Goal: Task Accomplishment & Management: Manage account settings

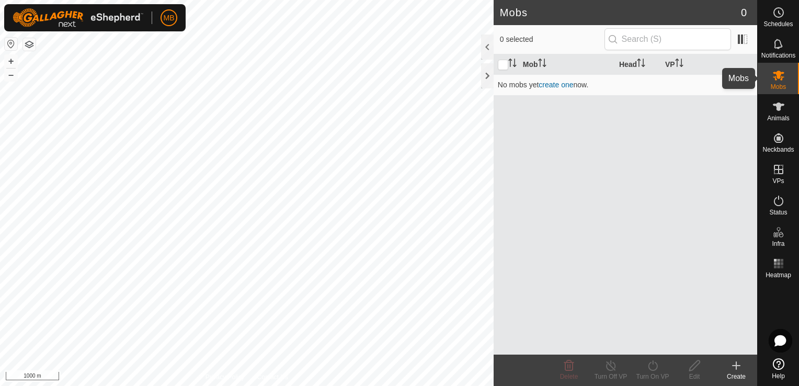
click at [787, 83] on es-mob-svg-icon at bounding box center [778, 75] width 19 height 17
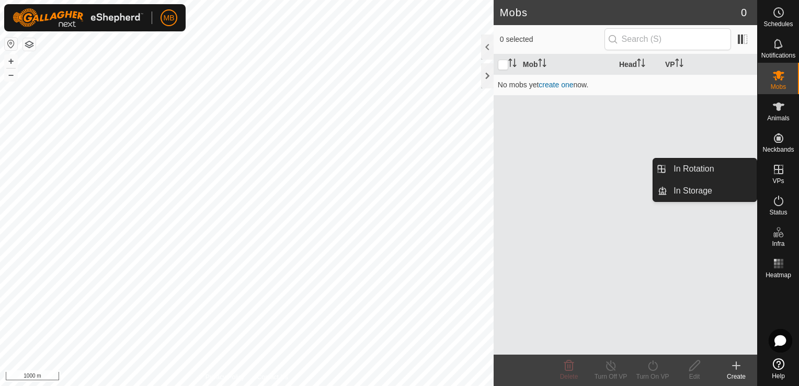
click at [770, 176] on es-virtualpaddocks-svg-icon at bounding box center [778, 169] width 19 height 17
click at [776, 176] on es-virtualpaddocks-svg-icon at bounding box center [778, 169] width 19 height 17
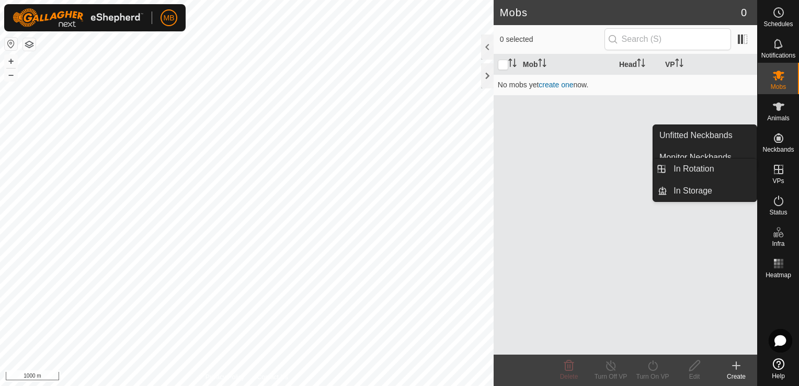
click at [782, 170] on icon at bounding box center [779, 169] width 13 height 13
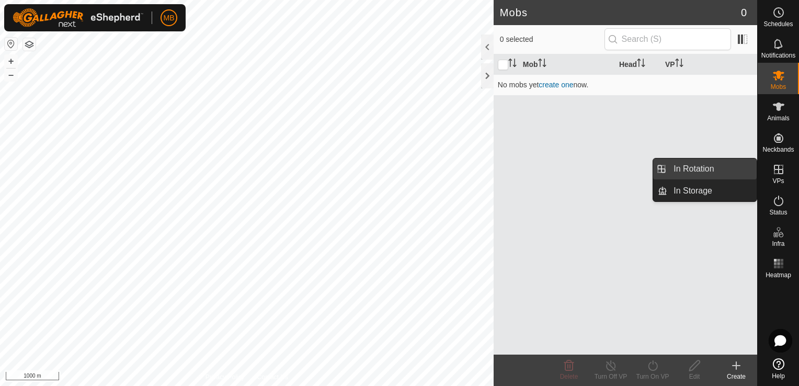
click at [735, 168] on link "In Rotation" at bounding box center [711, 168] width 89 height 21
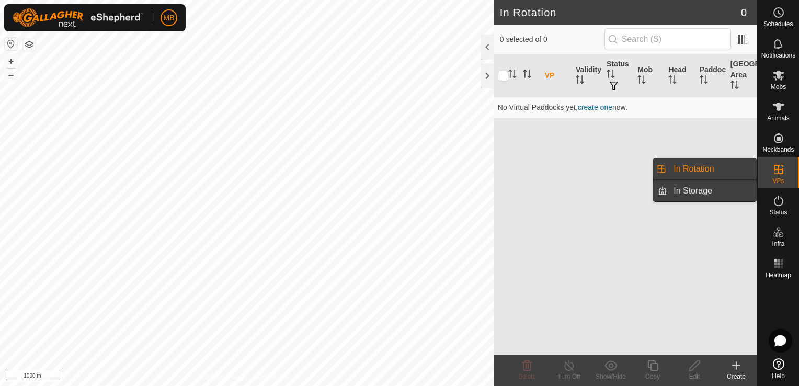
click at [717, 188] on link "In Storage" at bounding box center [711, 190] width 89 height 21
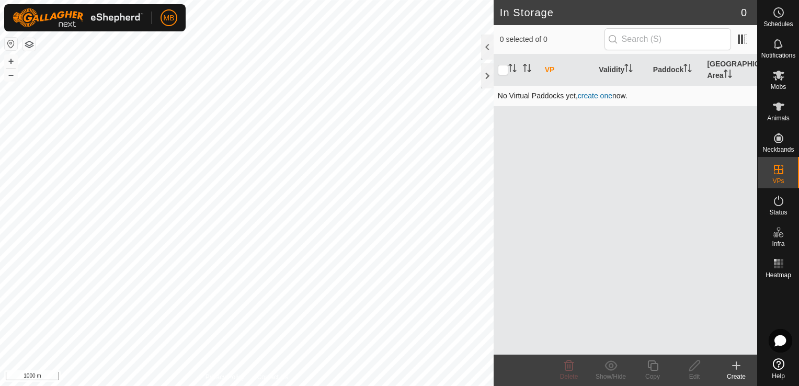
click at [605, 94] on link "create one" at bounding box center [595, 96] width 35 height 8
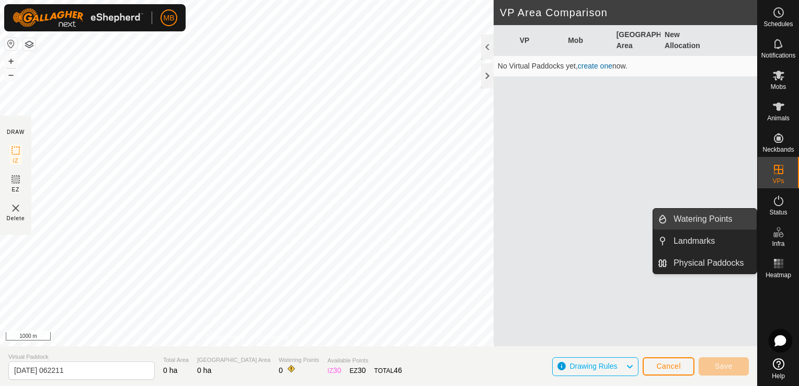
drag, startPoint x: 756, startPoint y: 231, endPoint x: 725, endPoint y: 221, distance: 32.3
click at [725, 221] on link "Watering Points" at bounding box center [711, 219] width 89 height 21
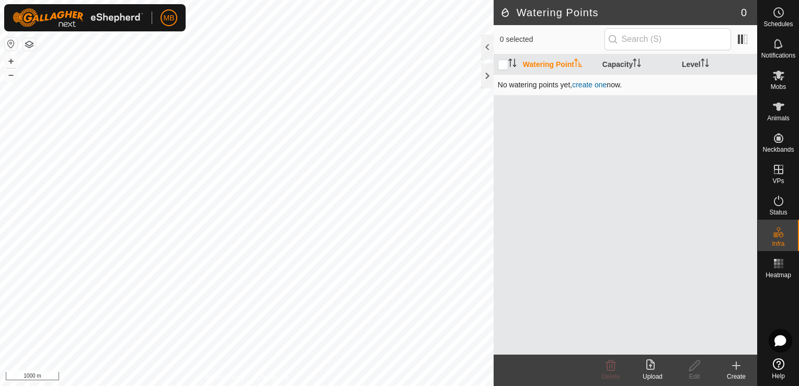
click at [590, 83] on link "create one" at bounding box center [589, 85] width 35 height 8
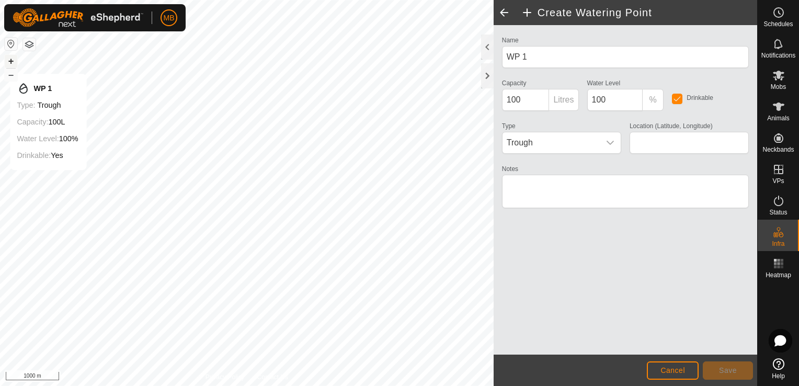
click at [10, 63] on button "+" at bounding box center [11, 61] width 13 height 13
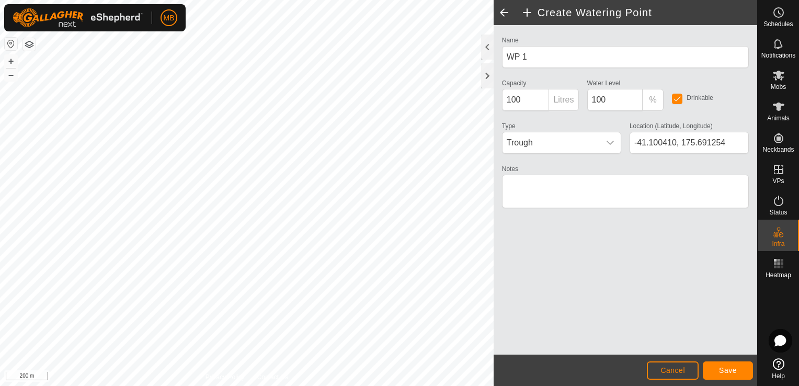
type input "-41.106216, 175.674308"
click at [10, 62] on button "+" at bounding box center [11, 61] width 13 height 13
click at [10, 75] on button "–" at bounding box center [11, 75] width 13 height 13
click at [526, 8] on h2 "Create Watering Point" at bounding box center [639, 12] width 236 height 13
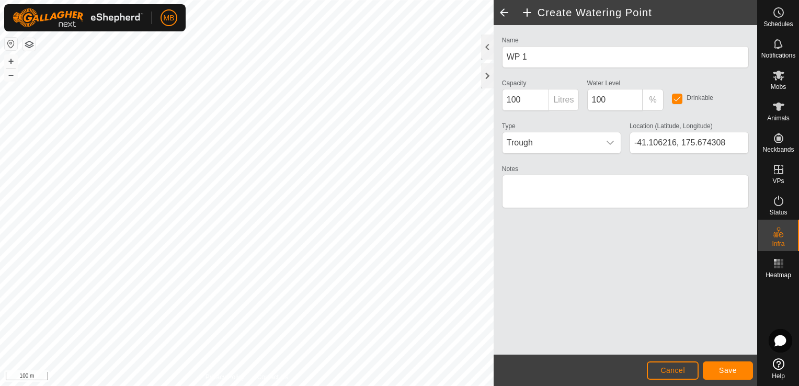
click at [503, 12] on span at bounding box center [504, 12] width 21 height 25
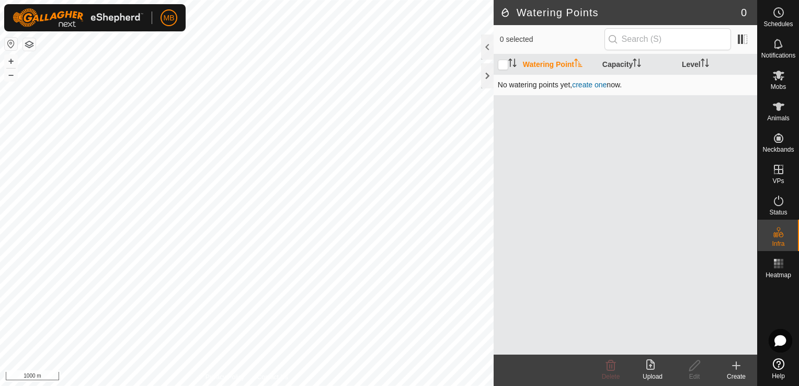
click at [588, 86] on link "create one" at bounding box center [589, 85] width 35 height 8
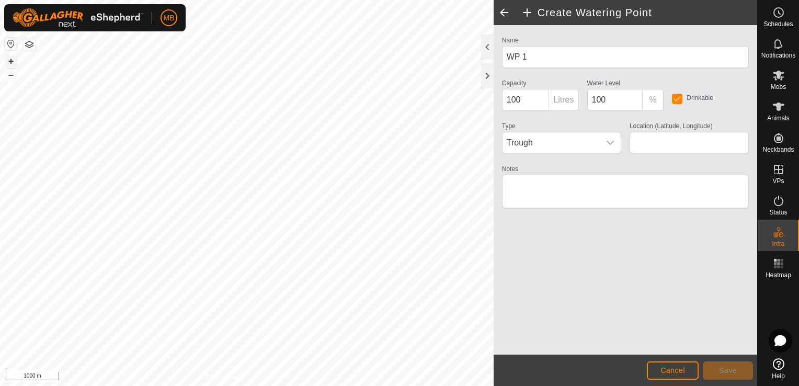
click at [10, 62] on button "+" at bounding box center [11, 61] width 13 height 13
type input "-41.099880, 175.688559"
click at [719, 371] on button "Save" at bounding box center [728, 370] width 50 height 18
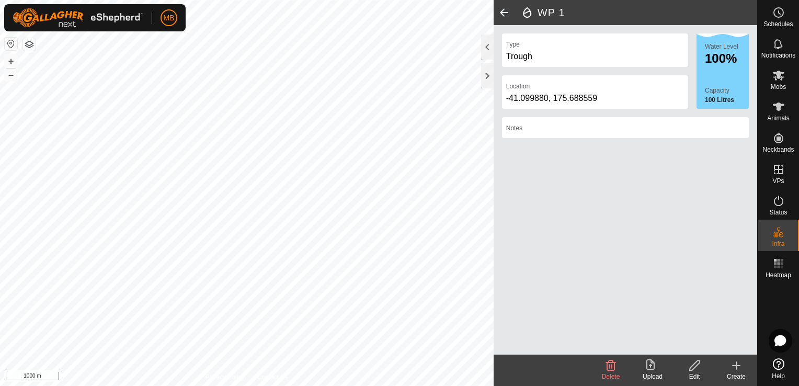
click at [501, 14] on span at bounding box center [504, 12] width 21 height 25
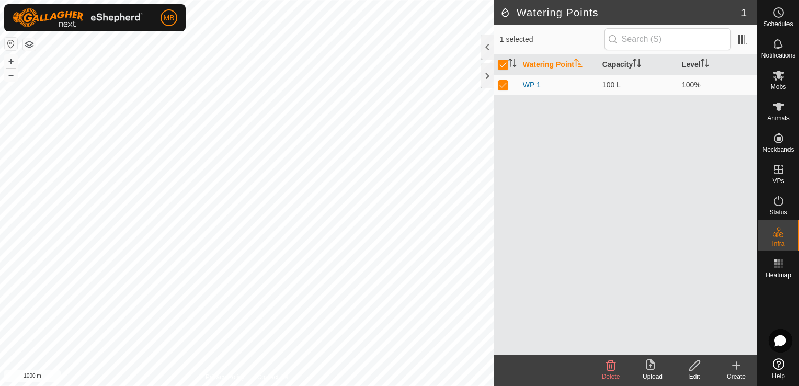
click at [735, 373] on div "Create" at bounding box center [737, 376] width 42 height 9
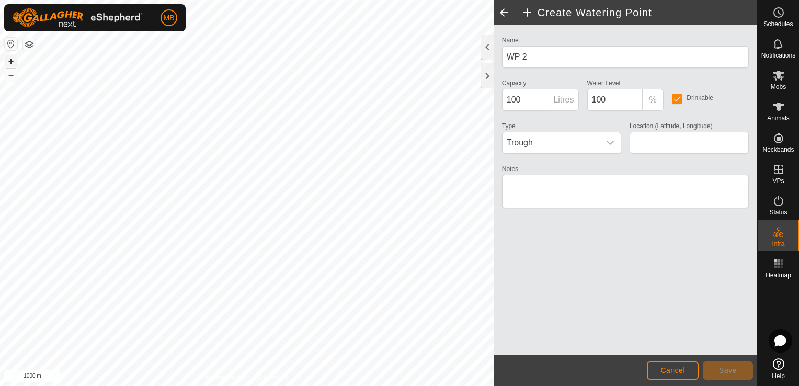
click at [11, 60] on button "+" at bounding box center [11, 61] width 13 height 13
type input "-41.100295, 175.689878"
click at [717, 372] on button "Save" at bounding box center [728, 370] width 50 height 18
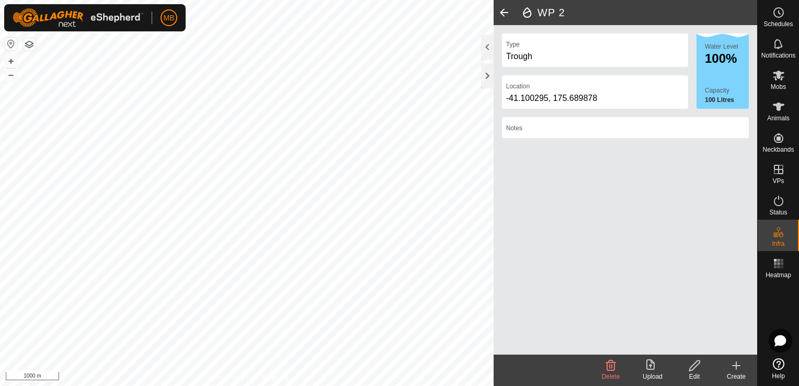
click at [734, 367] on icon at bounding box center [736, 365] width 13 height 13
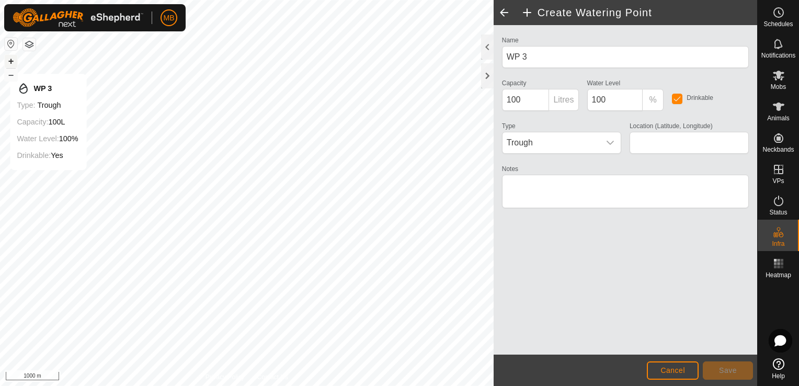
click at [10, 63] on button "+" at bounding box center [11, 61] width 13 height 13
type input "-41.099527, 175.688721"
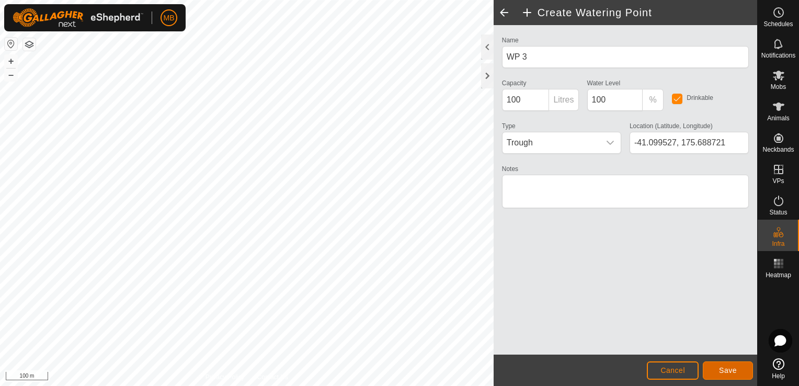
click at [720, 370] on span "Save" at bounding box center [728, 370] width 18 height 8
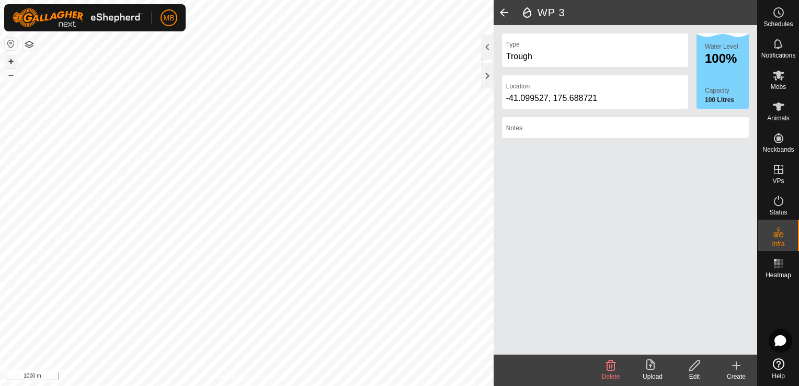
click at [11, 60] on button "+" at bounding box center [11, 61] width 13 height 13
click at [505, 13] on span at bounding box center [504, 12] width 21 height 25
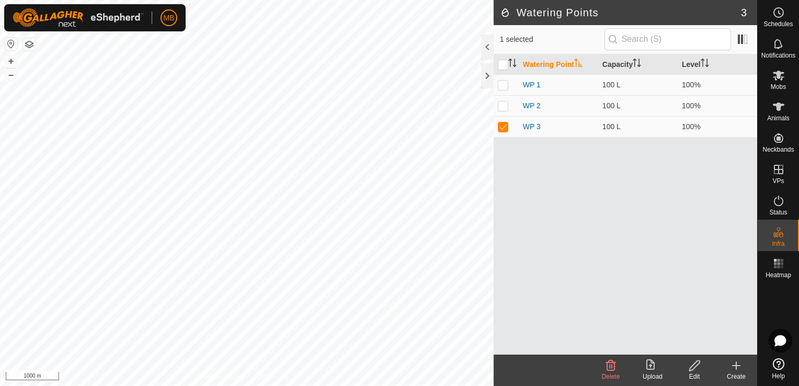
click at [742, 376] on div "Create" at bounding box center [737, 376] width 42 height 9
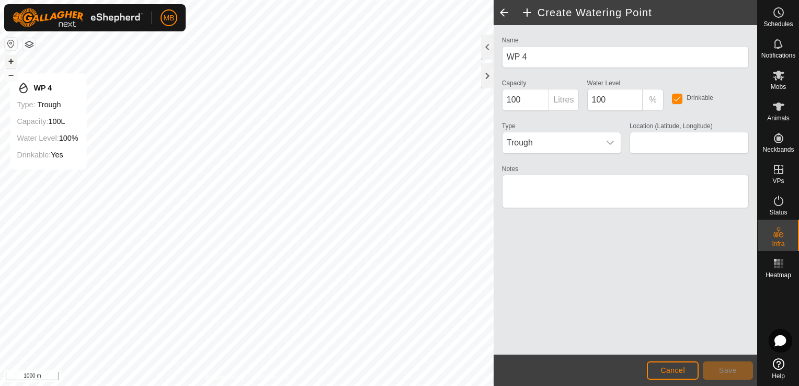
click at [13, 63] on button "+" at bounding box center [11, 61] width 13 height 13
type input "-41.102377, 175.685090"
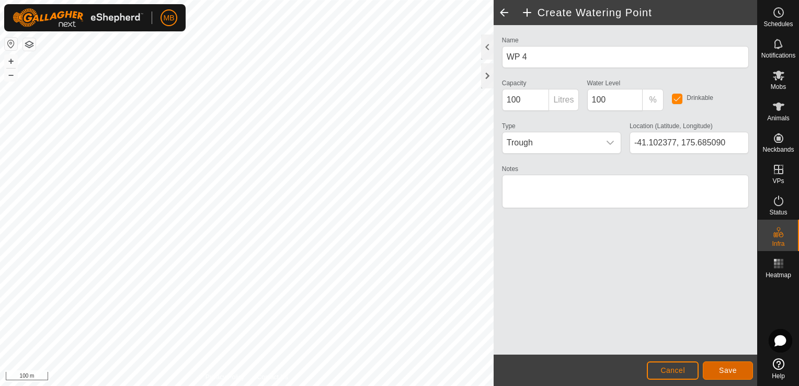
click at [728, 369] on span "Save" at bounding box center [728, 370] width 18 height 8
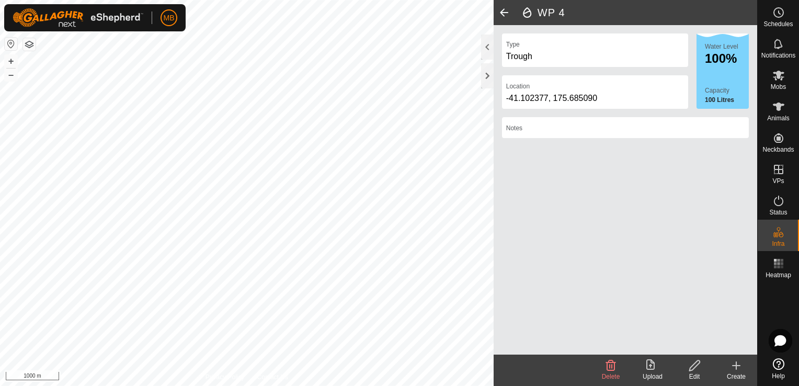
click at [739, 370] on icon at bounding box center [736, 365] width 13 height 13
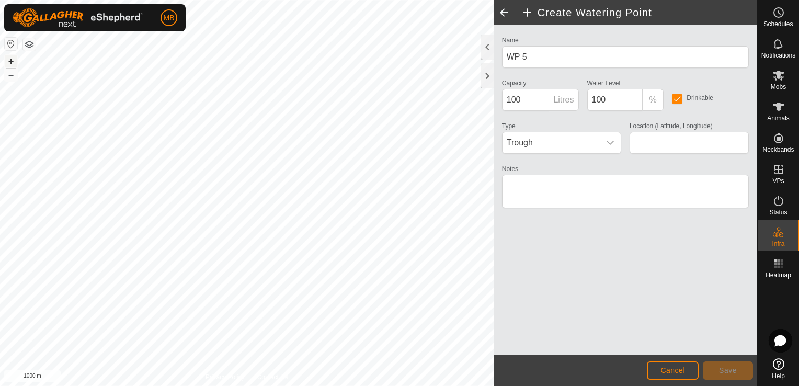
click at [8, 61] on button "+" at bounding box center [11, 61] width 13 height 13
type input "-41.103696, 175.688505"
click at [734, 373] on span "Save" at bounding box center [728, 370] width 18 height 8
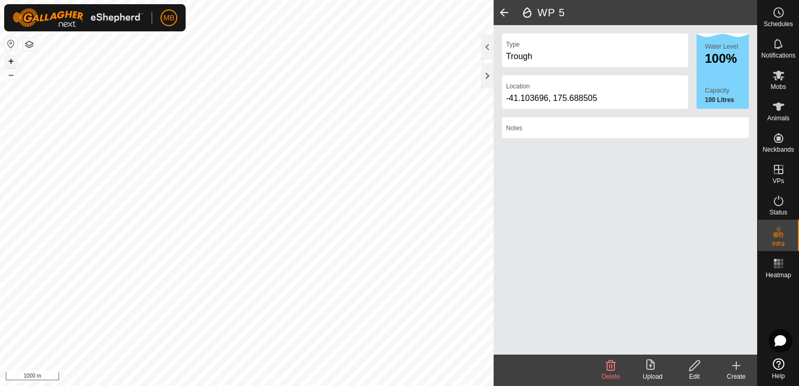
click at [8, 61] on button "+" at bounding box center [11, 61] width 13 height 13
click at [733, 366] on icon at bounding box center [736, 366] width 7 height 0
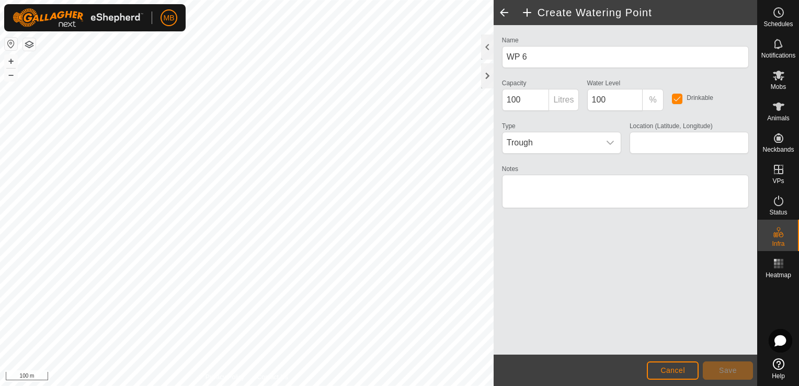
type input "-41.097154, 175.693338"
click at [725, 367] on span "Save" at bounding box center [728, 370] width 18 height 8
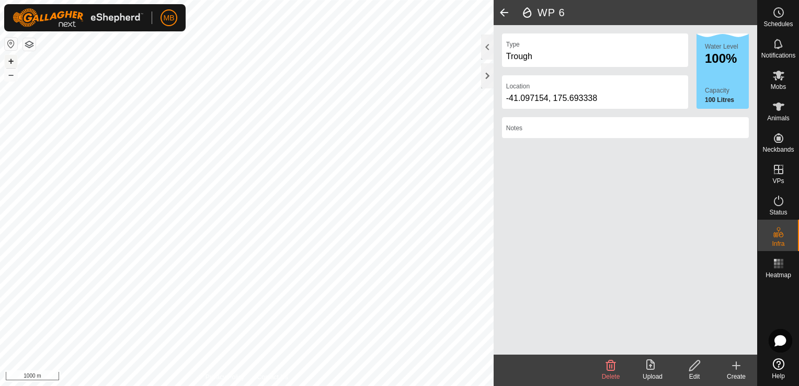
click at [8, 60] on button "+" at bounding box center [11, 61] width 13 height 13
click at [734, 371] on icon at bounding box center [736, 365] width 13 height 13
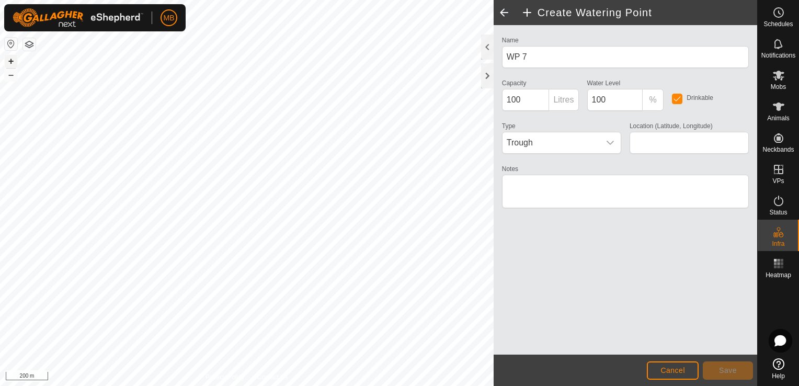
click at [11, 59] on button "+" at bounding box center [11, 61] width 13 height 13
type input "-41.096598, 175.690233"
click at [736, 370] on button "Save" at bounding box center [728, 370] width 50 height 18
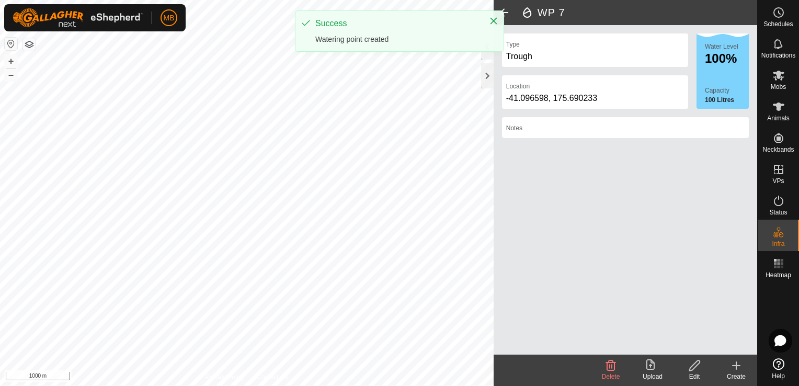
click at [736, 370] on icon at bounding box center [736, 365] width 13 height 13
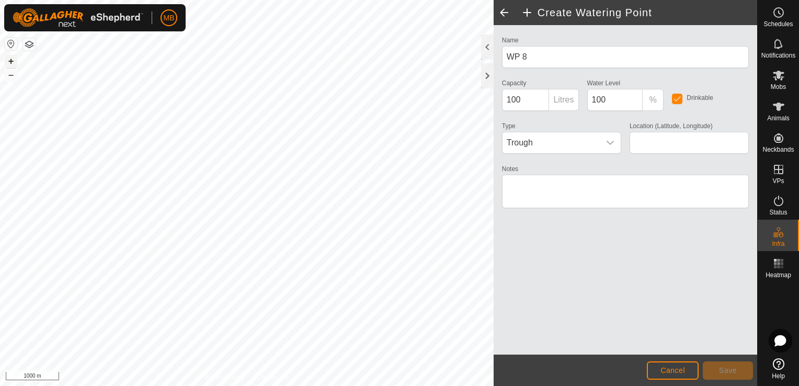
click at [9, 60] on button "+" at bounding box center [11, 61] width 13 height 13
type input "-41.097958, 175.687561"
click at [737, 372] on button "Save" at bounding box center [728, 370] width 50 height 18
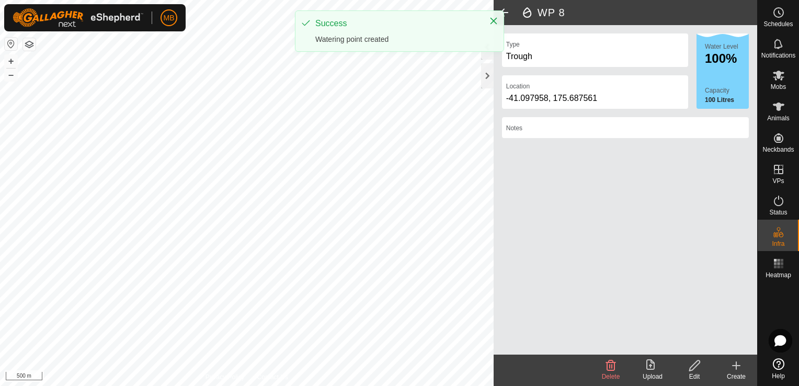
click at [737, 372] on div "Create" at bounding box center [737, 376] width 42 height 9
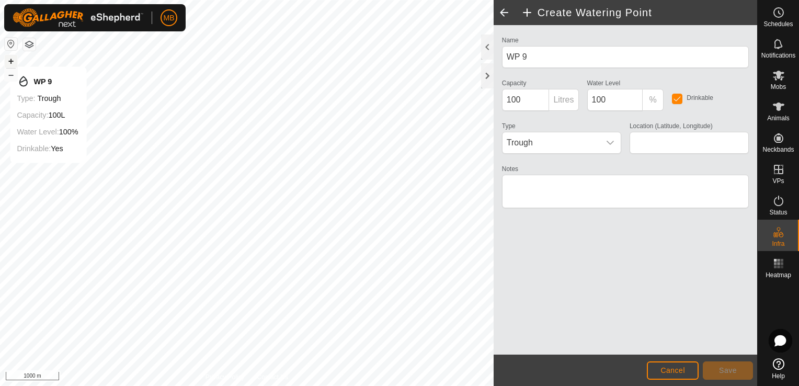
click at [10, 56] on button "+" at bounding box center [11, 61] width 13 height 13
type input "-41.098464, 175.685207"
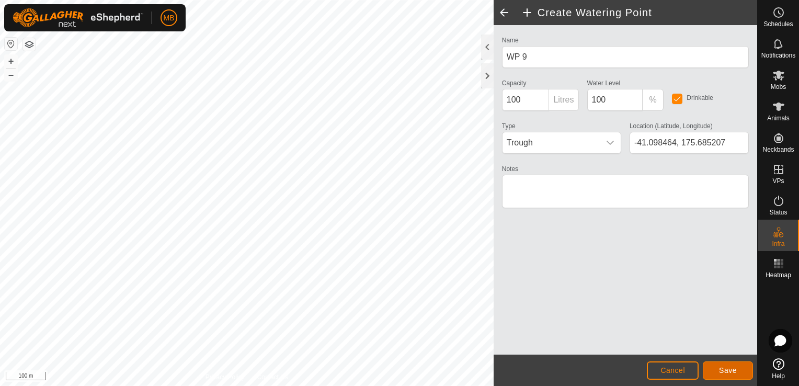
click at [718, 368] on button "Save" at bounding box center [728, 370] width 50 height 18
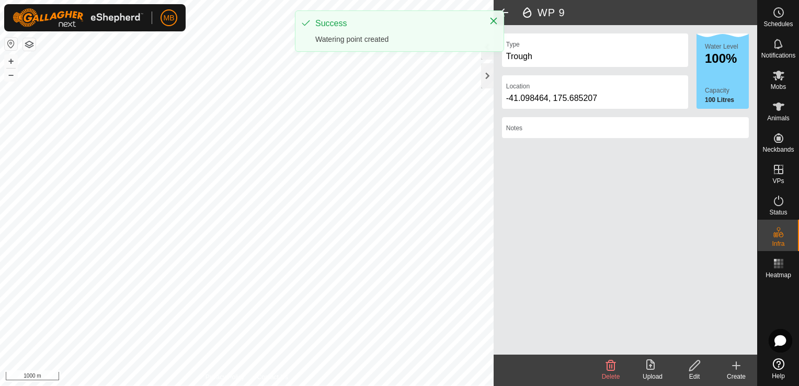
click at [736, 371] on icon at bounding box center [736, 365] width 13 height 13
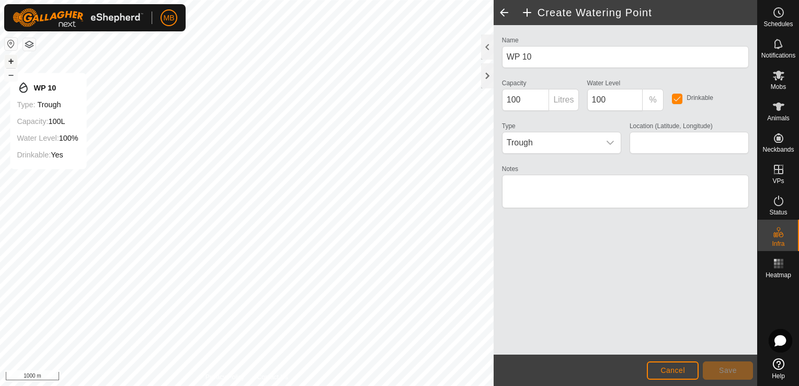
click at [10, 62] on button "+" at bounding box center [11, 61] width 13 height 13
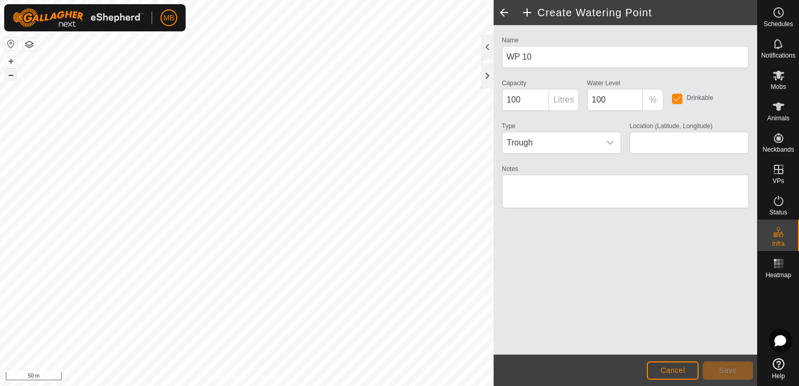
click at [13, 76] on button "–" at bounding box center [11, 75] width 13 height 13
type input "-41.098889, 175.686482"
click at [733, 368] on span "Save" at bounding box center [728, 370] width 18 height 8
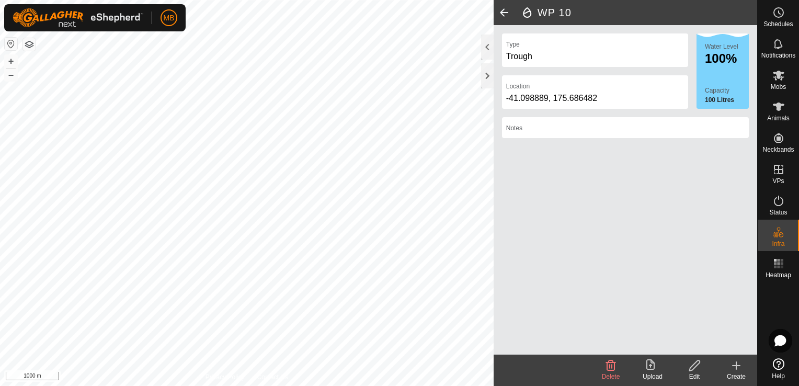
click at [735, 372] on div "Create" at bounding box center [737, 376] width 42 height 9
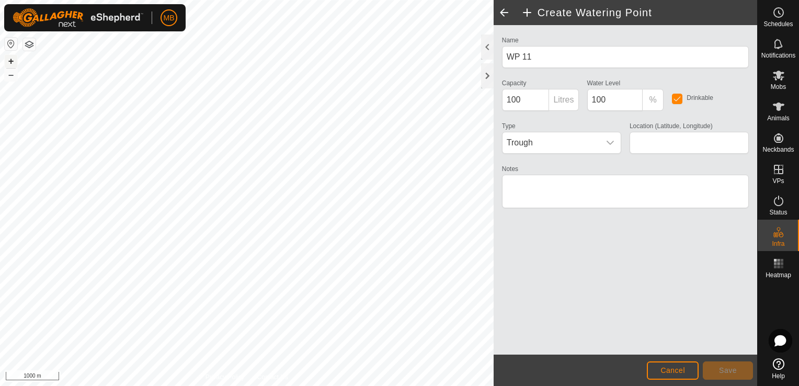
click at [13, 60] on button "+" at bounding box center [11, 61] width 13 height 13
type input "-41.101568, 175.685035"
click at [724, 374] on span "Save" at bounding box center [728, 370] width 18 height 8
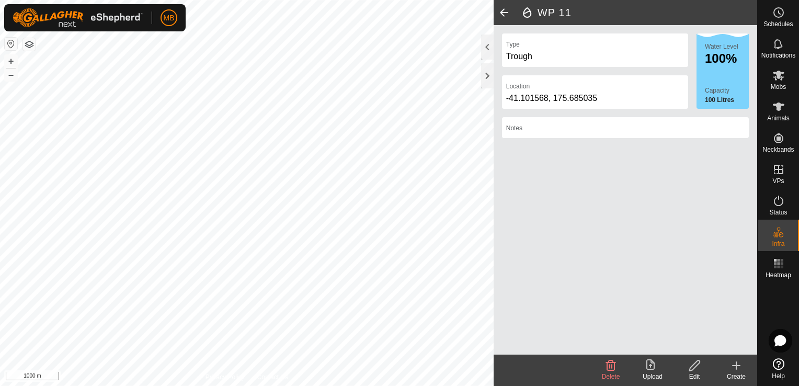
click at [739, 373] on div "Create" at bounding box center [737, 376] width 42 height 9
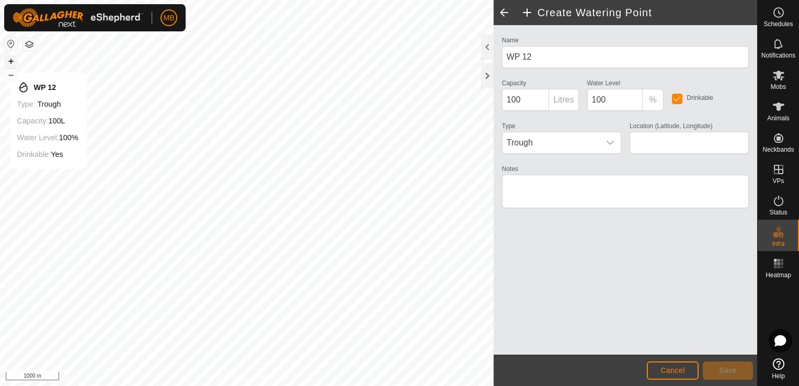
click at [8, 62] on button "+" at bounding box center [11, 61] width 13 height 13
type input "-41.103097, 175.690407"
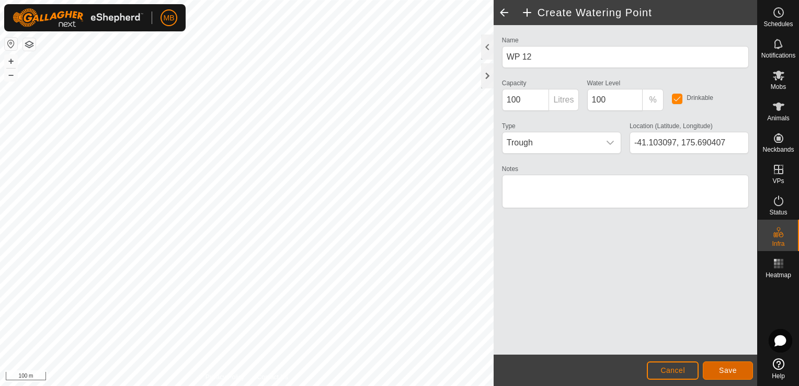
click at [733, 369] on span "Save" at bounding box center [728, 370] width 18 height 8
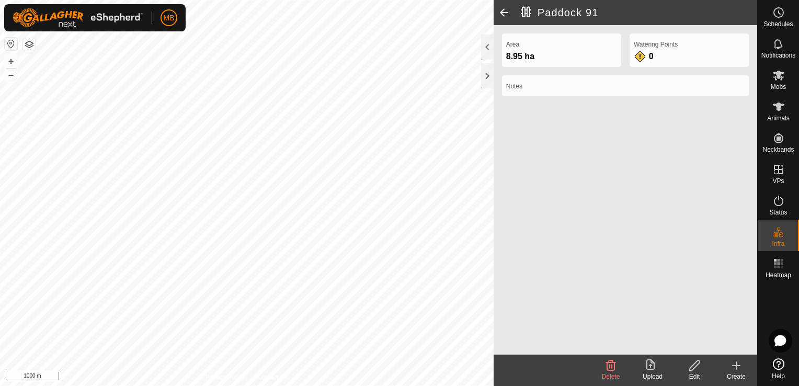
click at [504, 16] on span at bounding box center [504, 12] width 21 height 25
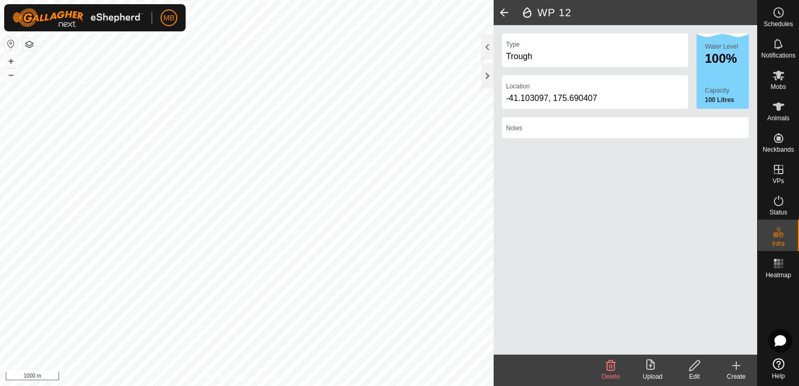
click at [735, 377] on div "Create" at bounding box center [737, 376] width 42 height 9
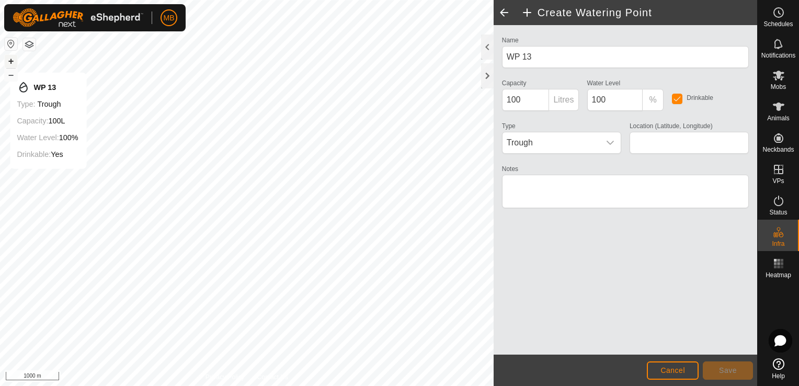
click at [12, 62] on button "+" at bounding box center [11, 61] width 13 height 13
type input "-41.100110, 175.681668"
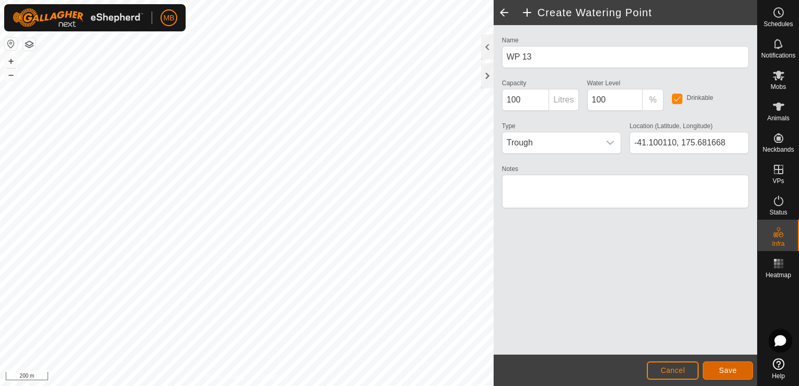
click at [731, 378] on button "Save" at bounding box center [728, 370] width 50 height 18
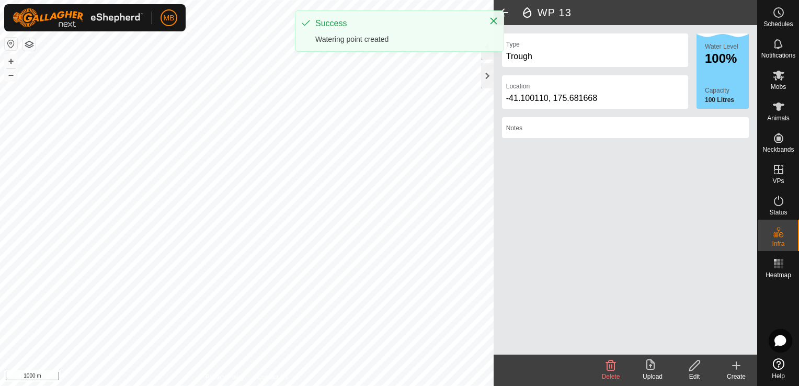
click at [736, 367] on icon at bounding box center [736, 365] width 0 height 7
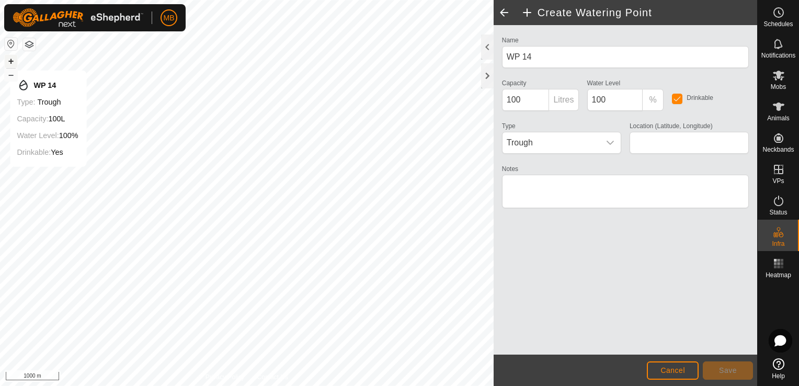
click at [11, 60] on button "+" at bounding box center [11, 61] width 13 height 13
type input "-41.094303, 175.692637"
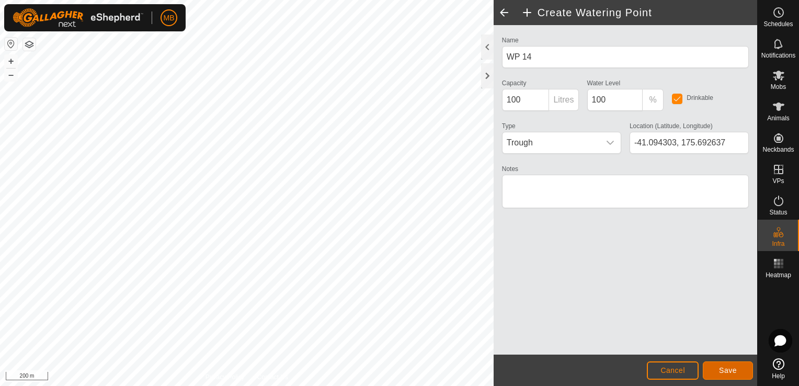
click at [726, 374] on span "Save" at bounding box center [728, 370] width 18 height 8
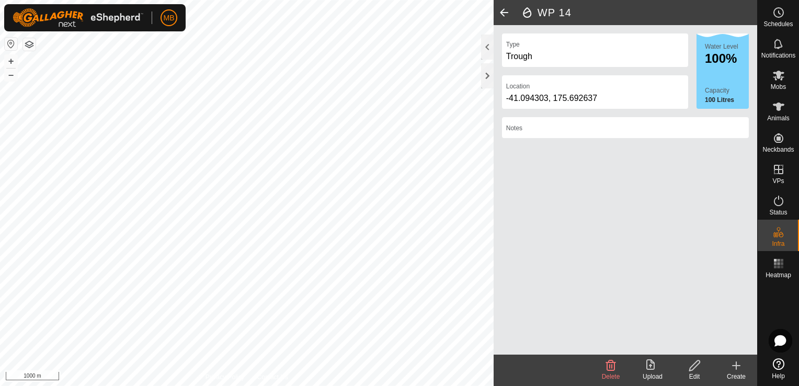
click at [738, 371] on icon at bounding box center [736, 365] width 13 height 13
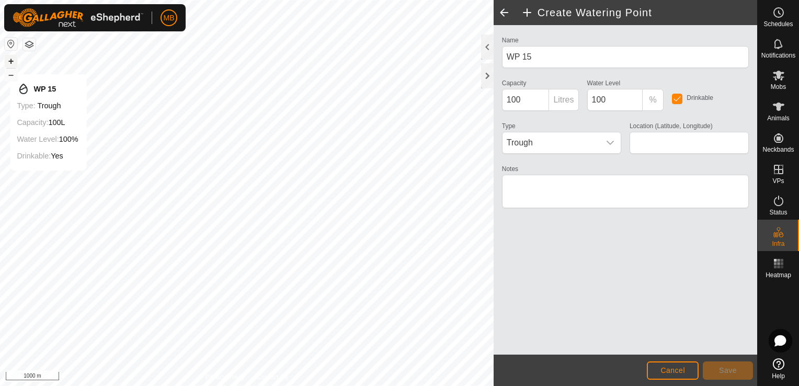
click at [8, 64] on button "+" at bounding box center [11, 61] width 13 height 13
click at [15, 60] on button "+" at bounding box center [11, 61] width 13 height 13
click at [11, 62] on button "+" at bounding box center [11, 61] width 13 height 13
type input "-41.094224, 175.699022"
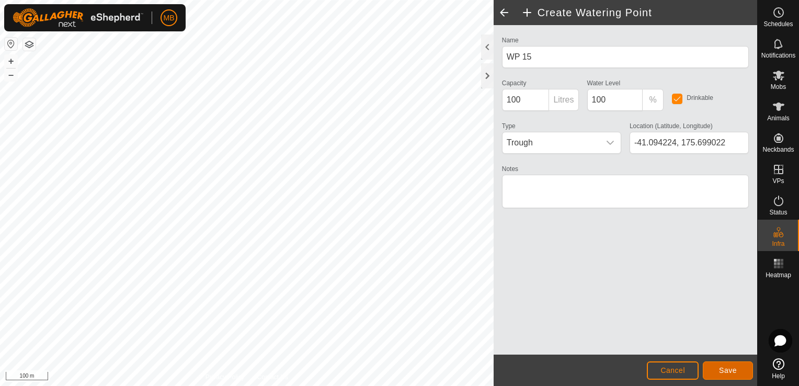
click at [730, 373] on span "Save" at bounding box center [728, 370] width 18 height 8
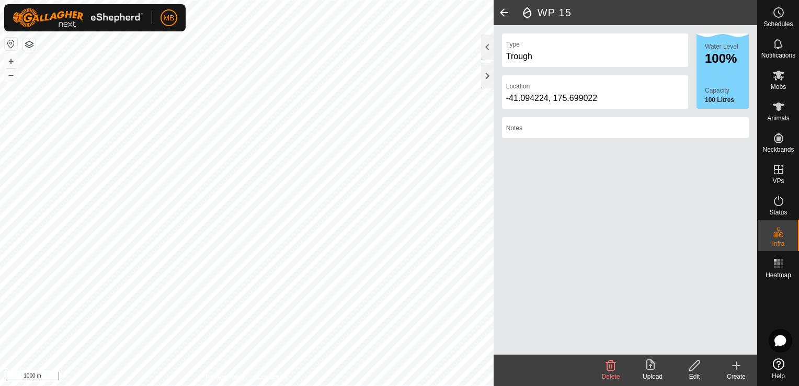
click at [739, 373] on div "Create" at bounding box center [737, 376] width 42 height 9
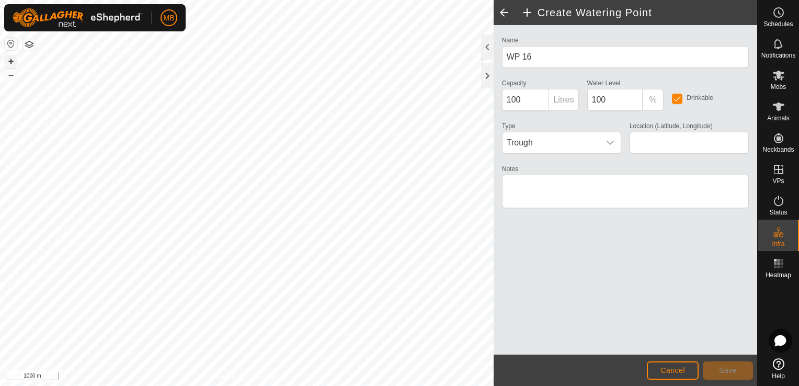
click at [8, 64] on button "+" at bounding box center [11, 61] width 13 height 13
click at [15, 62] on button "+" at bounding box center [11, 61] width 13 height 13
click at [10, 61] on button "+" at bounding box center [11, 61] width 13 height 13
click at [11, 64] on button "+" at bounding box center [11, 61] width 13 height 13
type input "-41.092507, 175.695828"
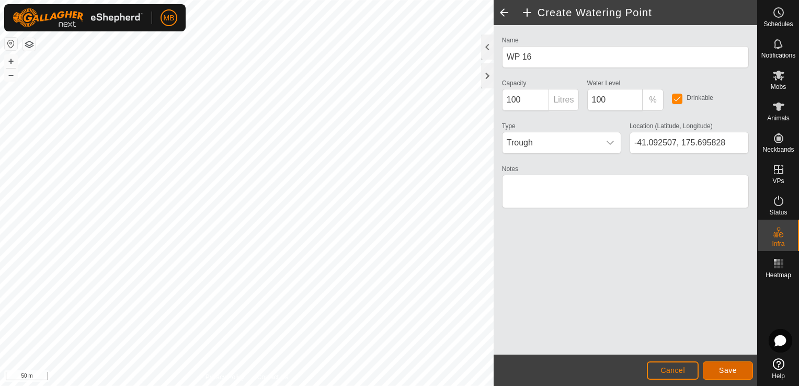
click at [742, 373] on button "Save" at bounding box center [728, 370] width 50 height 18
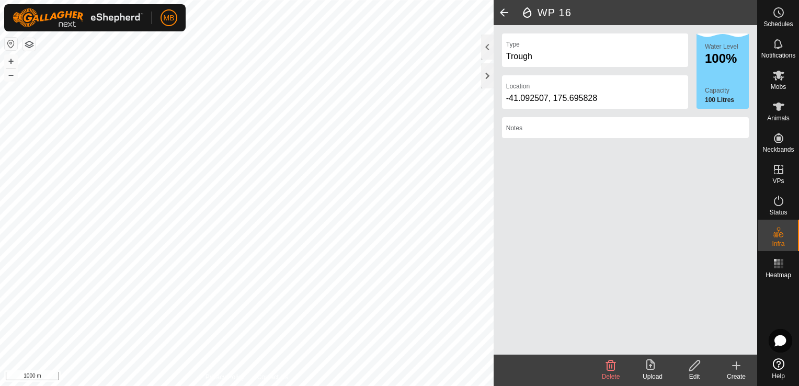
click at [735, 372] on div "Create" at bounding box center [737, 376] width 42 height 9
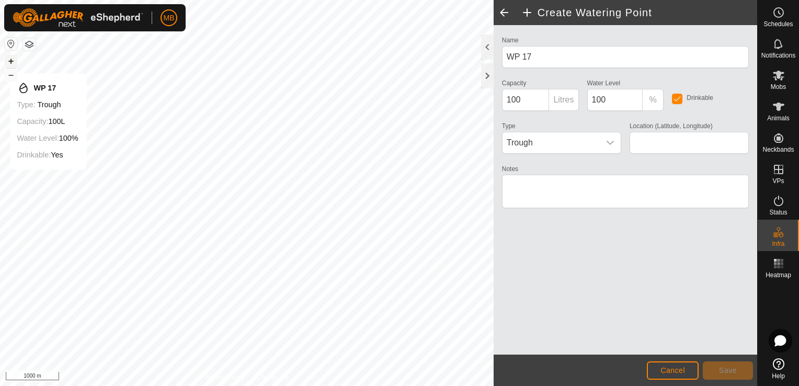
click at [16, 63] on button "+" at bounding box center [11, 61] width 13 height 13
click at [92, 13] on div "MB Schedules Notifications Mobs Animals Neckbands VPs Status Infra Heatmap Help…" at bounding box center [399, 193] width 799 height 386
type input "-41.103895, 175.690092"
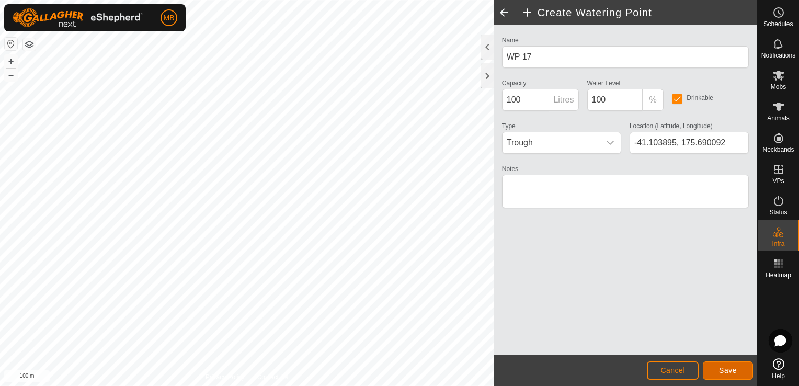
click at [725, 374] on span "Save" at bounding box center [728, 370] width 18 height 8
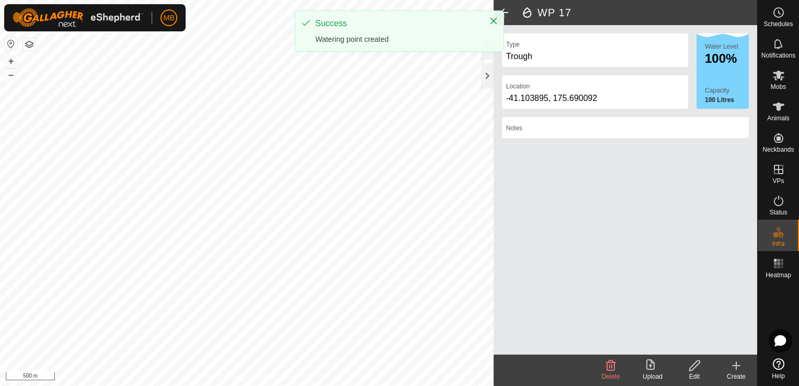
click at [725, 374] on div "Create" at bounding box center [737, 376] width 42 height 9
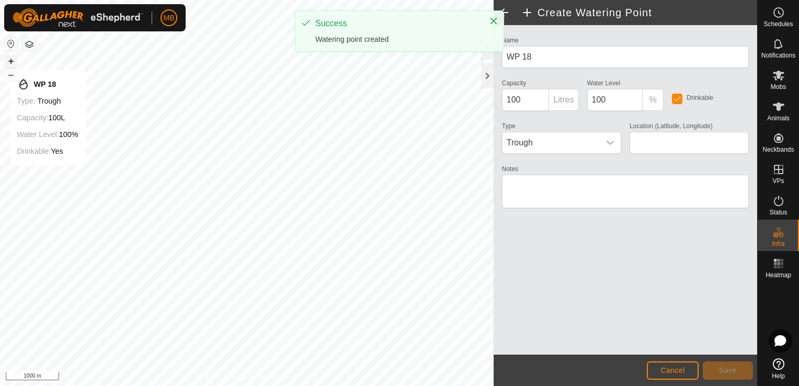
click at [7, 59] on button "+" at bounding box center [11, 61] width 13 height 13
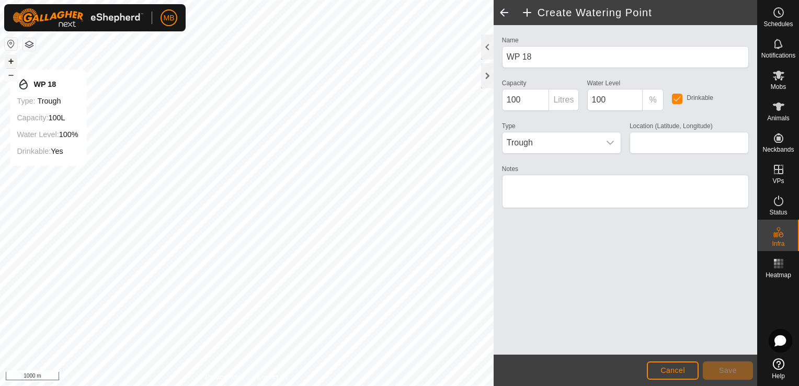
click at [7, 59] on button "+" at bounding box center [11, 61] width 13 height 13
click at [15, 0] on html "MB Schedules Notifications Mobs Animals Neckbands VPs Status Infra Heatmap Help…" at bounding box center [399, 193] width 799 height 386
type input "-41.105454, 175.693351"
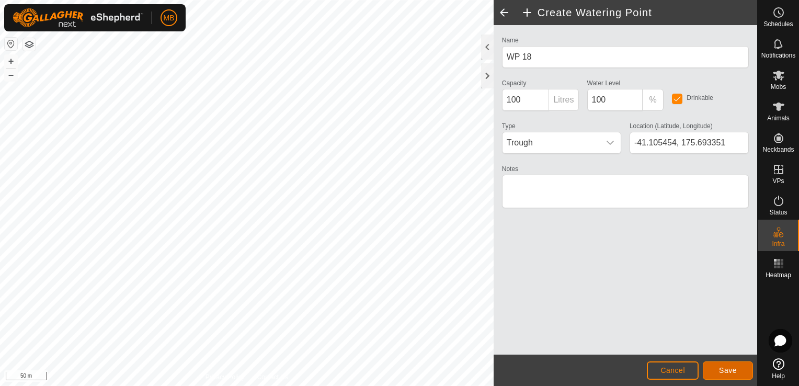
click at [725, 372] on span "Save" at bounding box center [728, 370] width 18 height 8
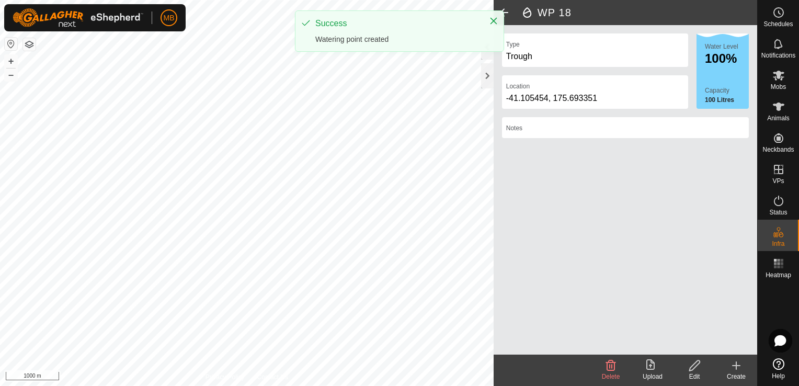
click at [734, 369] on icon at bounding box center [736, 365] width 13 height 13
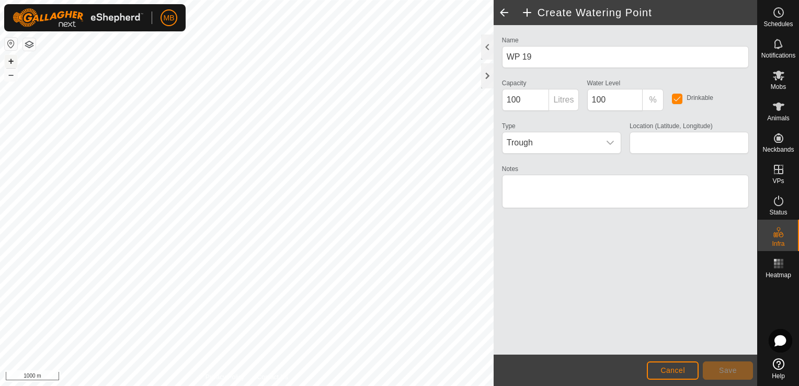
click at [10, 62] on button "+" at bounding box center [11, 61] width 13 height 13
click at [55, 0] on html "MB Schedules Notifications Mobs Animals Neckbands VPs Status Infra Heatmap Help…" at bounding box center [399, 193] width 799 height 386
type input "-41.107470, 175.692698"
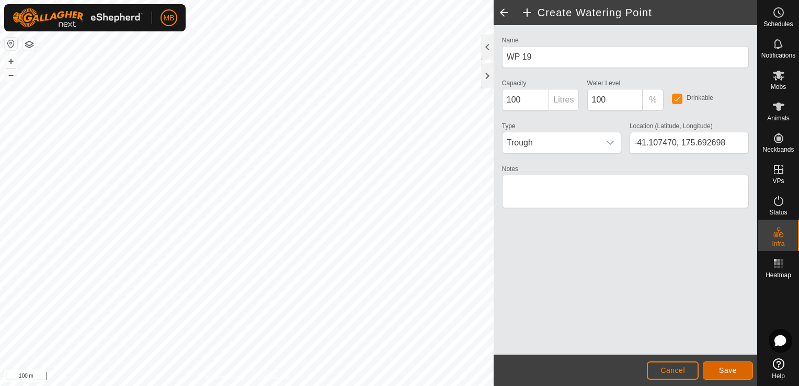
click at [730, 369] on span "Save" at bounding box center [728, 370] width 18 height 8
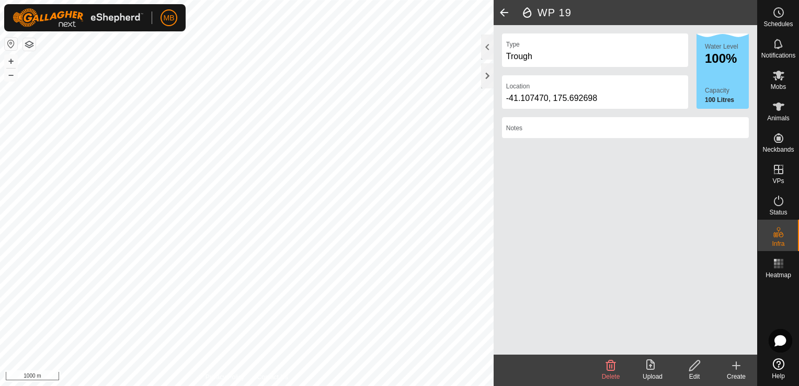
click at [731, 371] on icon at bounding box center [736, 365] width 13 height 13
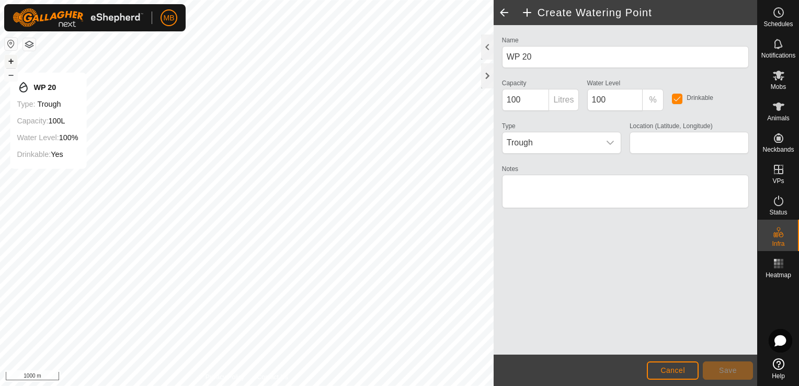
click at [8, 62] on button "+" at bounding box center [11, 61] width 13 height 13
type input "-41.100426, 175.686874"
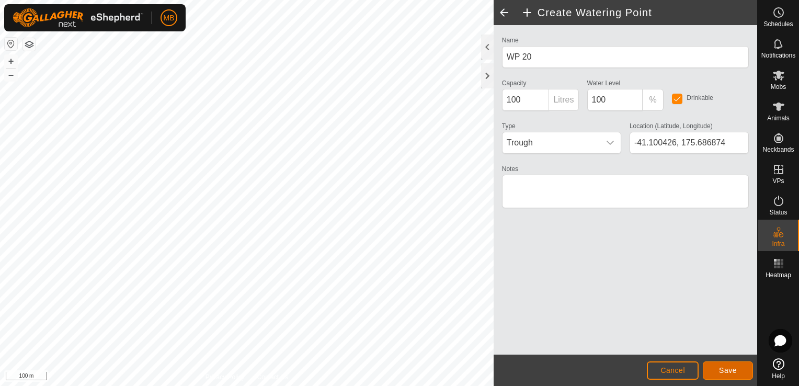
click at [720, 367] on span "Save" at bounding box center [728, 370] width 18 height 8
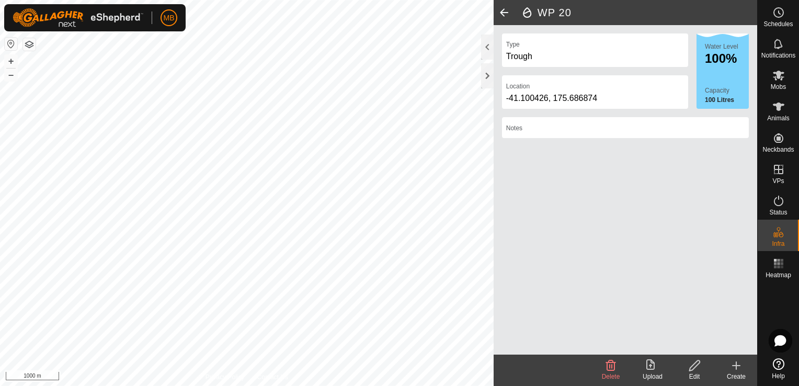
click at [741, 374] on div "Create" at bounding box center [737, 376] width 42 height 9
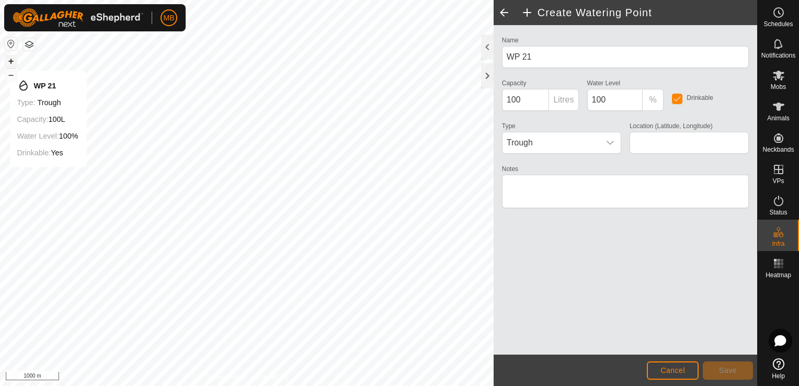
click at [8, 60] on button "+" at bounding box center [11, 61] width 13 height 13
type input "-41.105935, 175.692932"
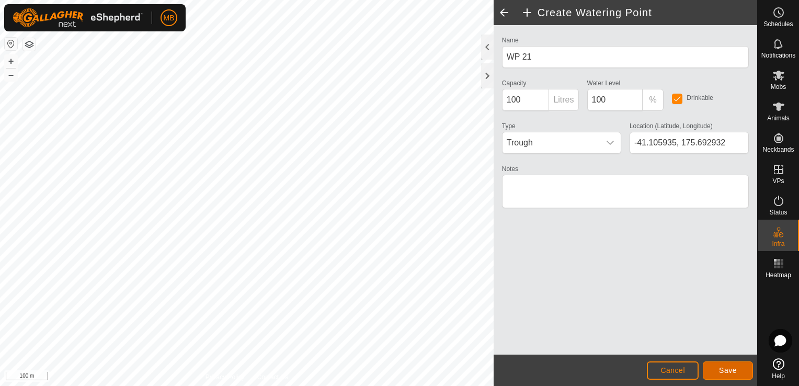
click at [732, 374] on span "Save" at bounding box center [728, 370] width 18 height 8
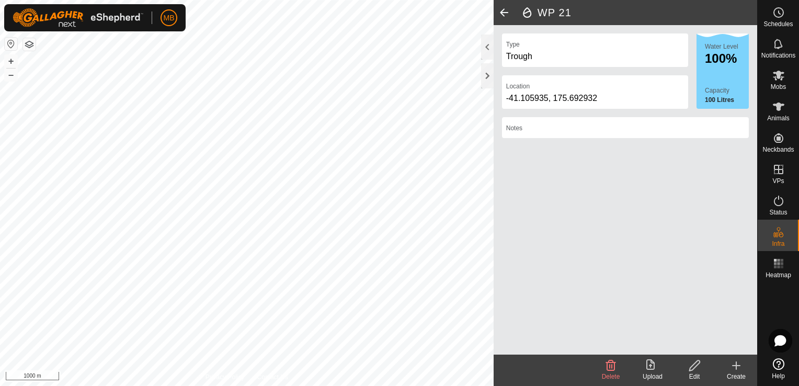
click at [498, 16] on span at bounding box center [504, 12] width 21 height 25
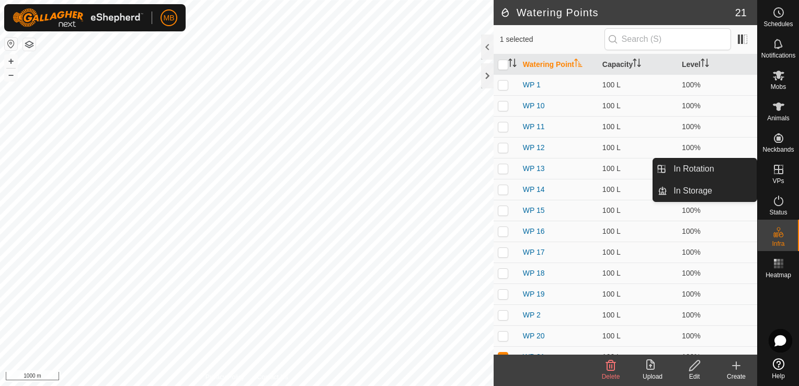
click at [778, 181] on span "VPs" at bounding box center [779, 181] width 12 height 6
click at [729, 190] on link "In Storage" at bounding box center [711, 190] width 89 height 21
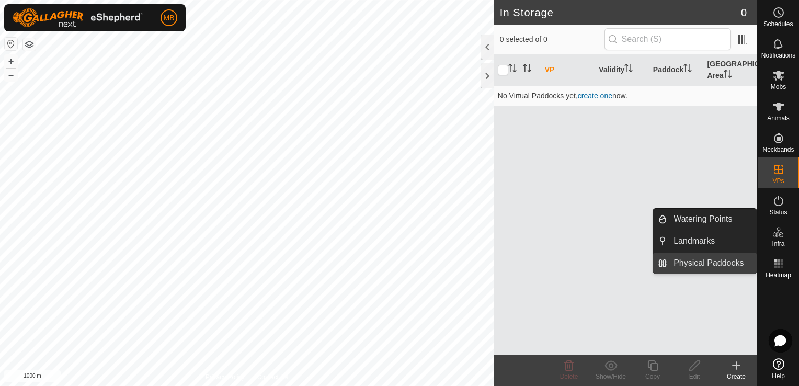
click at [743, 263] on link "Physical Paddocks" at bounding box center [711, 263] width 89 height 21
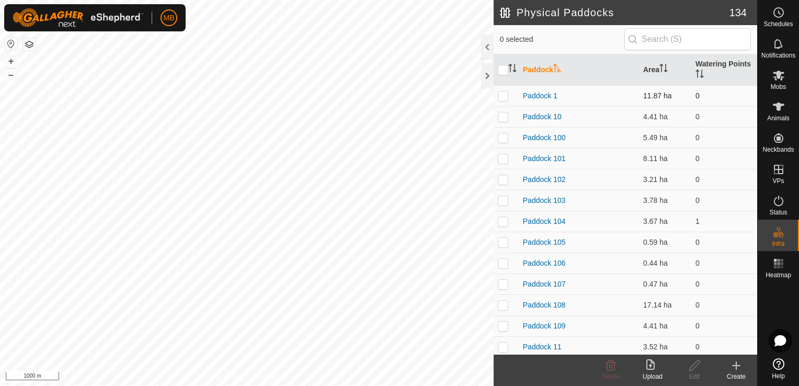
click at [504, 98] on p-checkbox at bounding box center [503, 96] width 10 height 8
checkbox input "true"
click at [695, 372] on div "Edit" at bounding box center [695, 376] width 42 height 9
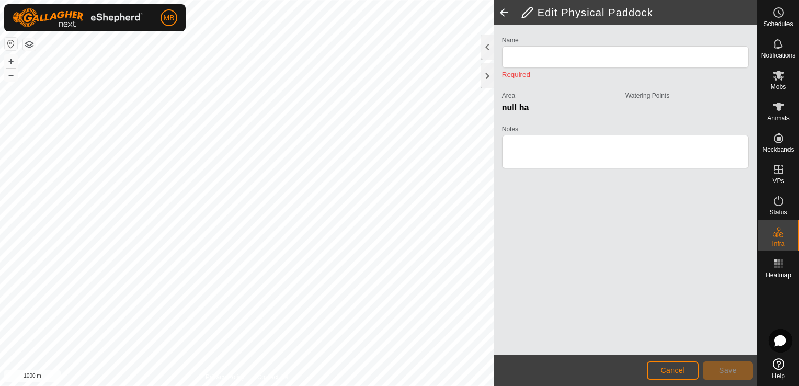
type input "Paddock 1"
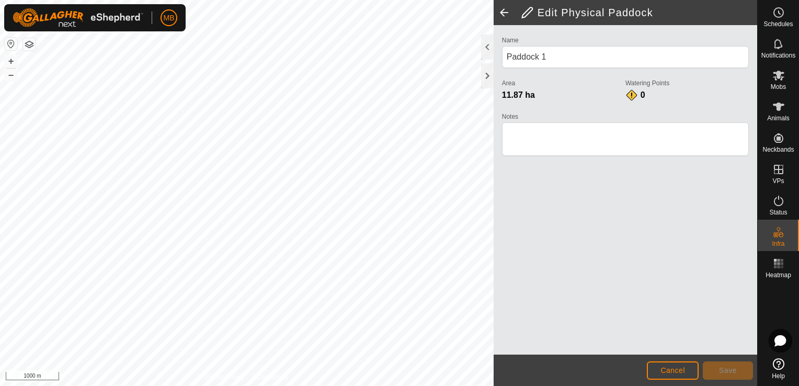
click at [506, 10] on span at bounding box center [504, 12] width 21 height 25
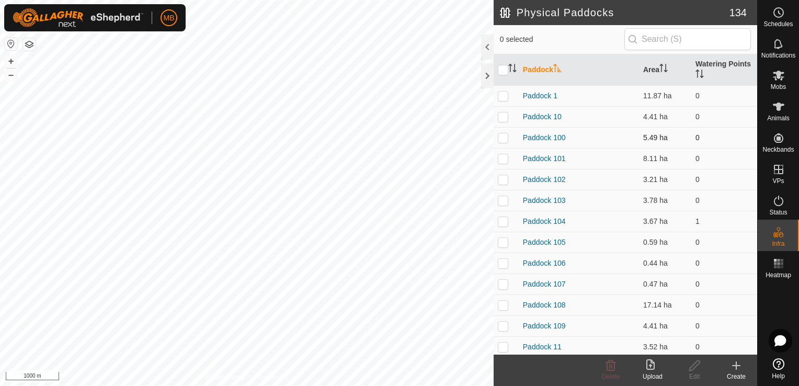
click at [503, 139] on p-checkbox at bounding box center [503, 137] width 10 height 8
checkbox input "true"
click at [504, 116] on p-checkbox at bounding box center [503, 116] width 10 height 8
checkbox input "true"
click at [502, 139] on p-checkbox at bounding box center [503, 137] width 10 height 8
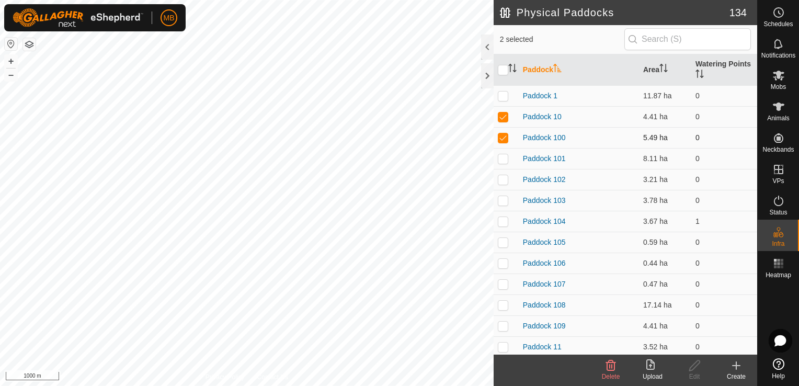
checkbox input "false"
click at [693, 372] on div "Edit" at bounding box center [695, 376] width 42 height 9
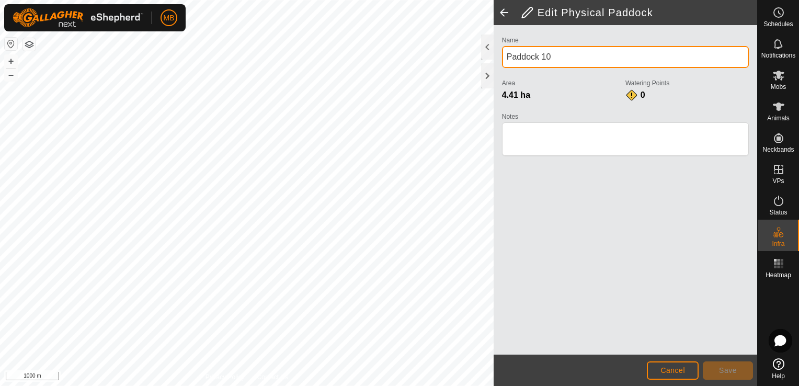
click at [567, 62] on input "Paddock 10" at bounding box center [625, 57] width 247 height 22
type input "P"
type input "Trig"
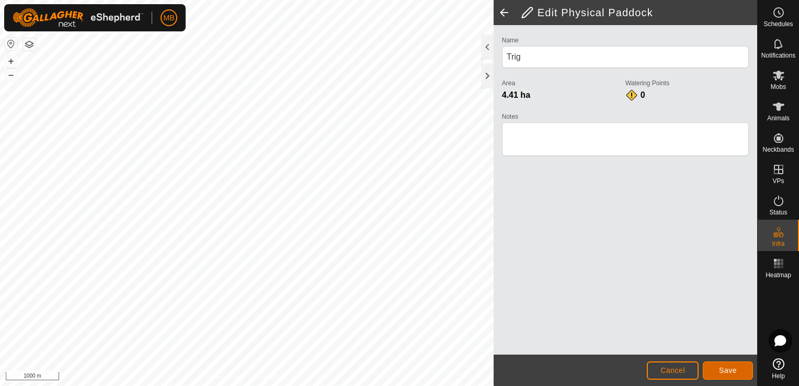
click at [741, 373] on button "Save" at bounding box center [728, 370] width 50 height 18
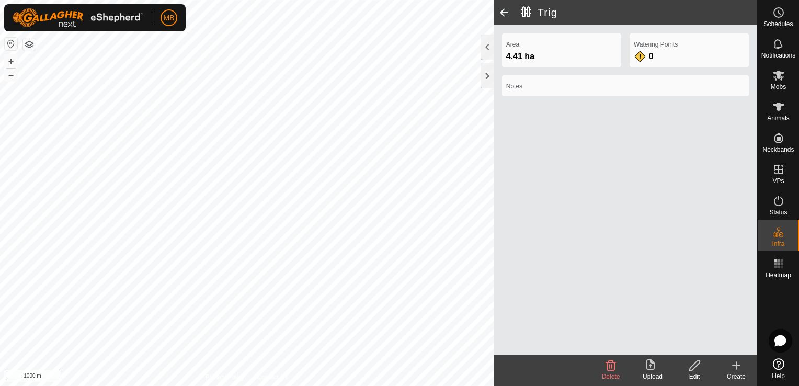
click at [505, 14] on span at bounding box center [504, 12] width 21 height 25
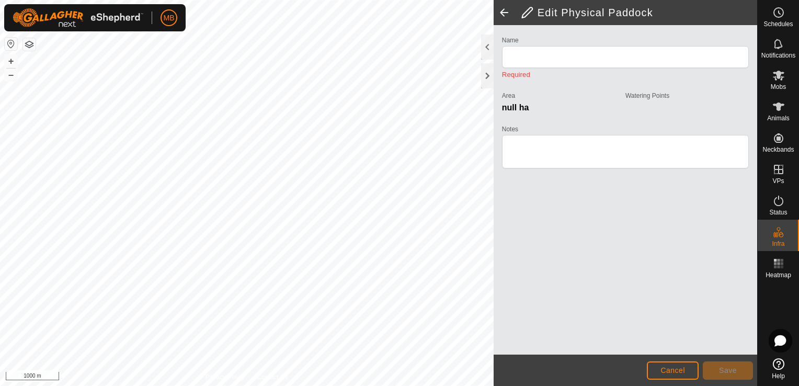
type input "Trig"
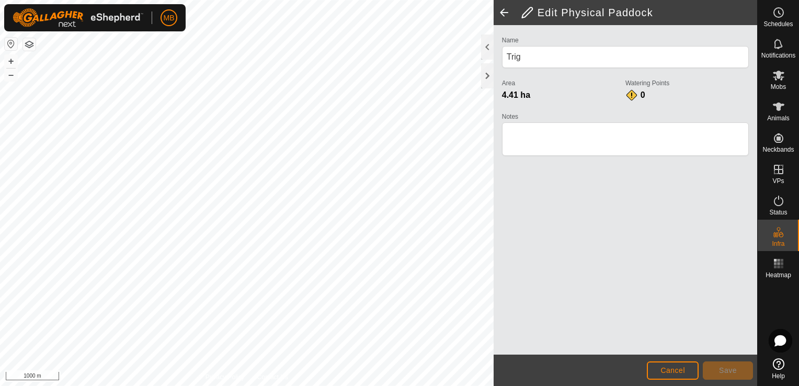
click at [500, 12] on span at bounding box center [504, 12] width 21 height 25
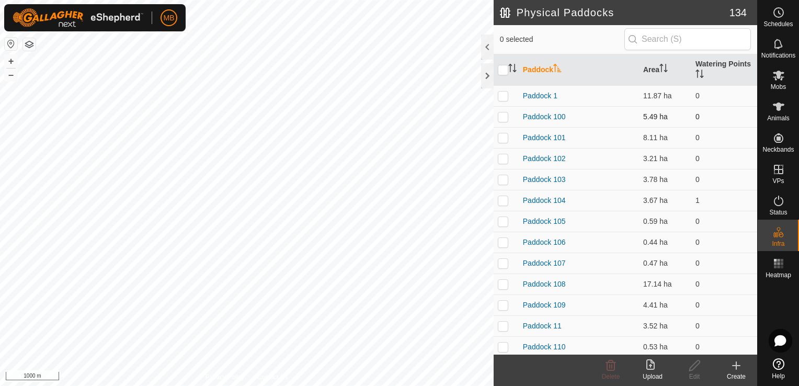
click at [505, 119] on p-checkbox at bounding box center [503, 116] width 10 height 8
checkbox input "true"
click at [697, 366] on icon at bounding box center [694, 365] width 10 height 10
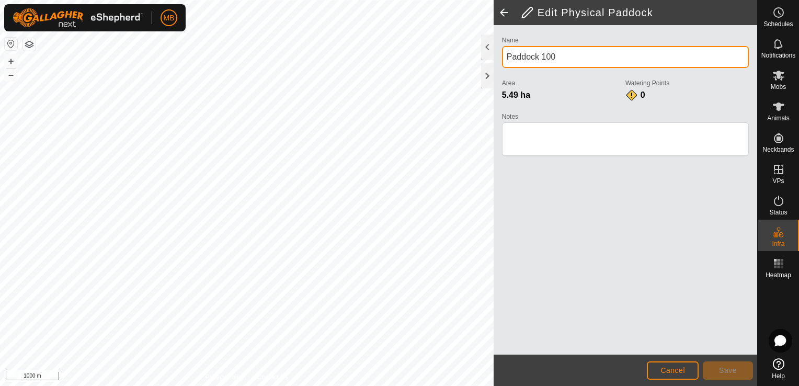
click at [578, 61] on input "Paddock 100" at bounding box center [625, 57] width 247 height 22
type input "P"
type input "Track"
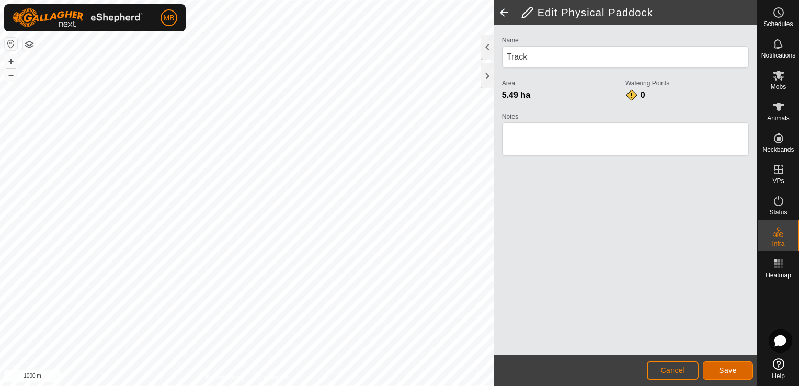
click at [721, 367] on span "Save" at bounding box center [728, 370] width 18 height 8
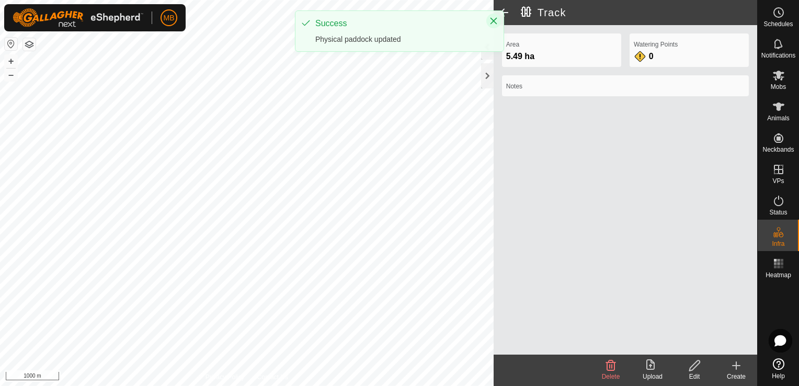
click at [492, 21] on icon "Close" at bounding box center [494, 21] width 8 height 8
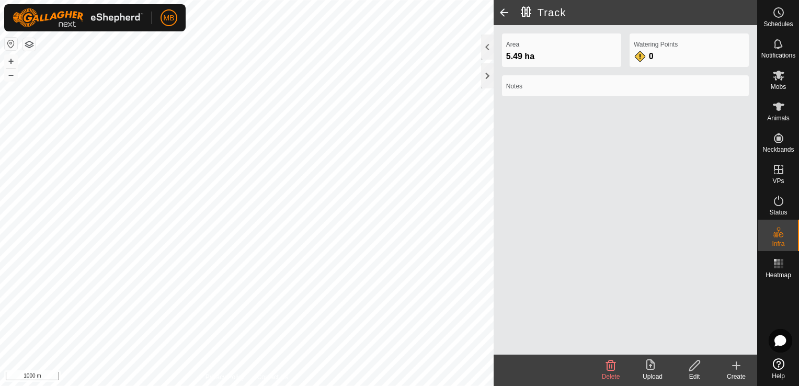
click at [506, 14] on span at bounding box center [504, 12] width 21 height 25
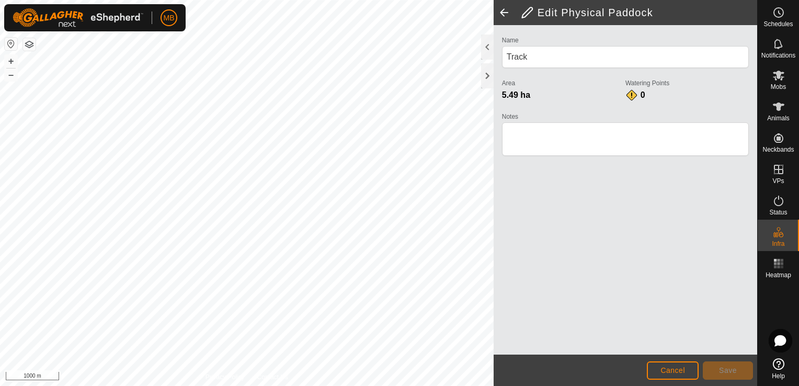
click at [502, 9] on span at bounding box center [504, 12] width 21 height 25
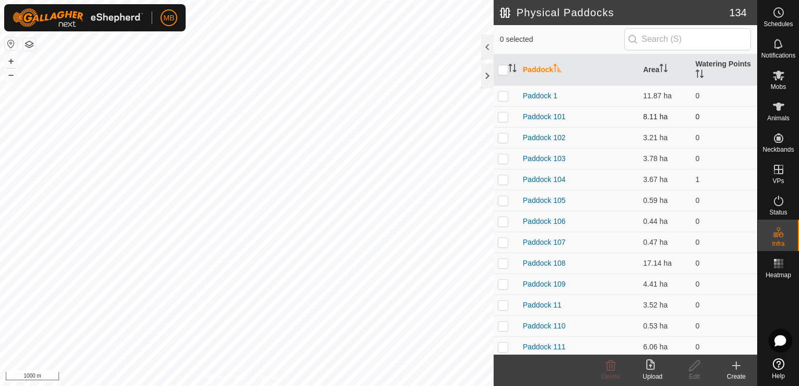
click at [504, 116] on p-checkbox at bounding box center [503, 116] width 10 height 8
checkbox input "true"
click at [695, 369] on icon at bounding box center [694, 365] width 13 height 13
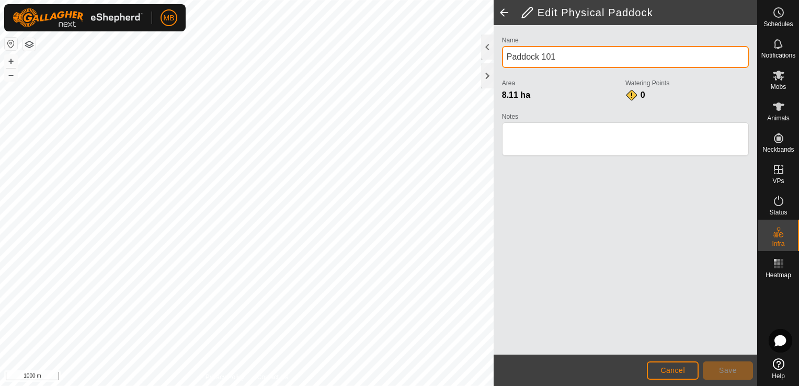
click at [557, 58] on input "Paddock 101" at bounding box center [625, 57] width 247 height 22
type input "P"
type input "Big Dip"
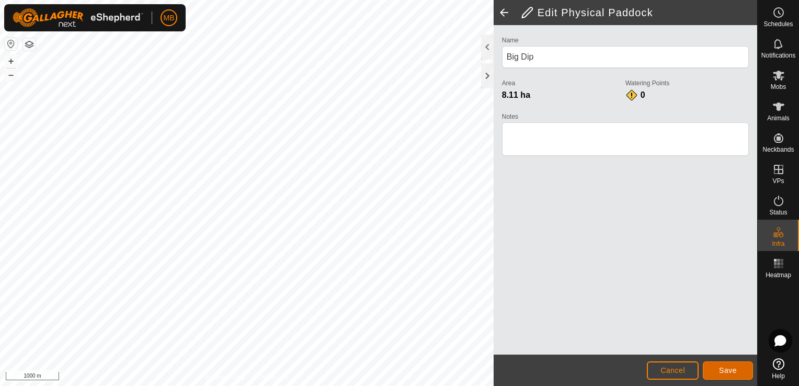
click at [725, 377] on button "Save" at bounding box center [728, 370] width 50 height 18
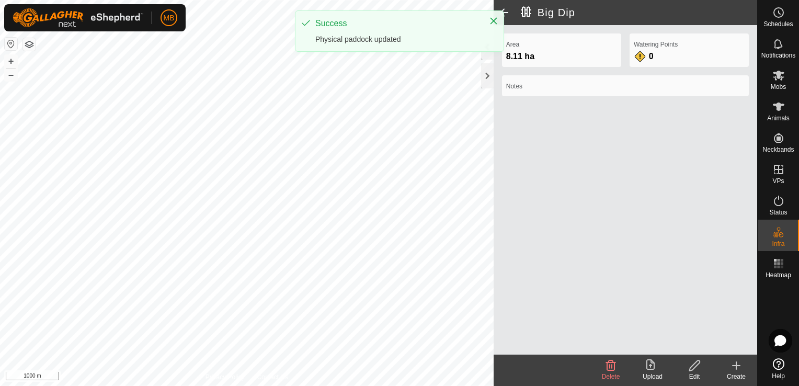
click at [503, 15] on div "Success Physical paddock updated" at bounding box center [400, 31] width 208 height 40
click at [503, 12] on div "Success Physical paddock updated" at bounding box center [400, 31] width 208 height 40
drag, startPoint x: 493, startPoint y: 16, endPoint x: 505, endPoint y: 12, distance: 13.4
click at [505, 12] on div "MB Schedules Notifications Mobs Animals Neckbands VPs Status Infra Heatmap Help…" at bounding box center [399, 193] width 799 height 386
click at [505, 12] on span at bounding box center [504, 12] width 21 height 25
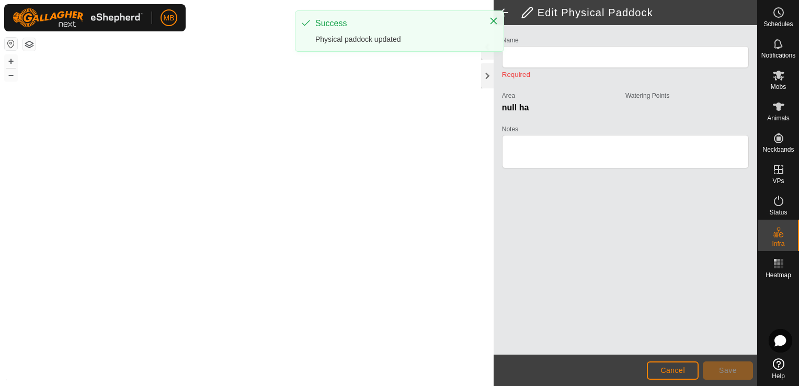
type input "Big Dip"
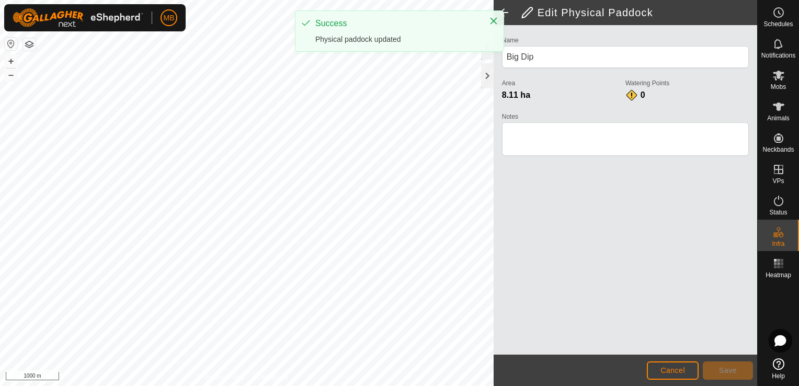
click at [505, 12] on span at bounding box center [504, 12] width 21 height 25
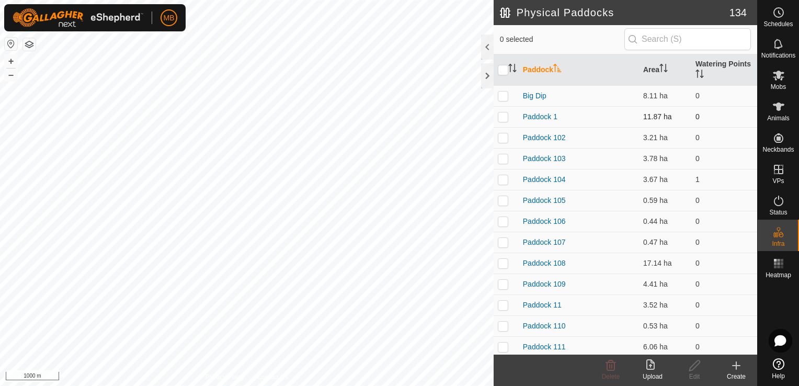
click at [500, 118] on p-checkbox at bounding box center [503, 116] width 10 height 8
checkbox input "false"
click at [502, 138] on p-checkbox at bounding box center [503, 137] width 10 height 8
checkbox input "true"
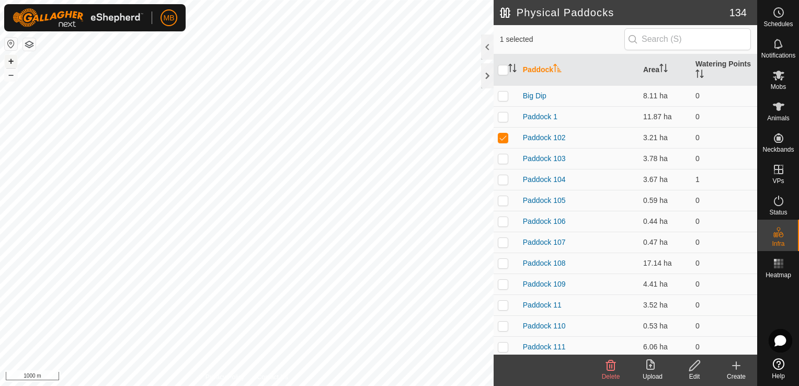
click at [6, 60] on button "+" at bounding box center [11, 61] width 13 height 13
click at [695, 374] on div "Edit" at bounding box center [695, 376] width 42 height 9
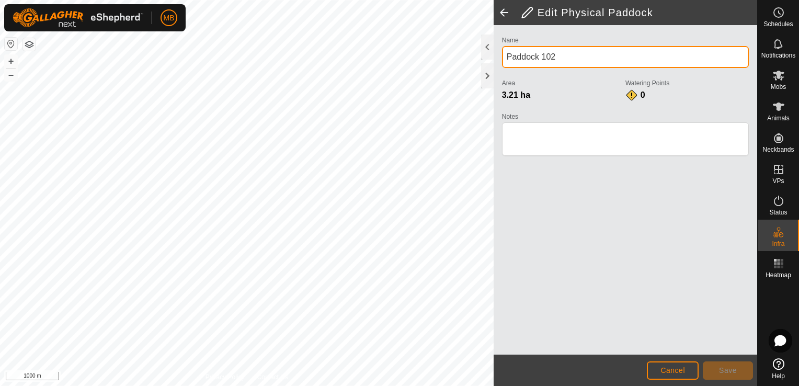
click at [582, 66] on input "Paddock 102" at bounding box center [625, 57] width 247 height 22
type input "P"
type input "Big Dam"
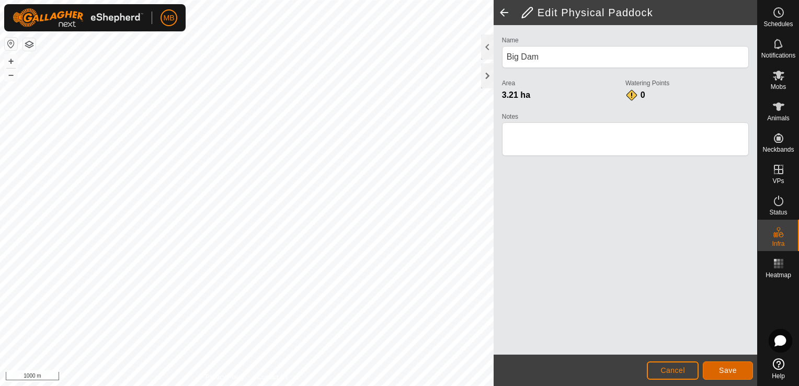
click at [731, 371] on span "Save" at bounding box center [728, 370] width 18 height 8
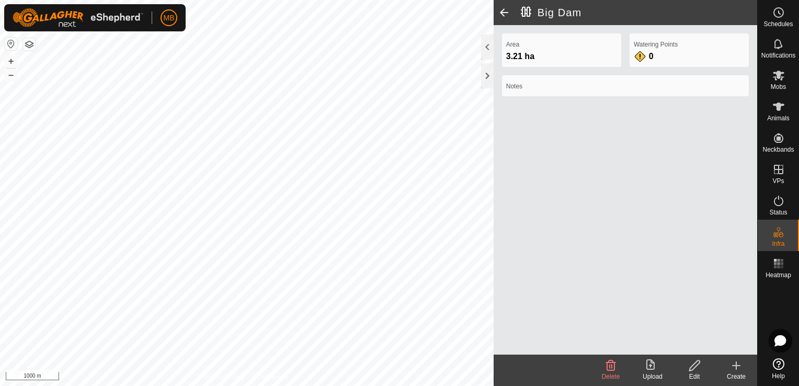
click at [509, 11] on span at bounding box center [504, 12] width 21 height 25
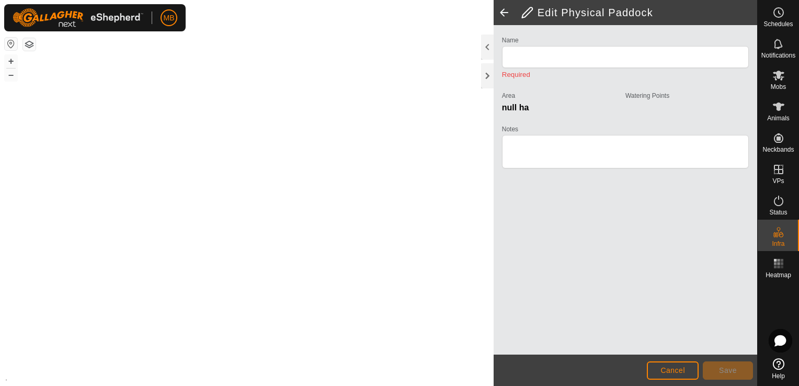
type input "Big Dam"
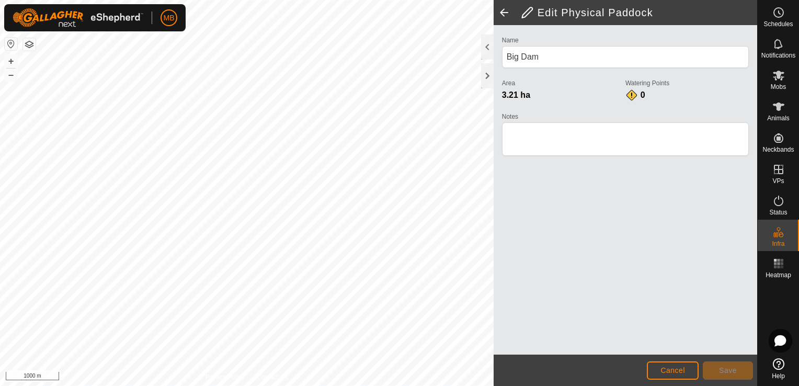
click at [509, 11] on span at bounding box center [504, 12] width 21 height 25
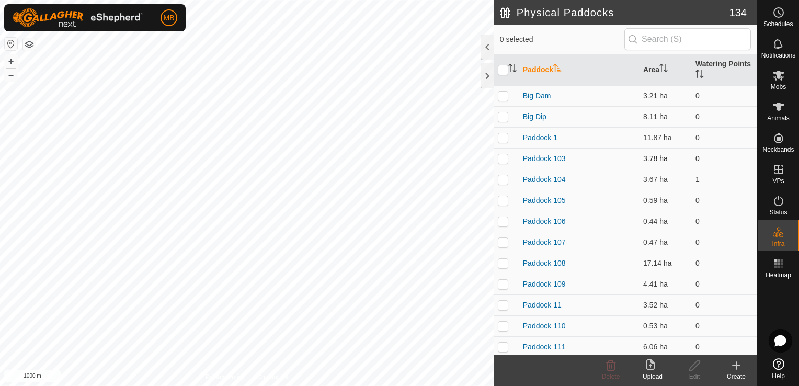
click at [505, 160] on p-checkbox at bounding box center [503, 158] width 10 height 8
checkbox input "true"
click at [691, 373] on div "Edit" at bounding box center [695, 376] width 42 height 9
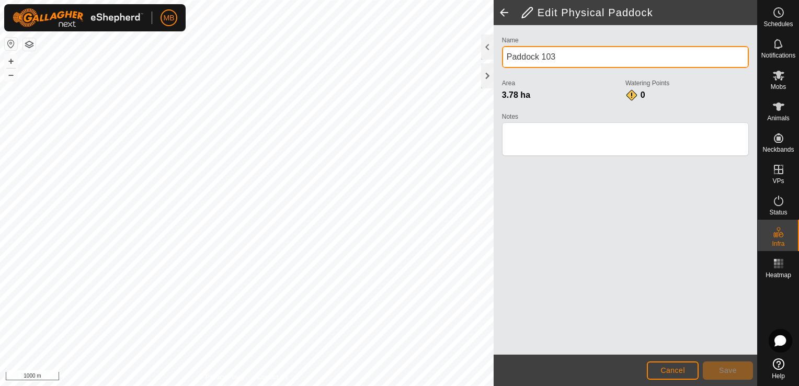
click at [566, 56] on input "Paddock 103" at bounding box center [625, 57] width 247 height 22
type input "P"
type input "Whare Lane"
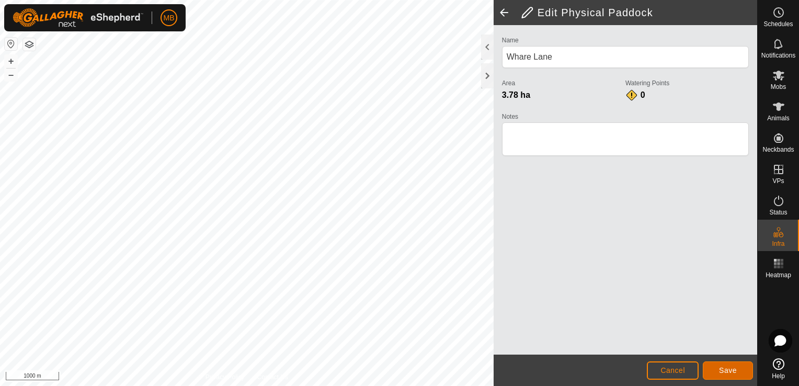
click at [733, 365] on button "Save" at bounding box center [728, 370] width 50 height 18
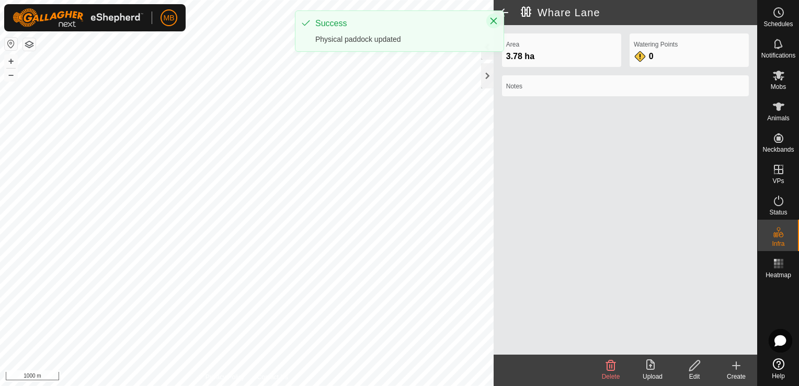
click at [493, 19] on icon "Close" at bounding box center [494, 21] width 8 height 8
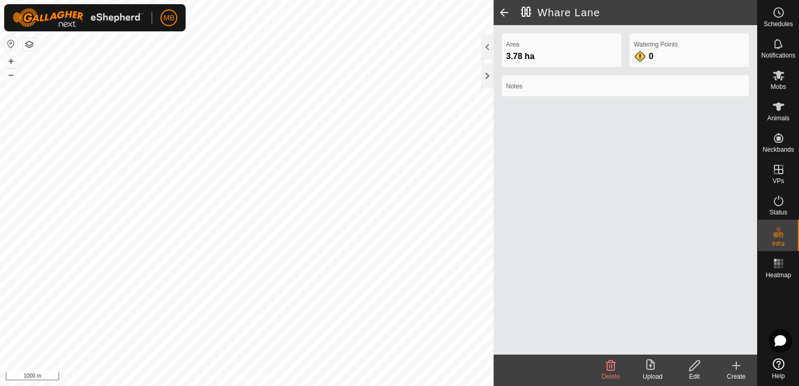
click at [504, 13] on span at bounding box center [504, 12] width 21 height 25
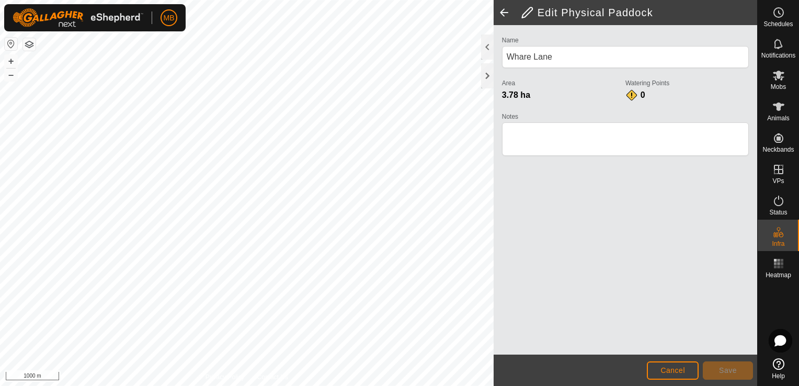
click at [504, 13] on span at bounding box center [504, 12] width 21 height 25
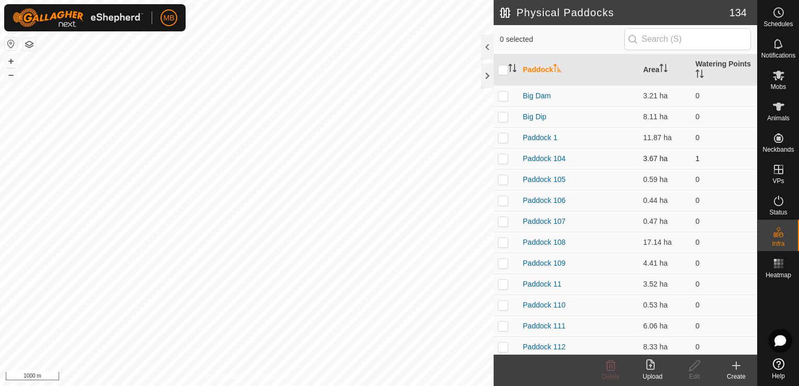
click at [505, 158] on p-checkbox at bounding box center [503, 158] width 10 height 8
checkbox input "true"
click at [14, 61] on button "+" at bounding box center [11, 61] width 13 height 13
click at [690, 369] on icon at bounding box center [694, 365] width 13 height 13
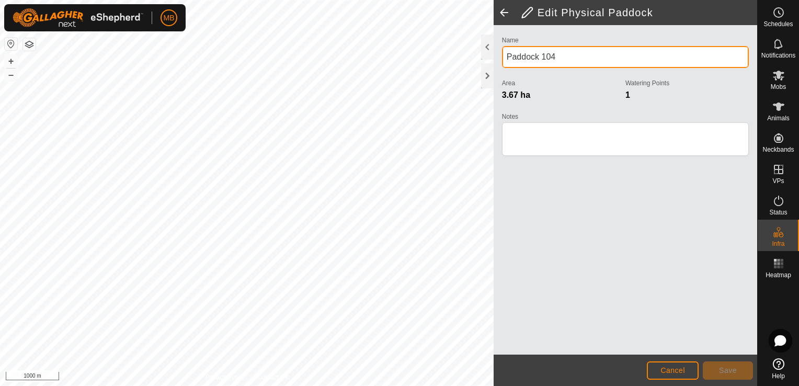
click at [561, 62] on input "Paddock 104" at bounding box center [625, 57] width 247 height 22
type input "P"
type input "Top Bridge"
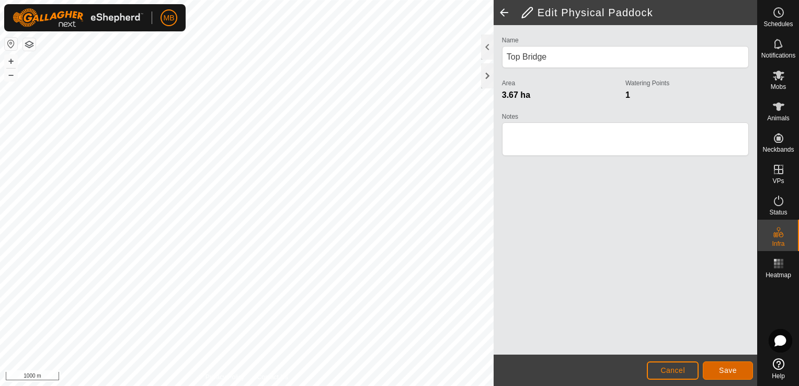
click at [730, 370] on span "Save" at bounding box center [728, 370] width 18 height 8
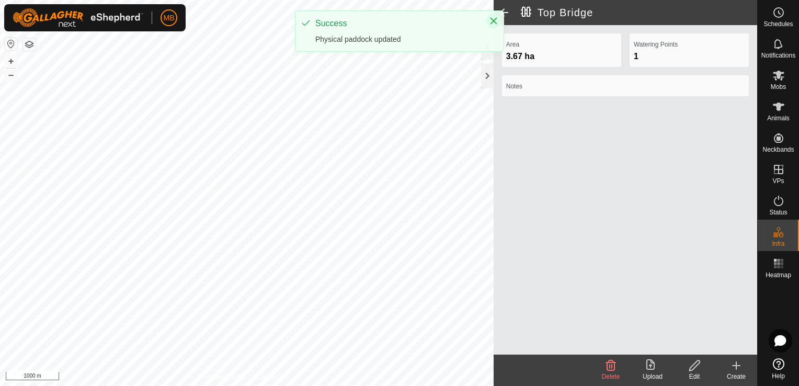
click at [493, 19] on icon "Close" at bounding box center [494, 21] width 8 height 8
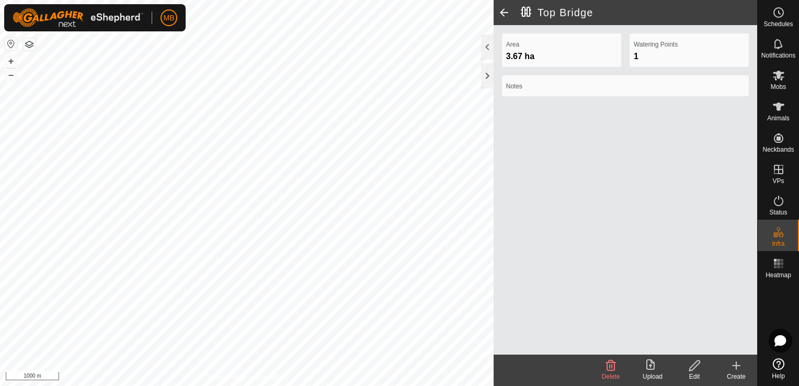
click at [503, 9] on span at bounding box center [504, 12] width 21 height 25
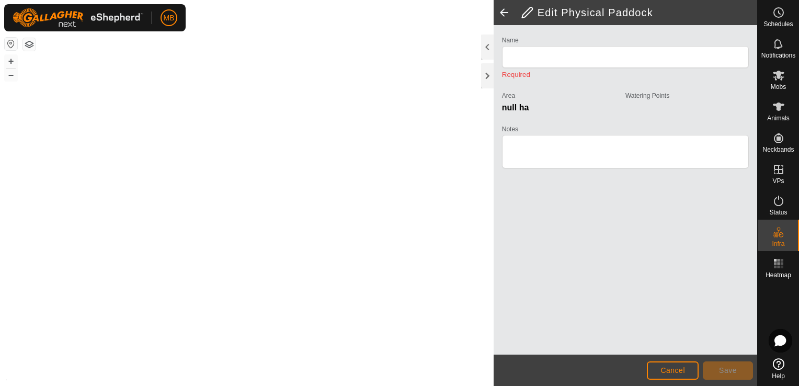
type input "Top Bridge"
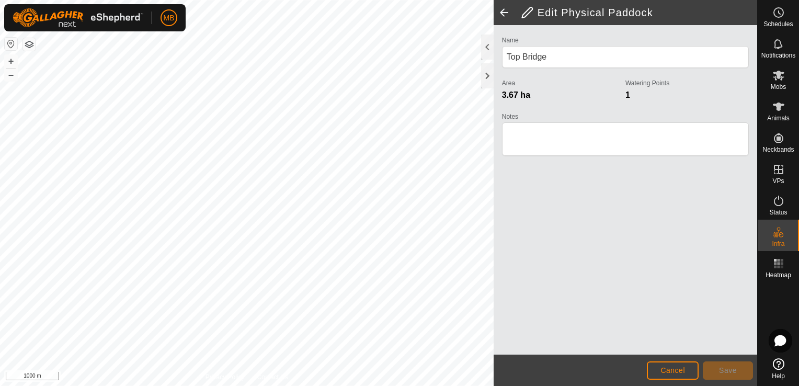
click at [503, 9] on span at bounding box center [504, 12] width 21 height 25
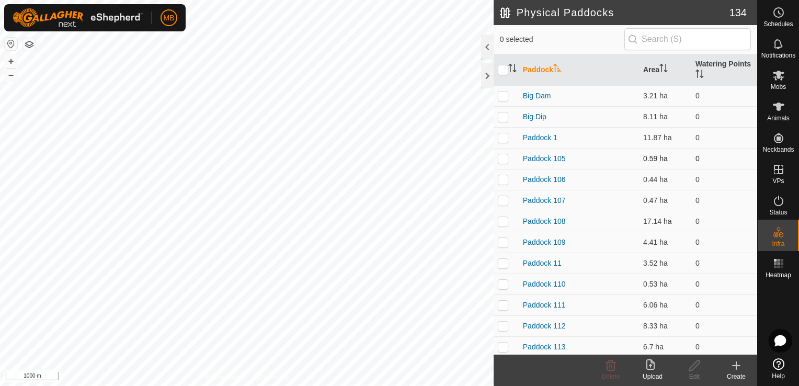
click at [503, 162] on p-checkbox at bounding box center [503, 158] width 10 height 8
click at [504, 160] on p-checkbox at bounding box center [503, 158] width 10 height 8
checkbox input "false"
click at [504, 181] on p-checkbox at bounding box center [503, 179] width 10 height 8
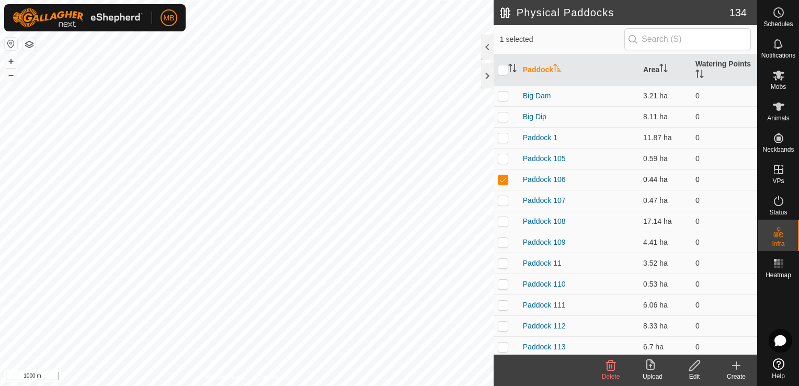
checkbox input "false"
click at [505, 201] on p-checkbox at bounding box center [503, 200] width 10 height 8
checkbox input "false"
click at [505, 219] on p-checkbox at bounding box center [503, 221] width 10 height 8
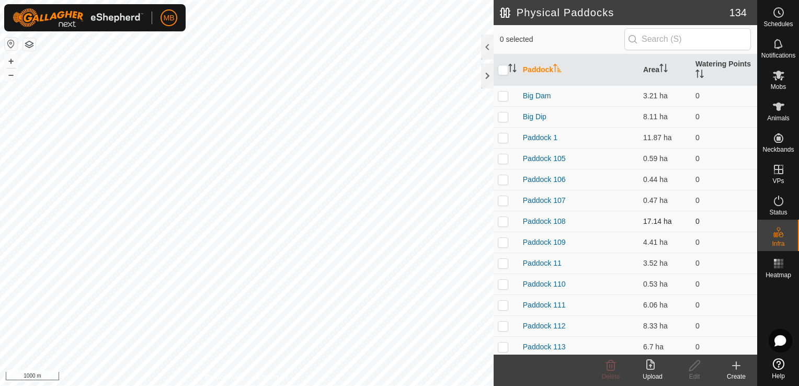
checkbox input "true"
click at [690, 366] on icon at bounding box center [694, 365] width 13 height 13
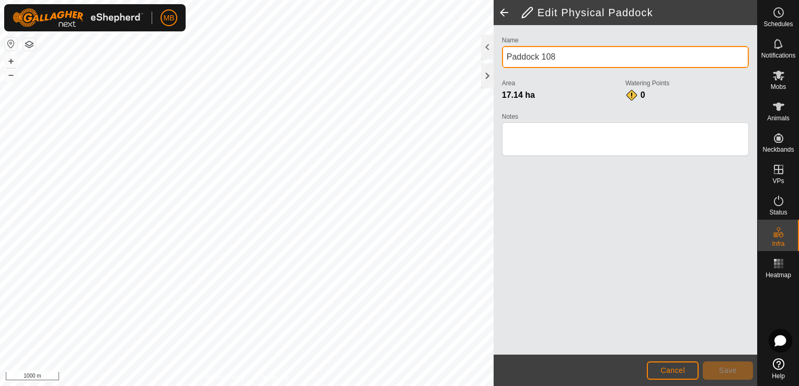
click at [569, 55] on input "Paddock 108" at bounding box center [625, 57] width 247 height 22
type input "P"
type input "Top Bush"
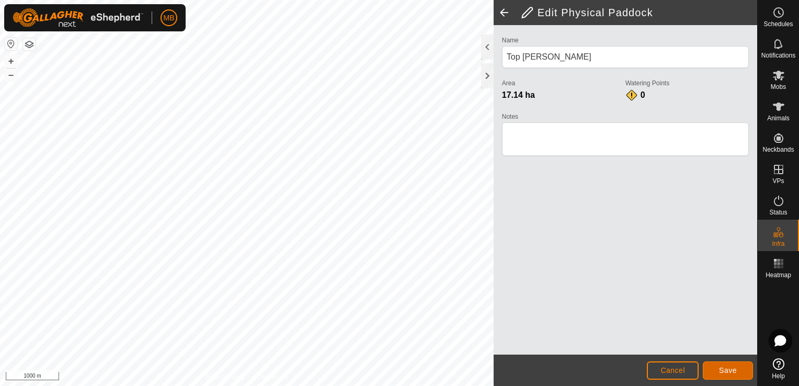
click at [720, 368] on span "Save" at bounding box center [728, 370] width 18 height 8
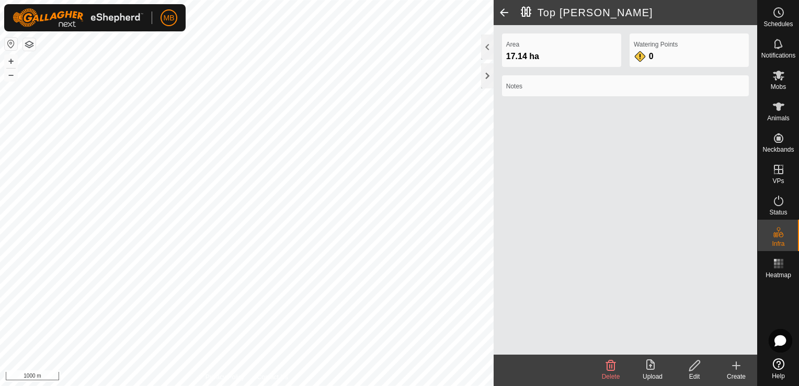
click at [501, 13] on span at bounding box center [504, 12] width 21 height 25
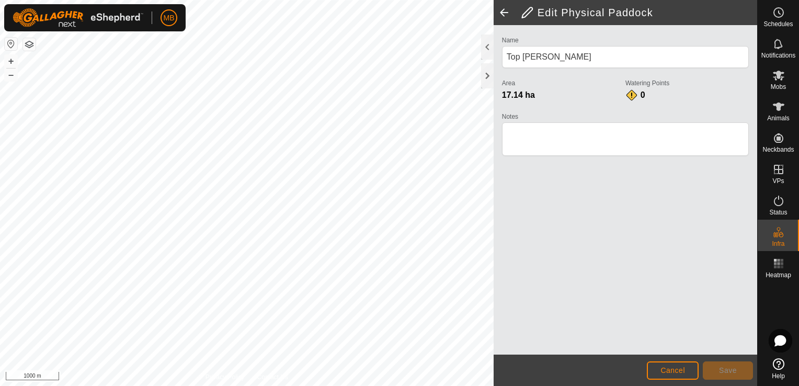
click at [501, 13] on span at bounding box center [504, 12] width 21 height 25
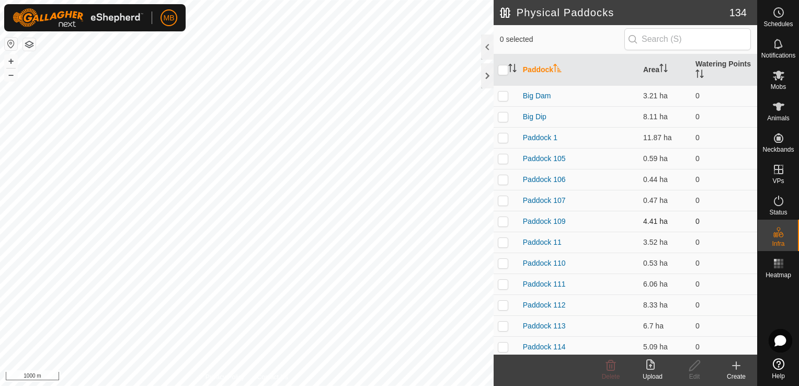
click at [498, 223] on p-checkbox at bounding box center [503, 221] width 10 height 8
checkbox input "true"
click at [695, 367] on icon at bounding box center [694, 365] width 10 height 10
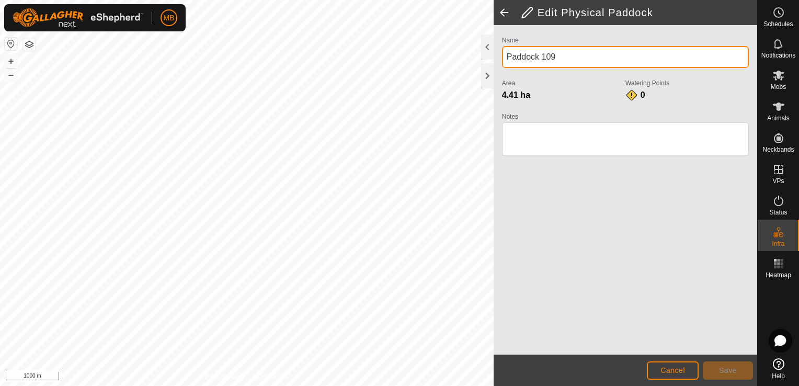
click at [564, 60] on input "Paddock 109" at bounding box center [625, 57] width 247 height 22
type input "P"
type input "Bridge"
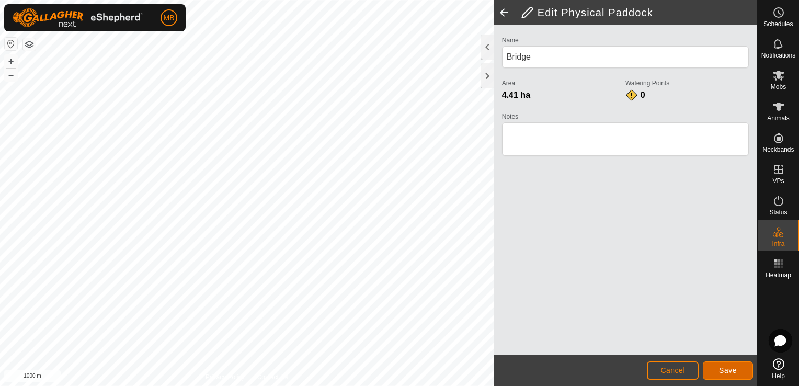
click at [735, 373] on span "Save" at bounding box center [728, 370] width 18 height 8
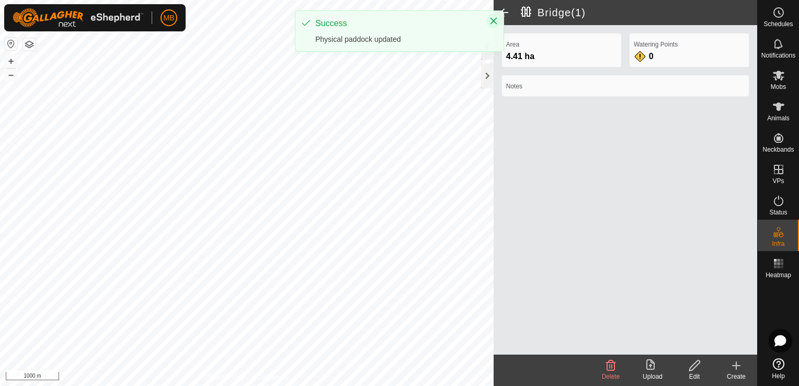
click at [491, 21] on icon "Close" at bounding box center [494, 21] width 8 height 8
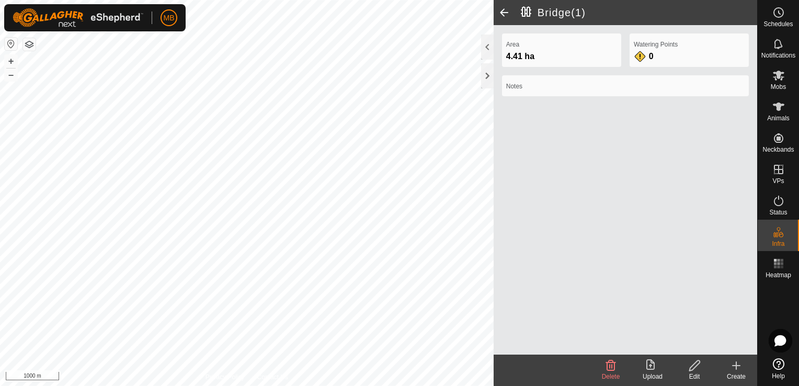
click at [502, 13] on span at bounding box center [504, 12] width 21 height 25
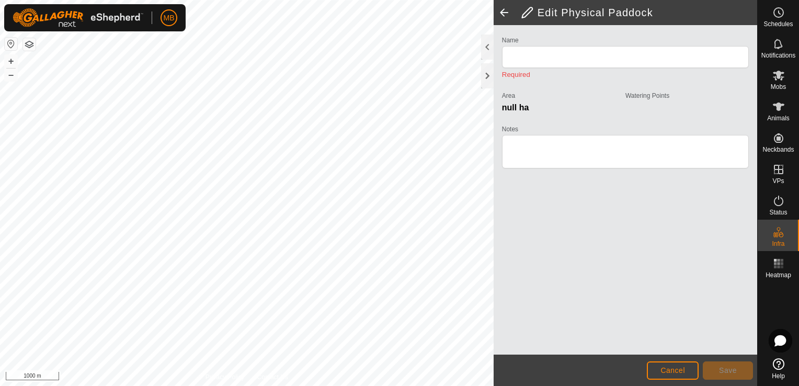
type input "Bridge(1)"
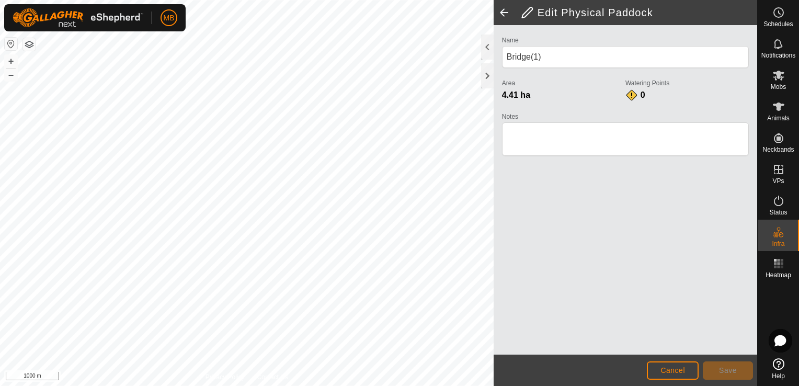
click at [500, 10] on span at bounding box center [504, 12] width 21 height 25
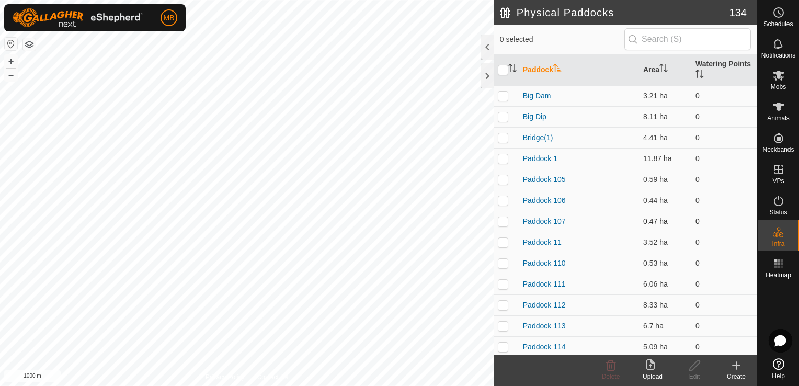
click at [502, 222] on p-checkbox at bounding box center [503, 221] width 10 height 8
checkbox input "false"
click at [503, 242] on p-checkbox at bounding box center [503, 242] width 10 height 8
checkbox input "true"
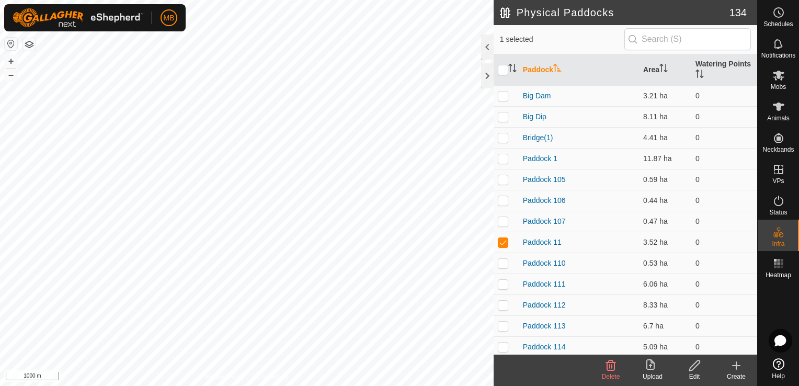
click at [691, 368] on icon at bounding box center [694, 365] width 13 height 13
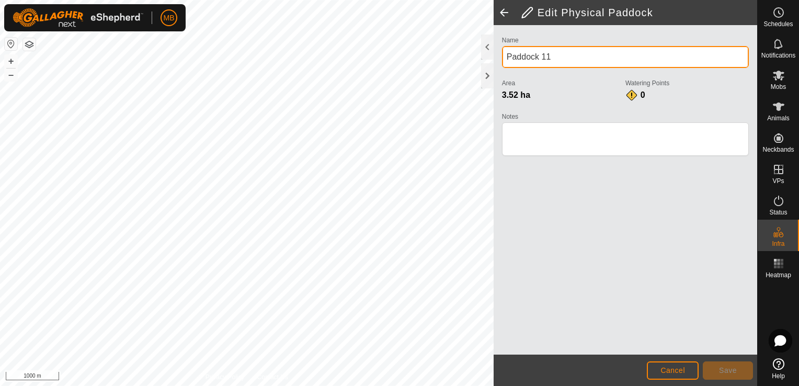
click at [559, 55] on input "Paddock 11" at bounding box center [625, 57] width 247 height 22
type input "P"
type input "Little Face"
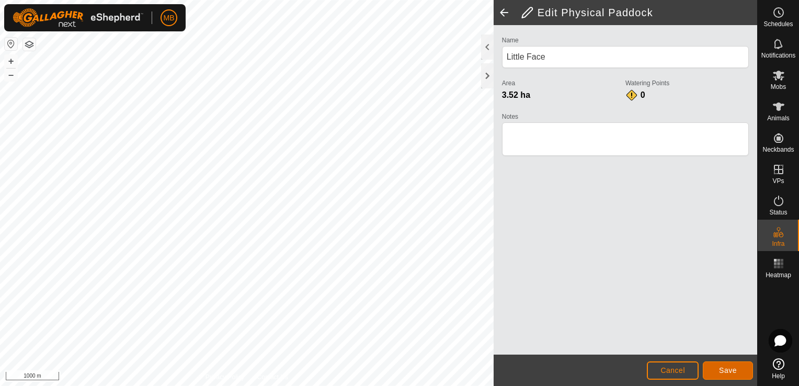
click at [734, 373] on span "Save" at bounding box center [728, 370] width 18 height 8
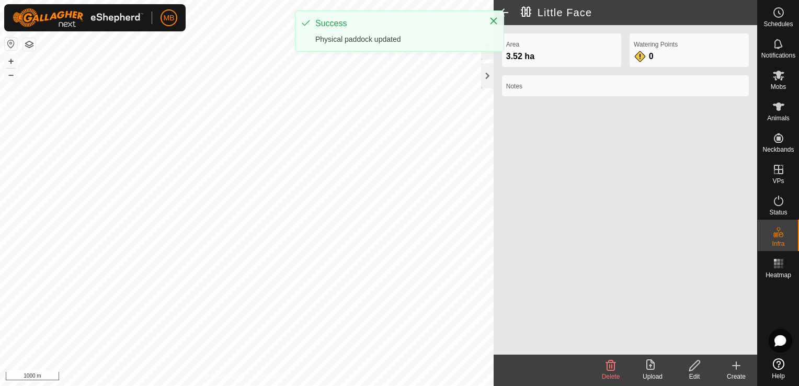
click at [508, 9] on span at bounding box center [504, 12] width 21 height 25
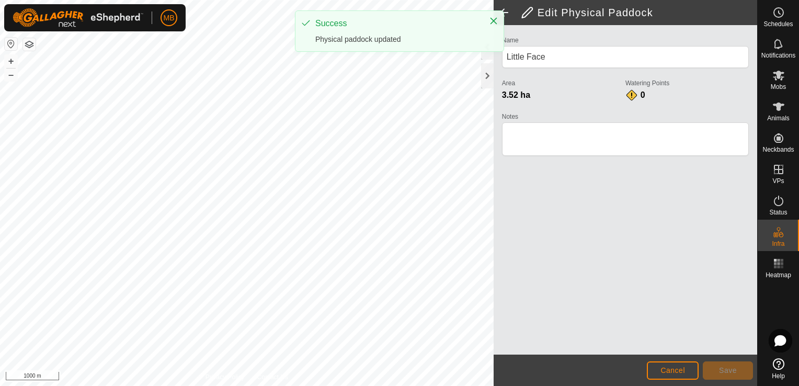
click at [508, 9] on span at bounding box center [504, 12] width 21 height 25
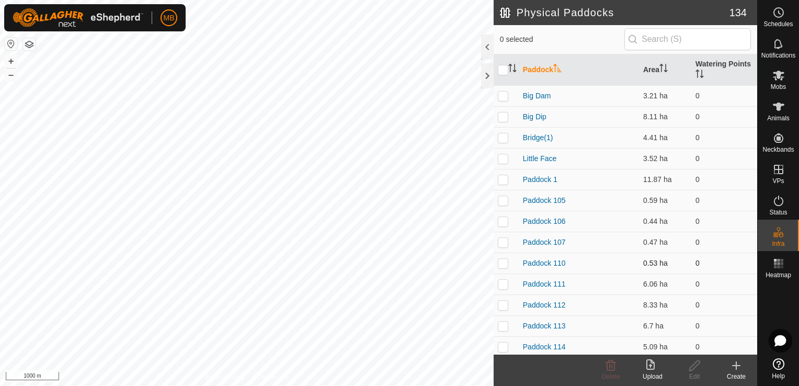
click at [502, 260] on p-checkbox at bounding box center [503, 263] width 10 height 8
checkbox input "false"
click at [502, 281] on p-checkbox at bounding box center [503, 284] width 10 height 8
checkbox input "true"
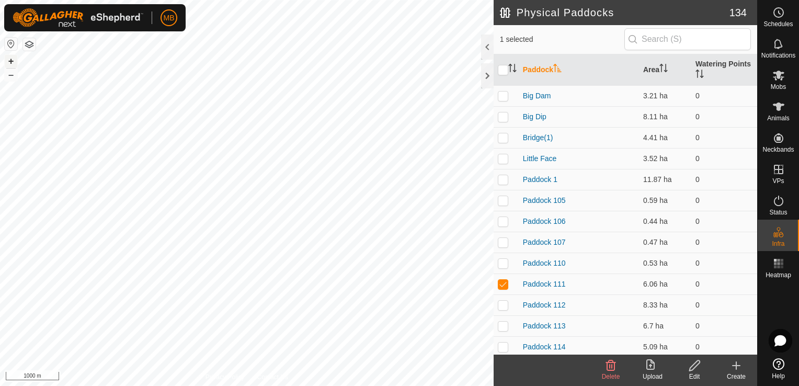
click at [10, 63] on button "+" at bounding box center [11, 61] width 13 height 13
click at [694, 373] on div "Edit" at bounding box center [695, 376] width 42 height 9
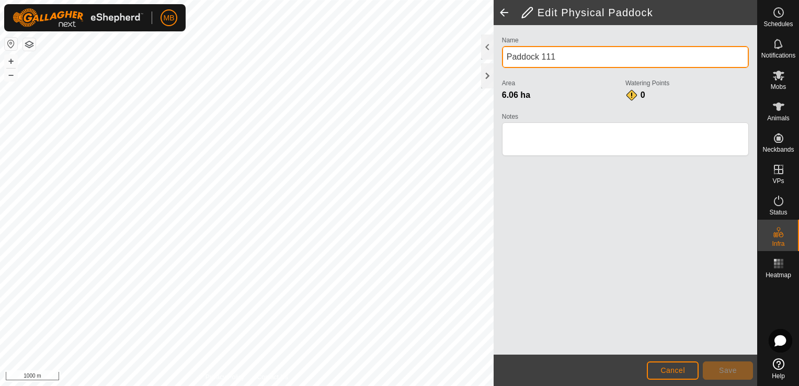
click at [568, 56] on input "Paddock 111" at bounding box center [625, 57] width 247 height 22
type input "P"
type input "Brae"
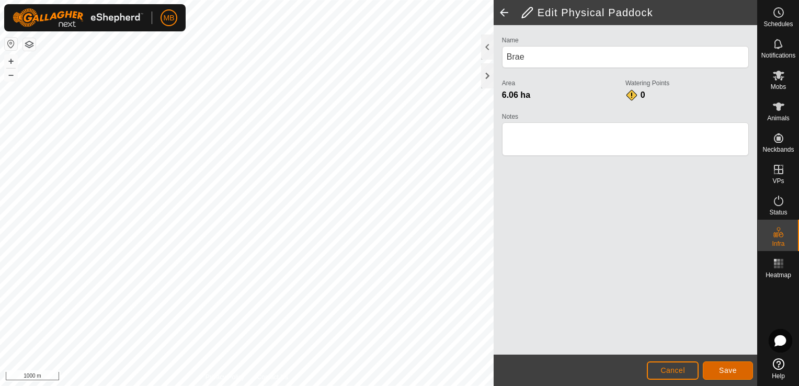
click at [723, 369] on span "Save" at bounding box center [728, 370] width 18 height 8
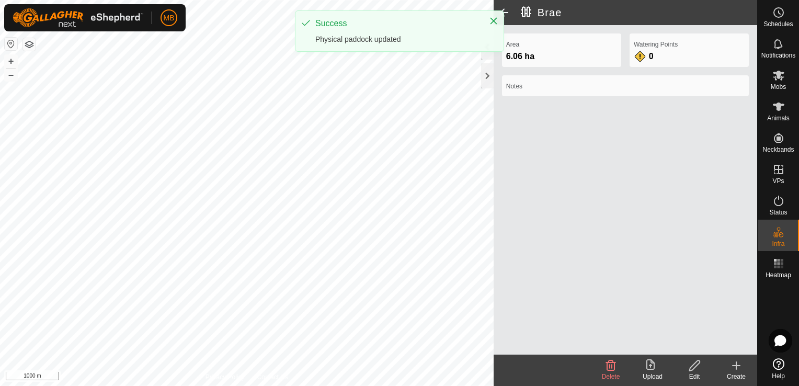
click at [504, 13] on span at bounding box center [504, 12] width 21 height 25
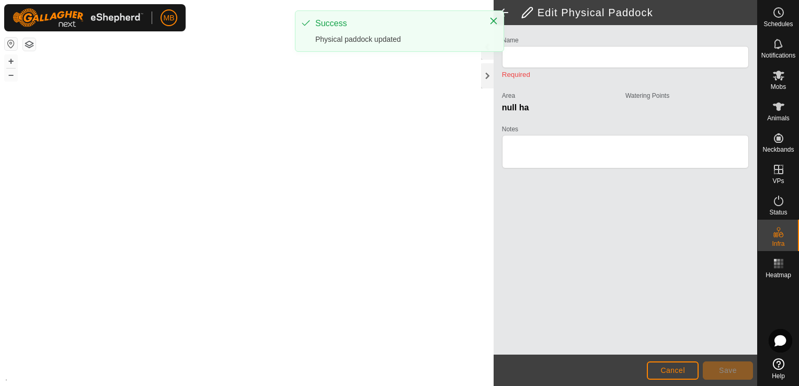
type input "Brae"
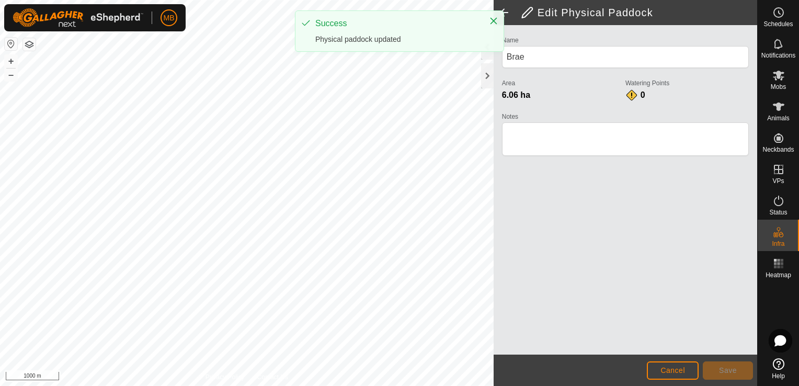
click at [504, 13] on span at bounding box center [504, 12] width 21 height 25
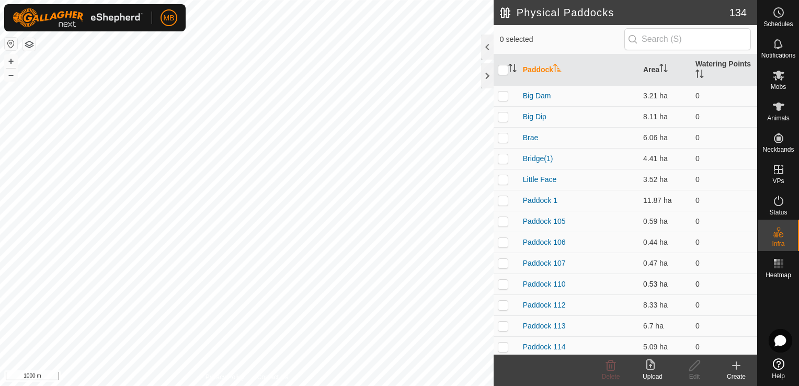
click at [502, 286] on p-checkbox at bounding box center [503, 284] width 10 height 8
checkbox input "false"
click at [502, 305] on p-checkbox at bounding box center [503, 305] width 10 height 8
checkbox input "true"
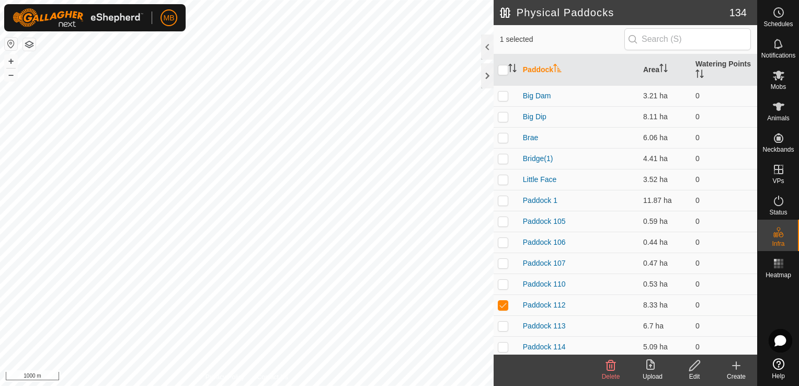
click at [695, 367] on icon at bounding box center [694, 365] width 10 height 10
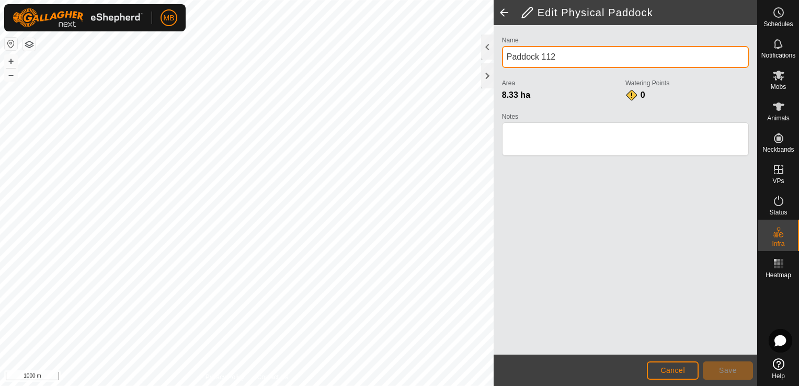
click at [573, 62] on input "Paddock 112" at bounding box center [625, 57] width 247 height 22
type input "P"
type input "Top Mid Wakarai"
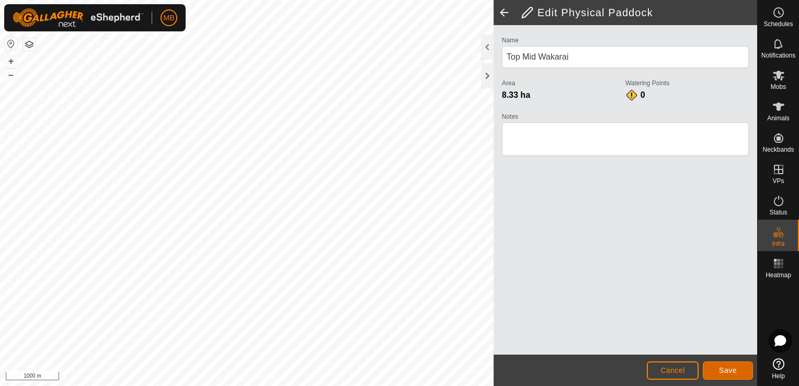
click at [726, 367] on span "Save" at bounding box center [728, 370] width 18 height 8
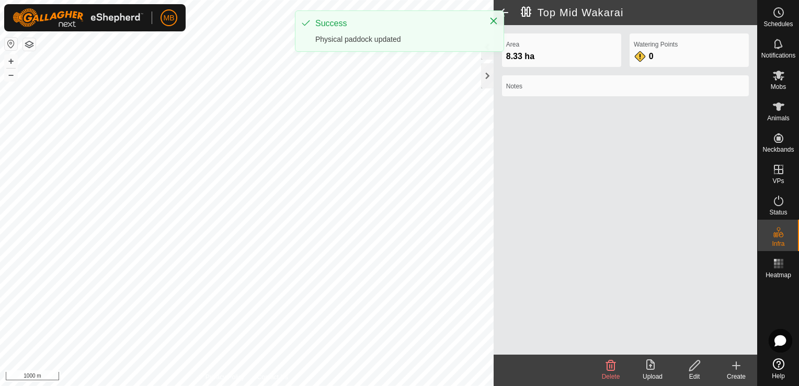
click at [505, 7] on span at bounding box center [504, 12] width 21 height 25
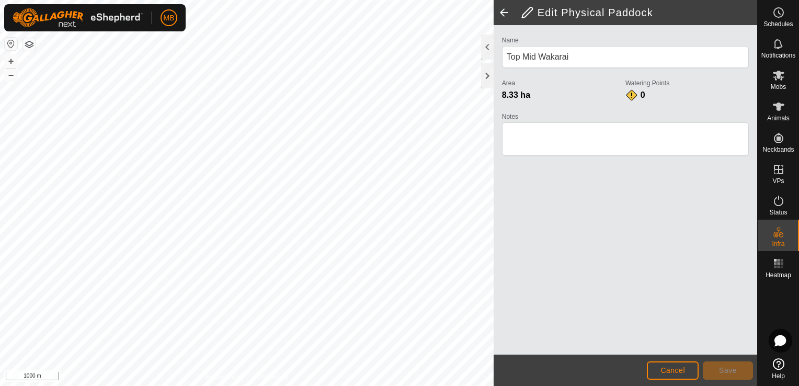
click at [505, 7] on span at bounding box center [504, 12] width 21 height 25
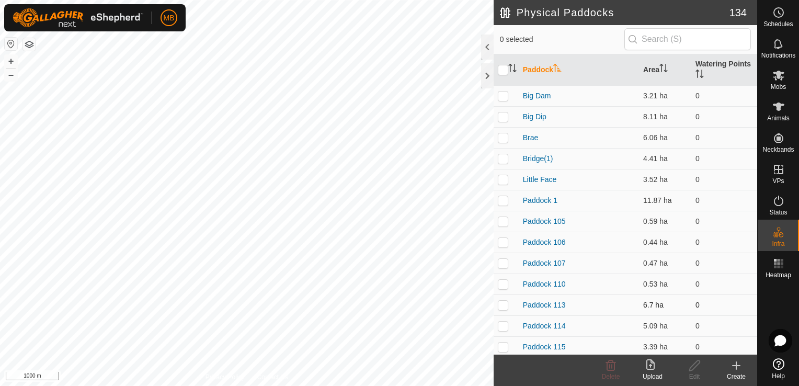
click at [507, 304] on p-checkbox at bounding box center [503, 305] width 10 height 8
checkbox input "true"
click at [6, 58] on button "+" at bounding box center [11, 61] width 13 height 13
click at [694, 371] on icon at bounding box center [694, 365] width 13 height 13
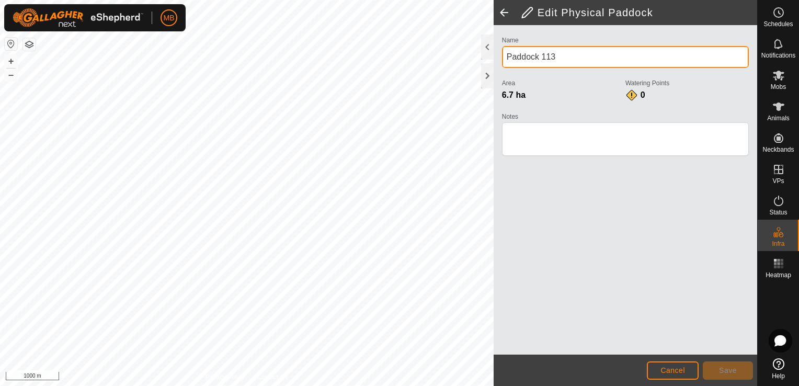
click at [615, 59] on input "Paddock 113" at bounding box center [625, 57] width 247 height 22
type input "P"
type input "Top Murrays"
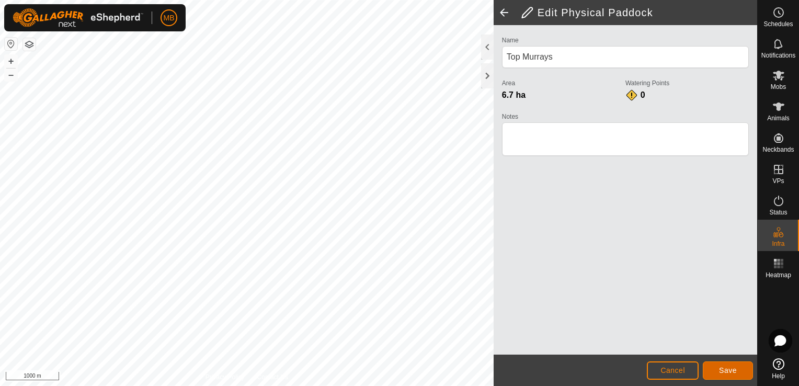
click at [729, 369] on span "Save" at bounding box center [728, 370] width 18 height 8
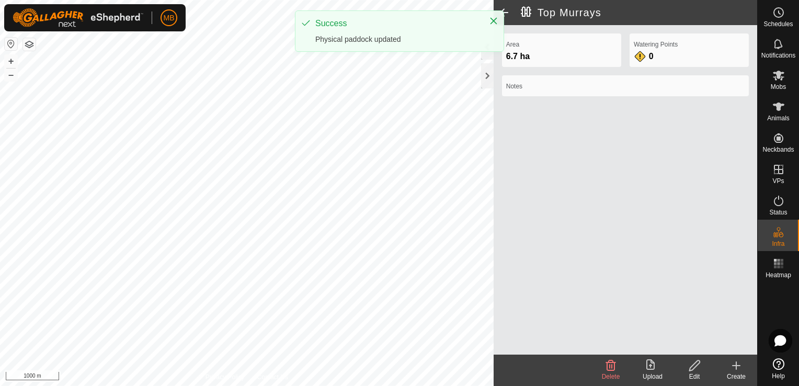
click at [508, 10] on span at bounding box center [504, 12] width 21 height 25
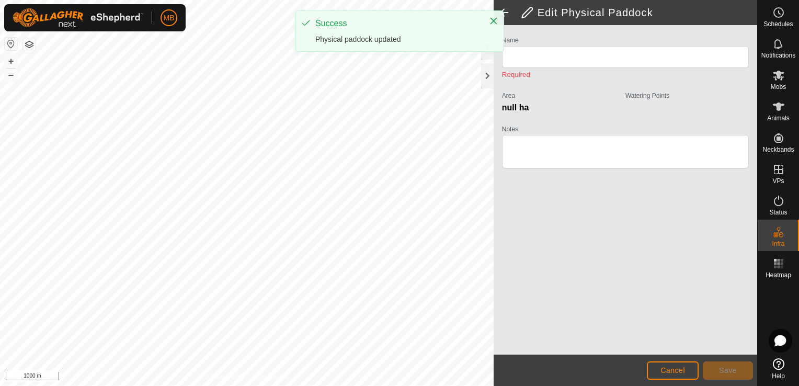
type input "Top Murrays"
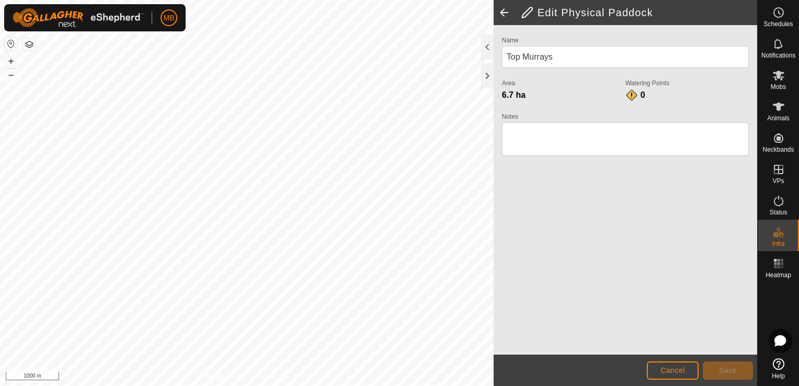
click at [508, 10] on span at bounding box center [504, 12] width 21 height 25
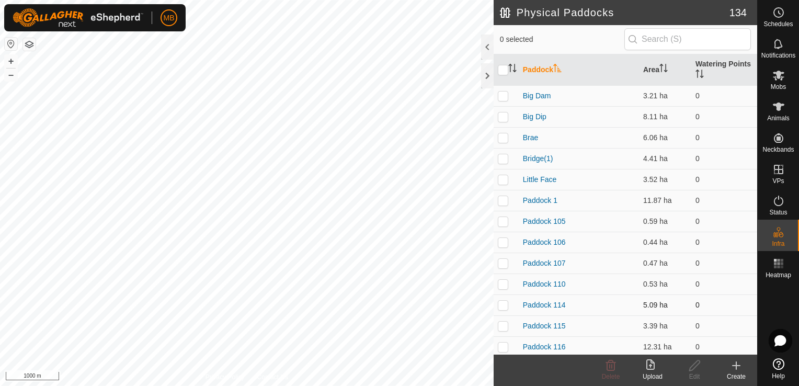
click at [507, 304] on p-checkbox at bounding box center [503, 305] width 10 height 8
checkbox input "true"
click at [12, 58] on button "+" at bounding box center [11, 61] width 13 height 13
click at [693, 375] on div "Edit" at bounding box center [695, 376] width 42 height 9
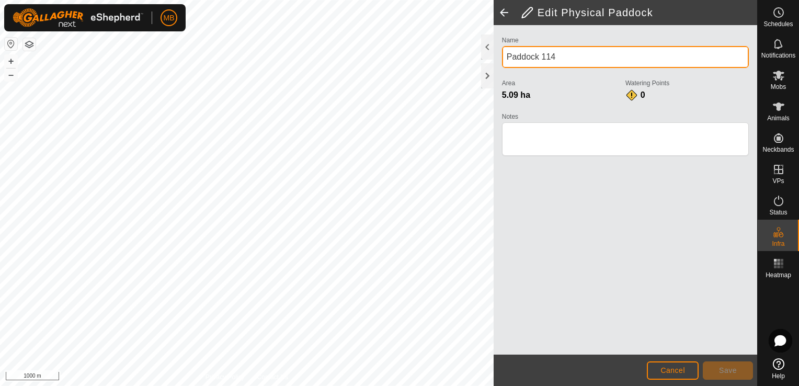
click at [591, 60] on input "Paddock 114" at bounding box center [625, 57] width 247 height 22
type input "P"
type input "QE2 Block"
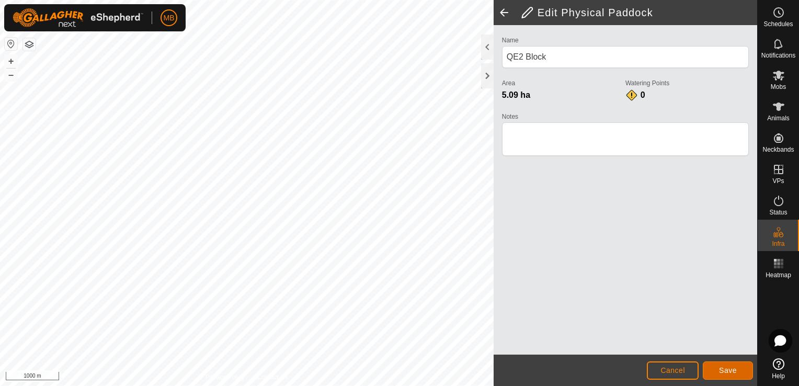
click at [747, 377] on button "Save" at bounding box center [728, 370] width 50 height 18
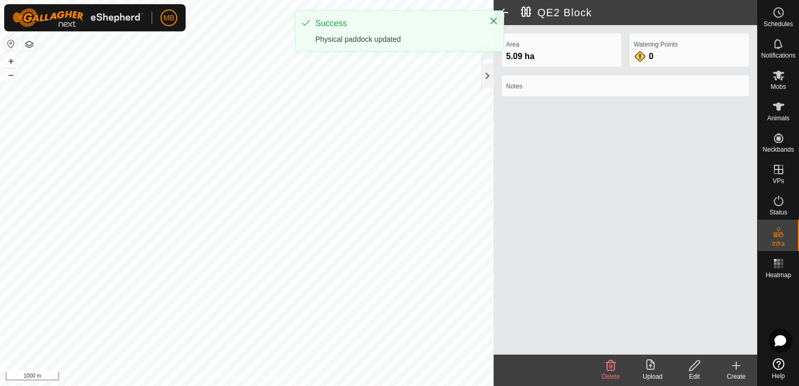
click at [505, 12] on span at bounding box center [504, 12] width 21 height 25
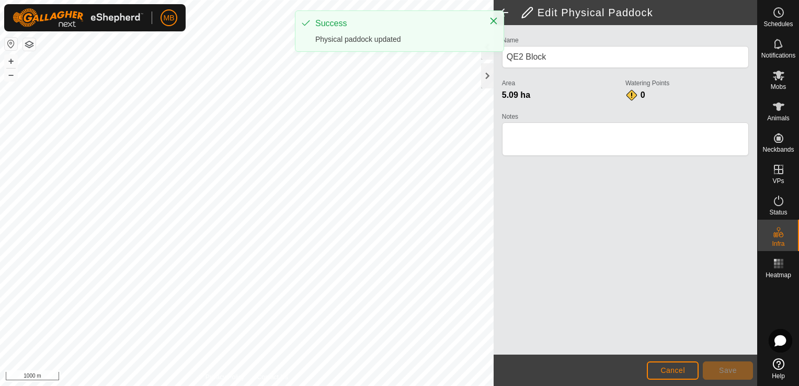
click at [505, 12] on span at bounding box center [504, 12] width 21 height 25
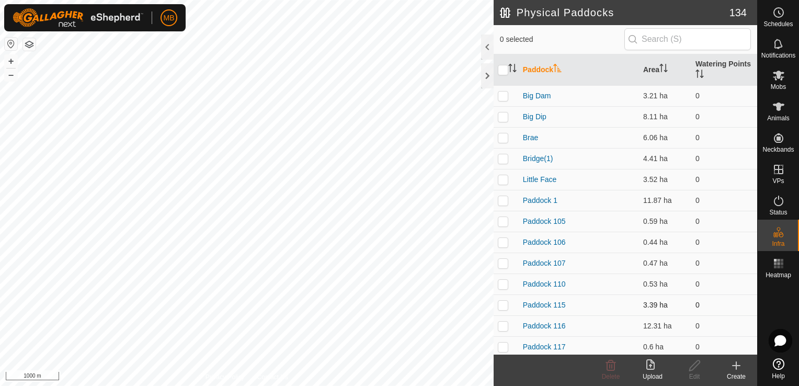
click at [502, 304] on p-checkbox at bounding box center [503, 305] width 10 height 8
checkbox input "true"
click at [503, 284] on p-checkbox at bounding box center [503, 284] width 10 height 8
checkbox input "true"
click at [503, 257] on td at bounding box center [506, 263] width 25 height 21
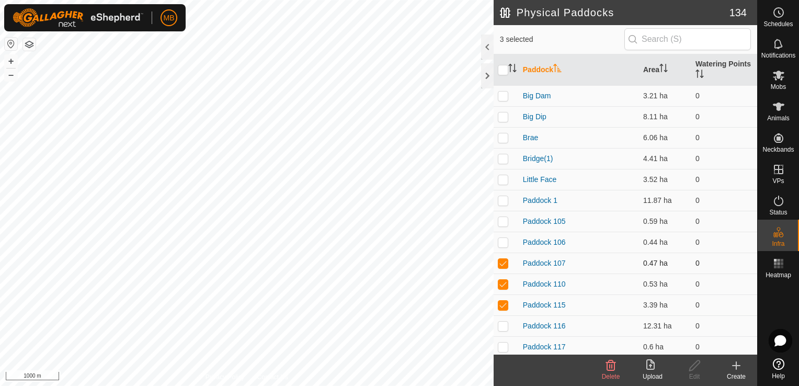
click at [503, 257] on td at bounding box center [506, 263] width 25 height 21
checkbox input "false"
click at [505, 329] on p-checkbox at bounding box center [503, 326] width 10 height 8
checkbox input "false"
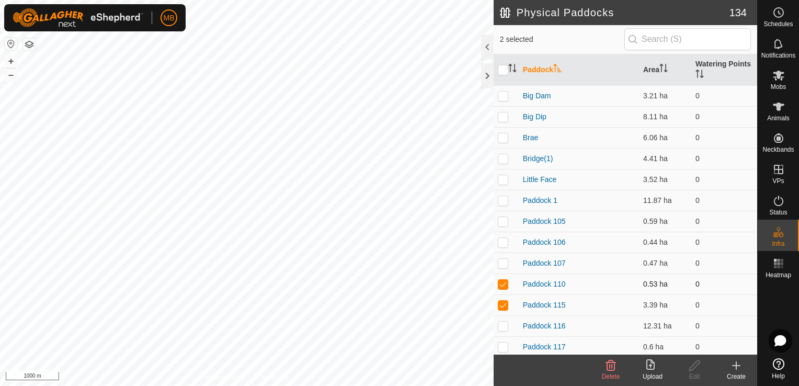
click at [502, 286] on p-checkbox at bounding box center [503, 284] width 10 height 8
checkbox input "false"
click at [693, 374] on div "Edit" at bounding box center [695, 376] width 42 height 9
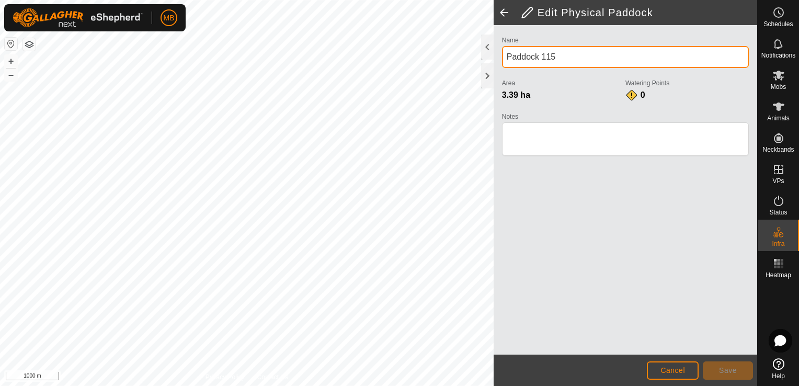
click at [563, 48] on input "Paddock 115" at bounding box center [625, 57] width 247 height 22
type input "P"
type input "Beckys"
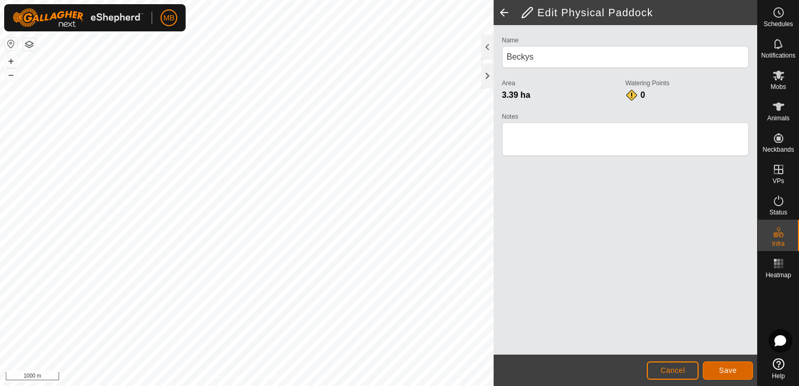
click at [723, 376] on button "Save" at bounding box center [728, 370] width 50 height 18
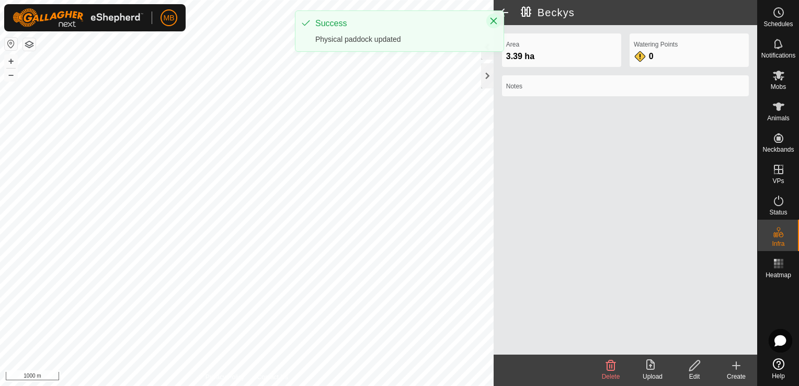
click at [495, 21] on icon "Close" at bounding box center [494, 21] width 8 height 8
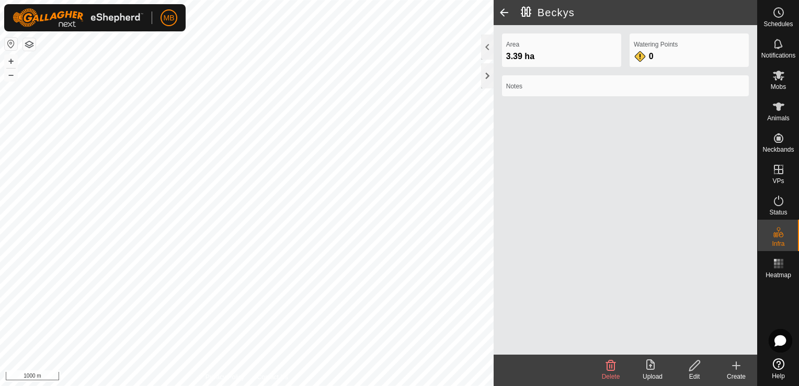
click at [502, 17] on span at bounding box center [504, 12] width 21 height 25
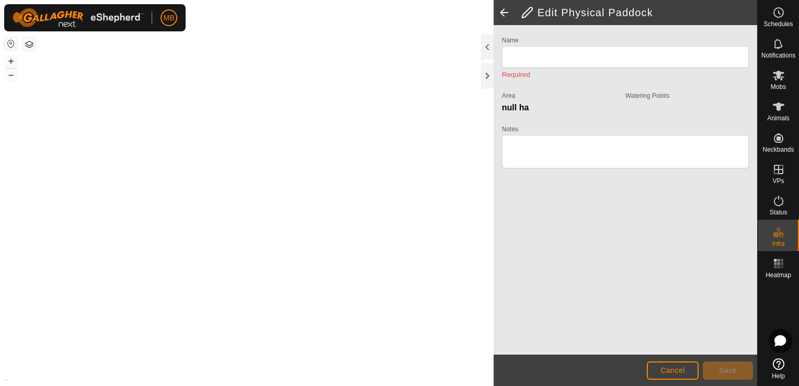
type input "Beckys"
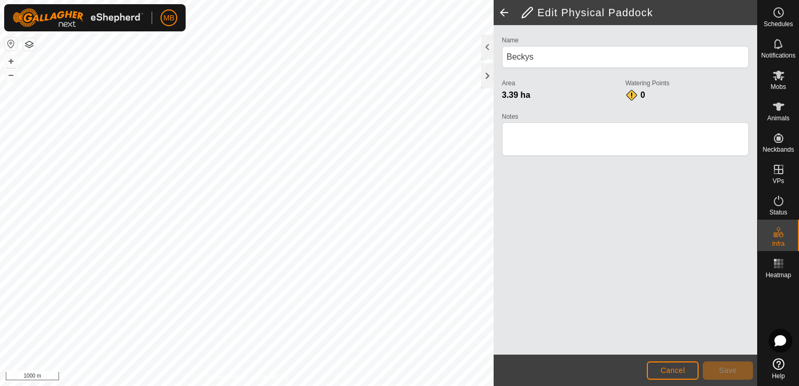
click at [500, 14] on span at bounding box center [504, 12] width 21 height 25
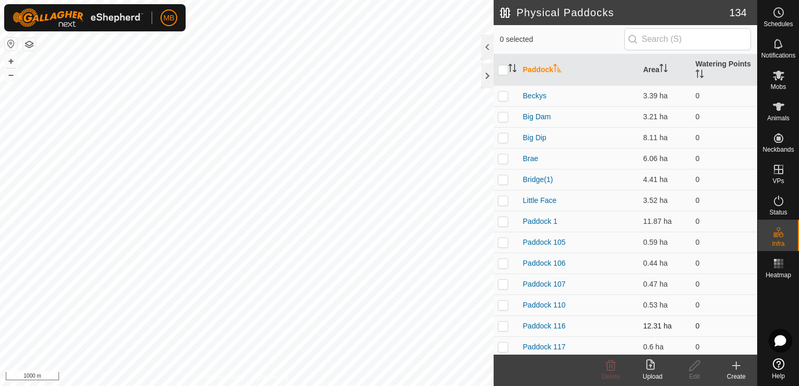
click at [503, 326] on p-checkbox at bounding box center [503, 326] width 10 height 8
checkbox input "true"
click at [691, 373] on div "Edit" at bounding box center [695, 376] width 42 height 9
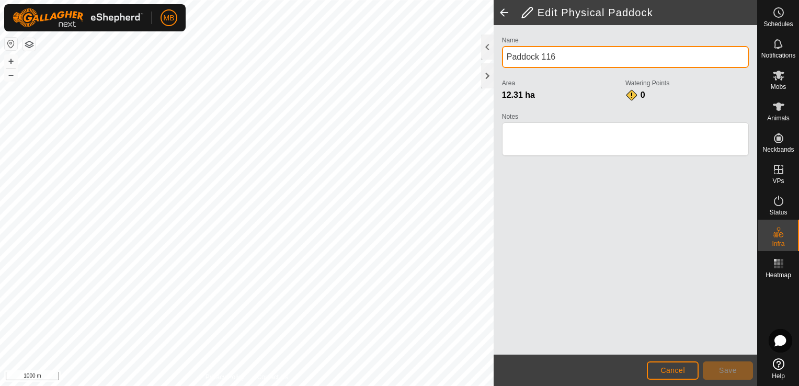
click at [594, 60] on input "Paddock 116" at bounding box center [625, 57] width 247 height 22
type input "P"
type input "Judys"
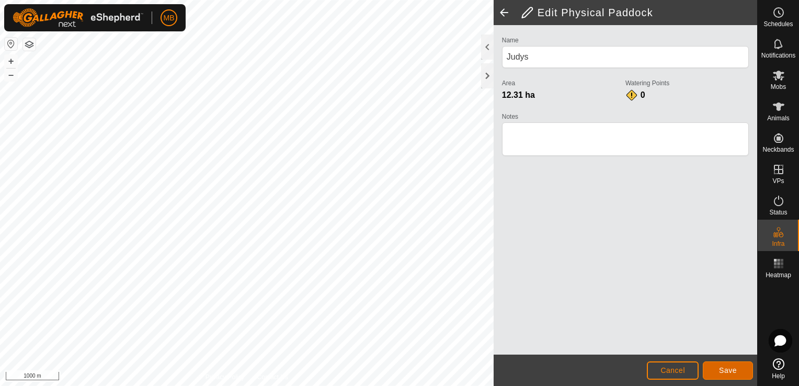
click at [717, 374] on button "Save" at bounding box center [728, 370] width 50 height 18
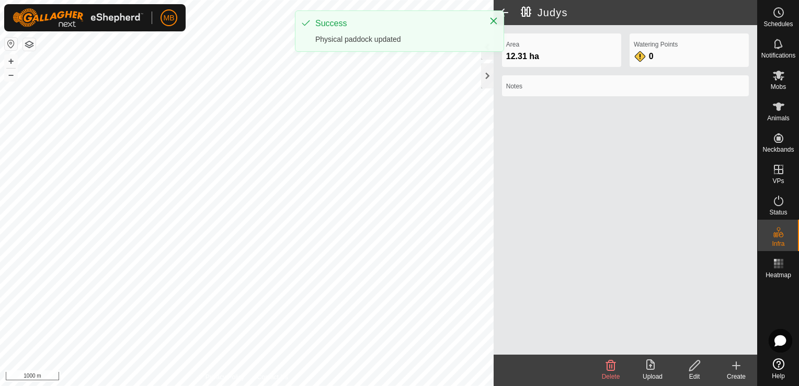
click at [505, 11] on span at bounding box center [504, 12] width 21 height 25
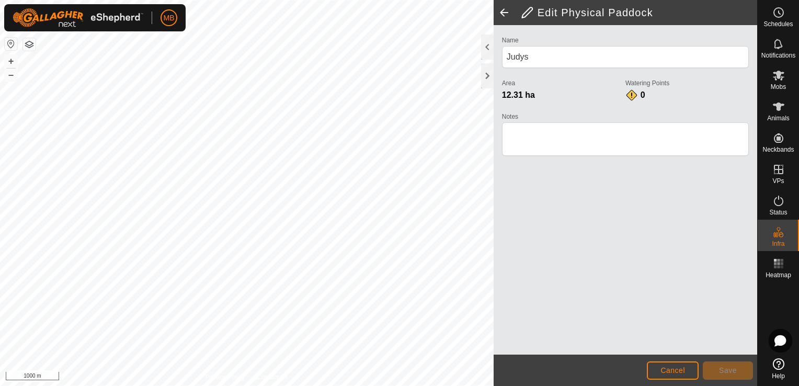
click at [505, 11] on span at bounding box center [504, 12] width 21 height 25
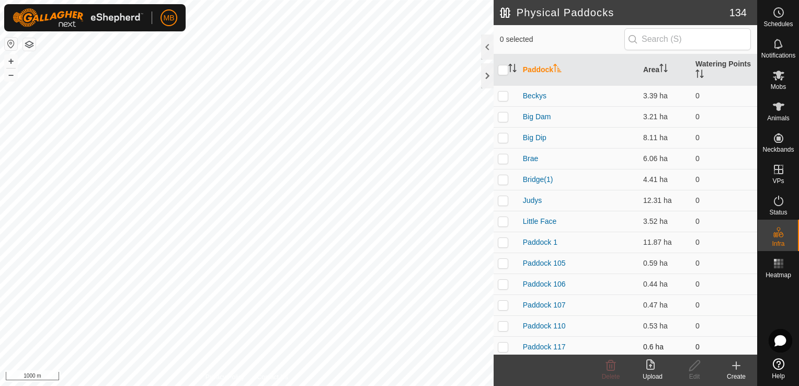
click at [502, 346] on p-checkbox at bounding box center [503, 347] width 10 height 8
checkbox input "true"
click at [9, 58] on button "+" at bounding box center [11, 61] width 13 height 13
click at [697, 369] on icon at bounding box center [694, 365] width 13 height 13
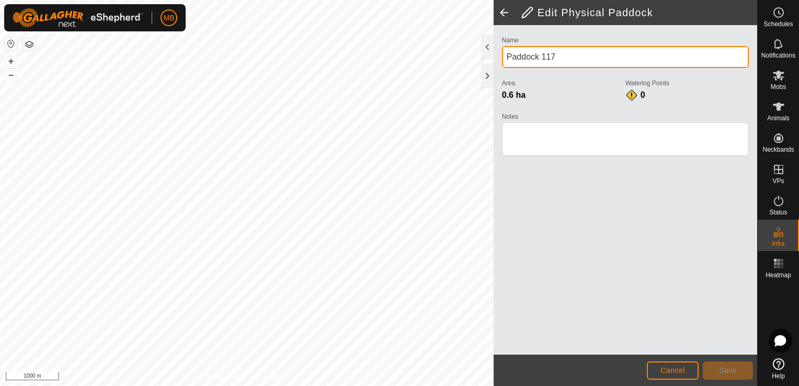
click at [618, 53] on input "Paddock 117" at bounding box center [625, 57] width 247 height 22
type input "P"
type input "Silage Pit"
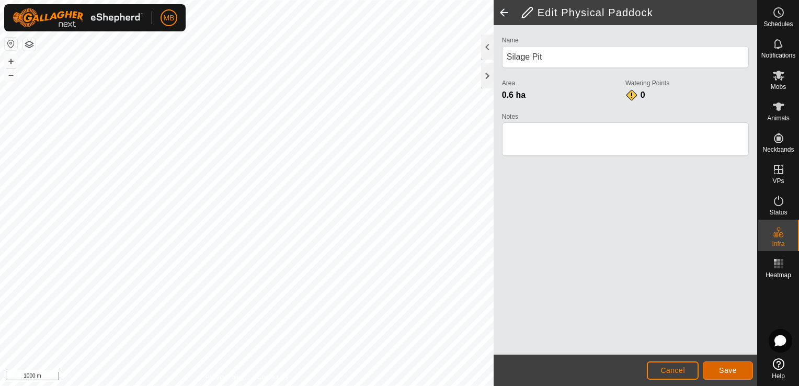
click at [726, 368] on span "Save" at bounding box center [728, 370] width 18 height 8
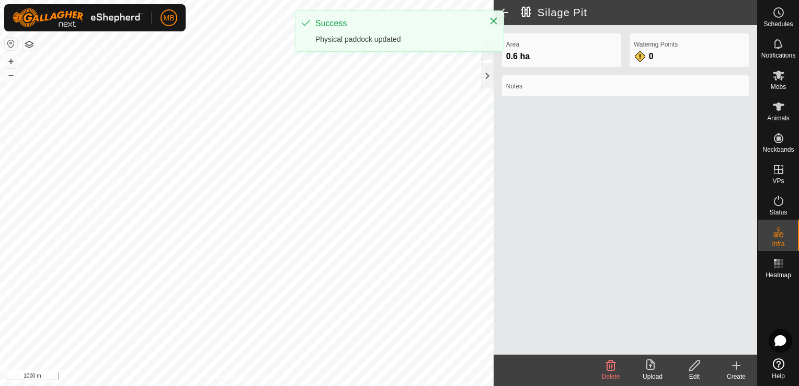
click at [506, 12] on span at bounding box center [504, 12] width 21 height 25
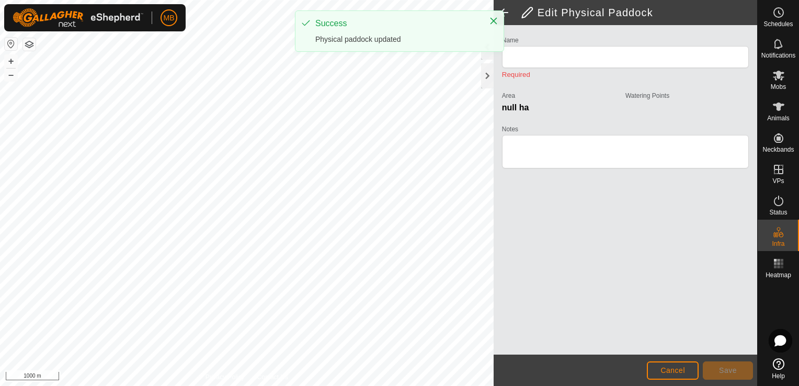
type input "Silage Pit"
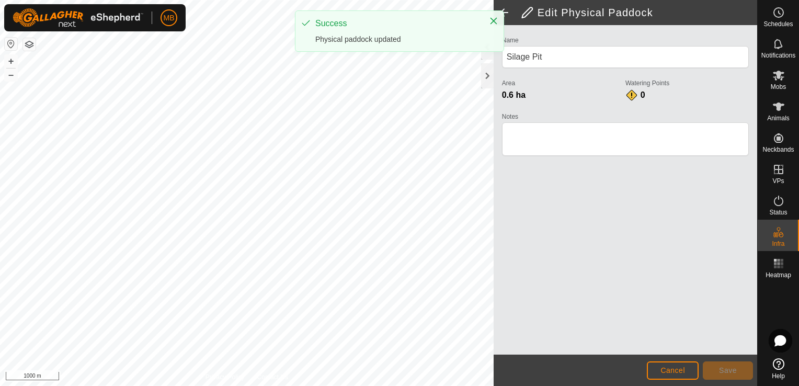
click at [506, 12] on span at bounding box center [504, 12] width 21 height 25
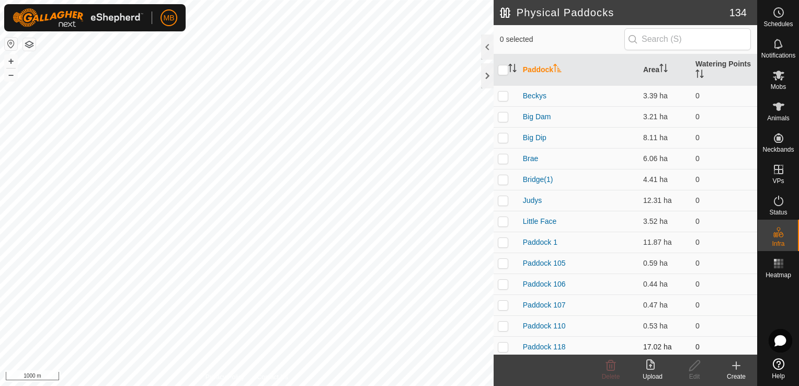
click at [502, 346] on p-checkbox at bounding box center [503, 347] width 10 height 8
checkbox input "true"
click at [9, 63] on button "+" at bounding box center [11, 61] width 13 height 13
click at [695, 370] on icon at bounding box center [694, 365] width 13 height 13
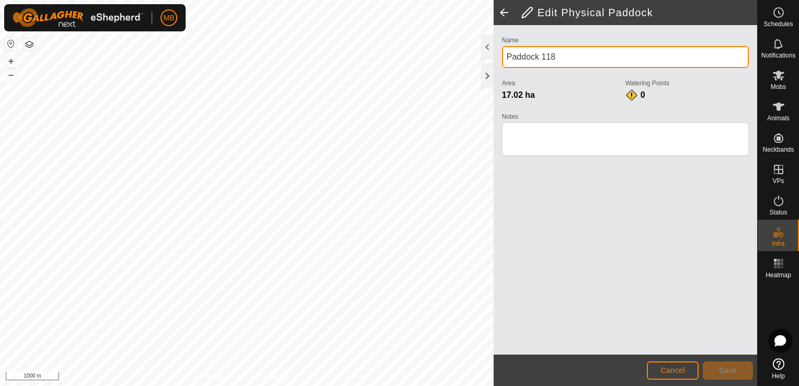
click at [601, 53] on input "Paddock 118" at bounding box center [625, 57] width 247 height 22
type input "P"
type input "Far Puahi"
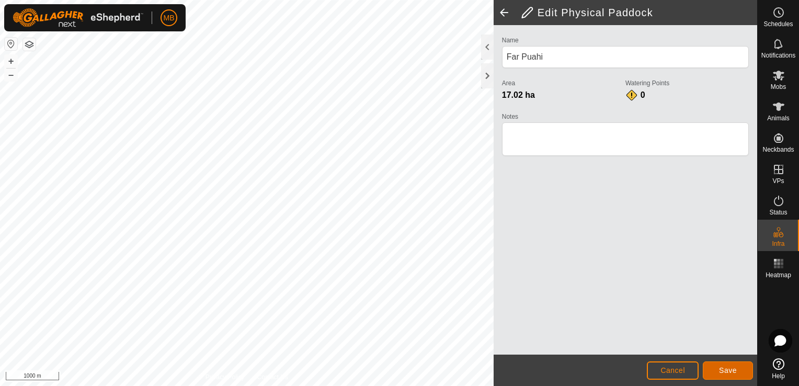
click at [739, 374] on button "Save" at bounding box center [728, 370] width 50 height 18
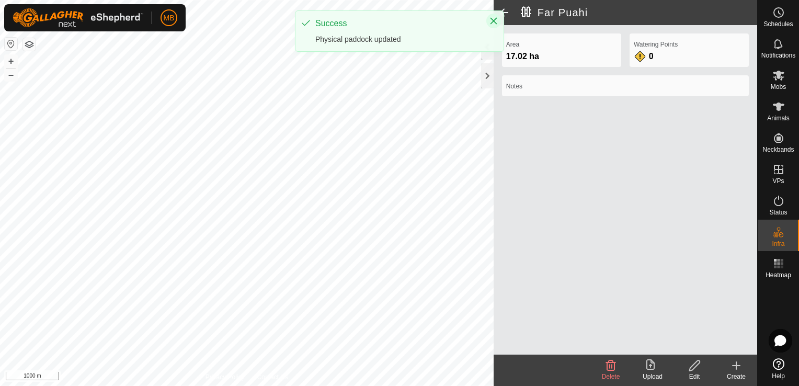
click at [492, 19] on icon "Close" at bounding box center [494, 21] width 7 height 7
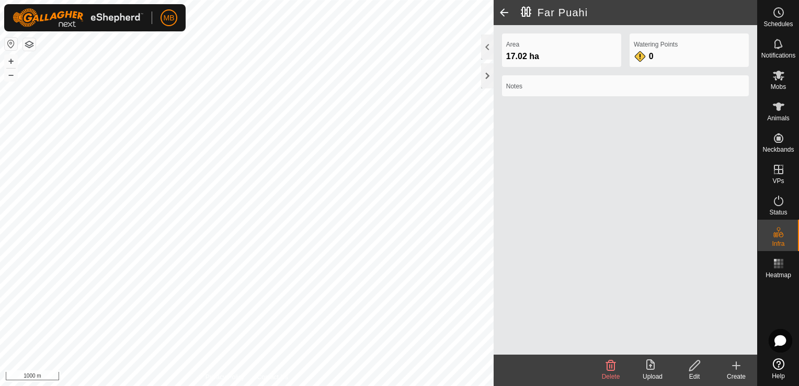
click at [505, 12] on span at bounding box center [504, 12] width 21 height 25
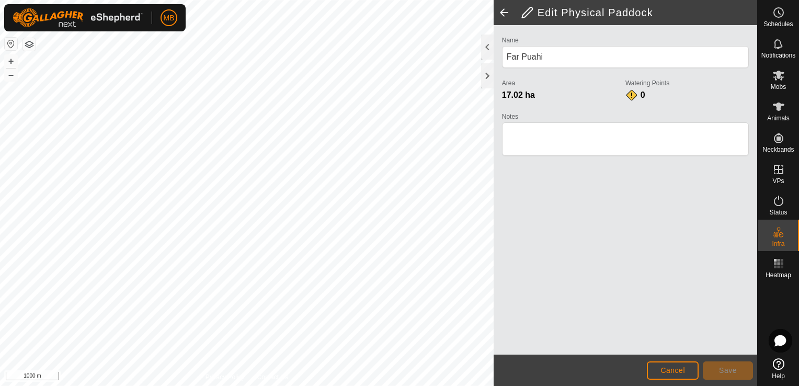
click at [504, 12] on span at bounding box center [504, 12] width 21 height 25
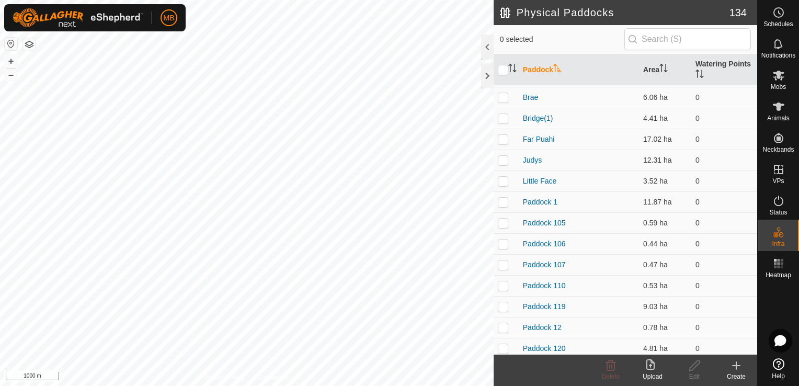
scroll to position [84, 0]
click at [504, 281] on p-checkbox at bounding box center [503, 284] width 10 height 8
checkbox input "true"
click at [700, 373] on div "Edit" at bounding box center [695, 376] width 42 height 9
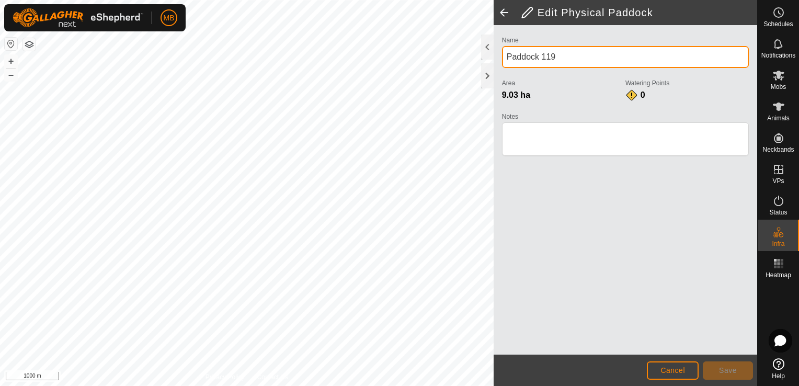
click at [566, 61] on input "Paddock 119" at bounding box center [625, 57] width 247 height 22
type input "P"
type input "Walkers"
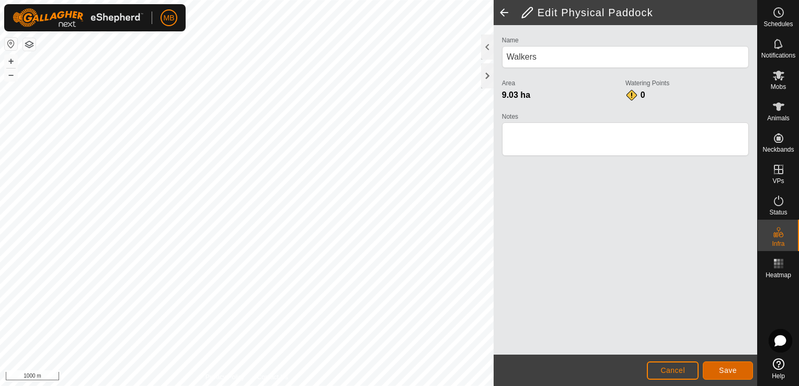
click at [720, 373] on span "Save" at bounding box center [728, 370] width 18 height 8
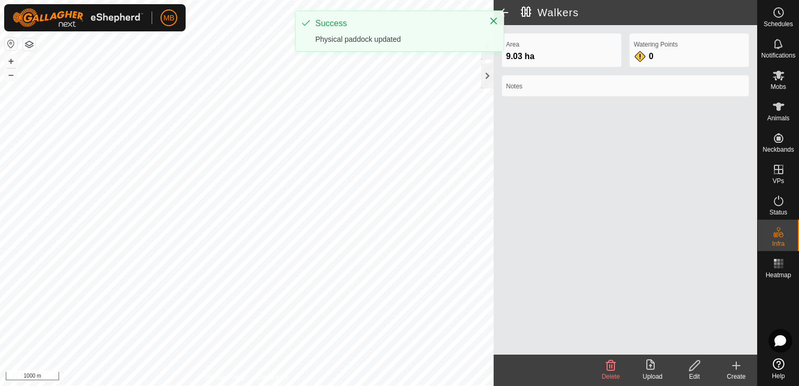
click at [504, 14] on span at bounding box center [504, 12] width 21 height 25
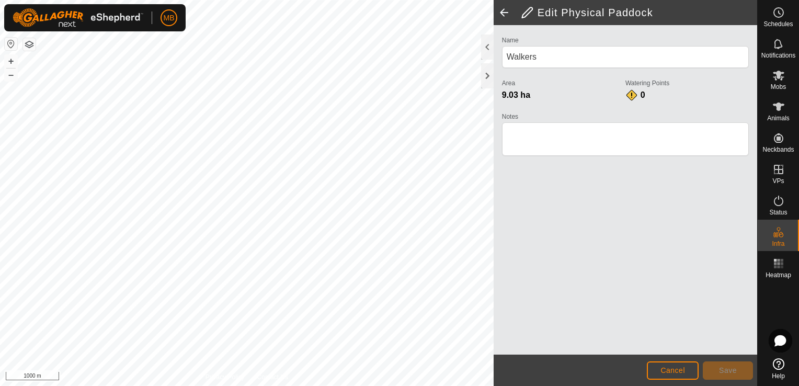
click at [504, 14] on span at bounding box center [504, 12] width 21 height 25
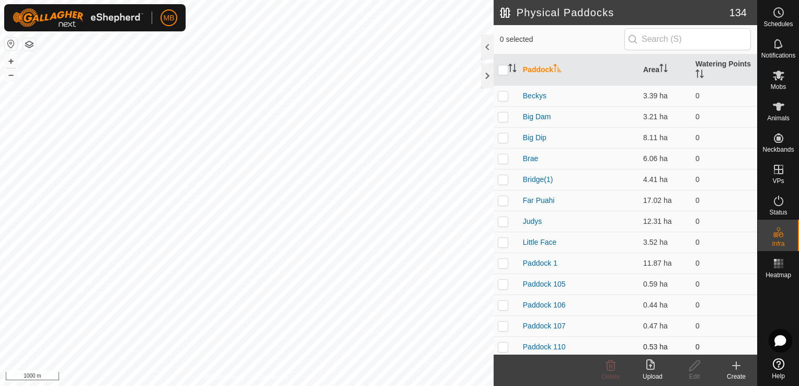
click at [504, 347] on p-checkbox at bounding box center [503, 347] width 10 height 8
checkbox input "false"
click at [505, 266] on p-checkbox at bounding box center [503, 263] width 10 height 8
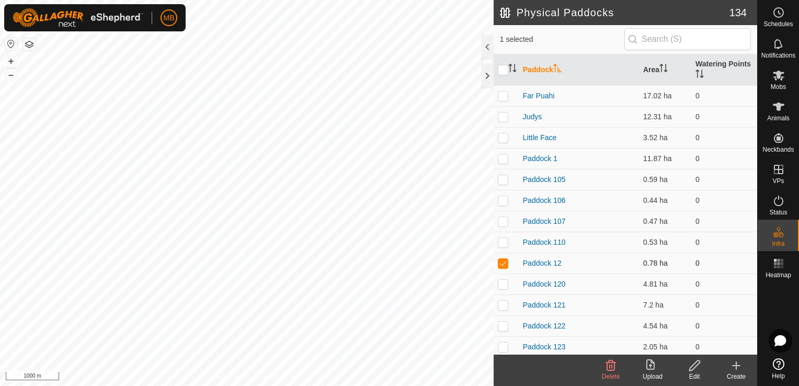
click at [505, 266] on p-checkbox at bounding box center [503, 263] width 10 height 8
checkbox input "false"
click at [503, 282] on p-checkbox at bounding box center [503, 284] width 10 height 8
checkbox input "true"
click at [698, 368] on icon at bounding box center [694, 365] width 13 height 13
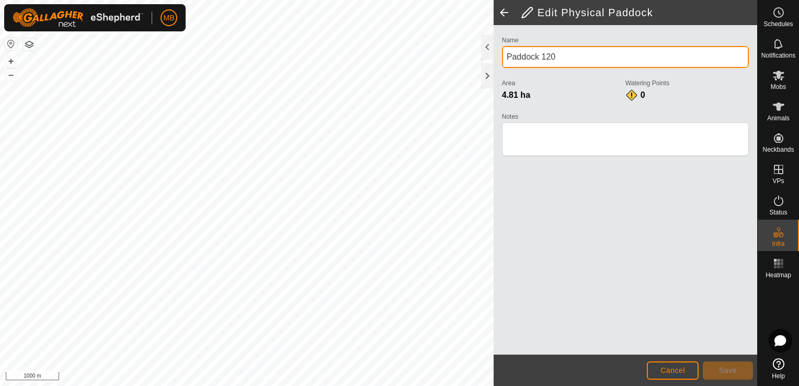
click at [603, 63] on input "Paddock 120" at bounding box center [625, 57] width 247 height 22
type input "P"
type input "Wyeths"
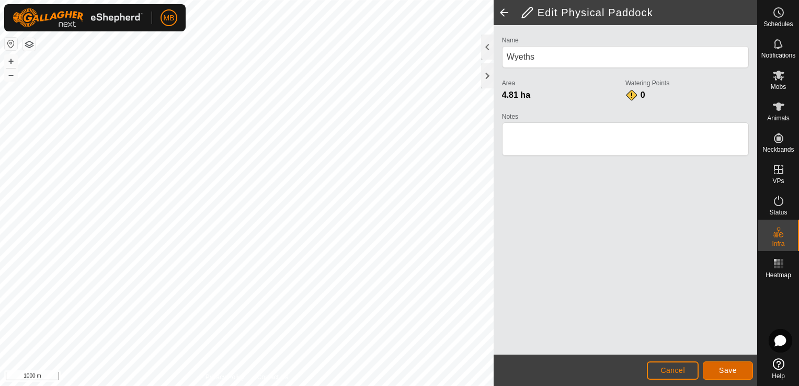
click at [729, 372] on span "Save" at bounding box center [728, 370] width 18 height 8
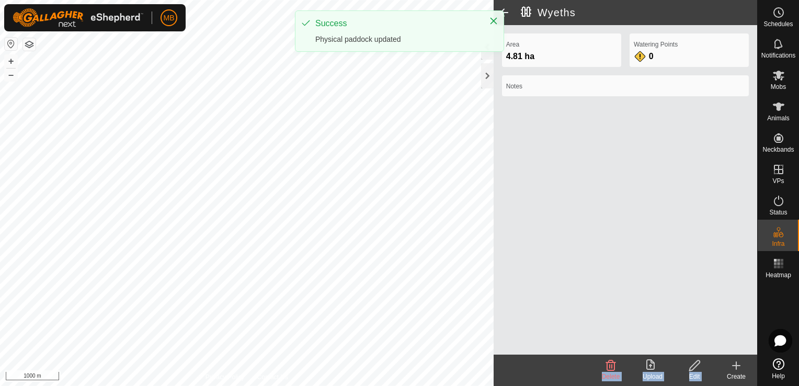
drag, startPoint x: 729, startPoint y: 372, endPoint x: 572, endPoint y: 197, distance: 235.6
click at [572, 197] on article "Wyeths Area 4.81 ha Watering Points 0 Notes Delete Upload Edit Create" at bounding box center [626, 193] width 264 height 386
click at [509, 12] on span at bounding box center [504, 12] width 21 height 25
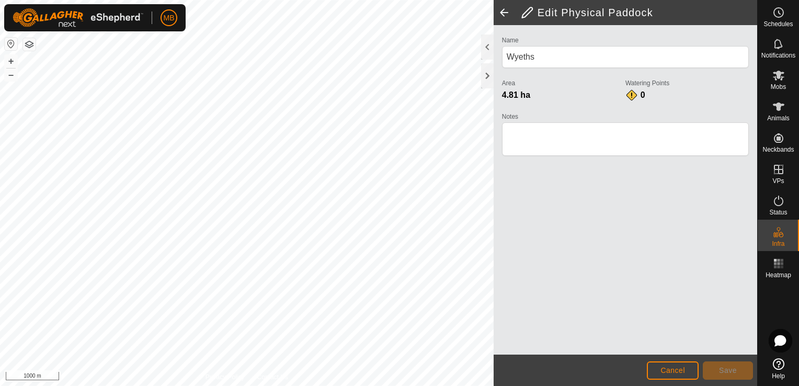
click at [503, 14] on span at bounding box center [504, 12] width 21 height 25
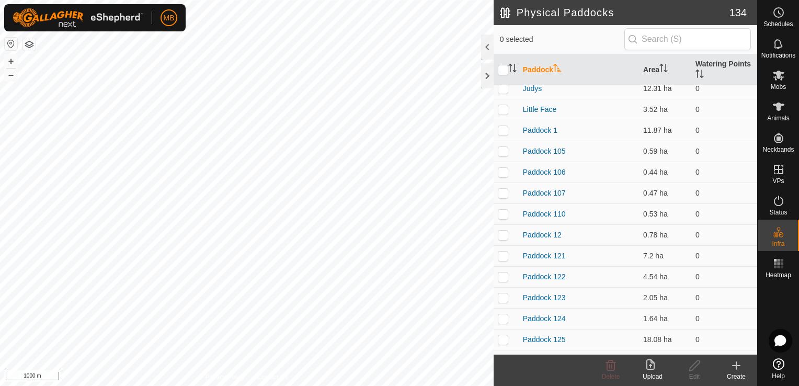
scroll to position [146, 0]
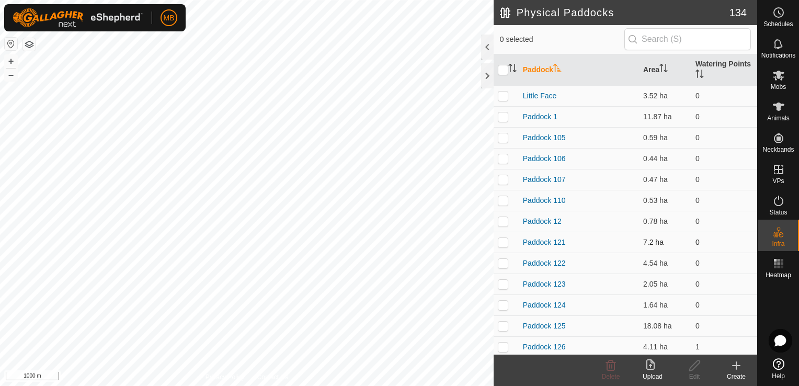
click at [502, 242] on p-checkbox at bounding box center [503, 242] width 10 height 8
checkbox input "true"
click at [697, 375] on div "Edit" at bounding box center [695, 376] width 42 height 9
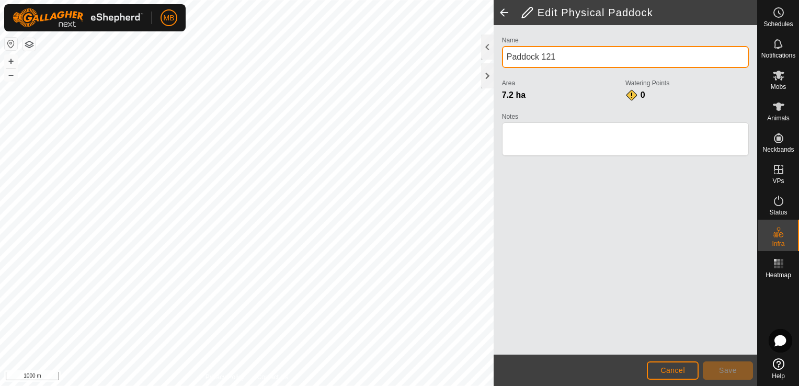
click at [585, 61] on input "Paddock 121" at bounding box center [625, 57] width 247 height 22
type input "P"
type input "Axis"
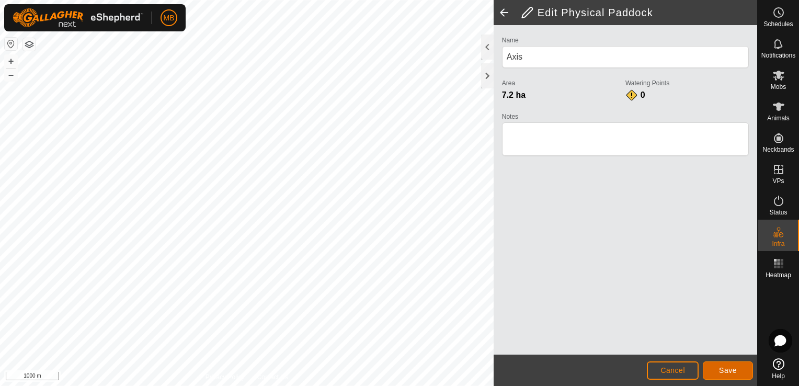
click at [725, 370] on span "Save" at bounding box center [728, 370] width 18 height 8
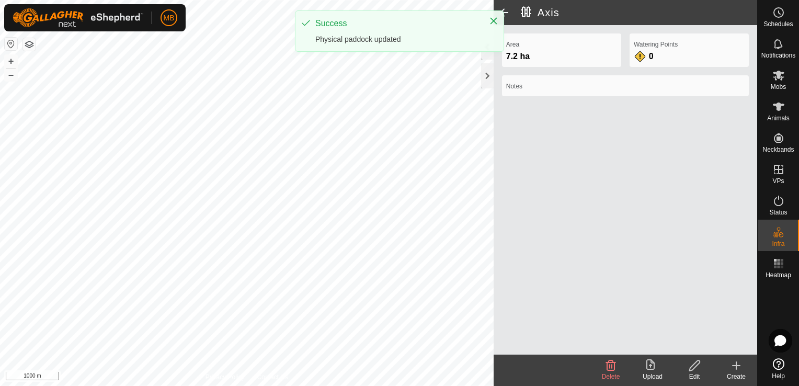
click at [504, 12] on span at bounding box center [504, 12] width 21 height 25
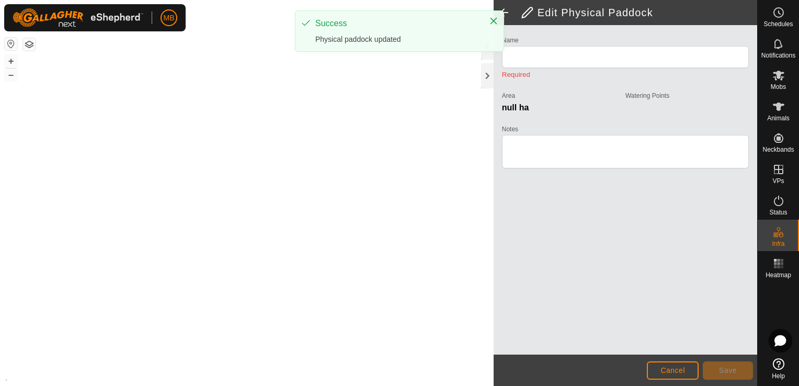
type input "Axis"
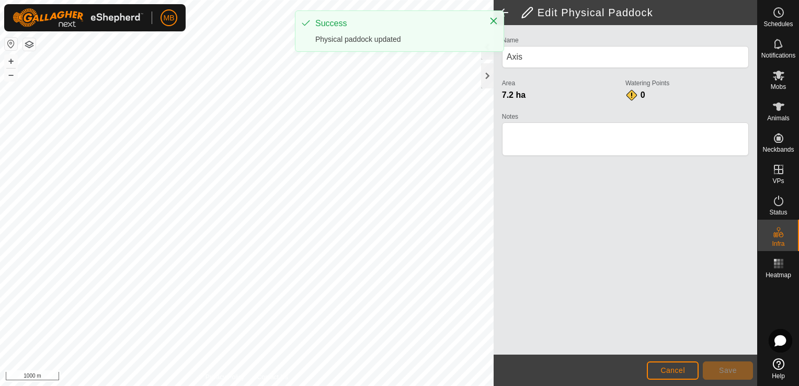
click at [504, 12] on span at bounding box center [504, 12] width 21 height 25
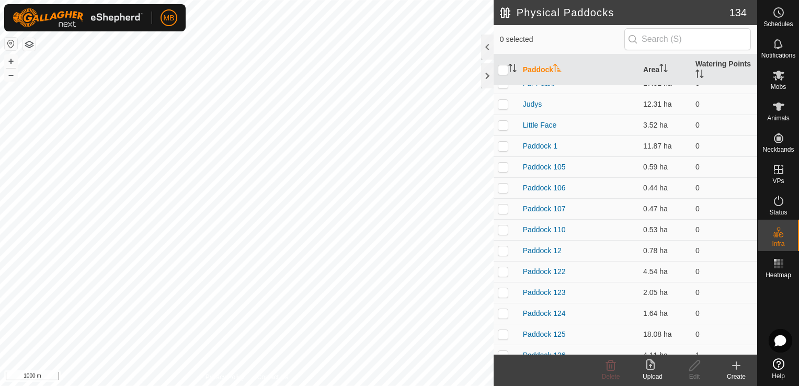
scroll to position [152, 0]
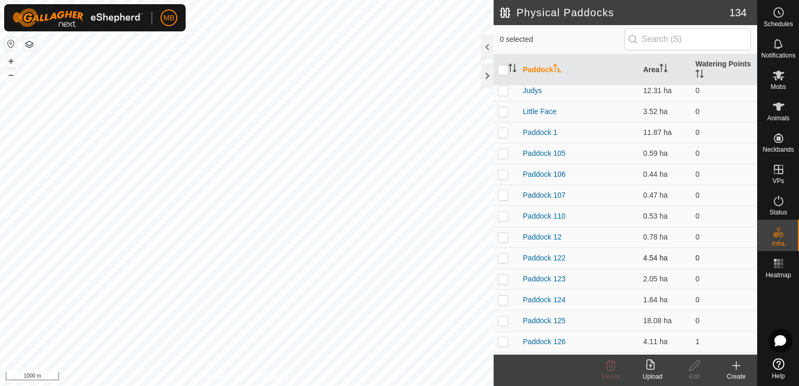
click at [509, 257] on td at bounding box center [506, 257] width 25 height 21
checkbox input "true"
click at [697, 372] on div "Edit" at bounding box center [695, 376] width 42 height 9
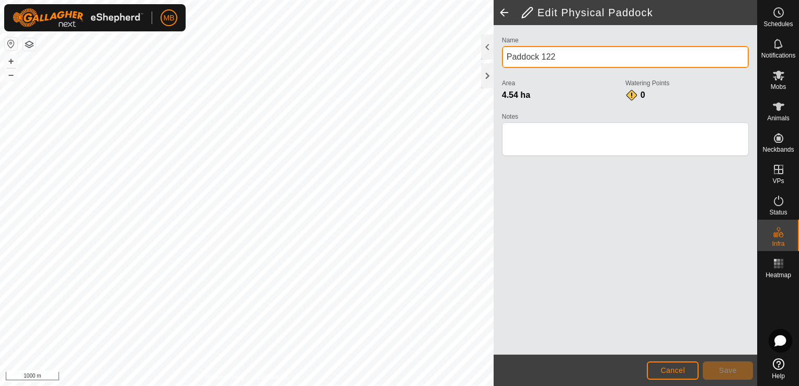
click at [597, 60] on input "Paddock 122" at bounding box center [625, 57] width 247 height 22
type input "P"
type input "Laneway"
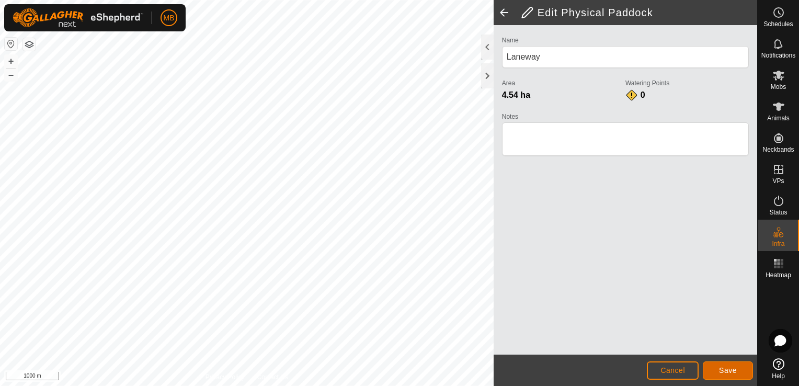
click at [720, 376] on button "Save" at bounding box center [728, 370] width 50 height 18
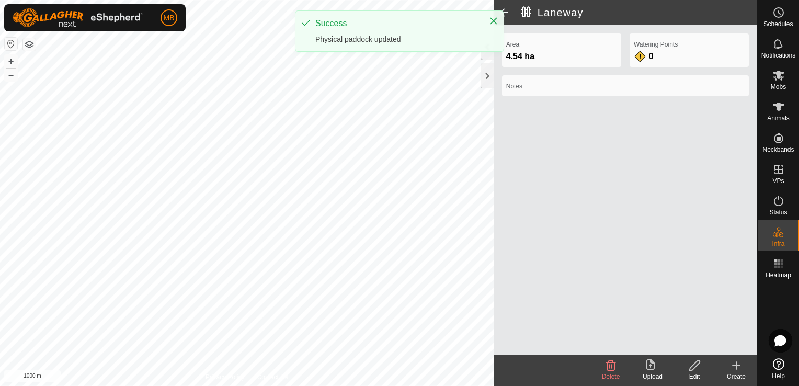
click at [504, 13] on span at bounding box center [504, 12] width 21 height 25
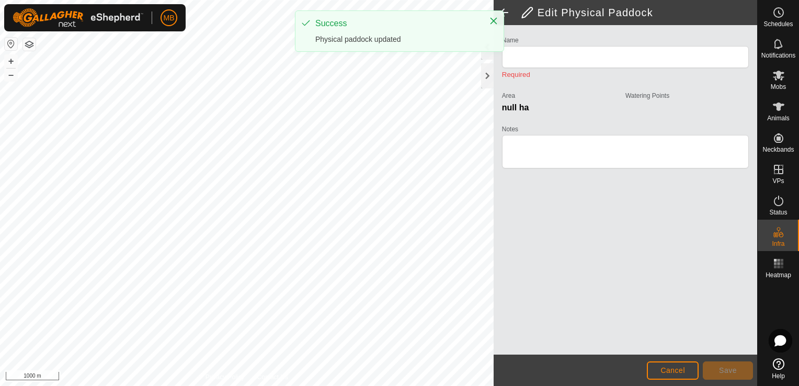
type input "Laneway"
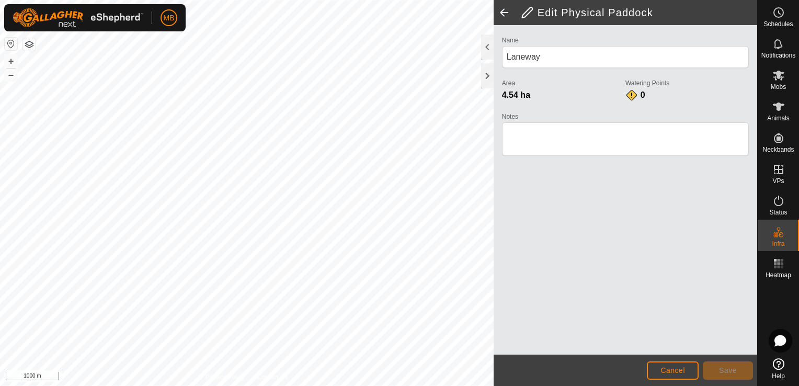
click at [504, 13] on span at bounding box center [504, 12] width 21 height 25
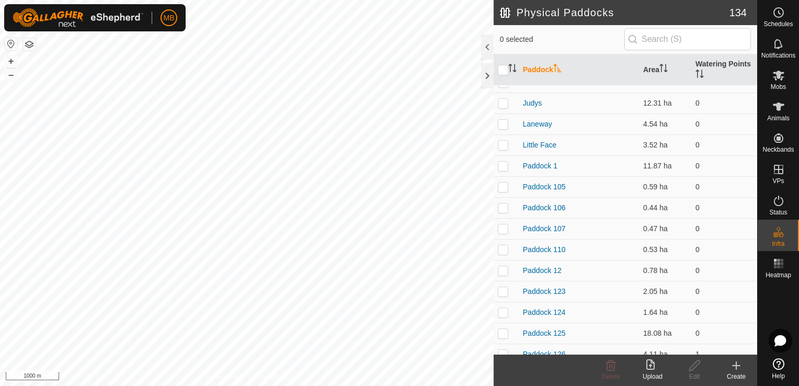
scroll to position [146, 0]
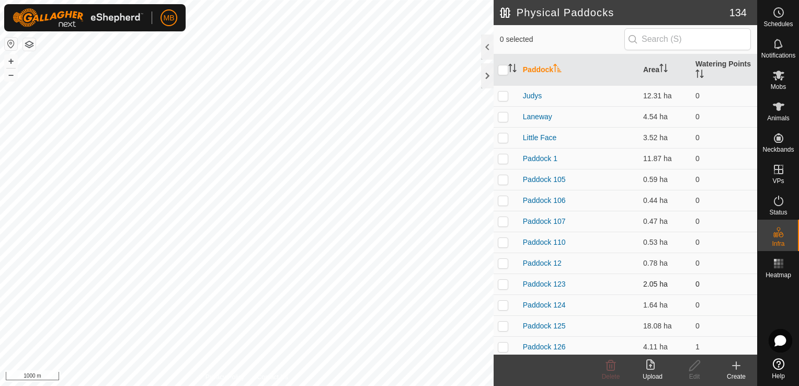
click at [505, 285] on p-checkbox at bounding box center [503, 284] width 10 height 8
checkbox input "true"
click at [695, 369] on icon at bounding box center [694, 365] width 13 height 13
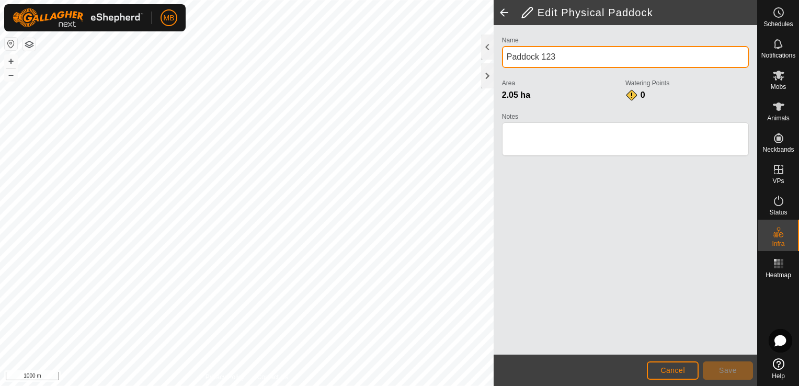
click at [567, 53] on input "Paddock 123" at bounding box center [625, 57] width 247 height 22
type input "P"
type input "Malcomns 2"
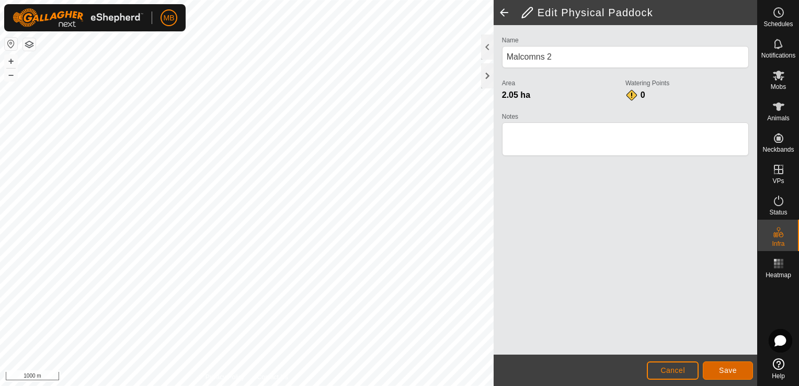
click at [734, 374] on span "Save" at bounding box center [728, 370] width 18 height 8
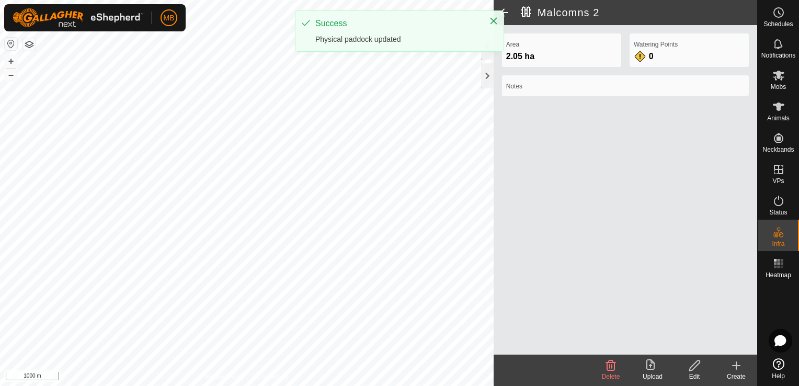
click at [509, 13] on span at bounding box center [504, 12] width 21 height 25
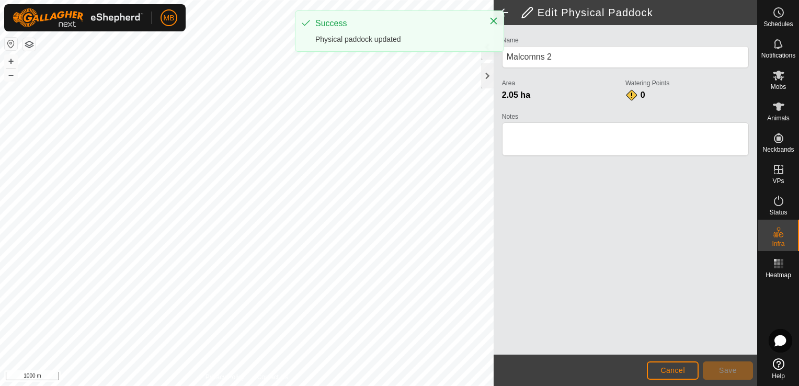
click at [509, 13] on span at bounding box center [504, 12] width 21 height 25
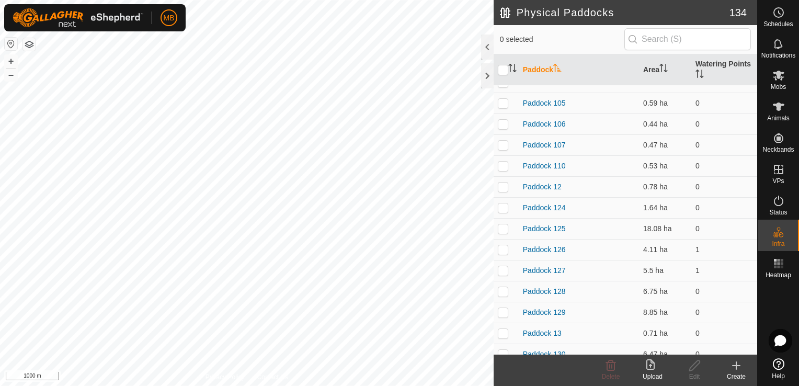
scroll to position [279, 0]
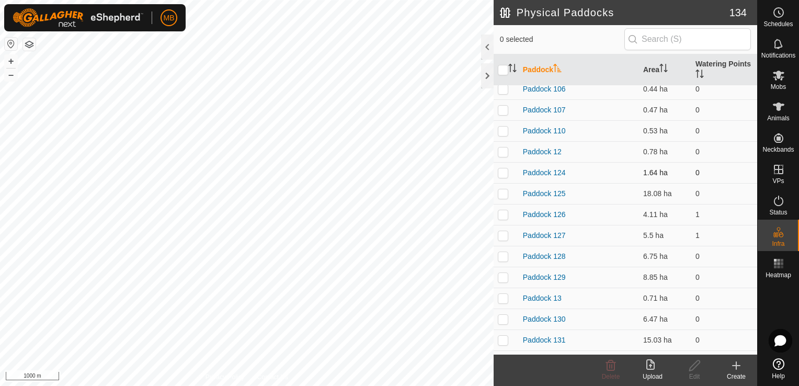
click at [506, 169] on p-checkbox at bounding box center [503, 172] width 10 height 8
checkbox input "true"
click at [691, 376] on div "Edit" at bounding box center [695, 376] width 42 height 9
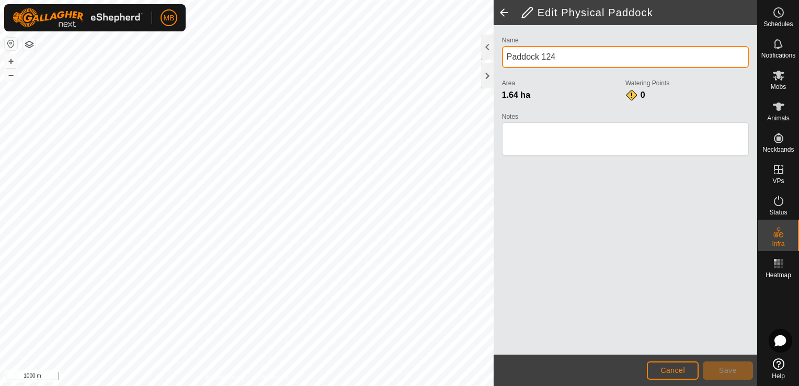
click at [595, 58] on input "Paddock 124" at bounding box center [625, 57] width 247 height 22
type input "P"
type input "Malcomns 1"
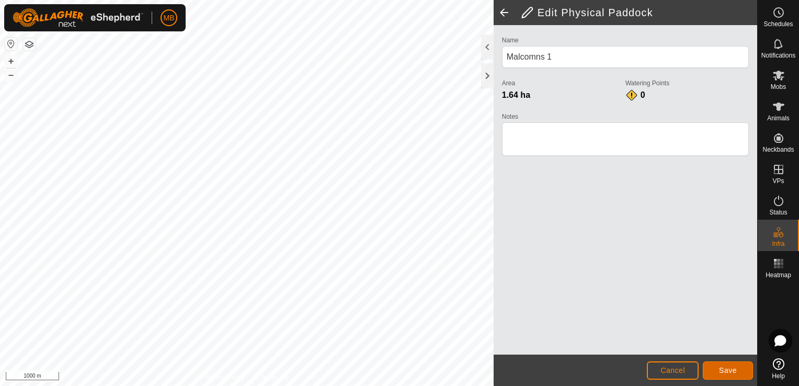
click at [718, 372] on button "Save" at bounding box center [728, 370] width 50 height 18
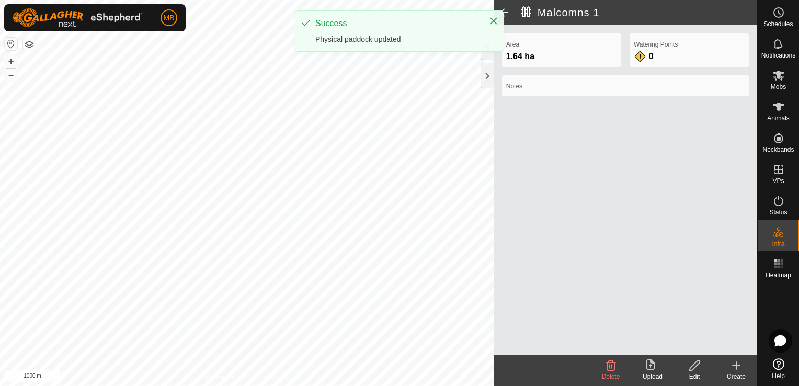
click at [506, 13] on span at bounding box center [504, 12] width 21 height 25
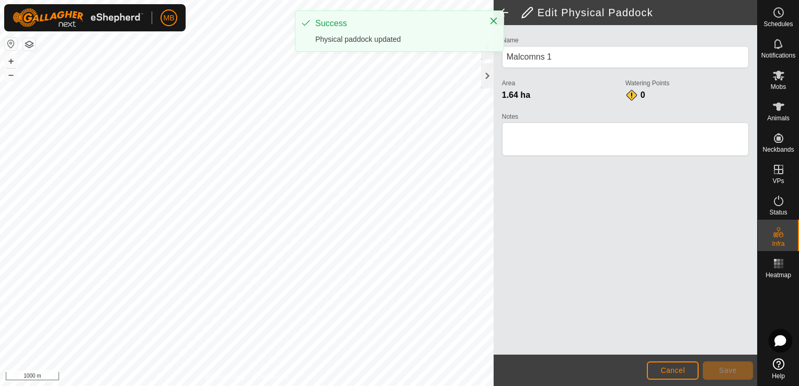
click at [506, 13] on span at bounding box center [504, 12] width 21 height 25
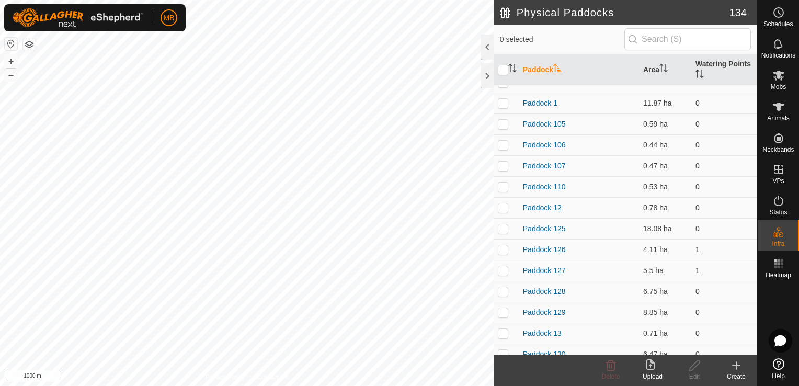
scroll to position [286, 0]
click at [505, 183] on p-checkbox at bounding box center [503, 187] width 10 height 8
checkbox input "true"
click at [695, 374] on div "Edit" at bounding box center [695, 376] width 42 height 9
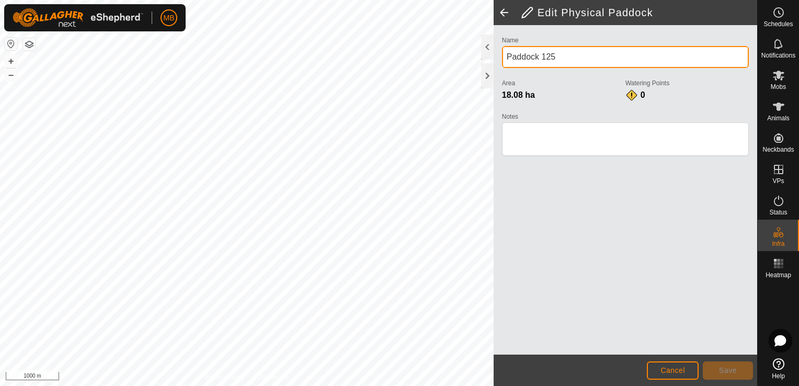
click at [609, 49] on input "Paddock 125" at bounding box center [625, 57] width 247 height 22
type input "P"
type input "Bottom Wakarai"
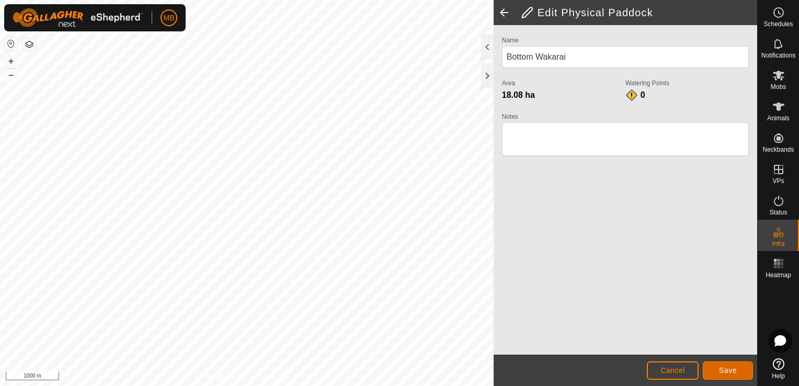
click at [738, 374] on button "Save" at bounding box center [728, 370] width 50 height 18
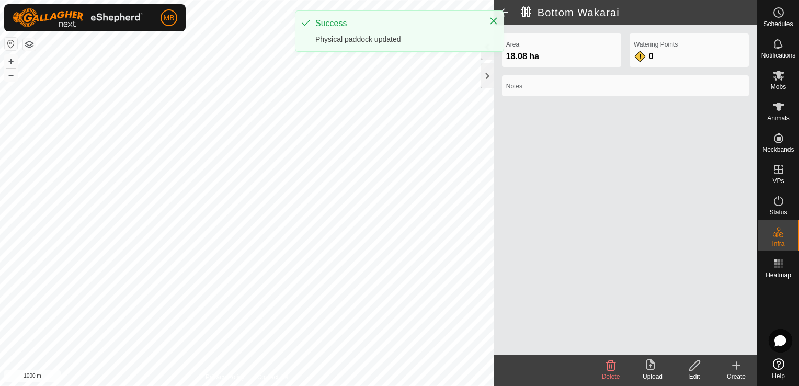
click at [736, 369] on icon at bounding box center [736, 365] width 0 height 7
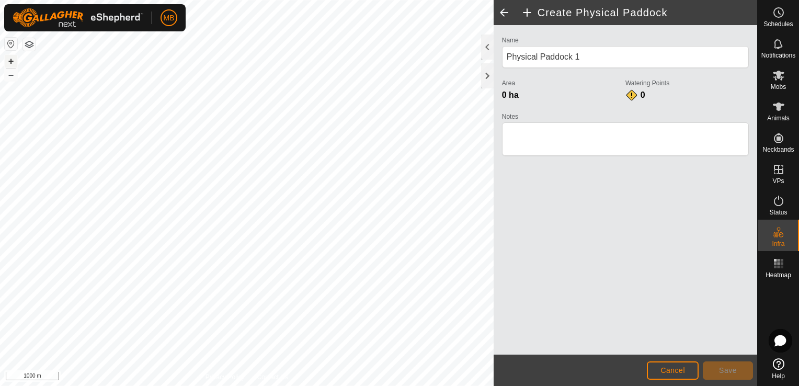
click at [10, 63] on button "+" at bounding box center [11, 61] width 13 height 13
click at [8, 58] on button "+" at bounding box center [11, 61] width 13 height 13
click at [9, 58] on button "+" at bounding box center [11, 61] width 13 height 13
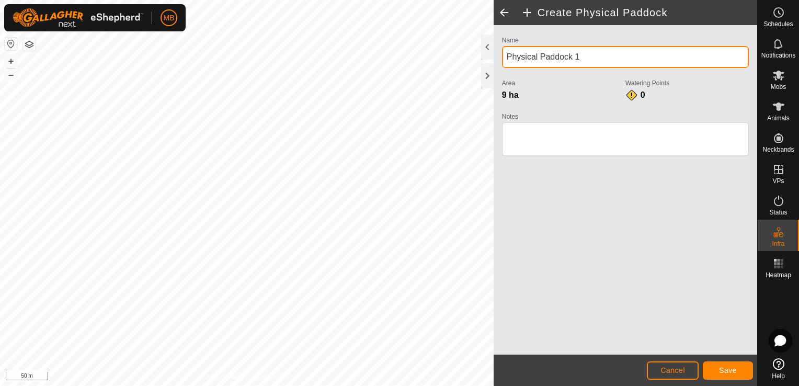
click at [584, 54] on input "Physical Paddock 1" at bounding box center [625, 57] width 247 height 22
type input "P"
type input "Top Far Puahi"
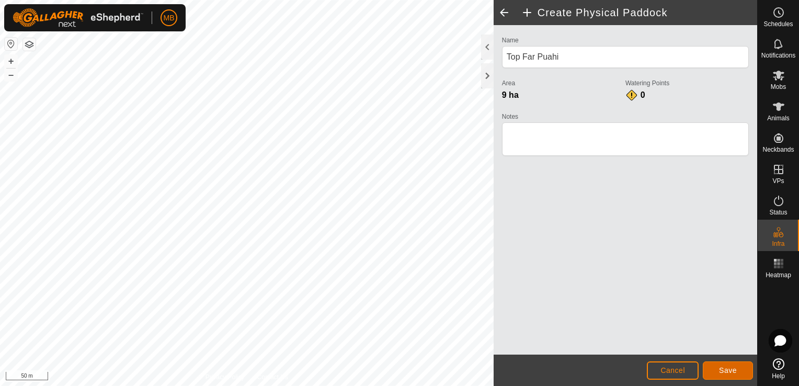
click at [722, 373] on span "Save" at bounding box center [728, 370] width 18 height 8
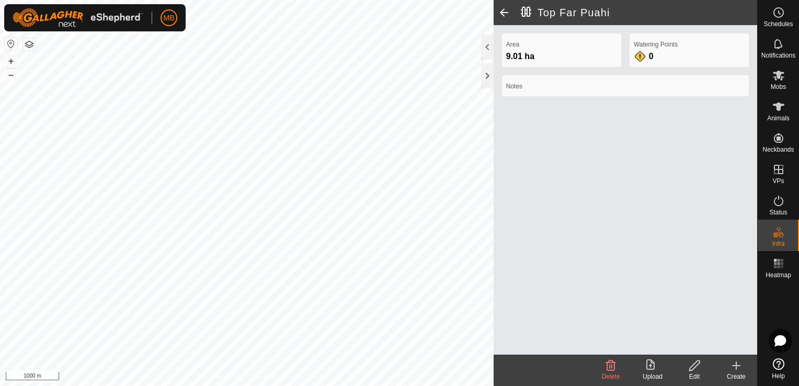
click at [507, 13] on span at bounding box center [504, 12] width 21 height 25
click at [503, 9] on span at bounding box center [504, 12] width 21 height 25
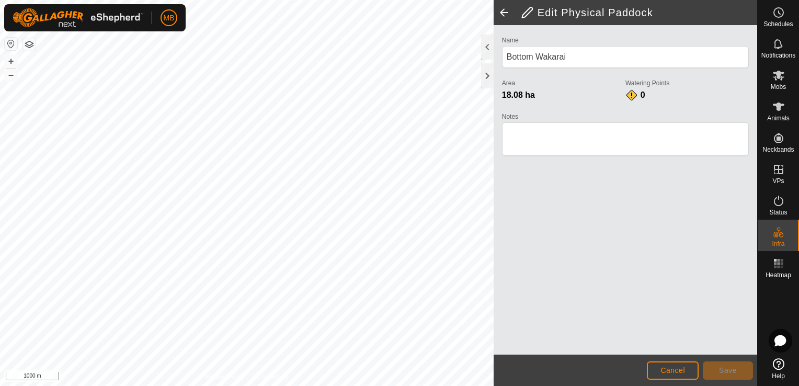
click at [503, 9] on span at bounding box center [504, 12] width 21 height 25
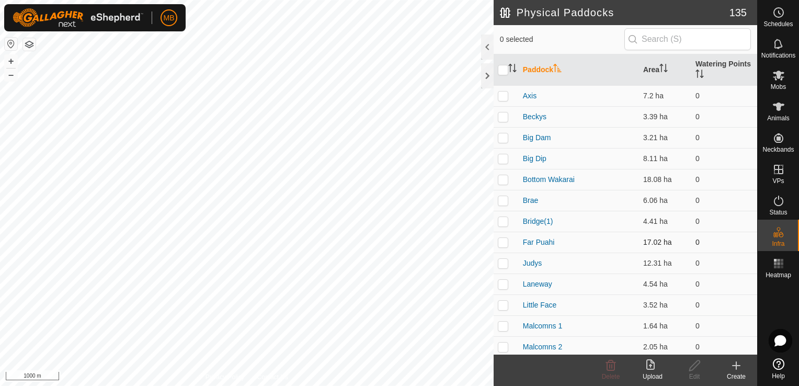
click at [504, 244] on p-checkbox at bounding box center [503, 242] width 10 height 8
checkbox input "true"
click at [694, 371] on icon at bounding box center [694, 365] width 13 height 13
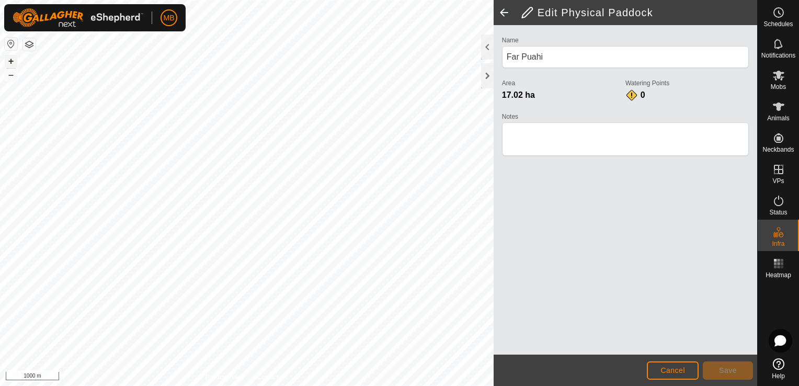
click at [9, 58] on button "+" at bounding box center [11, 61] width 13 height 13
click at [203, 385] on html "MB Schedules Notifications Mobs Animals Neckbands VPs Status Infra Heatmap Help…" at bounding box center [399, 193] width 799 height 386
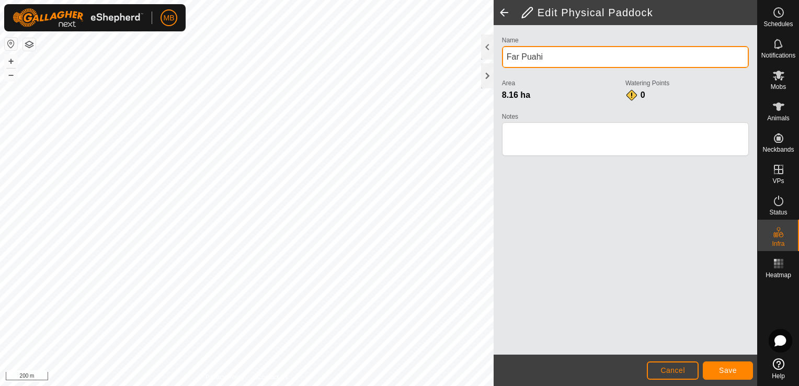
click at [505, 58] on input "Far Puahi" at bounding box center [625, 57] width 247 height 22
type input "Bottom Far Puahi"
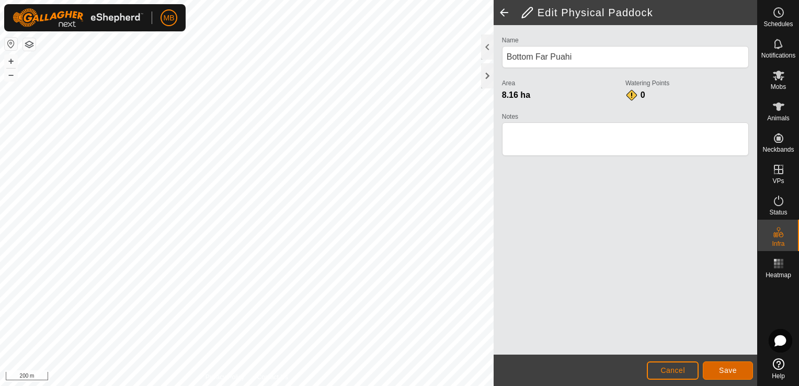
click at [734, 370] on span "Save" at bounding box center [728, 370] width 18 height 8
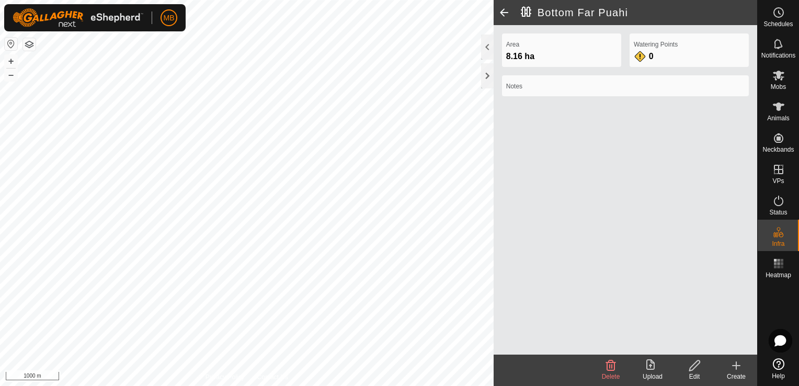
click at [503, 16] on span at bounding box center [504, 12] width 21 height 25
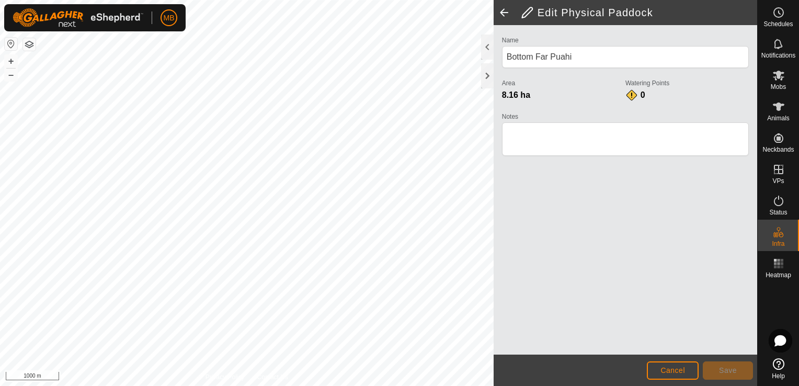
click at [503, 16] on span at bounding box center [504, 12] width 21 height 25
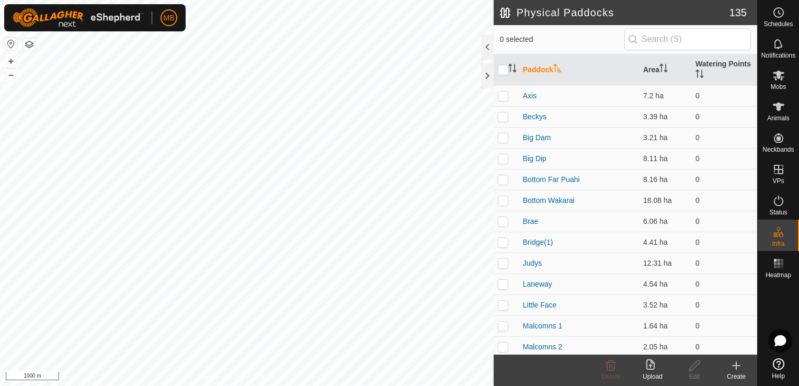
click at [739, 372] on div "Create" at bounding box center [737, 376] width 42 height 9
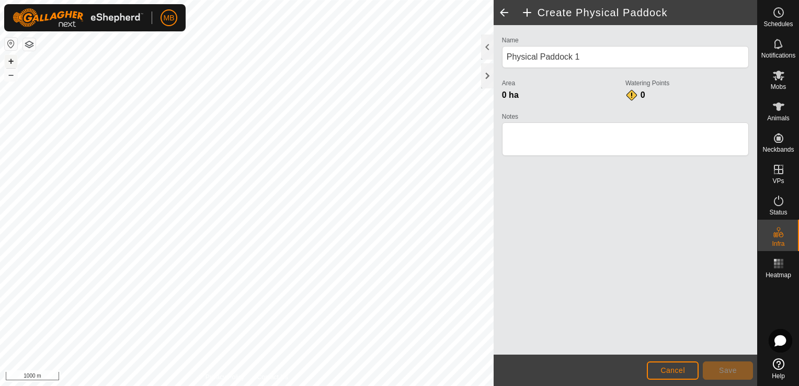
click at [10, 60] on button "+" at bounding box center [11, 61] width 13 height 13
click at [14, 62] on button "+" at bounding box center [11, 61] width 13 height 13
click at [139, 14] on div "MB Schedules Notifications Mobs Animals Neckbands VPs Status Infra Heatmap Help…" at bounding box center [399, 193] width 799 height 386
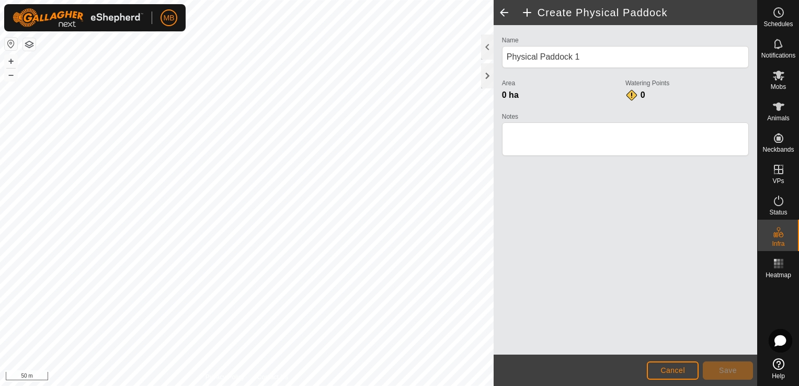
click at [139, 14] on img at bounding box center [78, 17] width 131 height 19
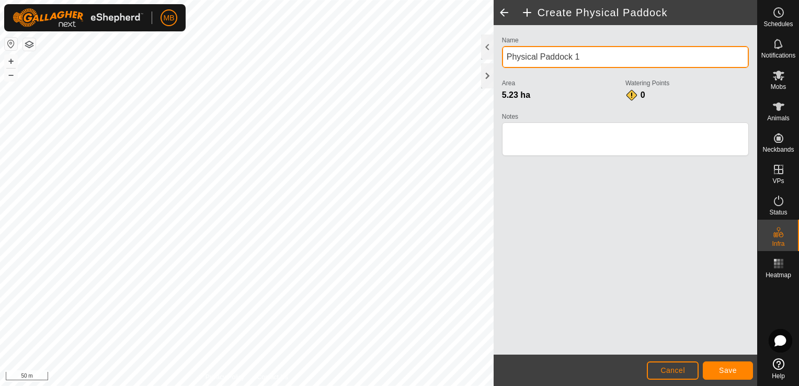
click at [592, 56] on input "Physical Paddock 1" at bounding box center [625, 57] width 247 height 22
type input "P"
type input "Top Mid Wakarai"
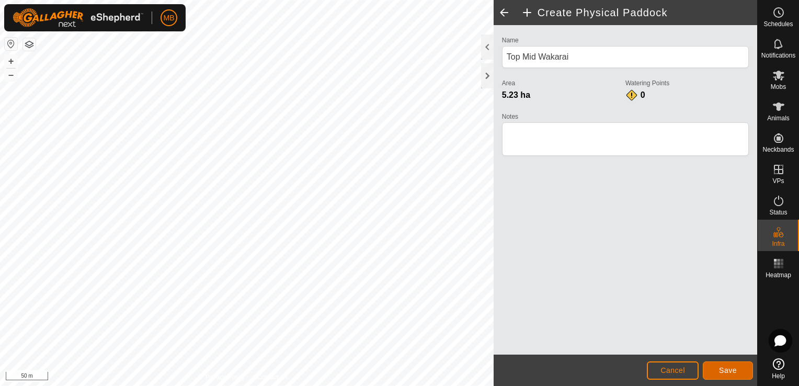
click at [722, 370] on span "Save" at bounding box center [728, 370] width 18 height 8
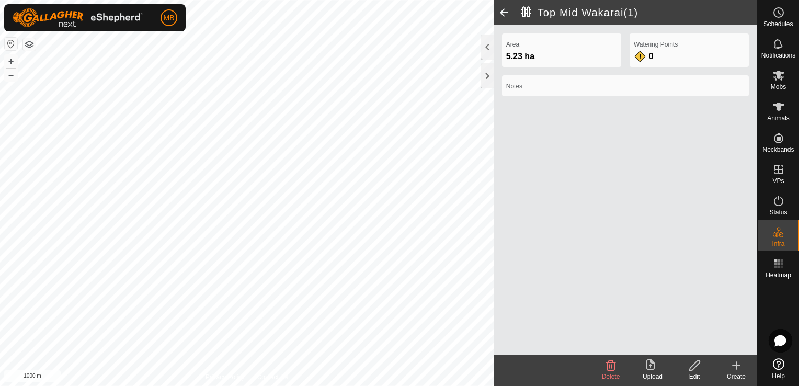
click at [504, 16] on span at bounding box center [504, 12] width 21 height 25
click at [502, 8] on span at bounding box center [504, 12] width 21 height 25
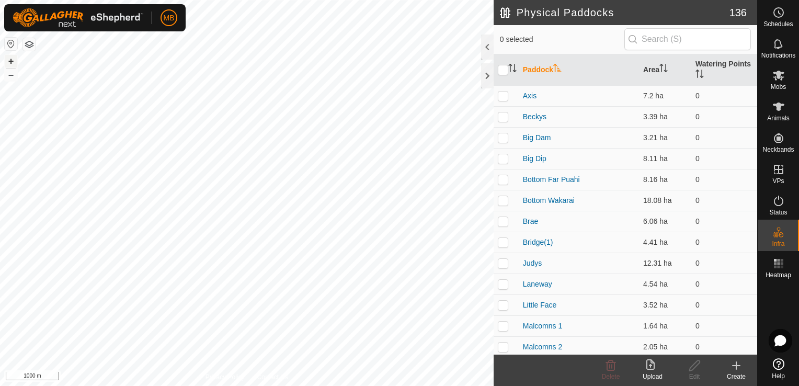
click at [11, 61] on button "+" at bounding box center [11, 61] width 13 height 13
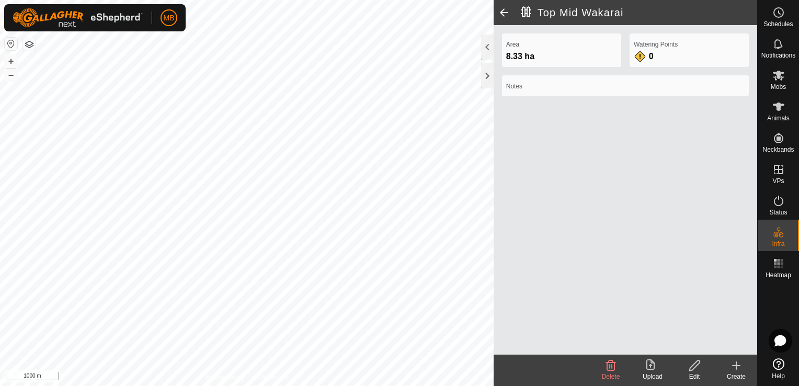
click at [693, 375] on div "Edit" at bounding box center [695, 376] width 42 height 9
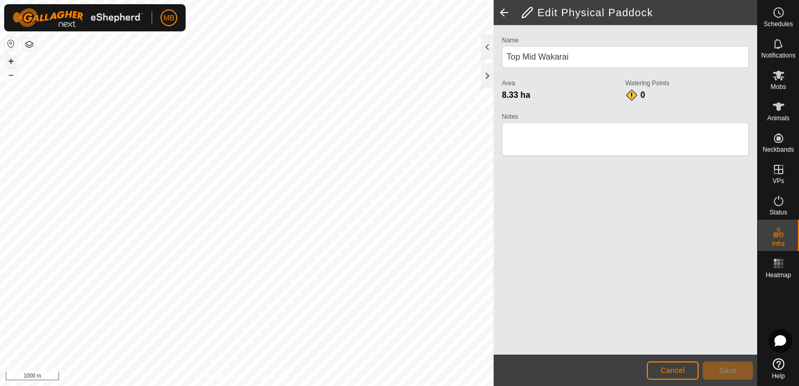
click at [10, 63] on button "+" at bounding box center [11, 61] width 13 height 13
click at [12, 60] on button "+" at bounding box center [11, 61] width 13 height 13
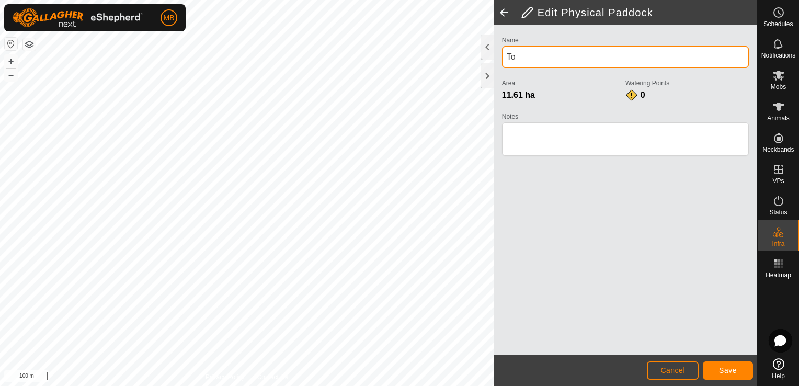
type input "T"
type input "Bog"
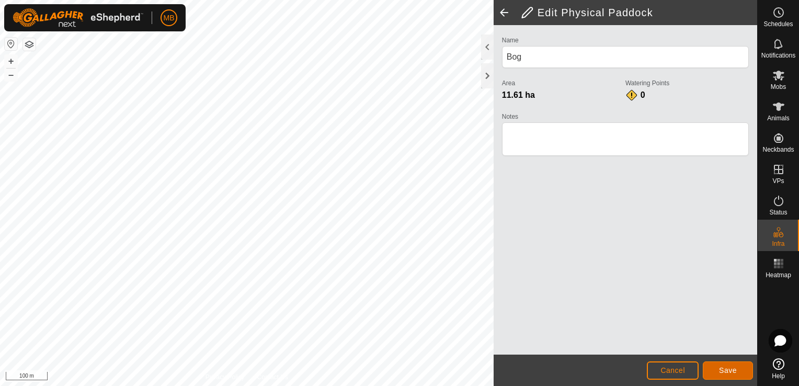
click at [720, 373] on span "Save" at bounding box center [728, 370] width 18 height 8
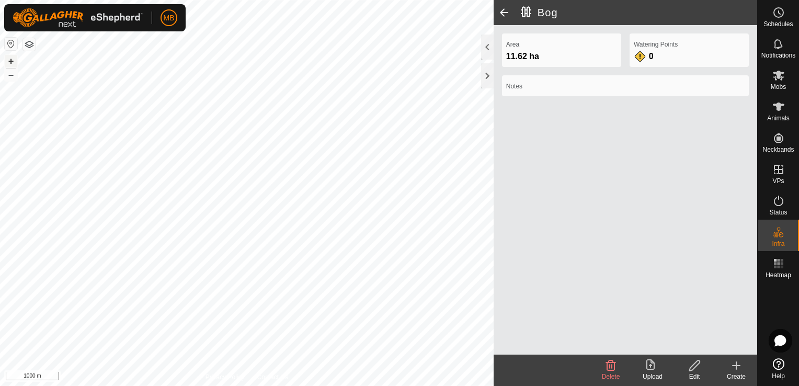
click at [8, 58] on button "+" at bounding box center [11, 61] width 13 height 13
click at [503, 12] on span at bounding box center [504, 12] width 21 height 25
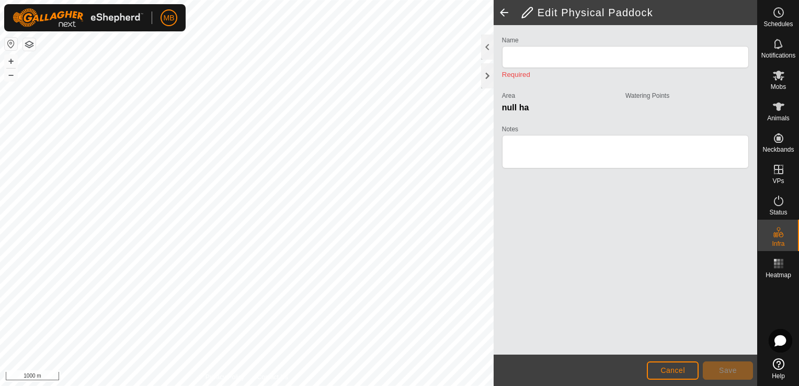
type input "Bog"
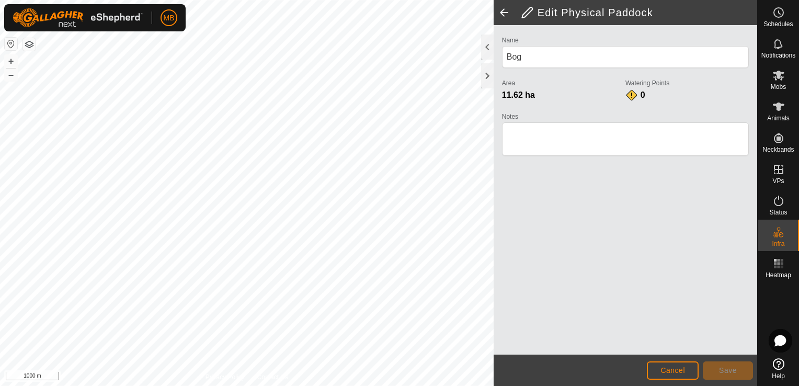
click at [503, 12] on span at bounding box center [504, 12] width 21 height 25
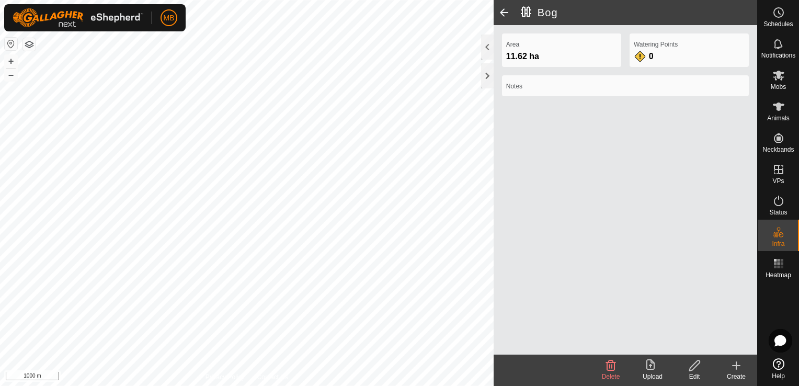
click at [505, 10] on span at bounding box center [504, 12] width 21 height 25
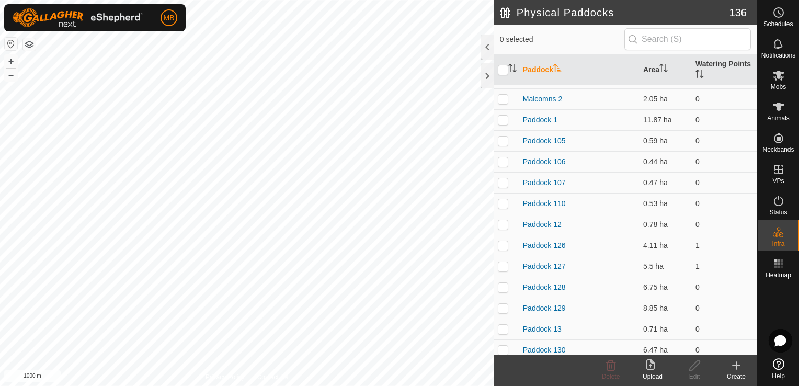
scroll to position [279, 0]
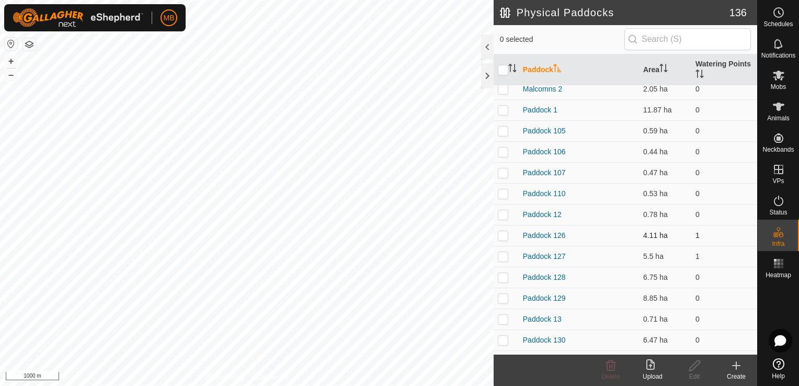
click at [500, 231] on p-checkbox at bounding box center [503, 235] width 10 height 8
checkbox input "true"
click at [12, 58] on button "+" at bounding box center [11, 61] width 13 height 13
click at [695, 368] on icon at bounding box center [694, 365] width 10 height 10
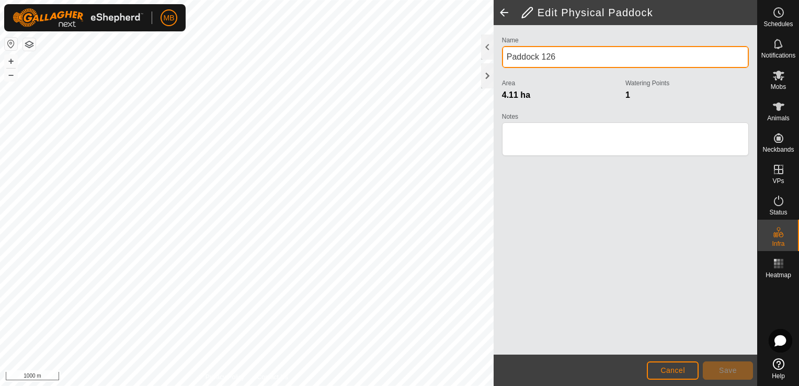
click at [574, 50] on input "Paddock 126" at bounding box center [625, 57] width 247 height 22
type input "P"
type input "Top Near Hutt"
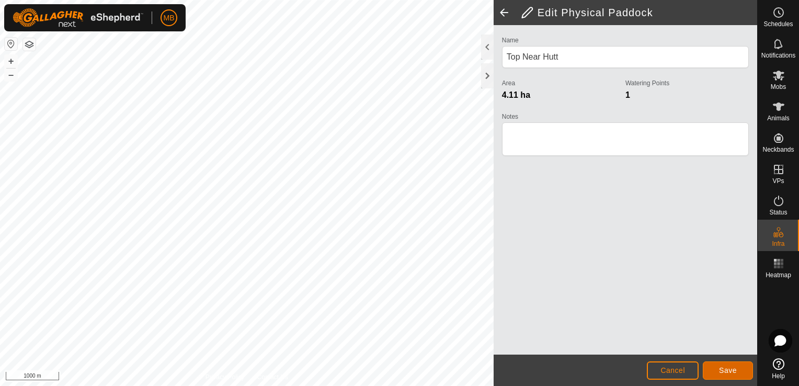
click at [718, 373] on button "Save" at bounding box center [728, 370] width 50 height 18
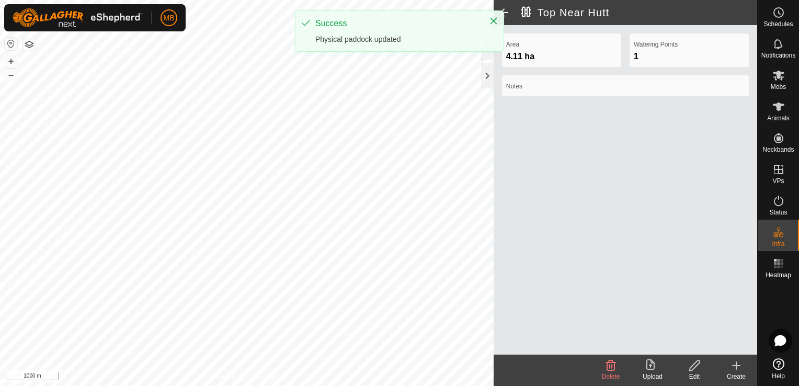
click at [506, 14] on span at bounding box center [504, 12] width 21 height 25
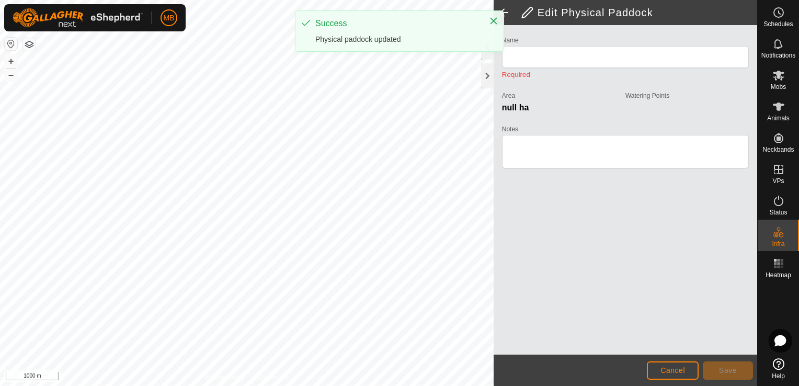
type input "Top Near Hutt"
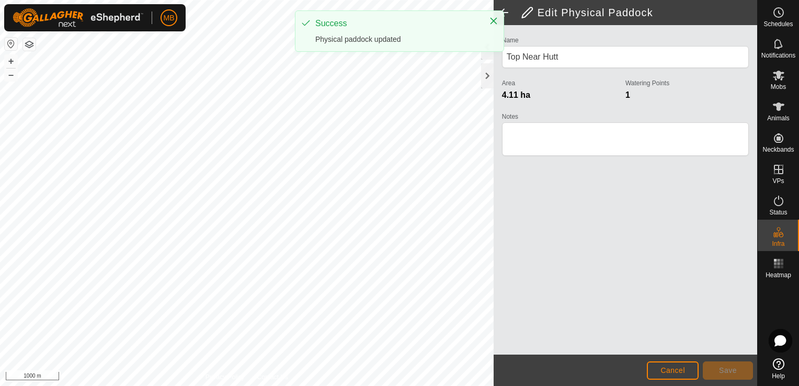
click at [506, 14] on span at bounding box center [504, 12] width 21 height 25
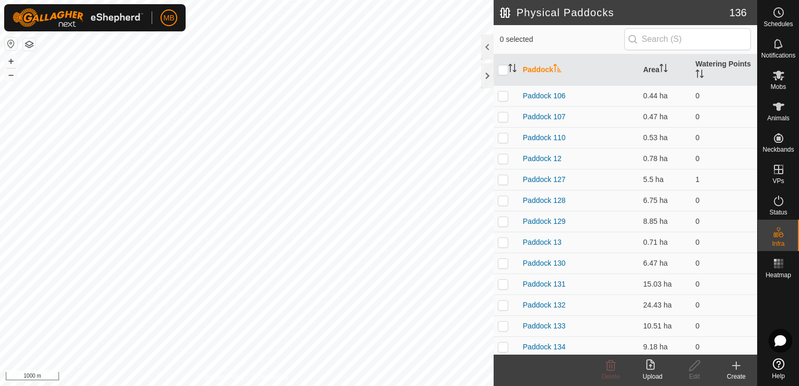
scroll to position [356, 0]
click at [505, 158] on p-checkbox at bounding box center [503, 158] width 10 height 8
checkbox input "true"
click at [6, 63] on button "+" at bounding box center [11, 61] width 13 height 13
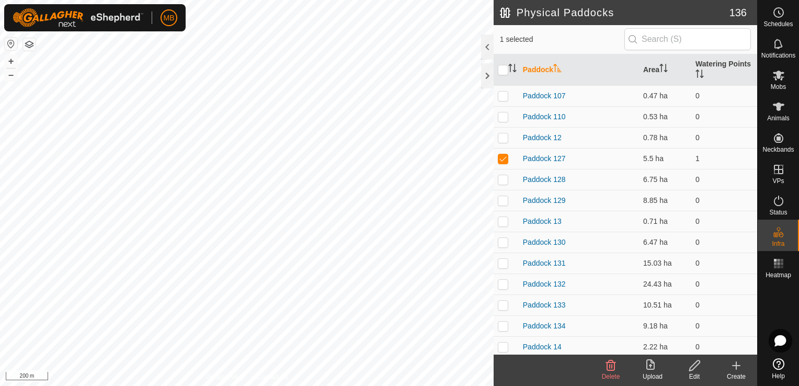
click at [695, 373] on div "Edit" at bounding box center [695, 376] width 42 height 9
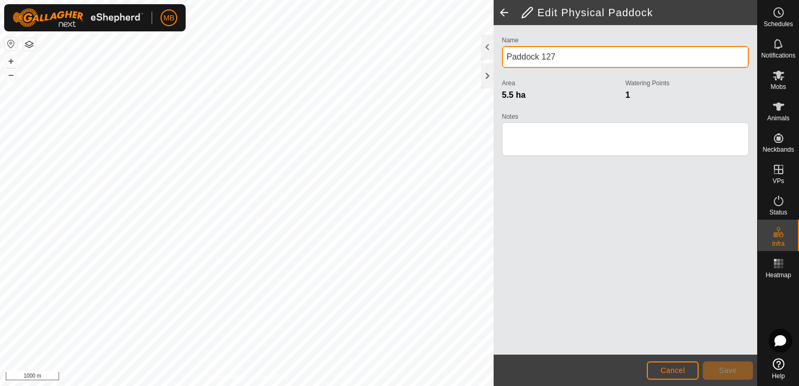
click at [589, 61] on input "Paddock 127" at bounding box center [625, 57] width 247 height 22
type input "P"
type input "Bottom Far Hutt"
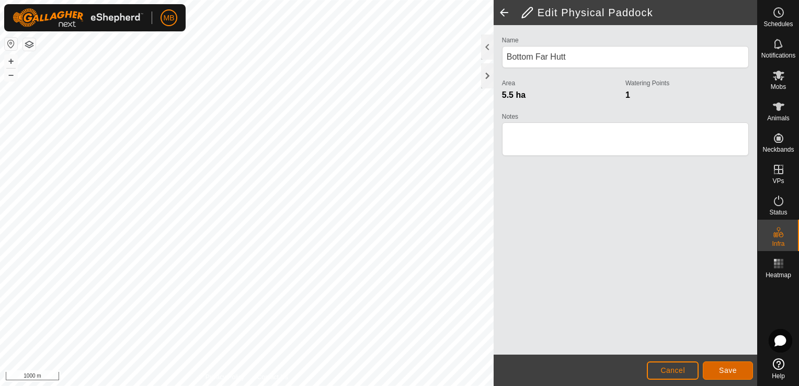
click at [725, 367] on span "Save" at bounding box center [728, 370] width 18 height 8
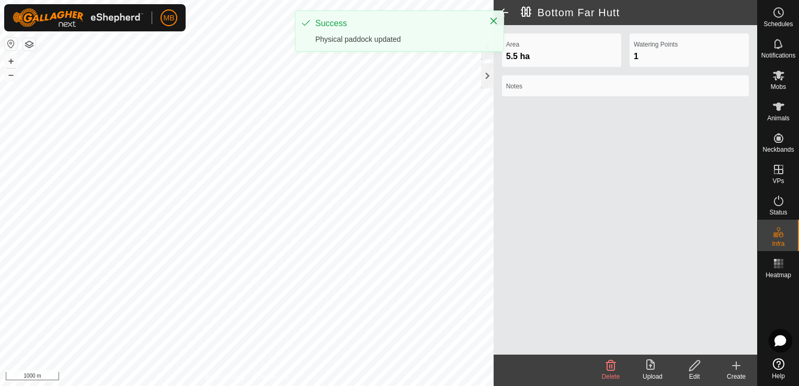
click at [508, 11] on span at bounding box center [504, 12] width 21 height 25
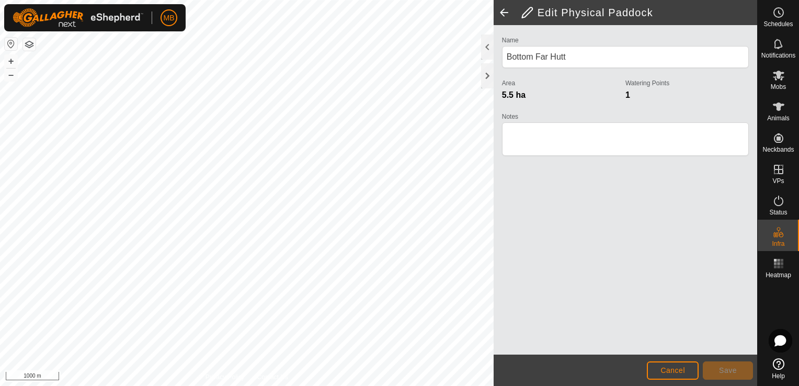
click at [508, 11] on span at bounding box center [504, 12] width 21 height 25
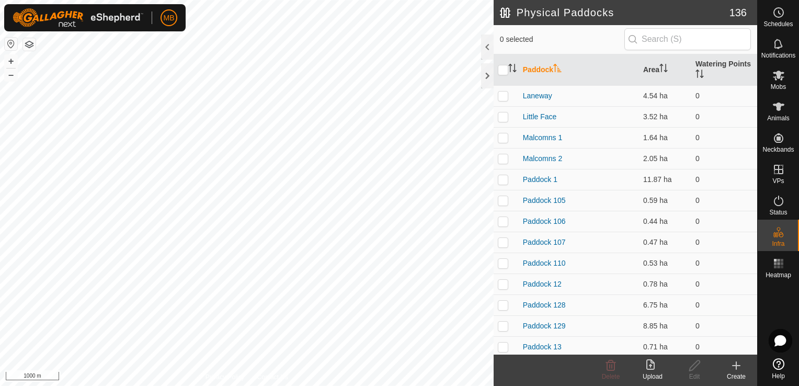
scroll to position [307, 0]
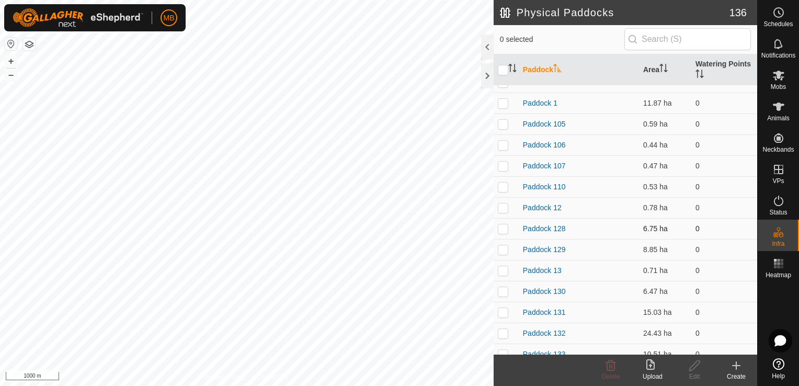
click at [502, 228] on p-checkbox at bounding box center [503, 228] width 10 height 8
checkbox input "true"
click at [6, 63] on button "+" at bounding box center [11, 61] width 13 height 13
click at [693, 373] on div "Edit" at bounding box center [695, 376] width 42 height 9
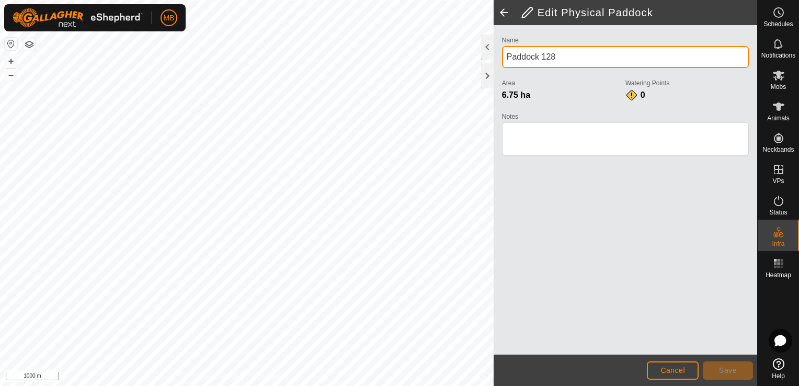
click at [556, 59] on input "Paddock 128" at bounding box center [625, 57] width 247 height 22
type input "P"
type input "Far Brae"
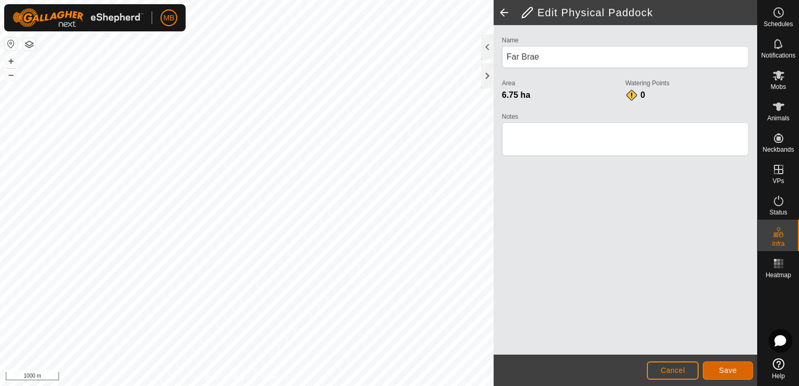
click at [719, 377] on button "Save" at bounding box center [728, 370] width 50 height 18
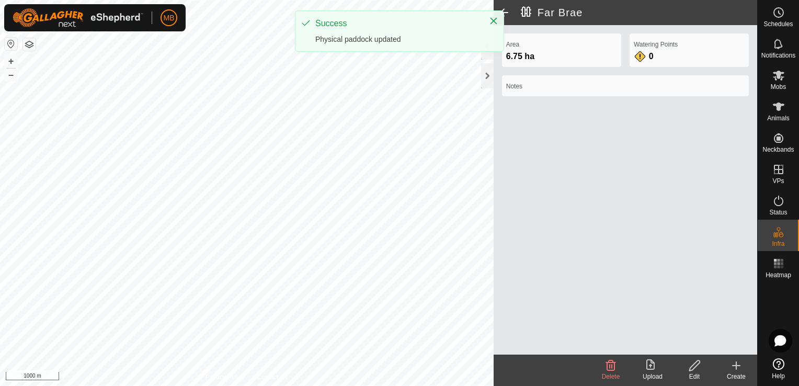
click at [505, 12] on span at bounding box center [504, 12] width 21 height 25
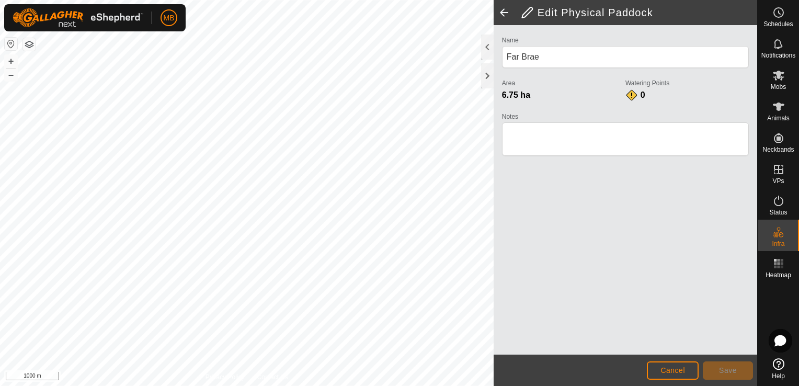
click at [506, 11] on span at bounding box center [504, 12] width 21 height 25
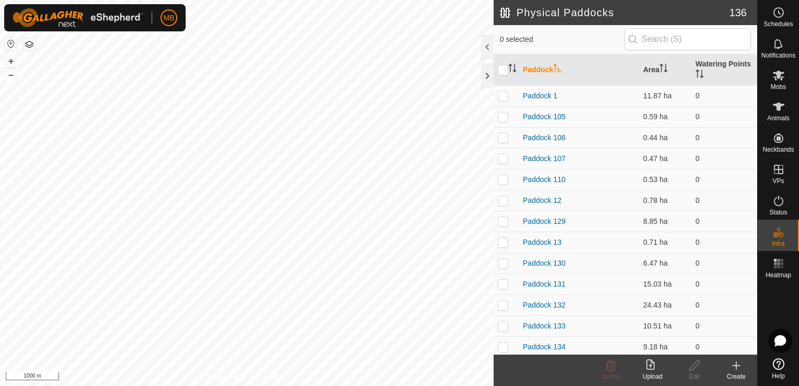
scroll to position [348, 0]
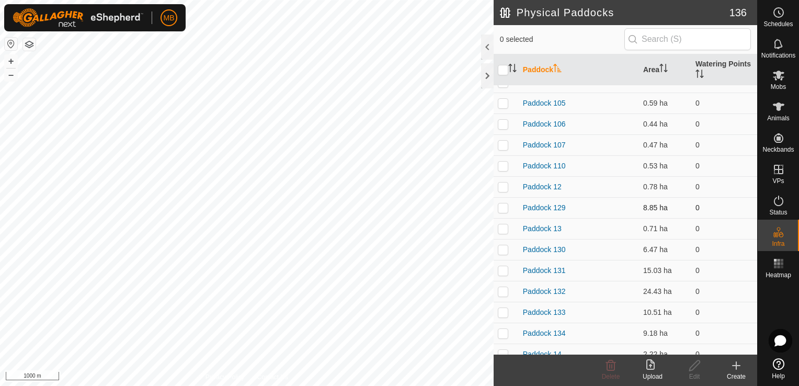
click at [502, 206] on p-checkbox at bounding box center [503, 207] width 10 height 8
checkbox input "false"
click at [502, 226] on p-checkbox at bounding box center [503, 228] width 10 height 8
checkbox input "true"
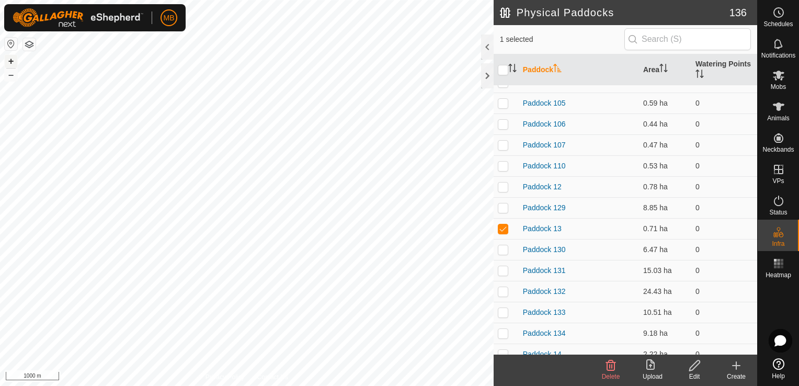
click at [8, 60] on button "+" at bounding box center [11, 61] width 13 height 13
click at [9, 61] on button "+" at bounding box center [11, 61] width 13 height 13
click at [693, 365] on icon at bounding box center [694, 365] width 10 height 10
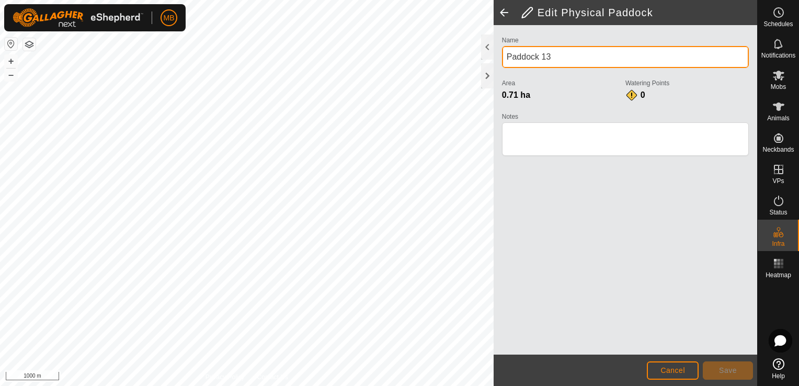
click at [565, 51] on input "Paddock 13" at bounding box center [625, 57] width 247 height 22
type input "P"
type input "Below Woolshed"
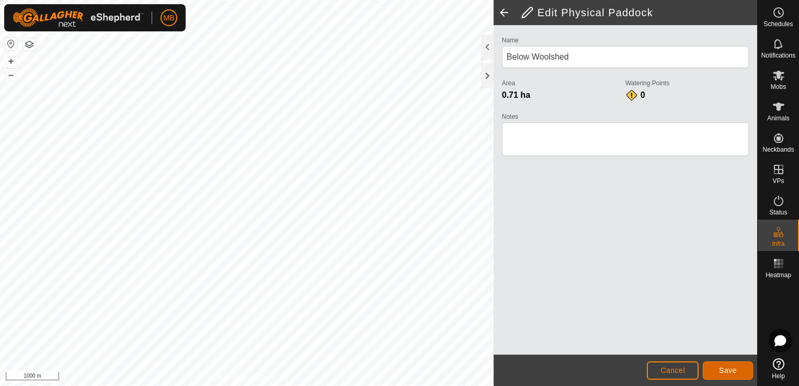
click at [734, 372] on span "Save" at bounding box center [728, 370] width 18 height 8
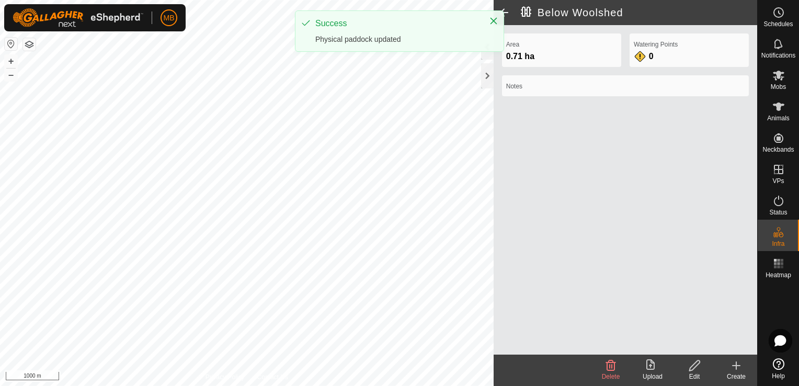
click at [504, 14] on span at bounding box center [504, 12] width 21 height 25
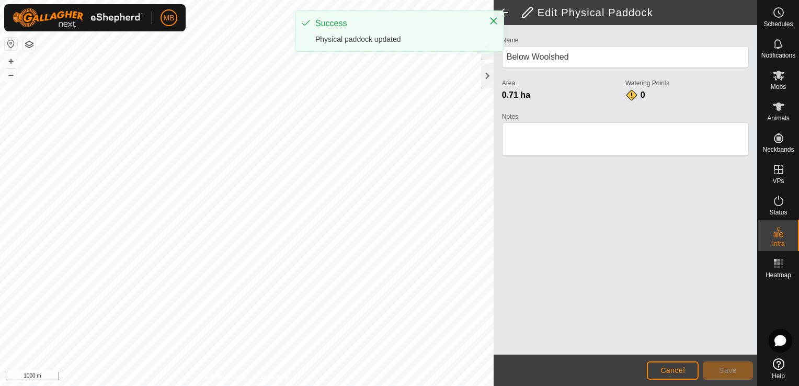
click at [504, 14] on span at bounding box center [504, 12] width 21 height 25
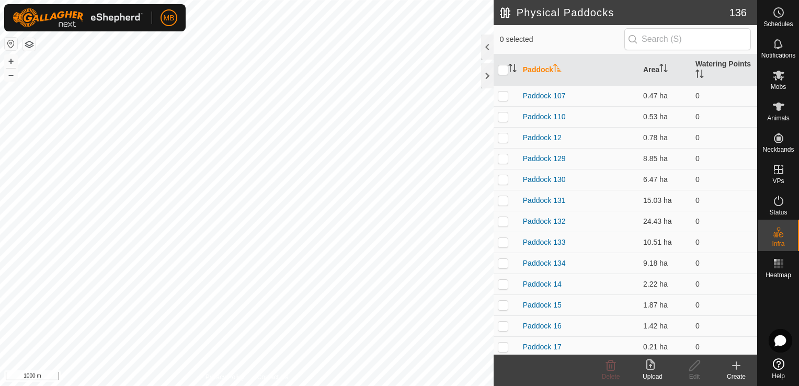
scroll to position [432, 0]
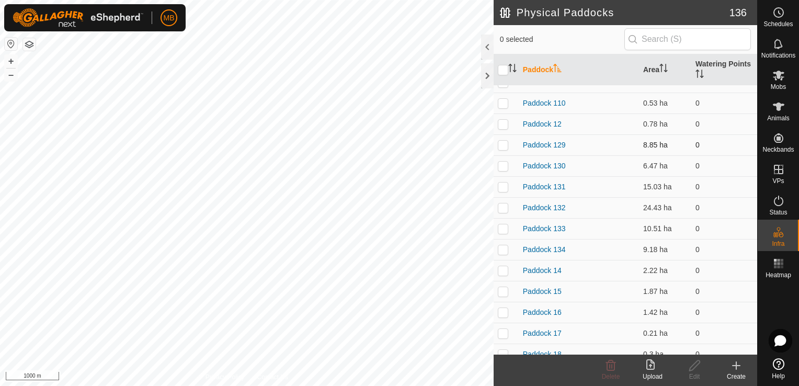
click at [500, 146] on p-checkbox at bounding box center [503, 145] width 10 height 8
checkbox input "false"
click at [503, 164] on p-checkbox at bounding box center [503, 166] width 10 height 8
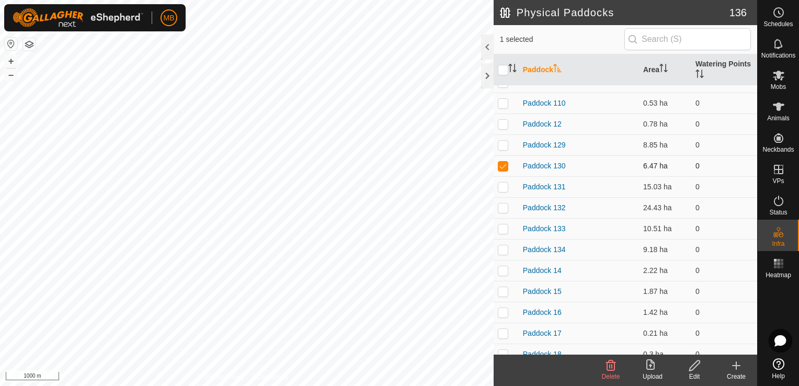
checkbox input "false"
click at [505, 185] on p-checkbox at bounding box center [503, 187] width 10 height 8
checkbox input "true"
click at [694, 366] on icon at bounding box center [694, 365] width 13 height 13
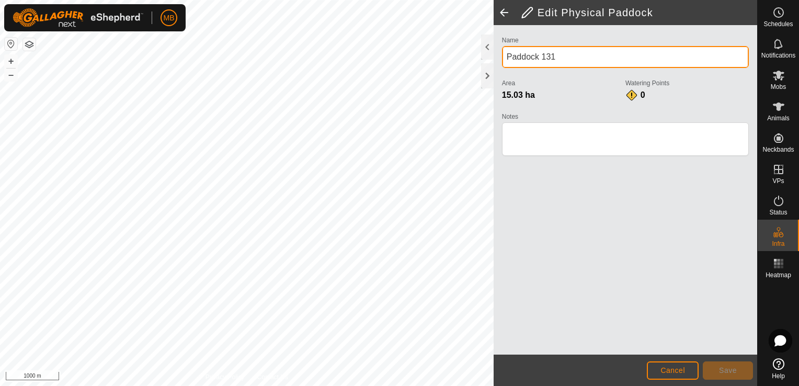
click at [587, 56] on input "Paddock 131" at bounding box center [625, 57] width 247 height 22
type input "P"
type input "Wiltons (Pines)"
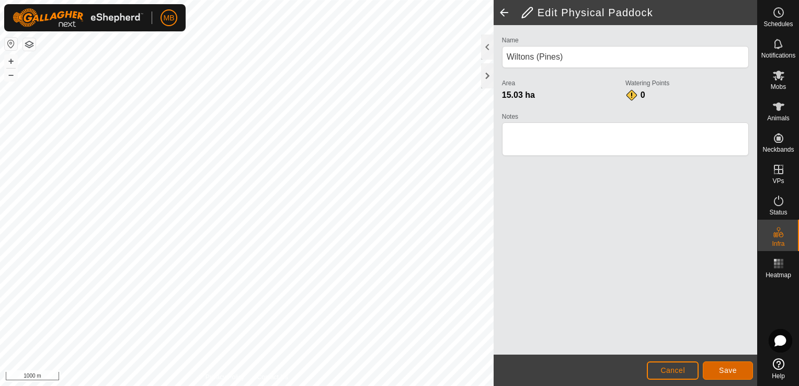
click at [732, 376] on button "Save" at bounding box center [728, 370] width 50 height 18
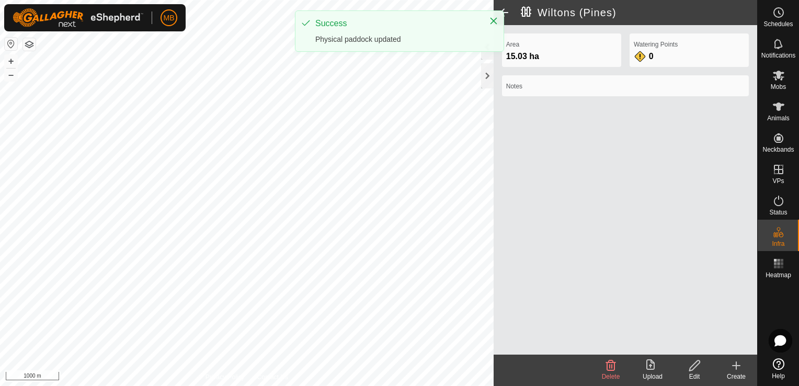
click at [507, 10] on span at bounding box center [504, 12] width 21 height 25
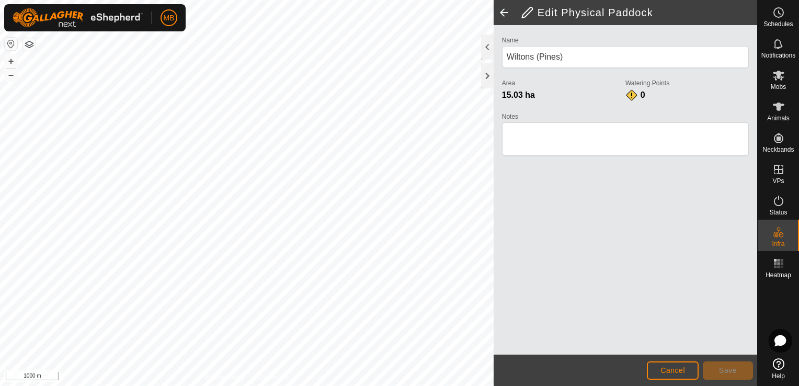
click at [502, 9] on span at bounding box center [504, 12] width 21 height 25
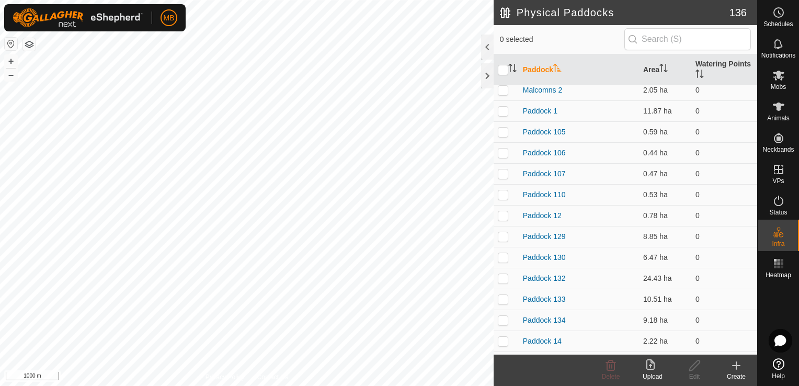
scroll to position [342, 0]
click at [505, 276] on p-checkbox at bounding box center [503, 277] width 10 height 8
checkbox input "true"
click at [690, 366] on icon at bounding box center [694, 365] width 13 height 13
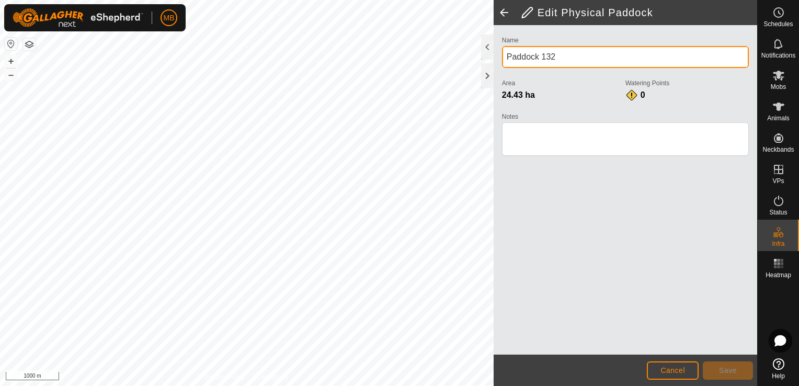
click at [576, 51] on input "Paddock 132" at bounding box center [625, 57] width 247 height 22
type input "P"
type input "Bottom Bush"
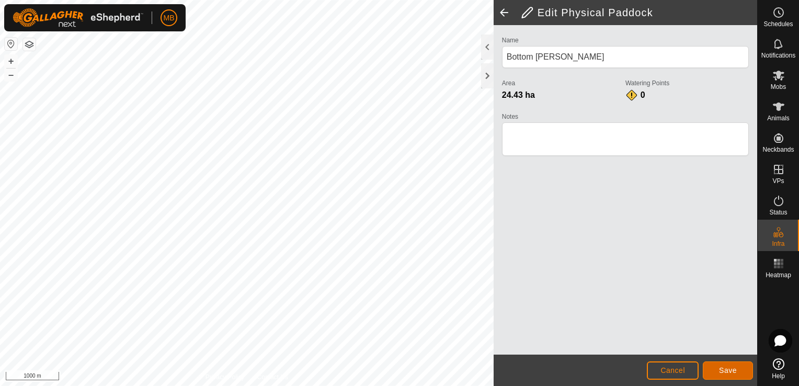
click at [718, 369] on button "Save" at bounding box center [728, 370] width 50 height 18
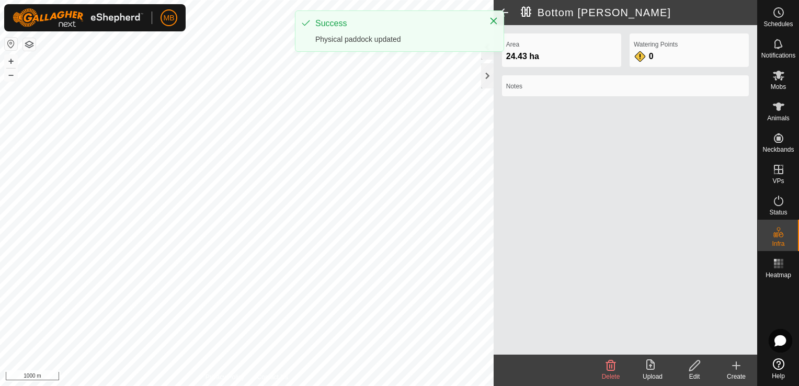
click at [504, 7] on span at bounding box center [504, 12] width 21 height 25
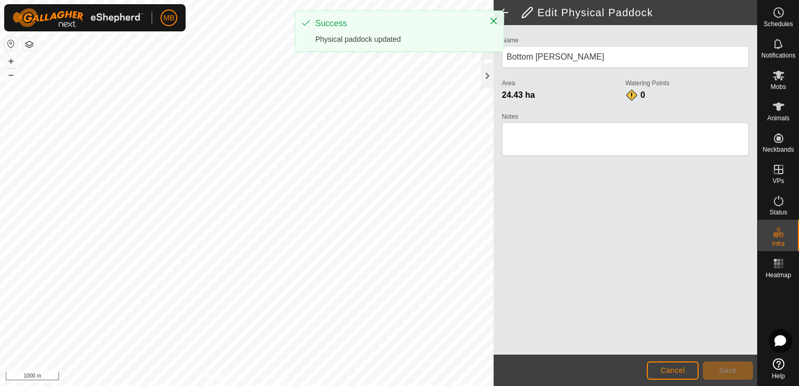
click at [504, 7] on span at bounding box center [504, 12] width 21 height 25
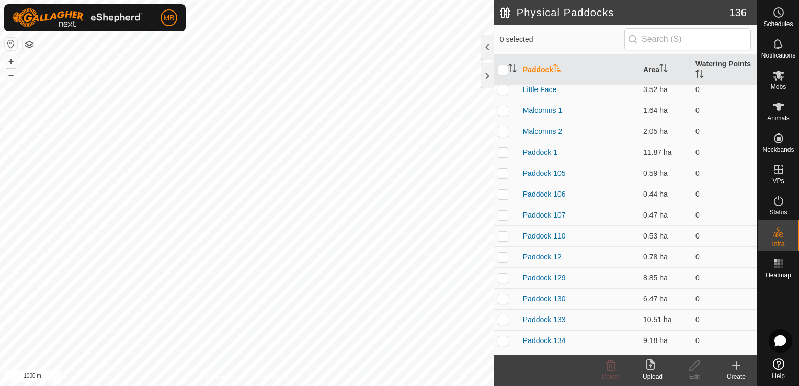
scroll to position [377, 0]
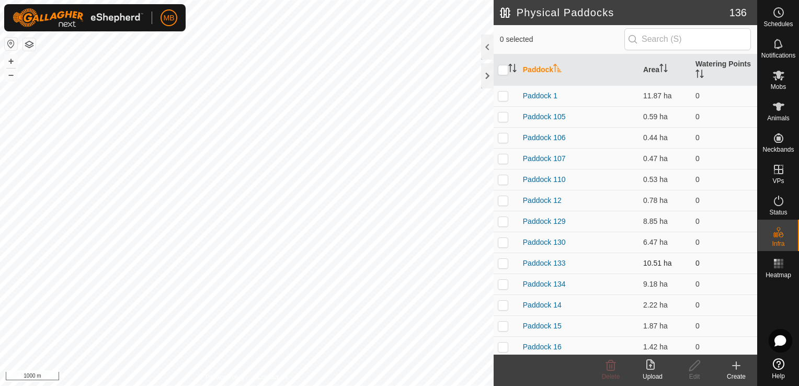
click at [503, 261] on p-checkbox at bounding box center [503, 263] width 10 height 8
checkbox input "false"
click at [503, 283] on p-checkbox at bounding box center [503, 284] width 10 height 8
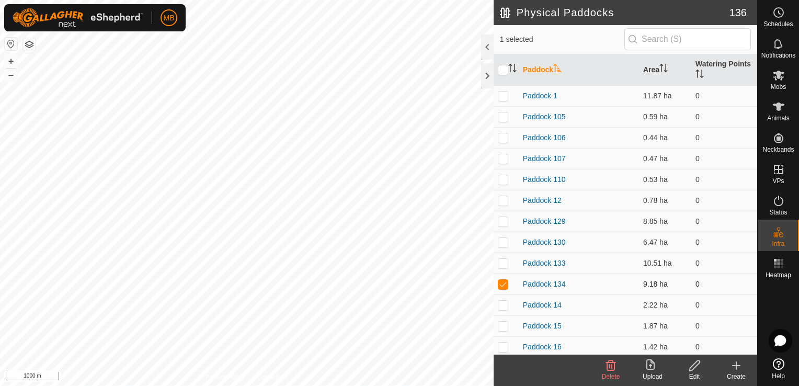
checkbox input "false"
click at [504, 302] on p-checkbox at bounding box center [503, 305] width 10 height 8
checkbox input "true"
click at [15, 60] on button "+" at bounding box center [11, 61] width 13 height 13
click at [701, 366] on edit-svg-icon at bounding box center [695, 365] width 42 height 13
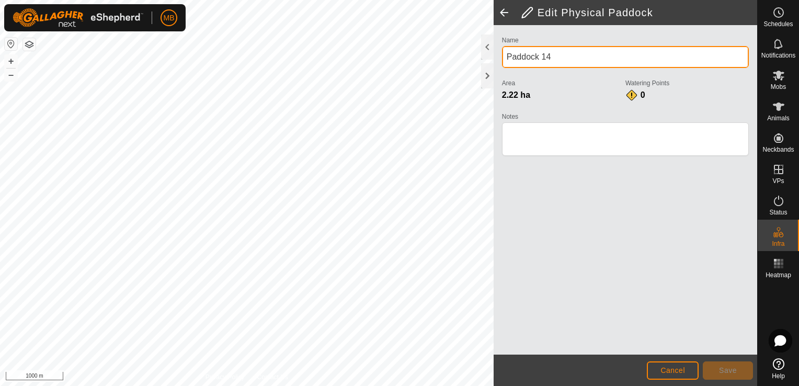
click at [603, 58] on input "Paddock 14" at bounding box center [625, 57] width 247 height 22
type input "P"
type input "Holding Paddock"
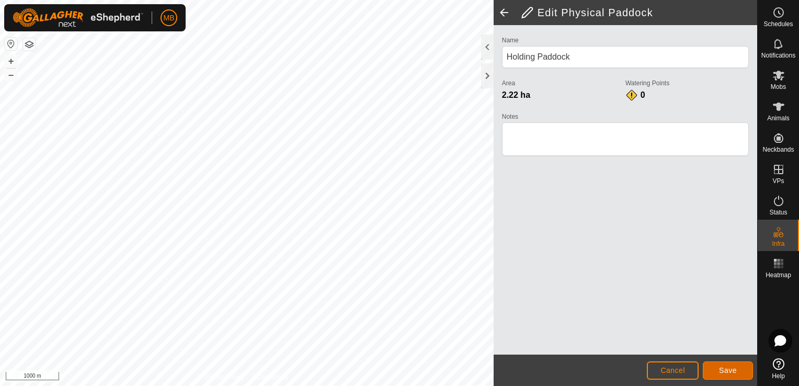
click at [730, 365] on button "Save" at bounding box center [728, 370] width 50 height 18
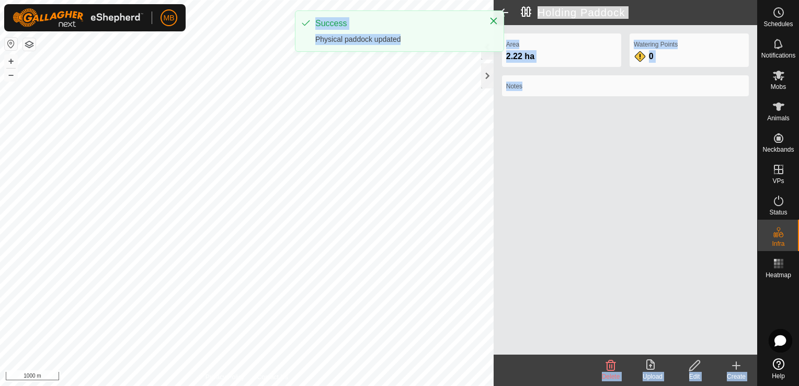
click at [505, 11] on div "MB Schedules Notifications Mobs Animals Neckbands VPs Status Infra Heatmap Help…" at bounding box center [399, 193] width 799 height 386
click at [505, 11] on span at bounding box center [504, 12] width 21 height 25
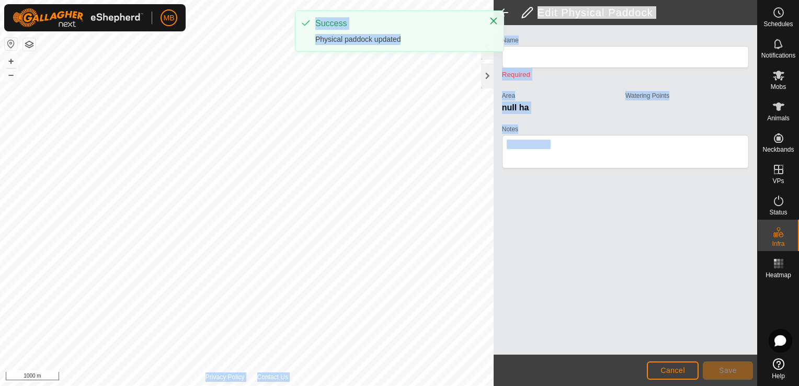
type input "Holding Paddock"
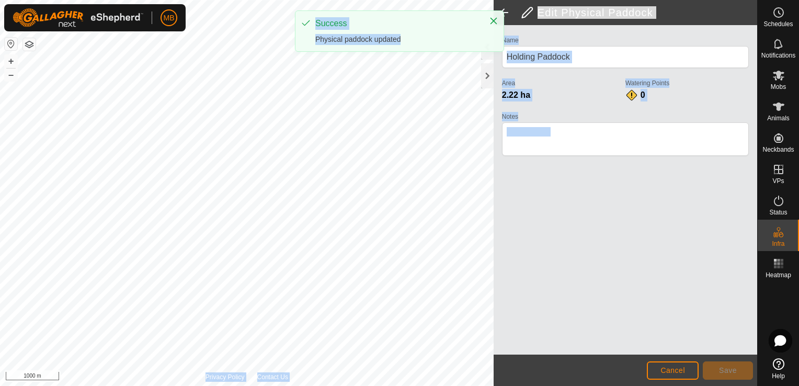
click at [505, 11] on span at bounding box center [504, 12] width 21 height 25
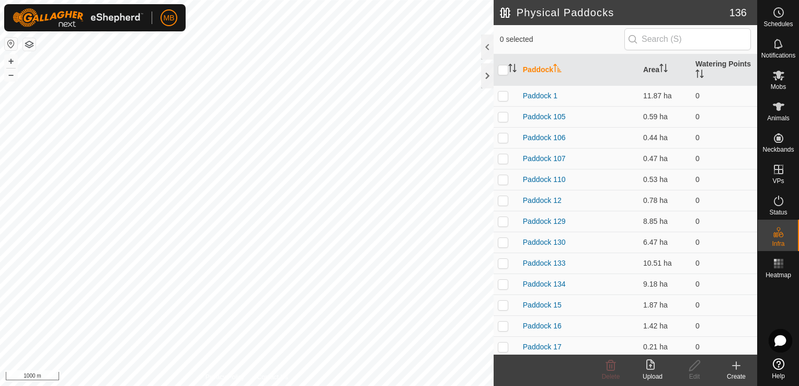
scroll to position [446, 0]
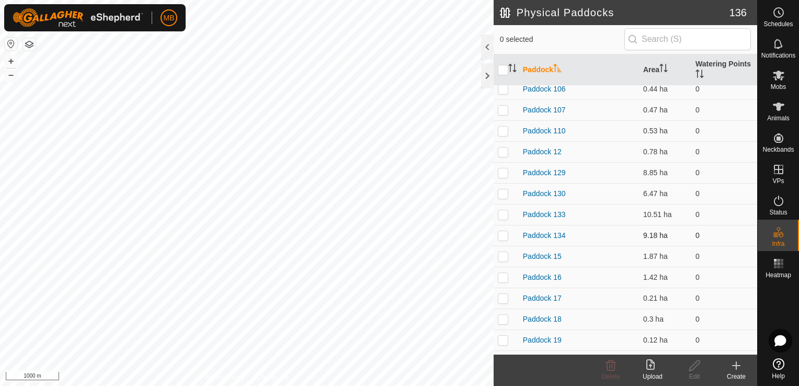
click at [503, 235] on p-checkbox at bounding box center [503, 235] width 10 height 8
checkbox input "false"
click at [502, 256] on p-checkbox at bounding box center [503, 256] width 10 height 8
checkbox input "true"
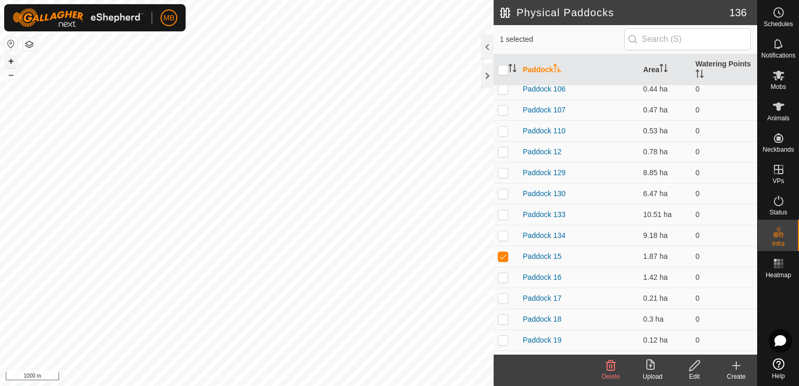
click at [10, 61] on button "+" at bounding box center [11, 61] width 13 height 13
click at [0, 321] on html "MB Schedules Notifications Mobs Animals Neckbands VPs Status Infra Heatmap Help…" at bounding box center [399, 193] width 799 height 386
click at [695, 369] on icon at bounding box center [694, 365] width 13 height 13
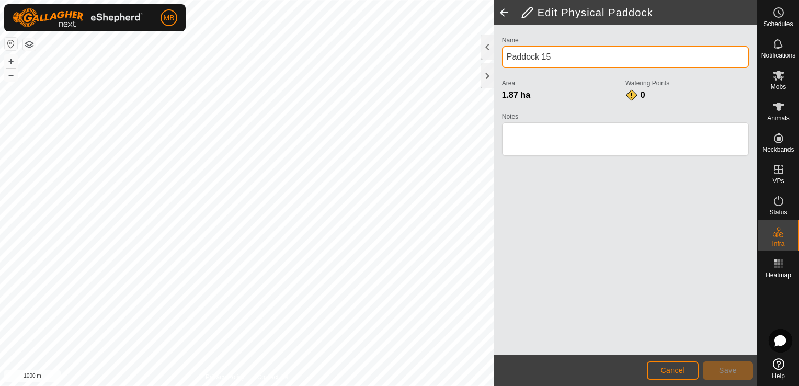
click at [559, 52] on input "Paddock 15" at bounding box center [625, 57] width 247 height 22
type input "P"
type input "Maires"
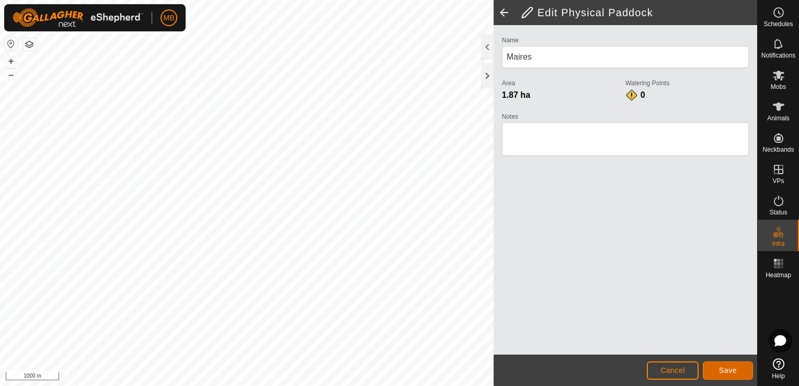
click at [741, 373] on button "Save" at bounding box center [728, 370] width 50 height 18
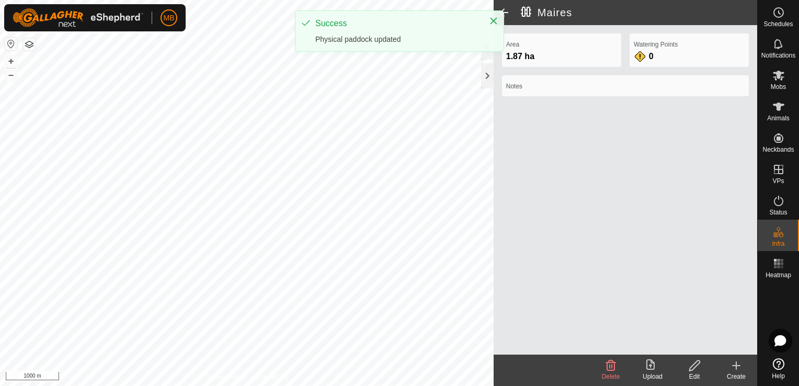
click at [507, 14] on span at bounding box center [504, 12] width 21 height 25
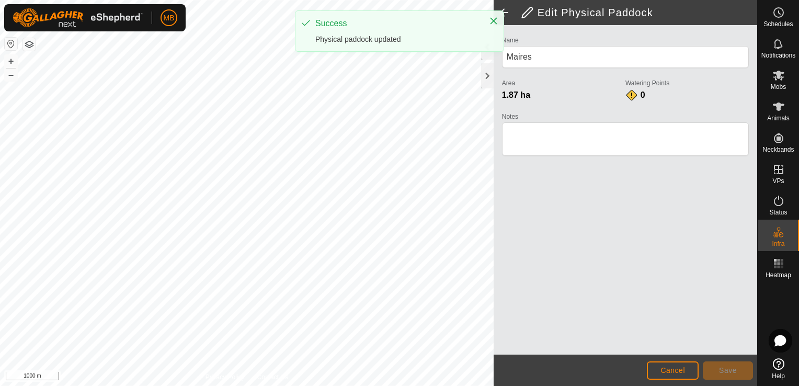
click at [507, 14] on span at bounding box center [504, 12] width 21 height 25
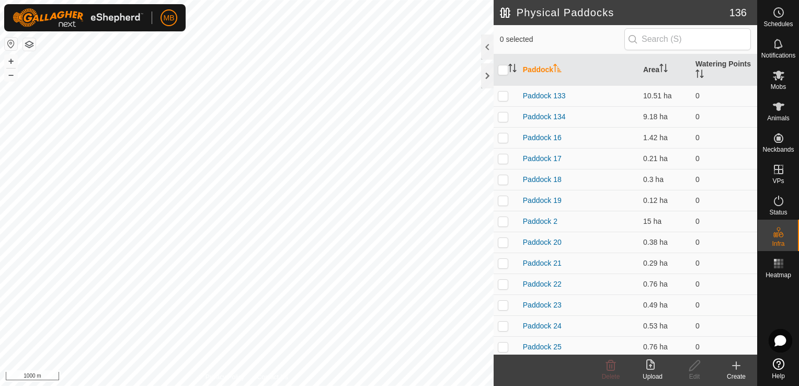
scroll to position [614, 0]
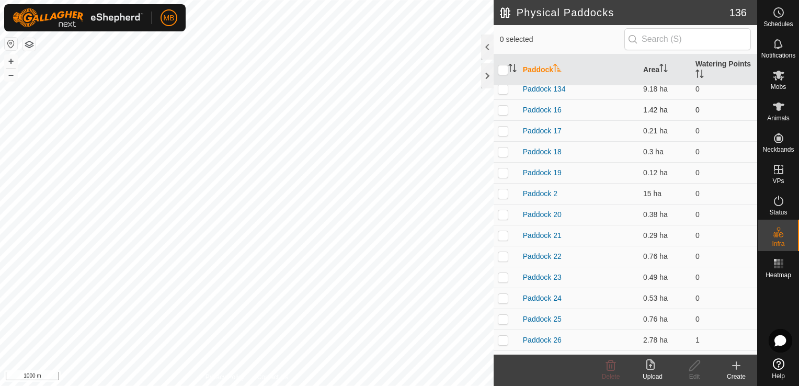
click at [500, 111] on p-checkbox at bounding box center [503, 110] width 10 height 8
checkbox input "true"
click at [500, 132] on p-checkbox at bounding box center [503, 131] width 10 height 8
checkbox input "false"
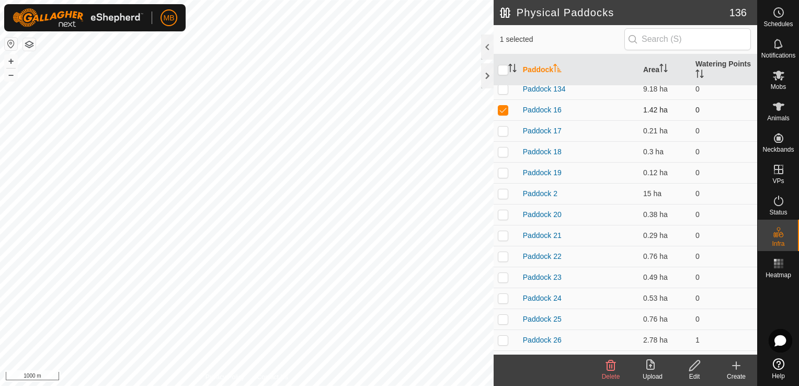
click at [507, 106] on p-checkbox at bounding box center [503, 110] width 10 height 8
checkbox input "false"
click at [500, 153] on p-checkbox at bounding box center [503, 151] width 10 height 8
checkbox input "false"
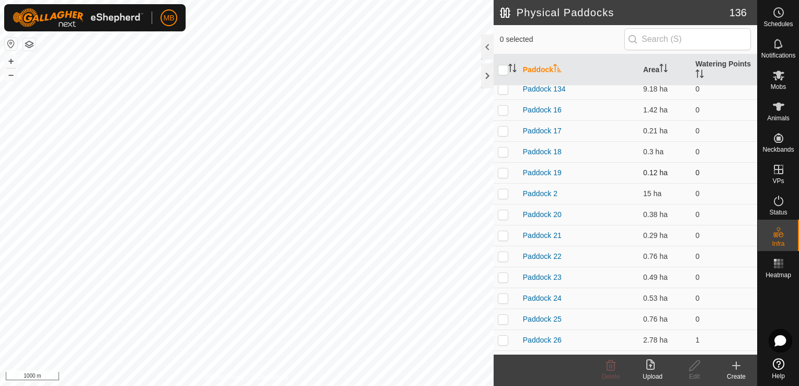
click at [504, 168] on p-checkbox at bounding box center [503, 172] width 10 height 8
checkbox input "false"
click at [503, 193] on p-checkbox at bounding box center [503, 193] width 10 height 8
checkbox input "true"
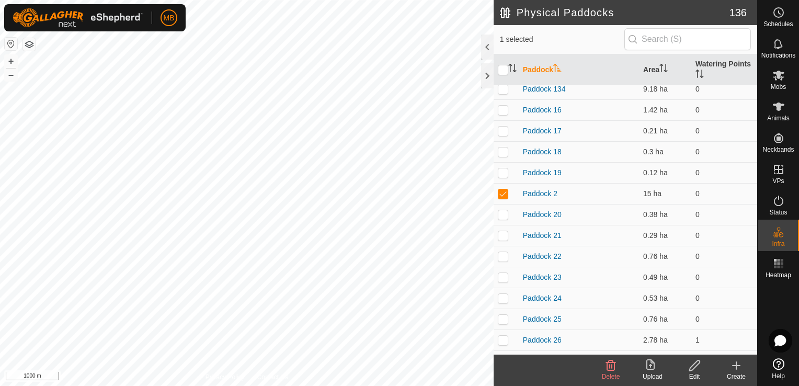
click at [688, 366] on icon at bounding box center [694, 365] width 13 height 13
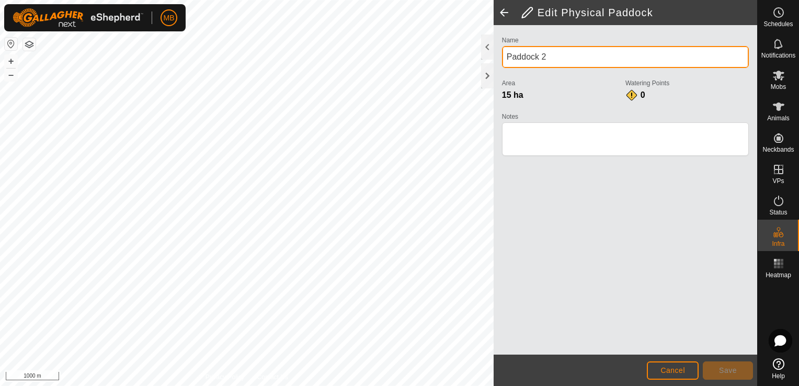
click at [563, 58] on input "Paddock 2" at bounding box center [625, 57] width 247 height 22
type input "P"
type input "Windy Point"
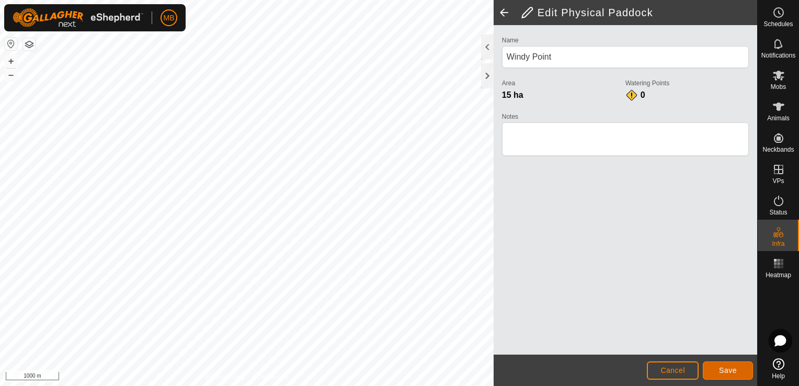
click at [728, 374] on span "Save" at bounding box center [728, 370] width 18 height 8
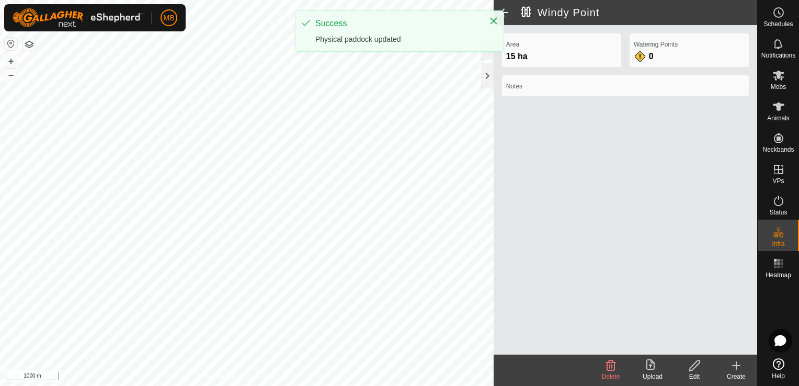
click at [506, 14] on span at bounding box center [504, 12] width 21 height 25
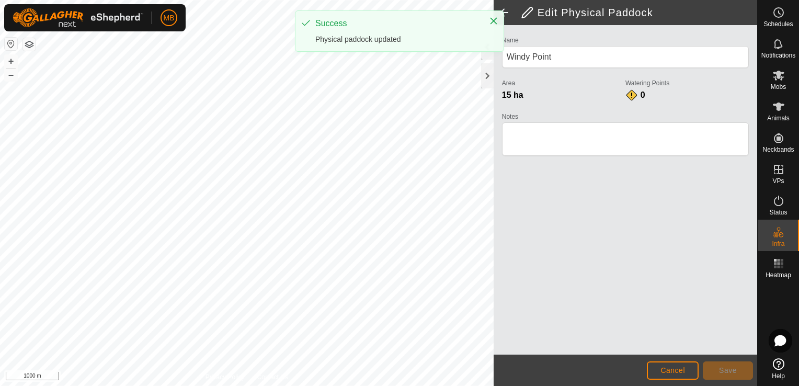
click at [506, 14] on span at bounding box center [504, 12] width 21 height 25
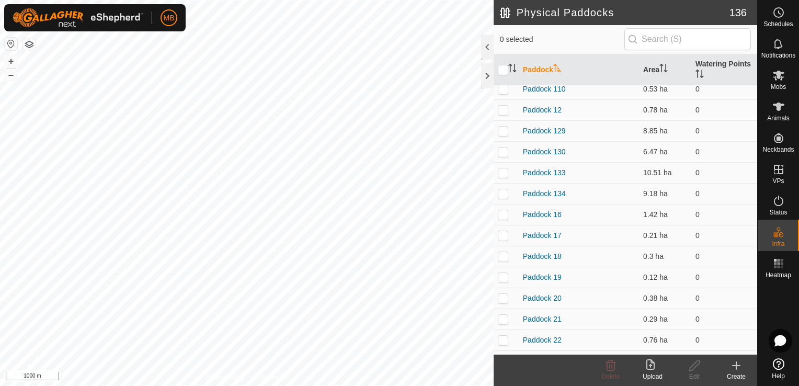
scroll to position [537, 0]
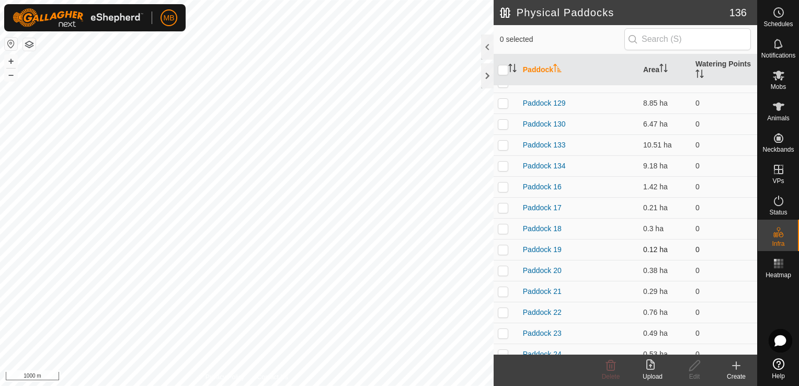
click at [498, 248] on p-checkbox at bounding box center [503, 249] width 10 height 8
checkbox input "false"
click at [505, 290] on p-checkbox at bounding box center [503, 291] width 10 height 8
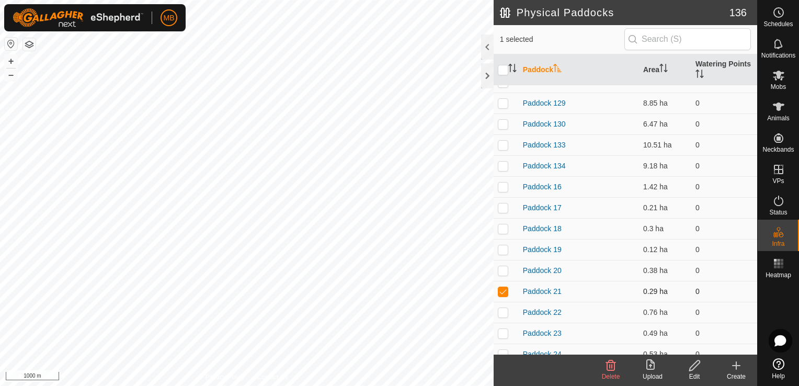
checkbox input "false"
click at [500, 315] on p-checkbox at bounding box center [503, 312] width 10 height 8
checkbox input "false"
click at [502, 333] on p-checkbox at bounding box center [503, 333] width 10 height 8
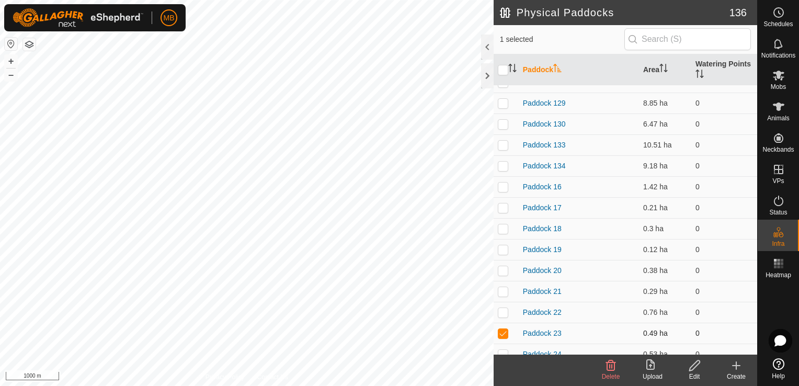
click at [502, 333] on p-checkbox at bounding box center [503, 333] width 10 height 8
checkbox input "true"
click at [6, 58] on button "+" at bounding box center [11, 61] width 13 height 13
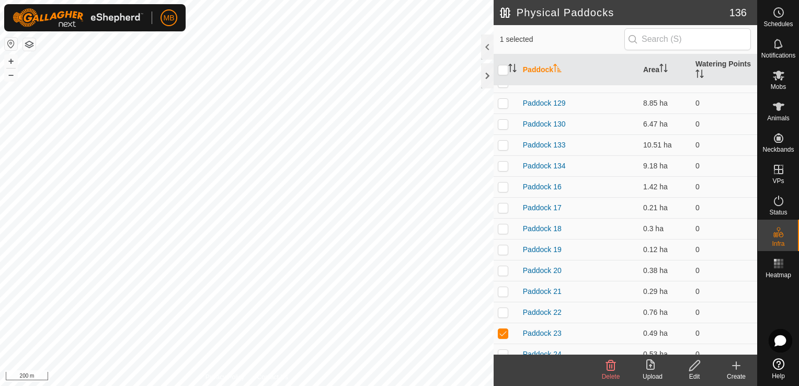
click at [693, 373] on div "Edit" at bounding box center [695, 376] width 42 height 9
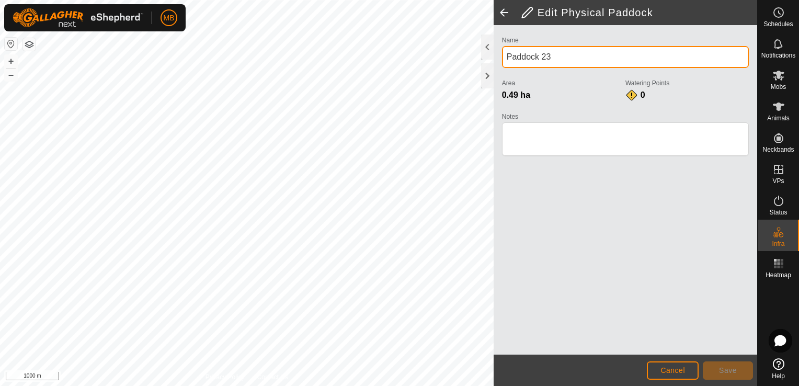
click at [607, 56] on input "Paddock 23" at bounding box center [625, 57] width 247 height 22
type input "P"
type input "Limepit"
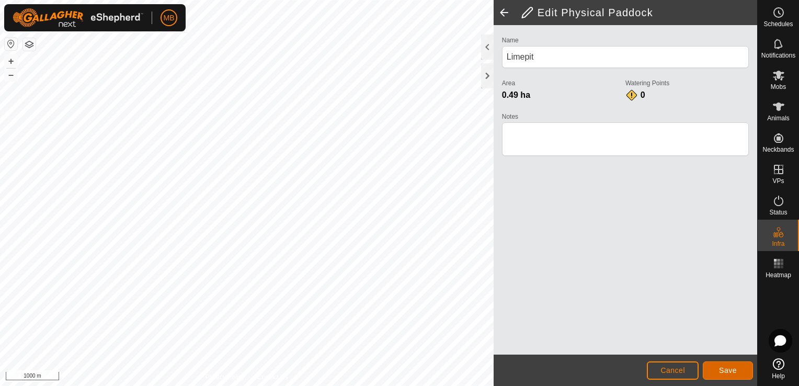
click at [717, 368] on button "Save" at bounding box center [728, 370] width 50 height 18
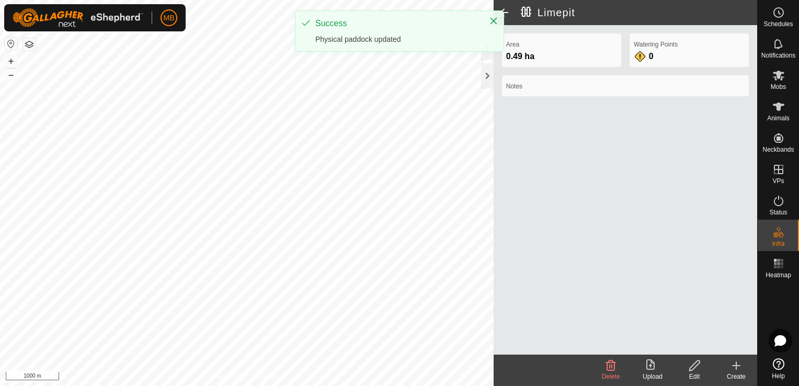
click at [504, 8] on span at bounding box center [504, 12] width 21 height 25
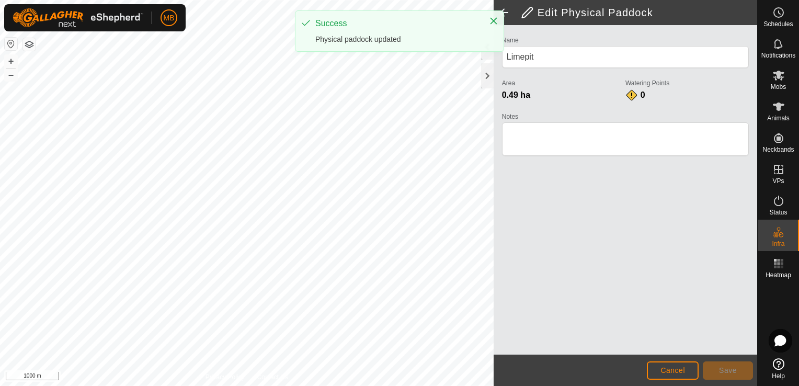
click at [504, 8] on span at bounding box center [504, 12] width 21 height 25
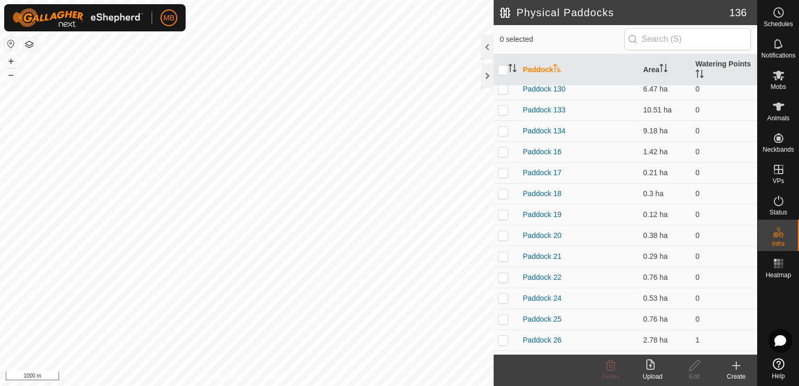
scroll to position [628, 0]
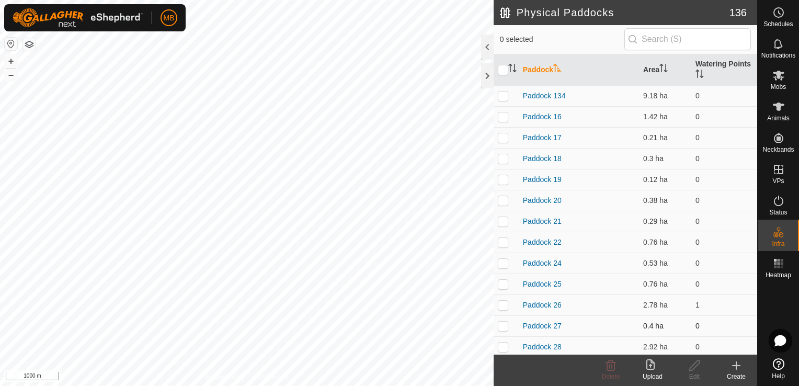
click at [503, 323] on p-checkbox at bounding box center [503, 326] width 10 height 8
checkbox input "true"
click at [6, 60] on button "+" at bounding box center [11, 61] width 13 height 13
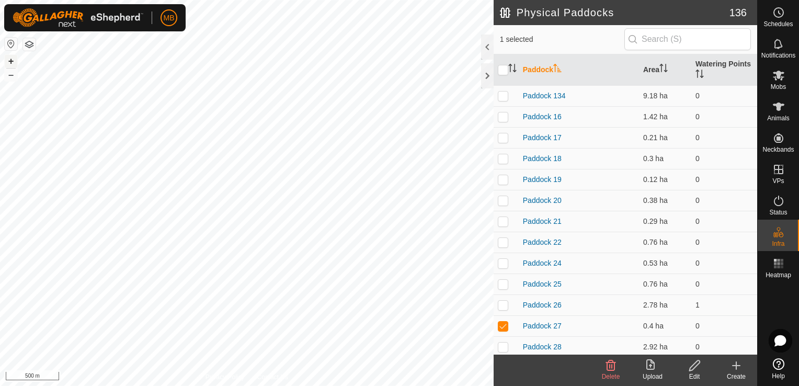
click at [6, 60] on button "+" at bounding box center [11, 61] width 13 height 13
click at [501, 261] on p-checkbox at bounding box center [503, 263] width 10 height 8
checkbox input "true"
click at [501, 242] on p-checkbox at bounding box center [503, 242] width 10 height 8
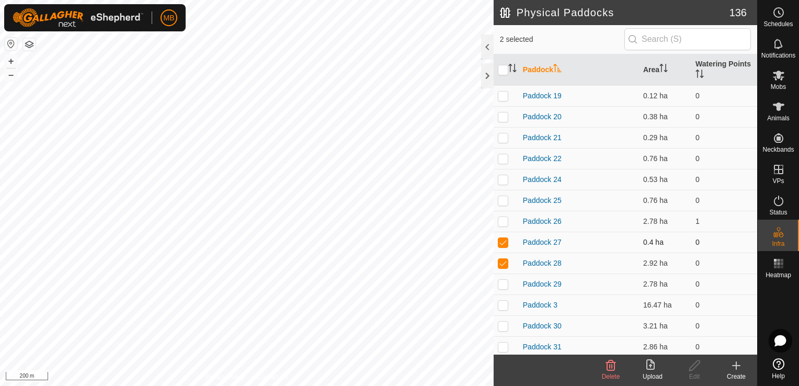
checkbox input "false"
click at [702, 369] on edit-svg-icon at bounding box center [695, 365] width 42 height 13
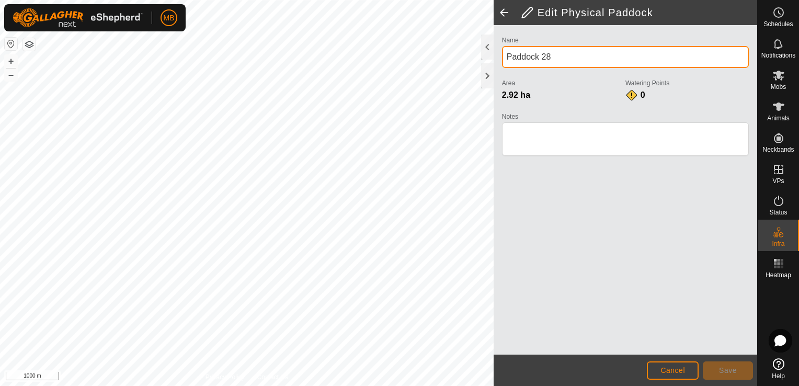
click at [554, 55] on input "Paddock 28" at bounding box center [625, 57] width 247 height 22
type input "P"
type input "Swamp"
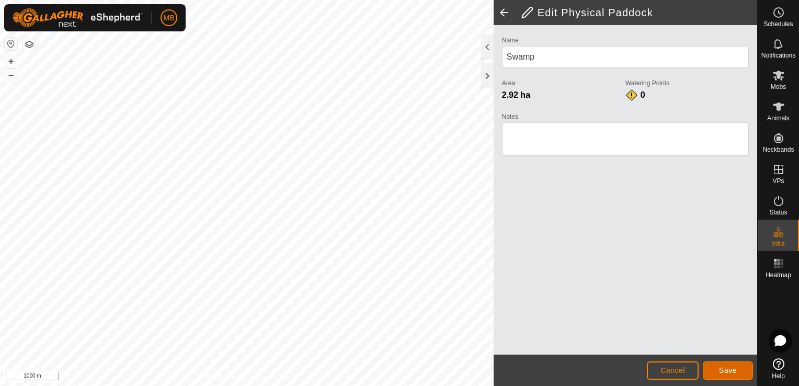
click at [729, 372] on span "Save" at bounding box center [728, 370] width 18 height 8
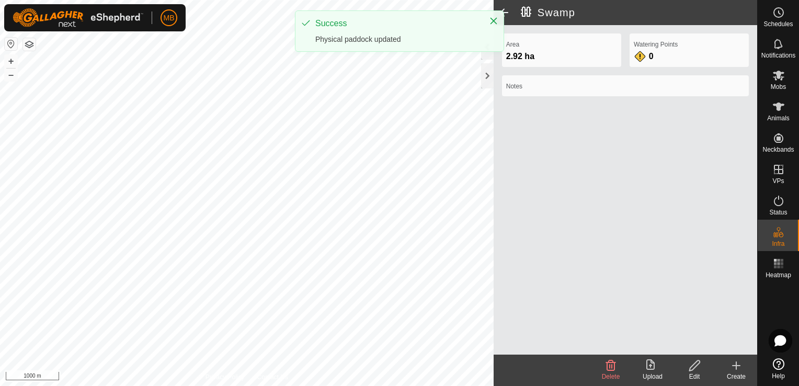
click at [508, 12] on span at bounding box center [504, 12] width 21 height 25
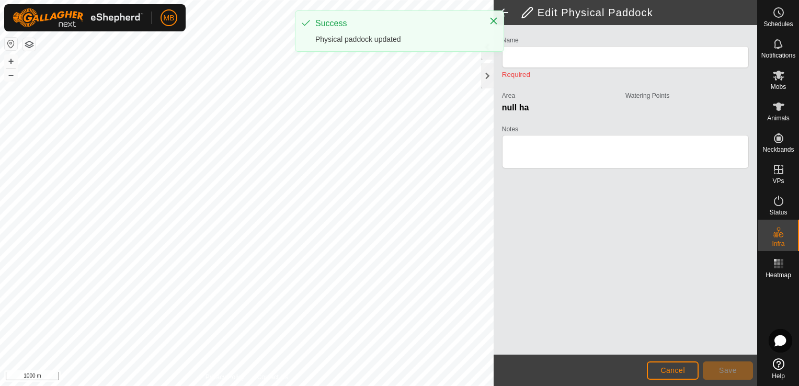
type input "Swamp"
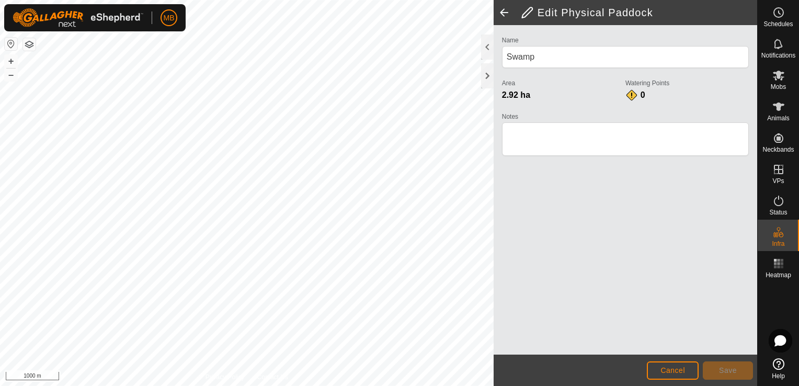
click at [508, 12] on span at bounding box center [504, 12] width 21 height 25
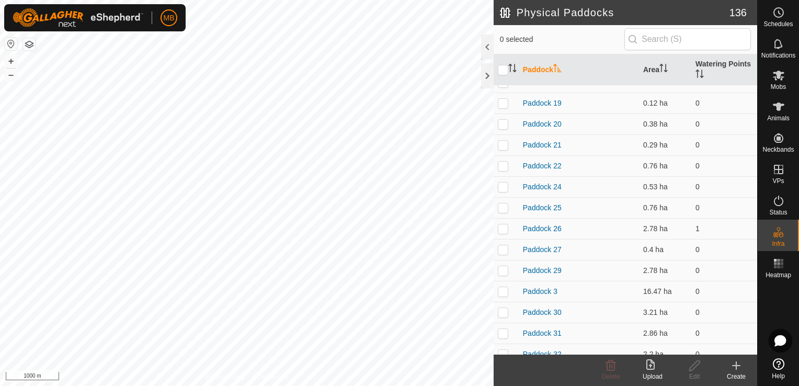
scroll to position [725, 0]
click at [496, 249] on td at bounding box center [506, 249] width 25 height 21
checkbox input "true"
click at [697, 378] on div "Edit" at bounding box center [695, 376] width 42 height 9
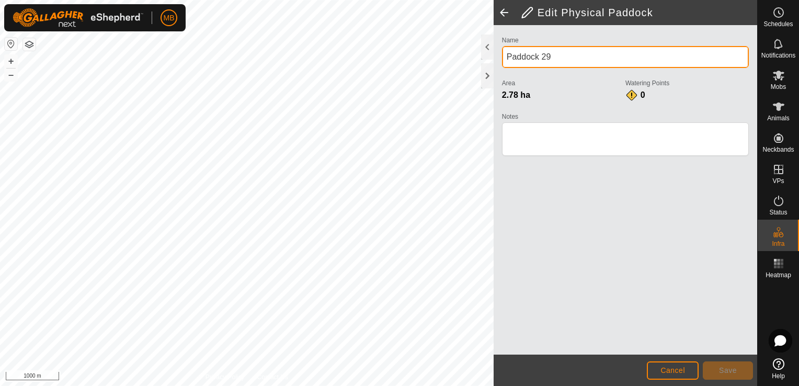
click at [603, 52] on input "Paddock 29" at bounding box center [625, 57] width 247 height 22
type input "P"
type input "Roa"
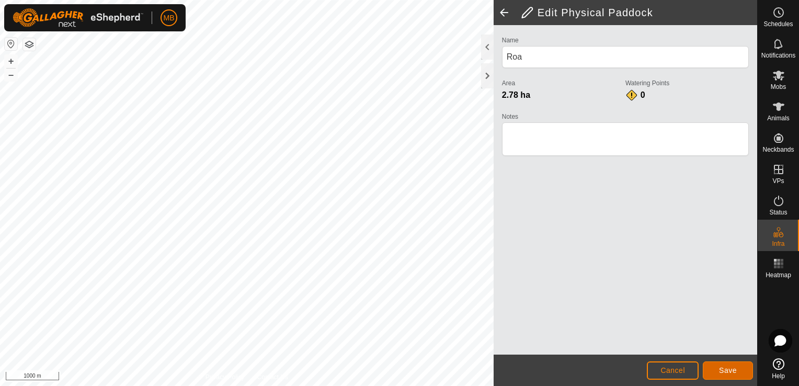
click at [722, 376] on button "Save" at bounding box center [728, 370] width 50 height 18
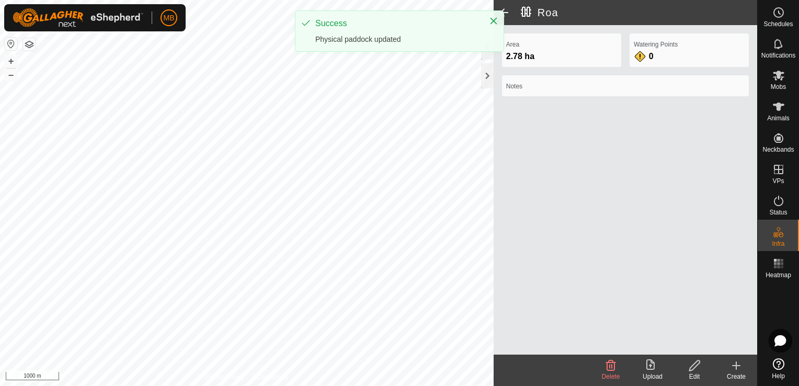
click at [507, 14] on span at bounding box center [504, 12] width 21 height 25
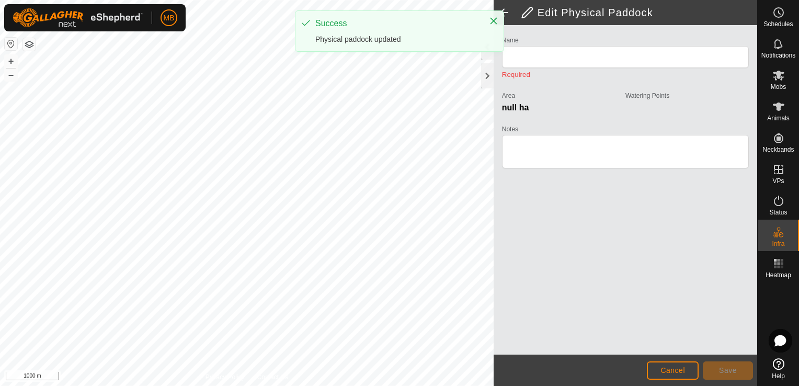
type input "Roa"
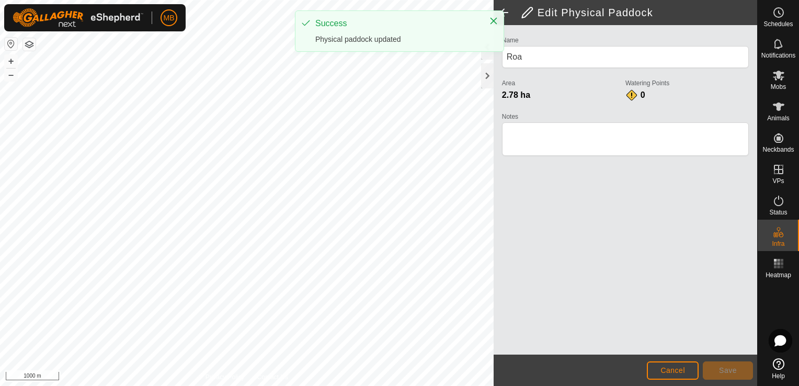
click at [507, 14] on span at bounding box center [504, 12] width 21 height 25
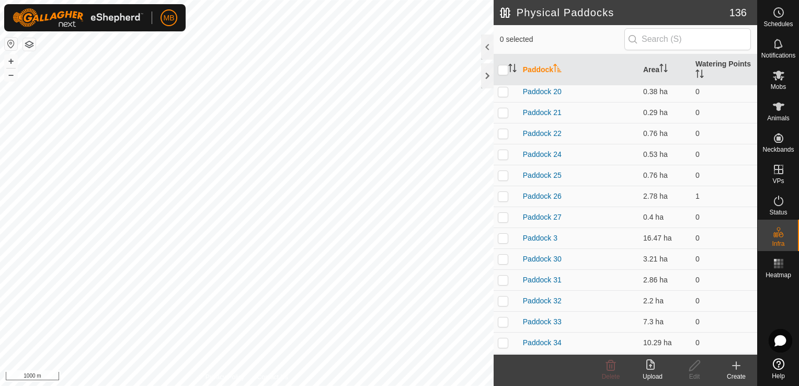
scroll to position [745, 0]
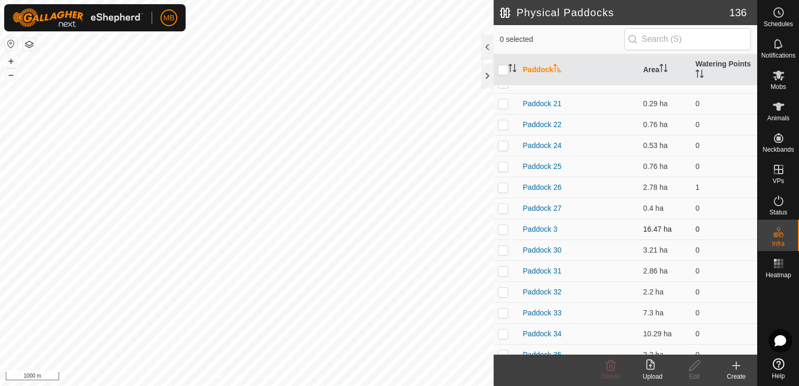
click at [504, 228] on p-checkbox at bounding box center [503, 229] width 10 height 8
checkbox input "true"
click at [694, 365] on icon at bounding box center [694, 365] width 13 height 13
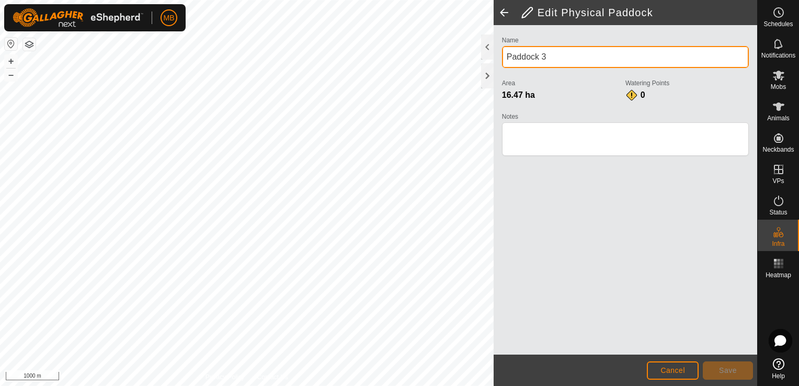
click at [580, 61] on input "Paddock 3" at bounding box center [625, 57] width 247 height 22
type input "P"
type input "Big Face"
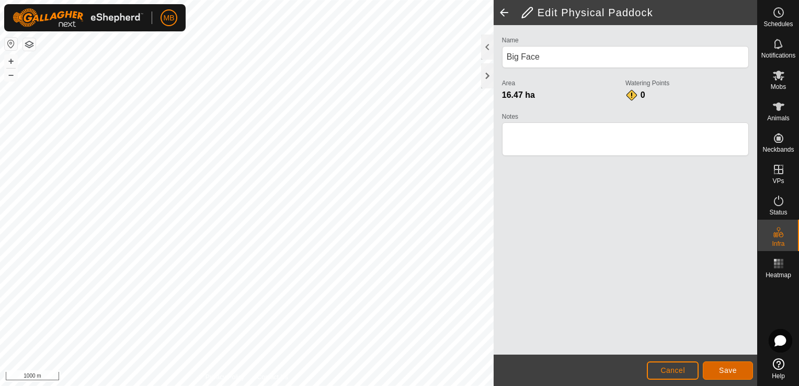
click at [718, 365] on button "Save" at bounding box center [728, 370] width 50 height 18
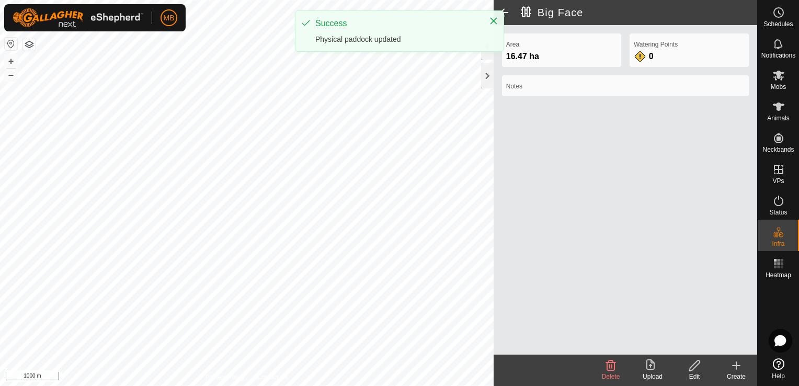
click at [506, 10] on span at bounding box center [504, 12] width 21 height 25
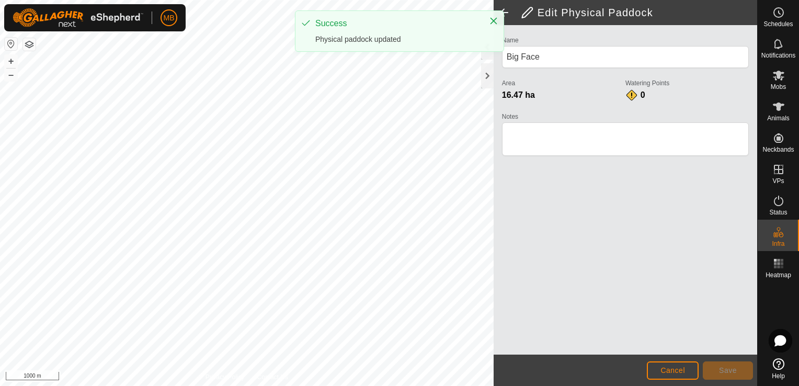
click at [506, 10] on span at bounding box center [504, 12] width 21 height 25
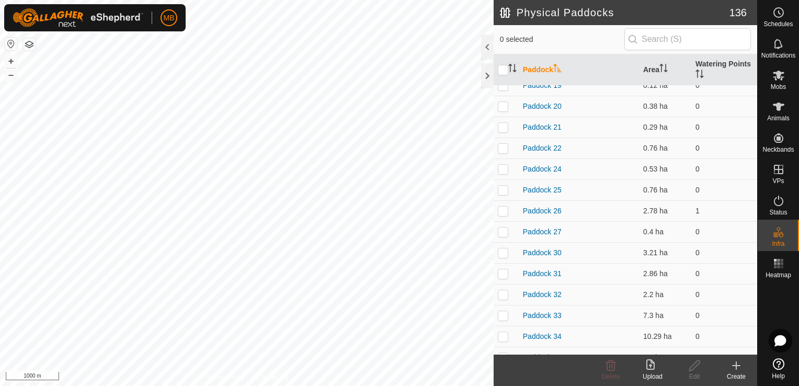
scroll to position [746, 0]
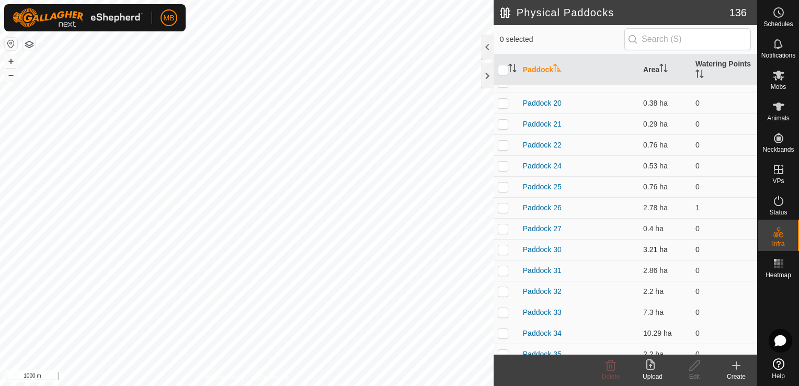
click at [507, 247] on p-checkbox at bounding box center [503, 249] width 10 height 8
checkbox input "true"
click at [690, 369] on icon at bounding box center [694, 365] width 13 height 13
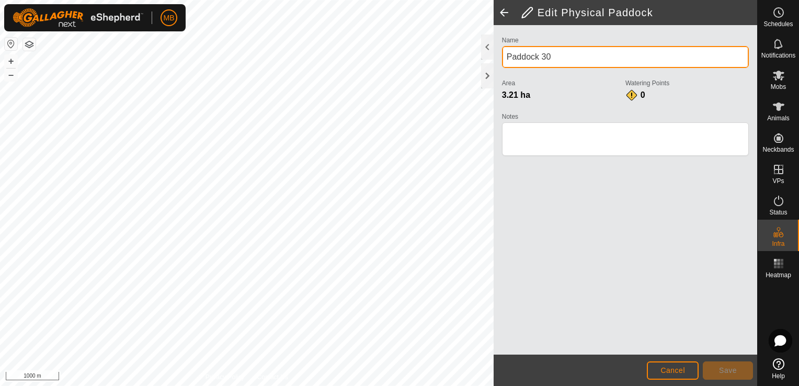
click at [578, 53] on input "Paddock 30" at bounding box center [625, 57] width 247 height 22
type input "P"
type input "Big Flat"
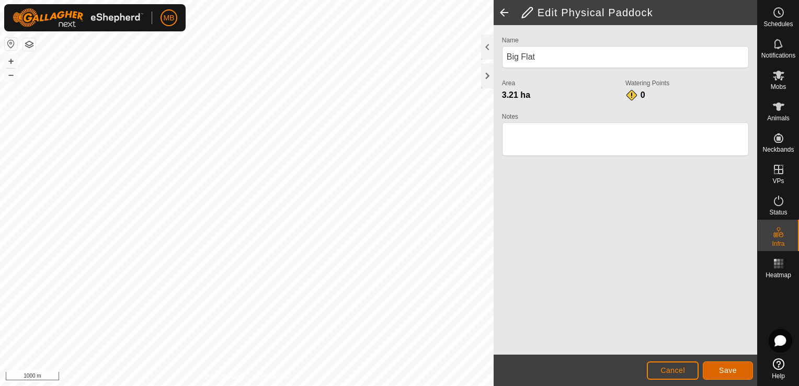
click at [731, 367] on span "Save" at bounding box center [728, 370] width 18 height 8
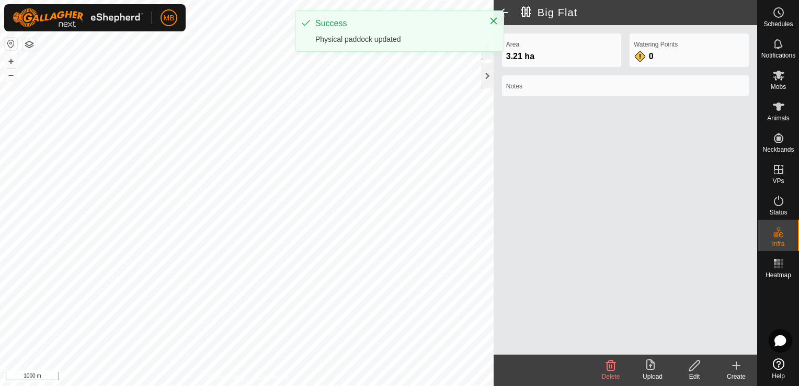
click at [508, 13] on span at bounding box center [504, 12] width 21 height 25
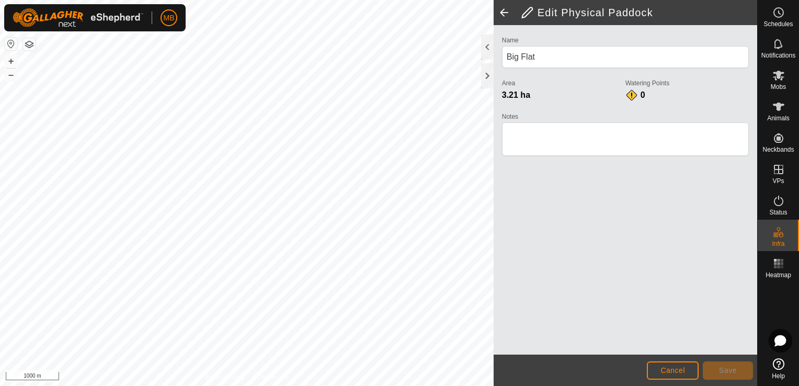
click at [509, 10] on span at bounding box center [504, 12] width 21 height 25
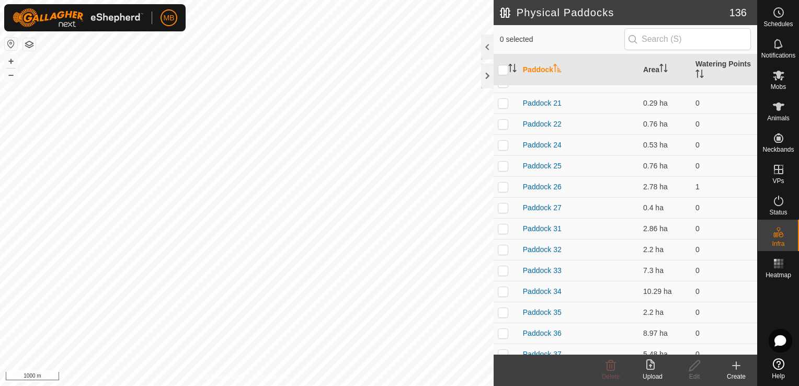
scroll to position [837, 0]
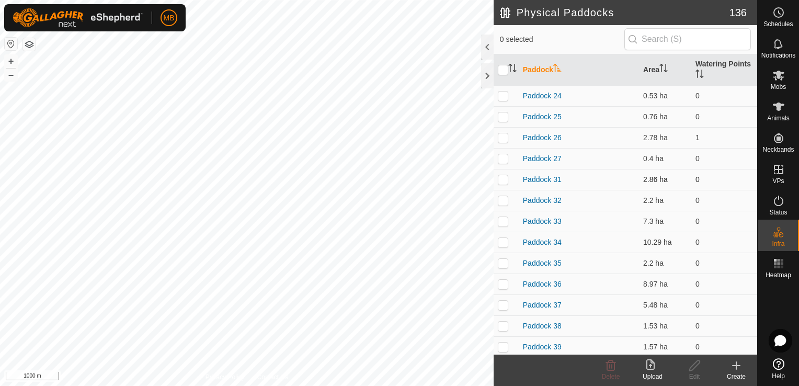
click at [504, 181] on p-checkbox at bounding box center [503, 179] width 10 height 8
checkbox input "true"
click at [10, 65] on button "+" at bounding box center [11, 61] width 13 height 13
click at [698, 371] on icon at bounding box center [694, 365] width 13 height 13
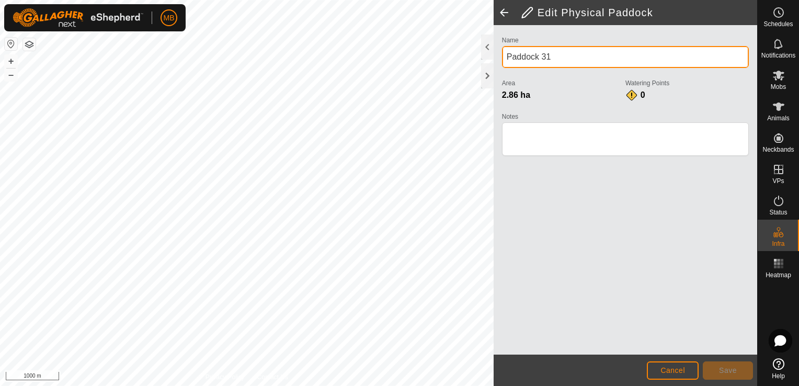
click at [604, 64] on input "Paddock 31" at bounding box center [625, 57] width 247 height 22
type input "P"
type input "Dicks"
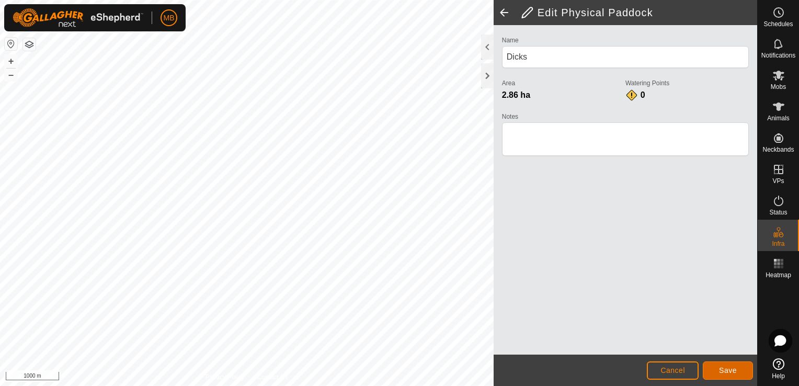
click at [720, 369] on span "Save" at bounding box center [728, 370] width 18 height 8
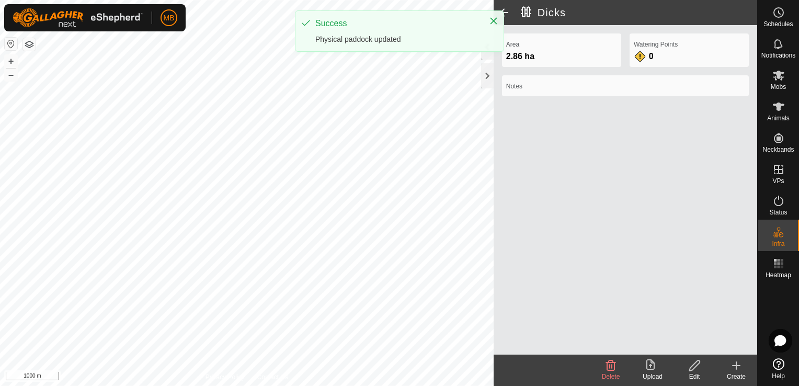
click at [504, 12] on div "Success Physical paddock updated" at bounding box center [399, 30] width 209 height 41
click at [506, 12] on span at bounding box center [504, 12] width 21 height 25
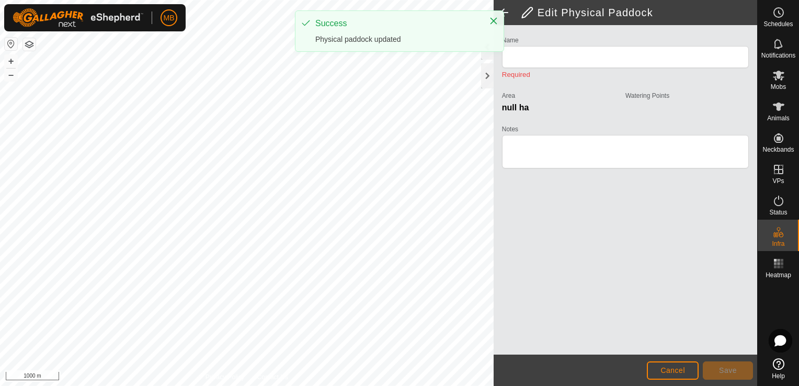
type input "Dicks"
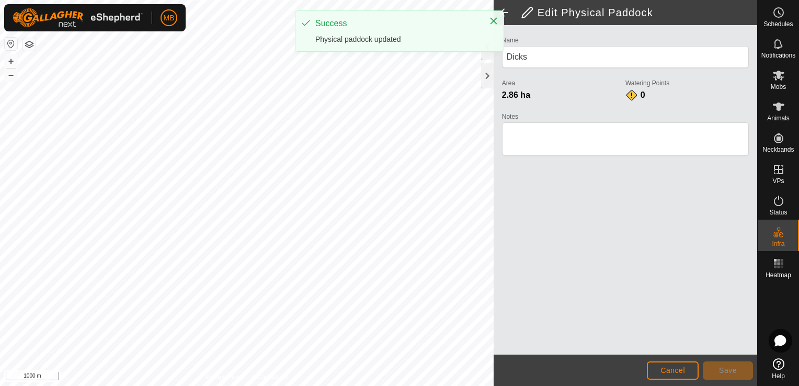
click at [506, 12] on span at bounding box center [504, 12] width 21 height 25
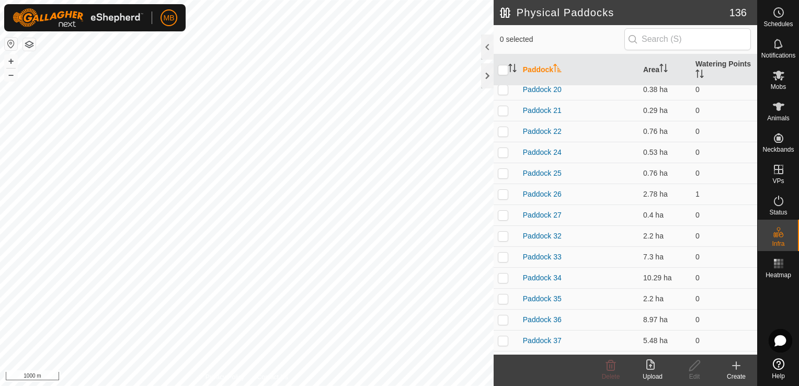
scroll to position [822, 0]
click at [506, 217] on p-checkbox at bounding box center [503, 215] width 10 height 8
checkbox input "true"
click at [695, 374] on div "Edit" at bounding box center [695, 376] width 42 height 9
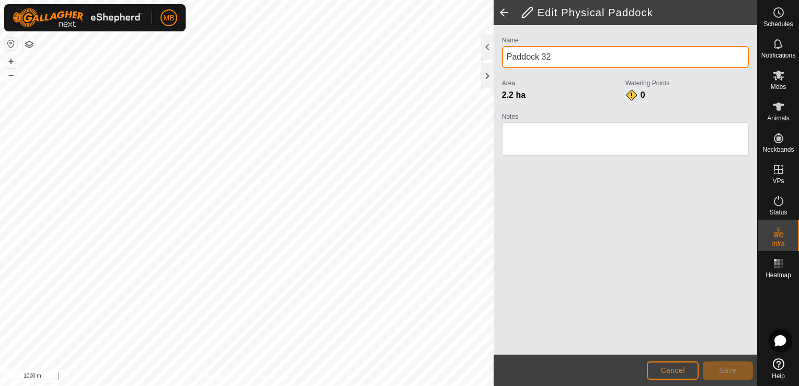
click at [573, 61] on input "Paddock 32" at bounding box center [625, 57] width 247 height 22
type input "P"
type input "Near Little Hill"
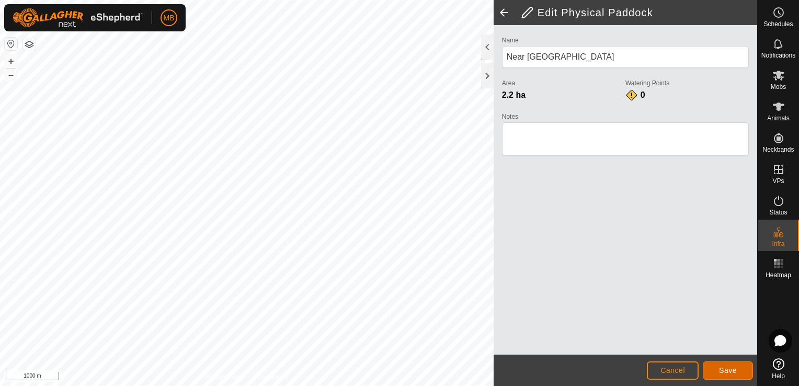
click at [724, 366] on span "Save" at bounding box center [728, 370] width 18 height 8
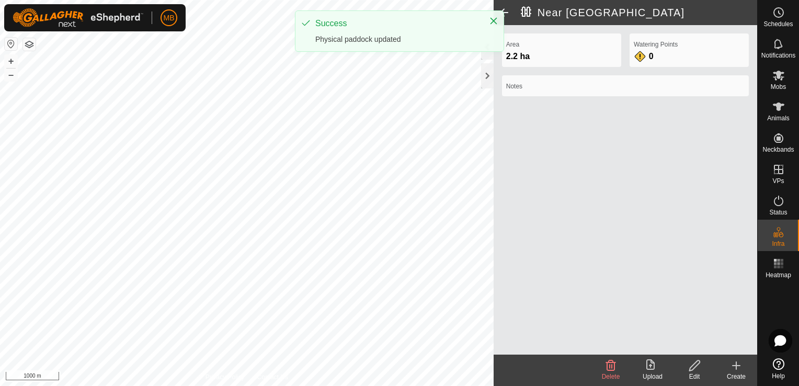
click at [504, 9] on span at bounding box center [504, 12] width 21 height 25
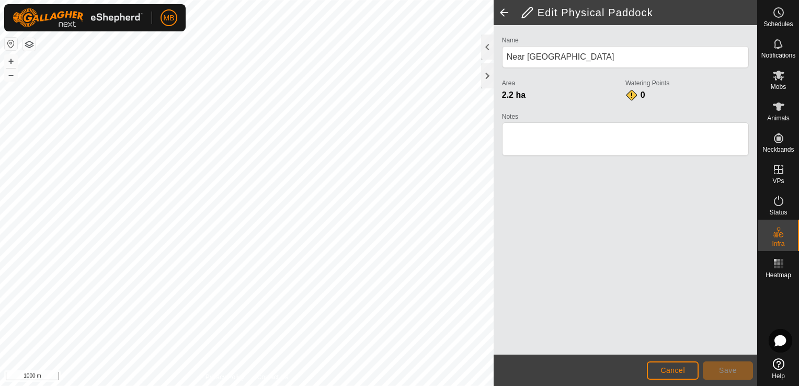
click at [504, 15] on span at bounding box center [504, 12] width 21 height 25
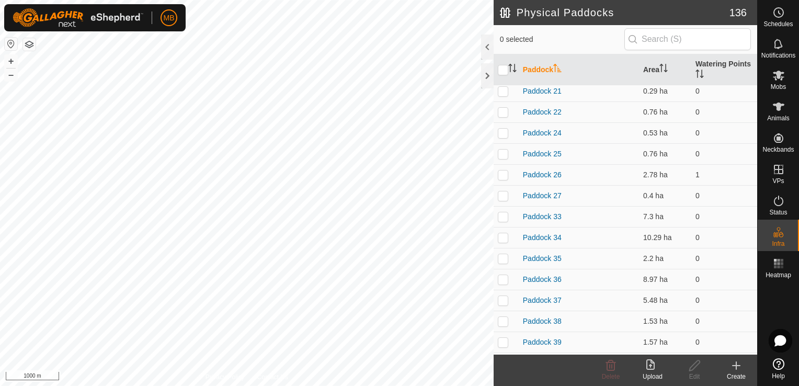
scroll to position [865, 0]
click at [504, 195] on p-checkbox at bounding box center [503, 193] width 10 height 8
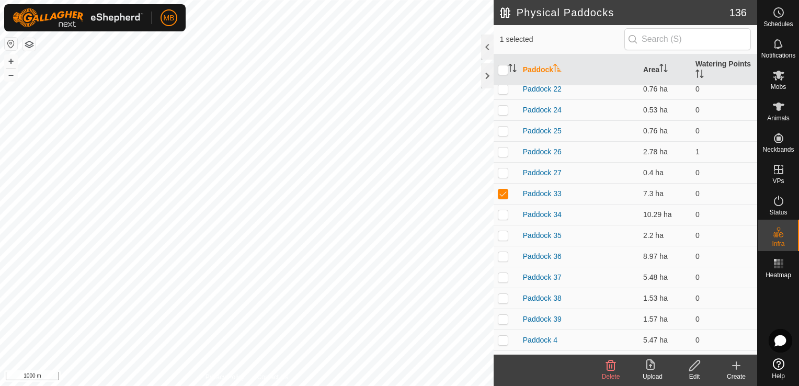
click at [692, 370] on icon at bounding box center [694, 365] width 10 height 10
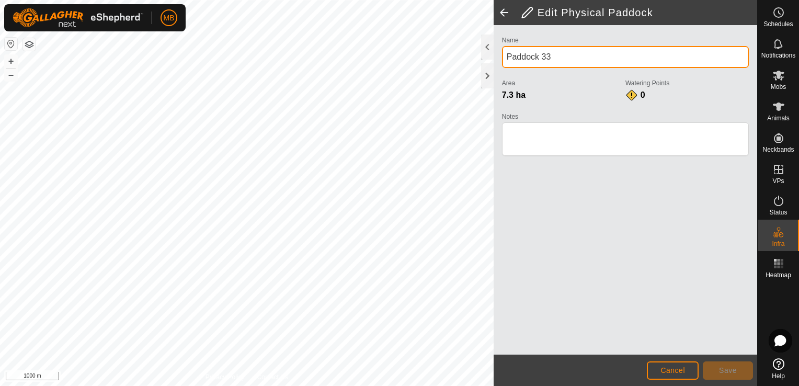
click at [572, 58] on input "Paddock 33" at bounding box center [625, 57] width 247 height 22
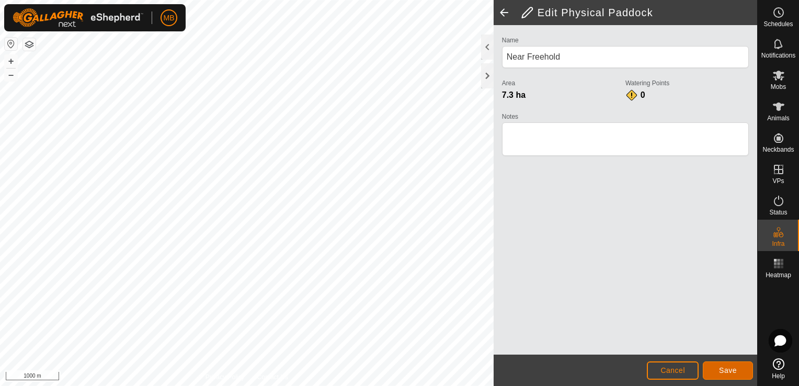
click at [730, 378] on button "Save" at bounding box center [728, 370] width 50 height 18
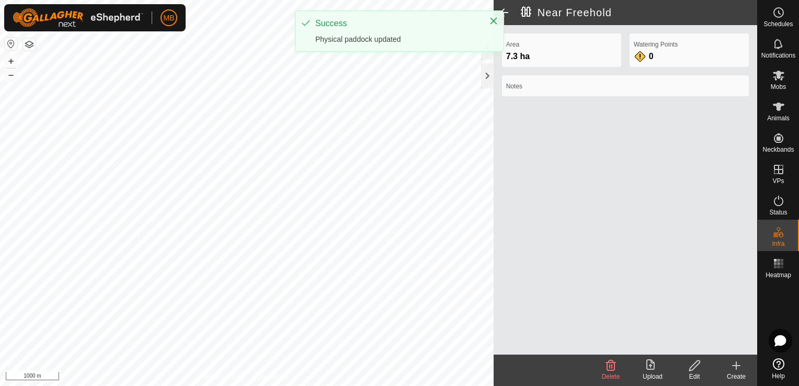
click at [508, 13] on span at bounding box center [504, 12] width 21 height 25
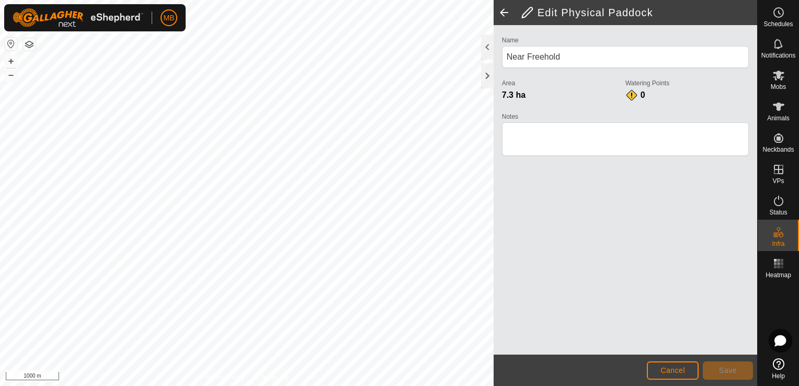
click at [508, 14] on span at bounding box center [504, 12] width 21 height 25
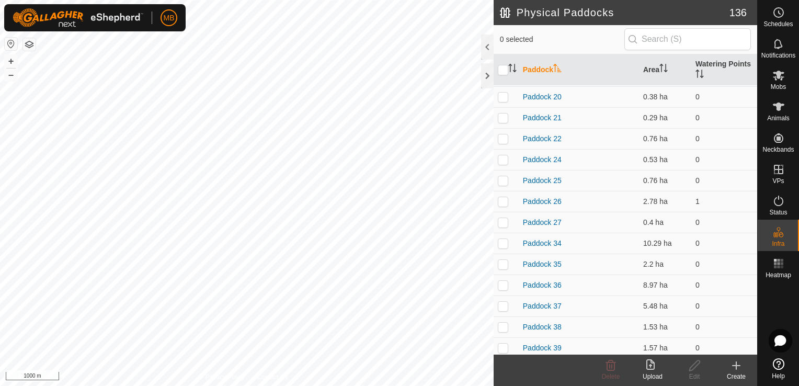
scroll to position [837, 0]
click at [505, 243] on p-checkbox at bounding box center [503, 242] width 10 height 8
click at [690, 367] on icon at bounding box center [694, 365] width 13 height 13
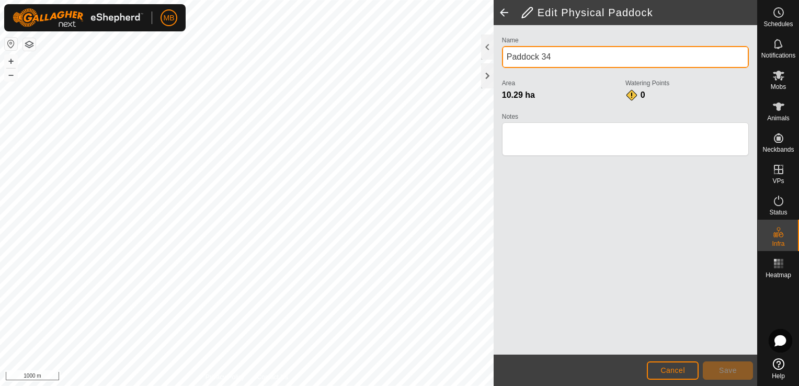
click at [623, 55] on input "Paddock 34" at bounding box center [625, 57] width 247 height 22
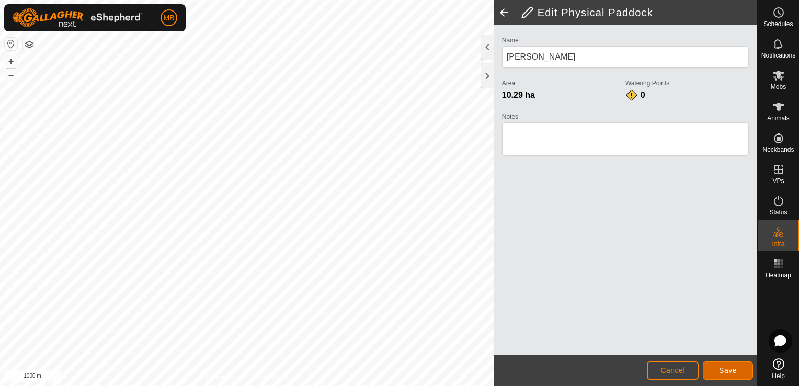
click at [731, 367] on span "Save" at bounding box center [728, 370] width 18 height 8
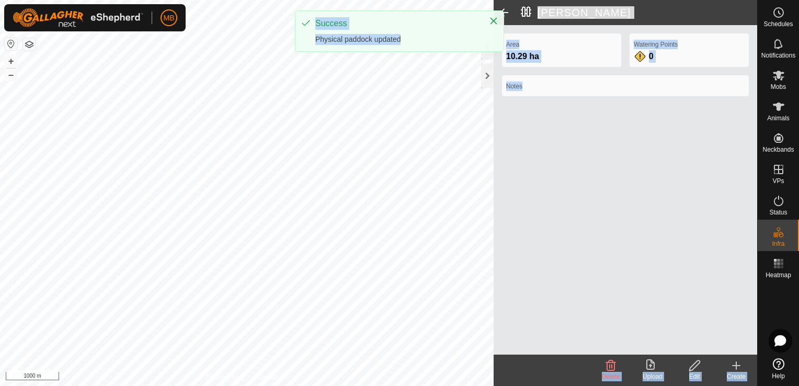
click at [507, 13] on div "MB Schedules Notifications Mobs Animals Neckbands VPs Status Infra Heatmap Help…" at bounding box center [399, 193] width 799 height 386
click at [507, 13] on span at bounding box center [504, 12] width 21 height 25
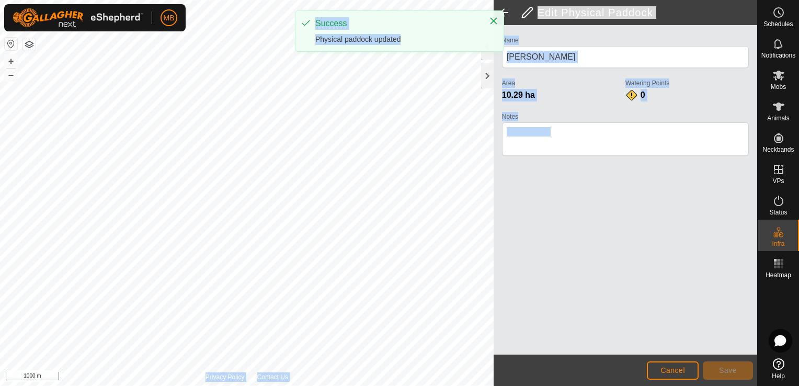
click at [507, 13] on span at bounding box center [504, 12] width 21 height 25
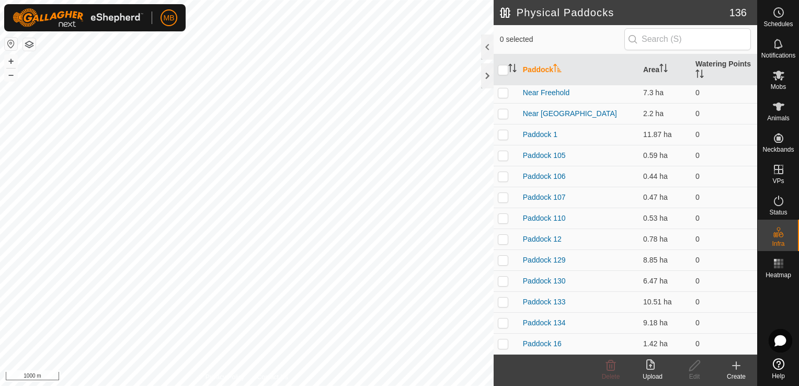
scroll to position [789, 0]
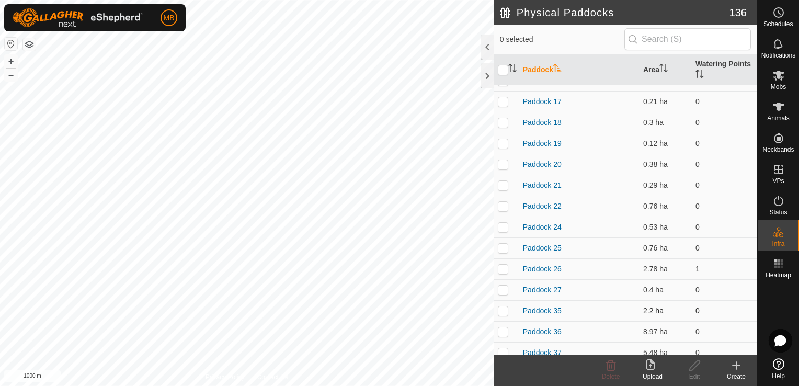
click at [505, 311] on p-checkbox at bounding box center [503, 311] width 10 height 8
click at [692, 372] on div "Edit" at bounding box center [695, 376] width 42 height 9
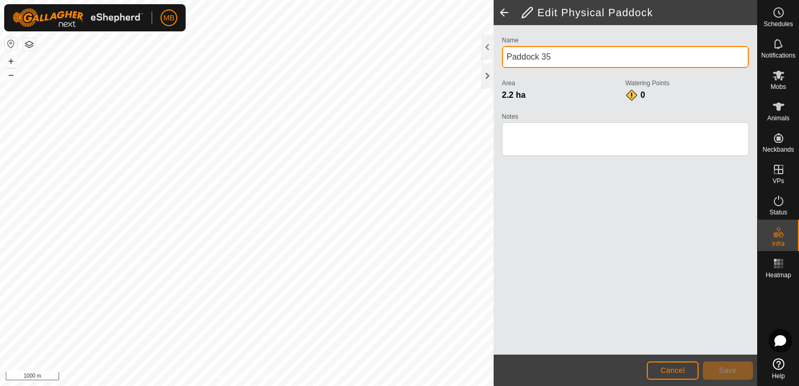
click at [617, 54] on input "Paddock 35" at bounding box center [625, 57] width 247 height 22
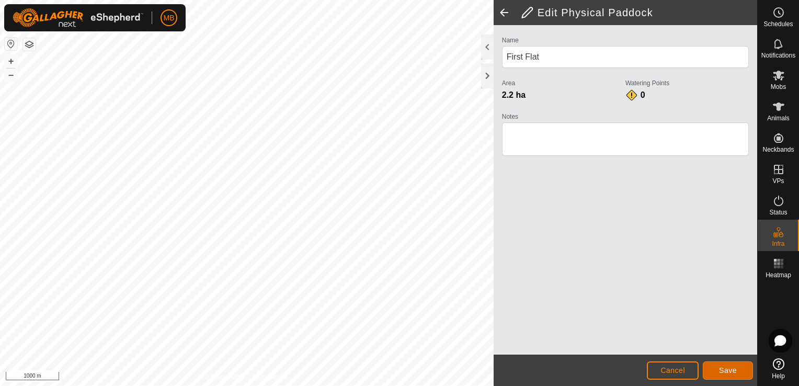
click at [726, 374] on span "Save" at bounding box center [728, 370] width 18 height 8
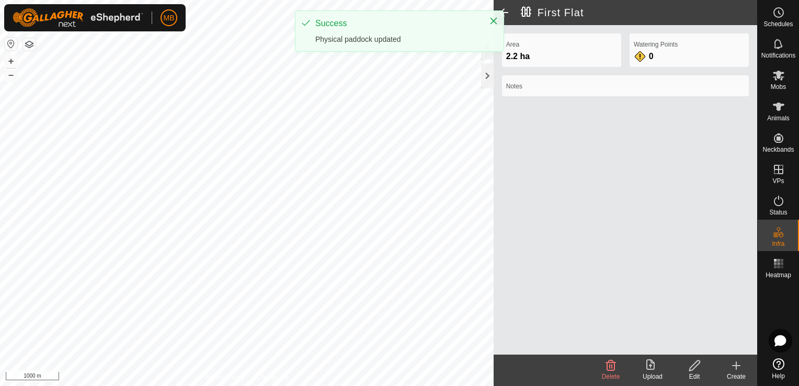
click at [507, 12] on span at bounding box center [504, 12] width 21 height 25
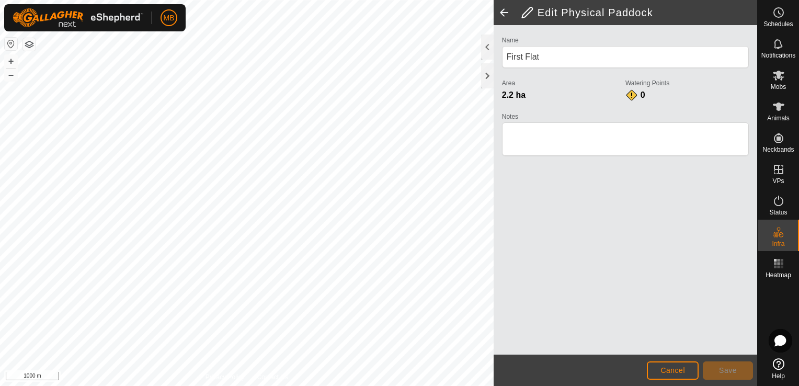
click at [504, 7] on span at bounding box center [504, 12] width 21 height 25
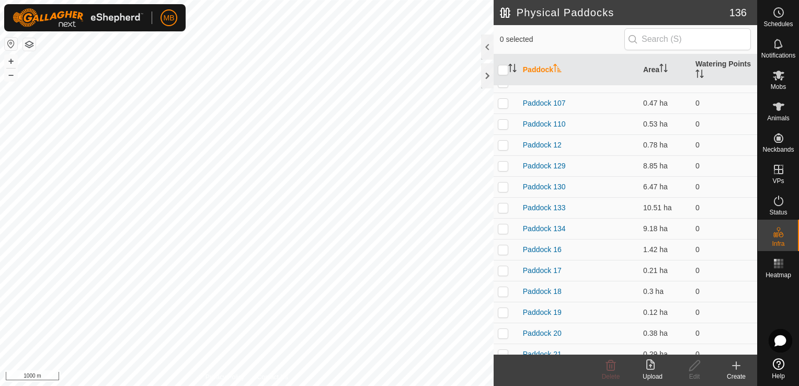
scroll to position [662, 0]
click at [504, 187] on p-checkbox at bounding box center [503, 187] width 10 height 8
click at [500, 163] on p-checkbox at bounding box center [503, 166] width 10 height 8
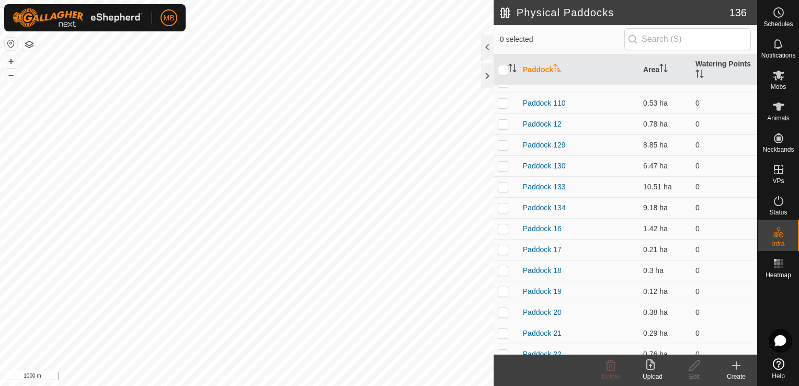
click at [504, 210] on p-checkbox at bounding box center [503, 207] width 10 height 8
click at [504, 227] on p-checkbox at bounding box center [503, 228] width 10 height 8
click at [10, 60] on button "+" at bounding box center [11, 61] width 13 height 13
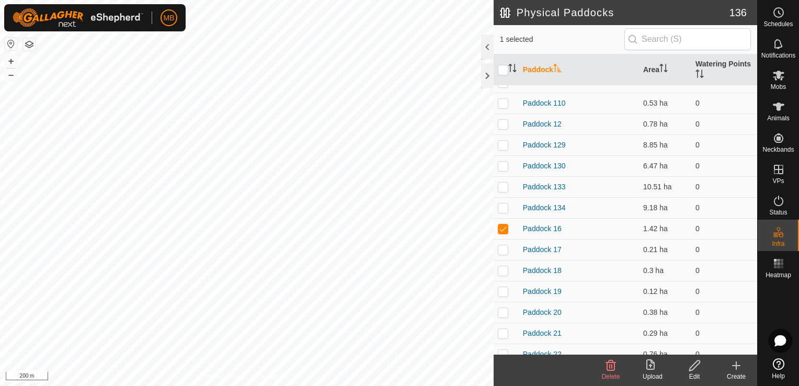
click at [696, 367] on icon at bounding box center [694, 365] width 10 height 10
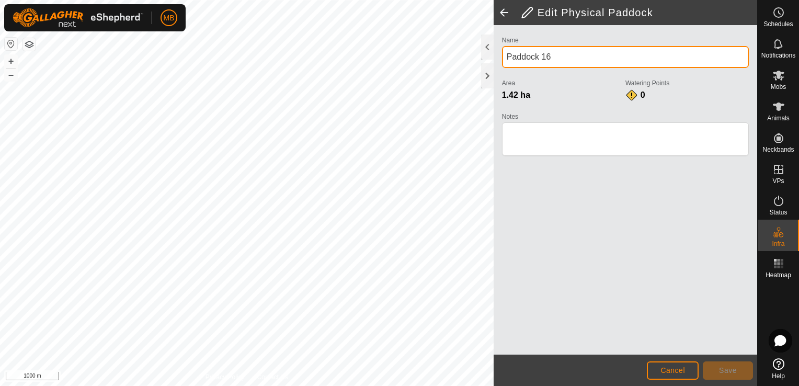
click at [592, 62] on input "Paddock 16" at bounding box center [625, 57] width 247 height 22
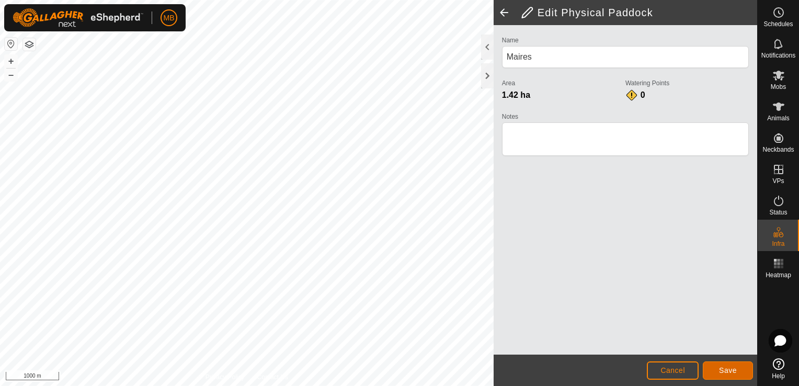
click at [715, 372] on button "Save" at bounding box center [728, 370] width 50 height 18
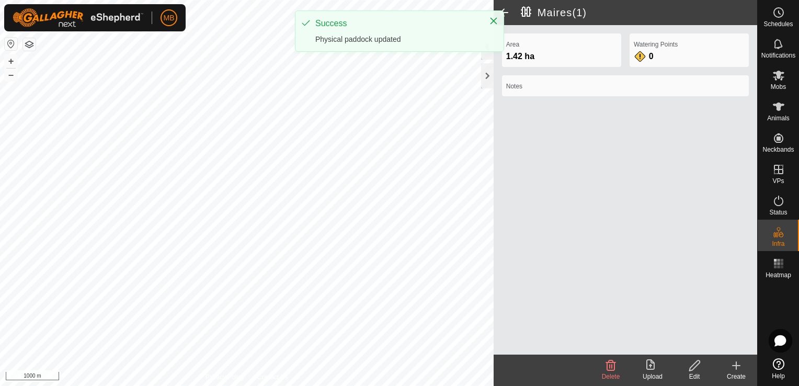
click at [502, 13] on div "Success Physical paddock updated" at bounding box center [400, 31] width 208 height 40
click at [504, 12] on span at bounding box center [504, 12] width 21 height 25
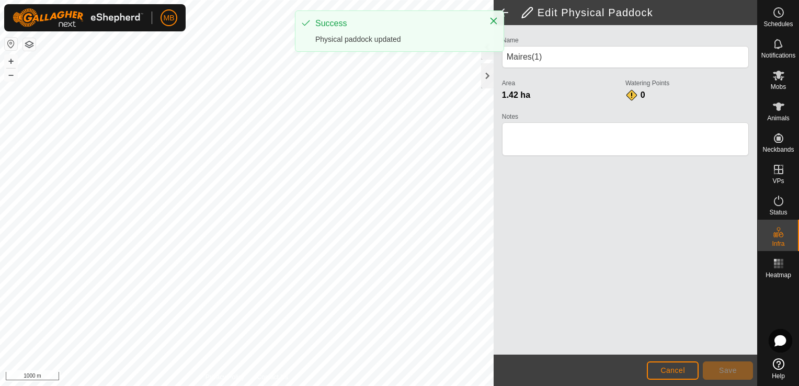
click at [504, 12] on span at bounding box center [504, 12] width 21 height 25
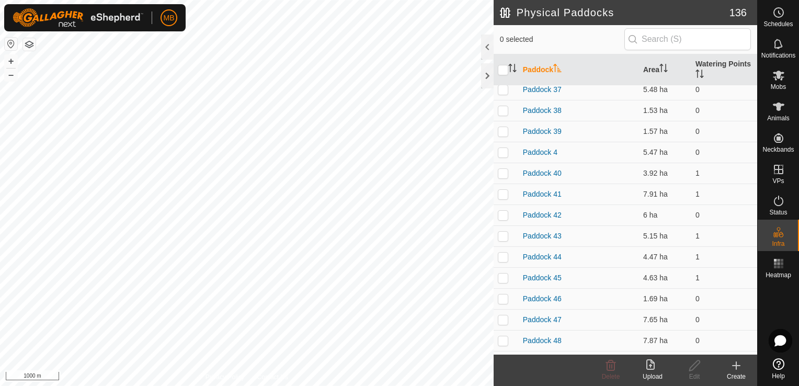
scroll to position [789, 0]
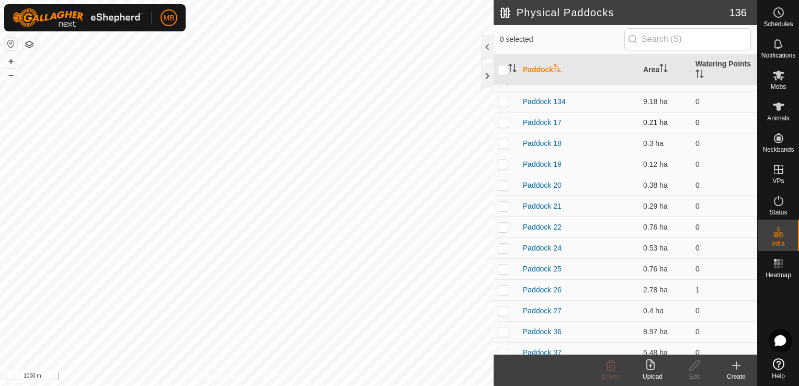
click at [503, 120] on p-checkbox at bounding box center [503, 122] width 10 height 8
click at [11, 63] on button "+" at bounding box center [11, 61] width 13 height 13
click at [498, 121] on p-checkbox at bounding box center [503, 122] width 10 height 8
click at [499, 288] on p-checkbox at bounding box center [503, 290] width 10 height 8
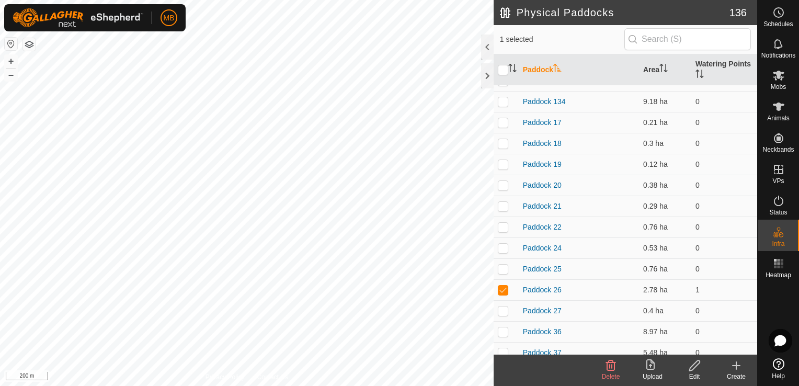
click at [694, 371] on icon at bounding box center [694, 365] width 13 height 13
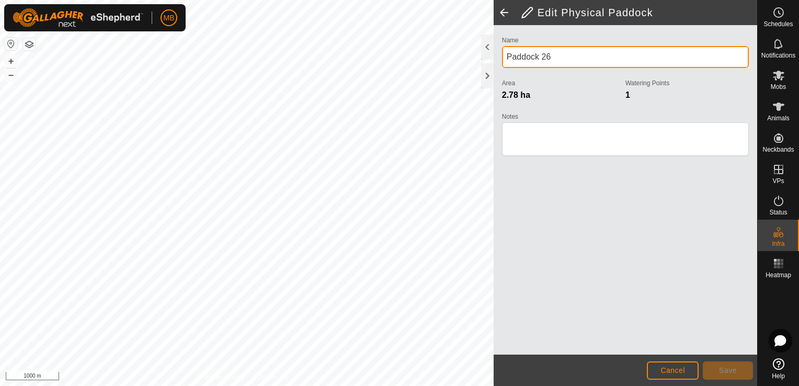
click at [552, 56] on input "Paddock 26" at bounding box center [625, 57] width 247 height 22
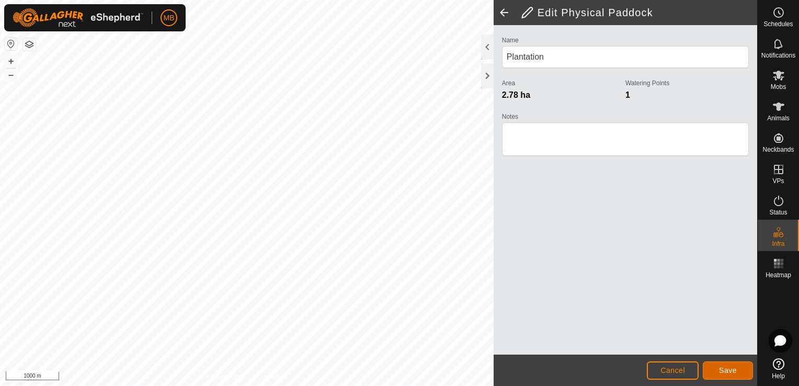
click at [726, 372] on span "Save" at bounding box center [728, 370] width 18 height 8
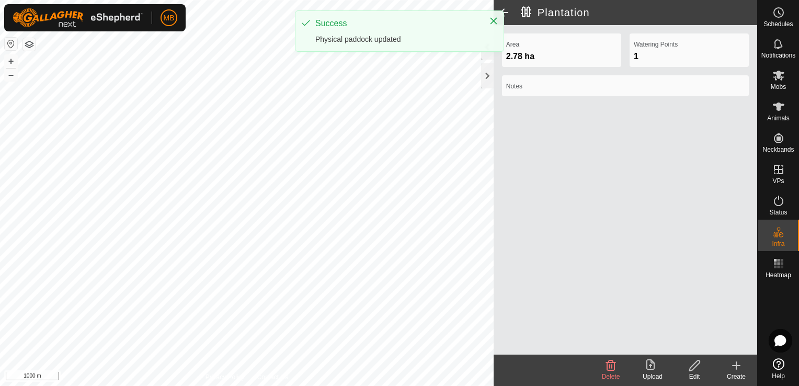
click at [508, 16] on span at bounding box center [504, 12] width 21 height 25
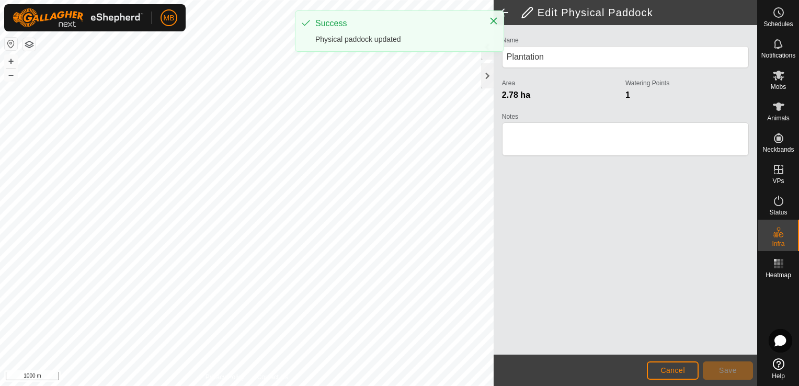
click at [508, 16] on span at bounding box center [504, 12] width 21 height 25
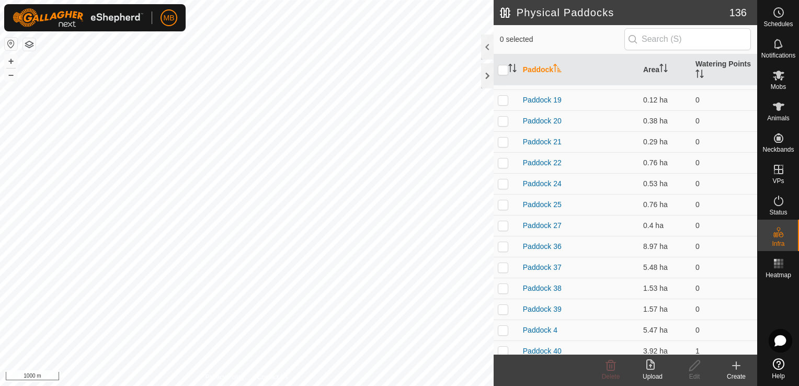
scroll to position [858, 0]
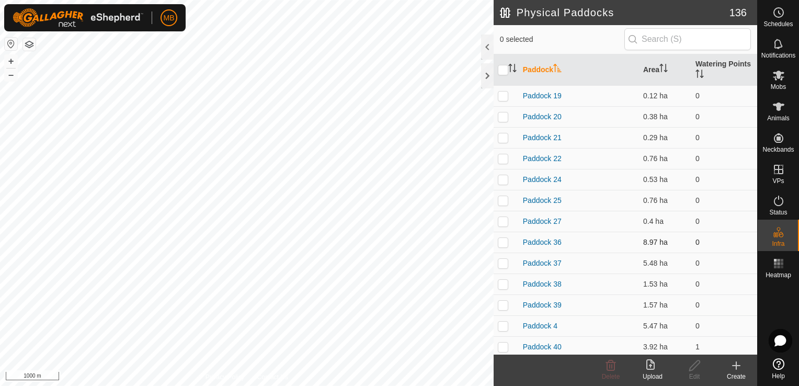
click at [504, 241] on p-checkbox at bounding box center [503, 242] width 10 height 8
click at [503, 262] on p-checkbox at bounding box center [503, 263] width 10 height 8
click at [505, 282] on p-checkbox at bounding box center [503, 284] width 10 height 8
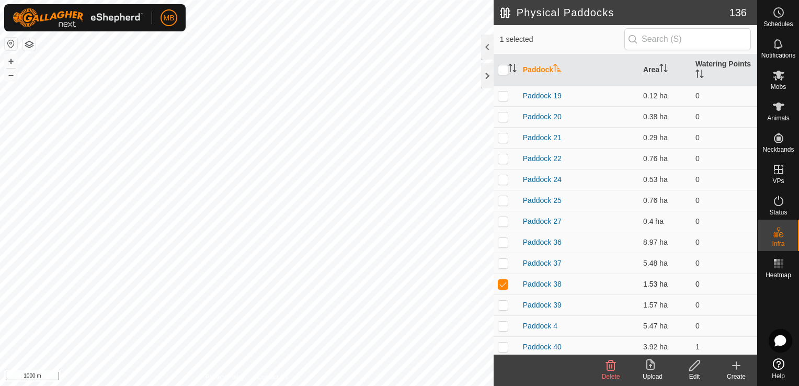
click at [505, 282] on p-checkbox at bounding box center [503, 284] width 10 height 8
click at [691, 365] on icon at bounding box center [694, 365] width 13 height 13
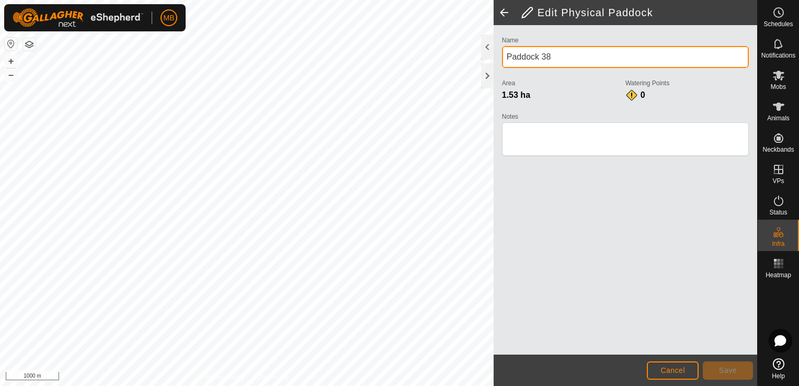
click at [581, 59] on input "Paddock 38" at bounding box center [625, 57] width 247 height 22
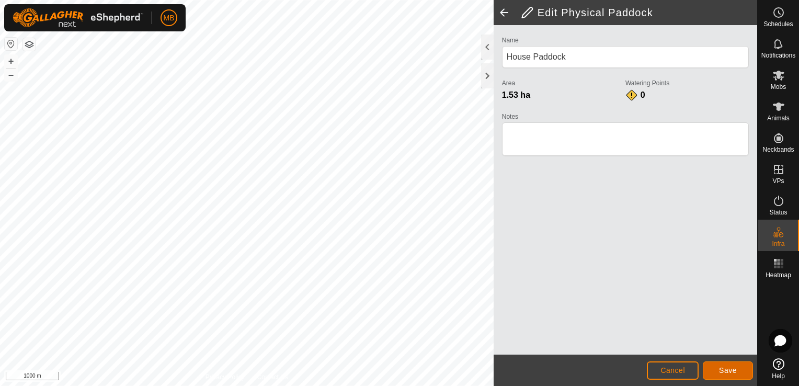
click at [726, 376] on button "Save" at bounding box center [728, 370] width 50 height 18
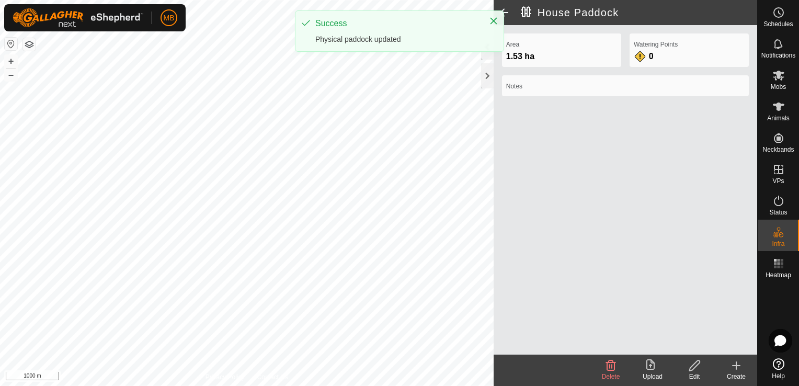
click at [506, 14] on span at bounding box center [504, 12] width 21 height 25
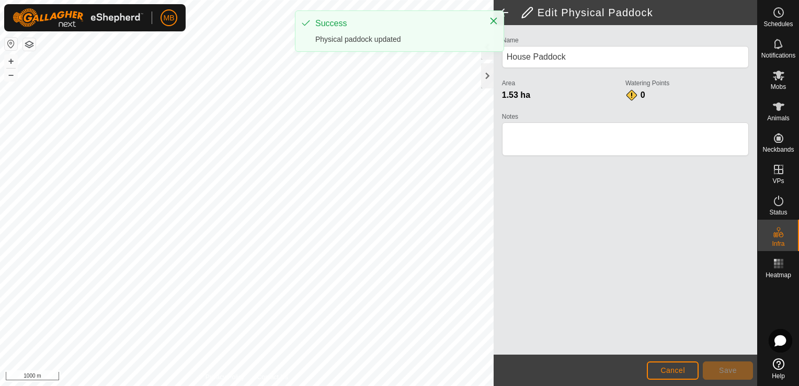
click at [506, 14] on span at bounding box center [504, 12] width 21 height 25
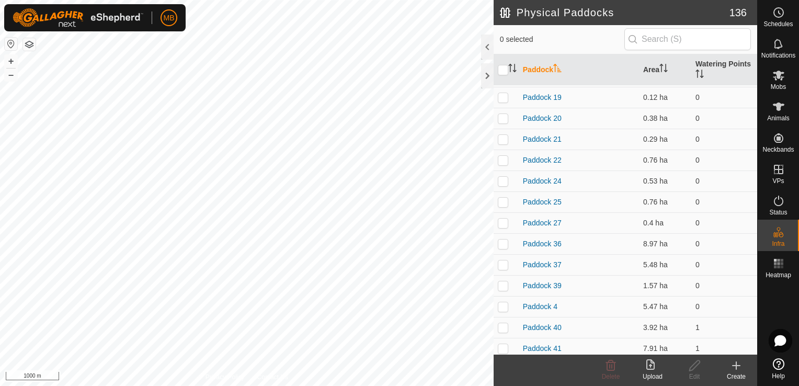
scroll to position [878, 0]
click at [508, 258] on td at bounding box center [506, 263] width 25 height 21
click at [504, 281] on p-checkbox at bounding box center [503, 284] width 10 height 8
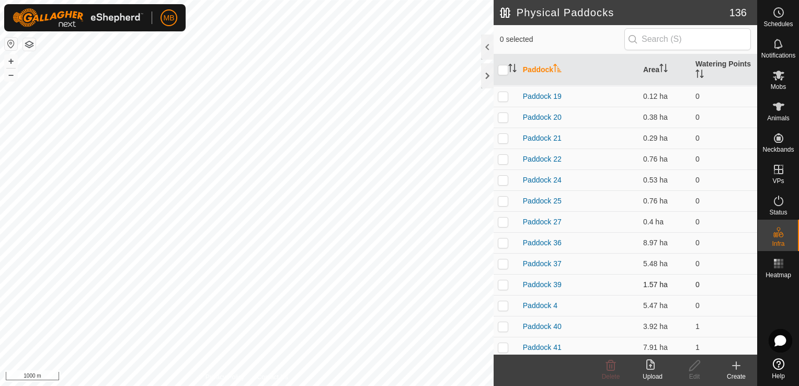
click at [504, 281] on p-checkbox at bounding box center [503, 284] width 10 height 8
click at [688, 374] on div "Edit" at bounding box center [695, 376] width 42 height 9
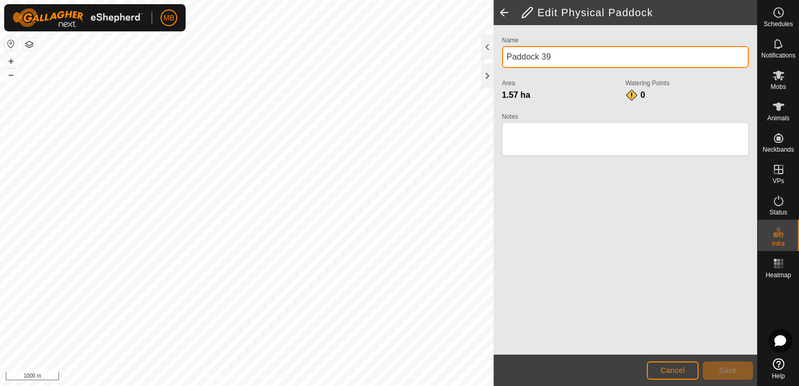
click at [573, 60] on input "Paddock 39" at bounding box center [625, 57] width 247 height 22
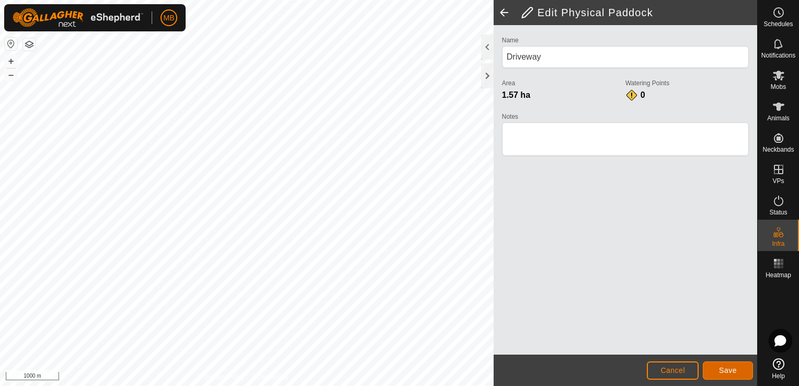
click at [719, 371] on button "Save" at bounding box center [728, 370] width 50 height 18
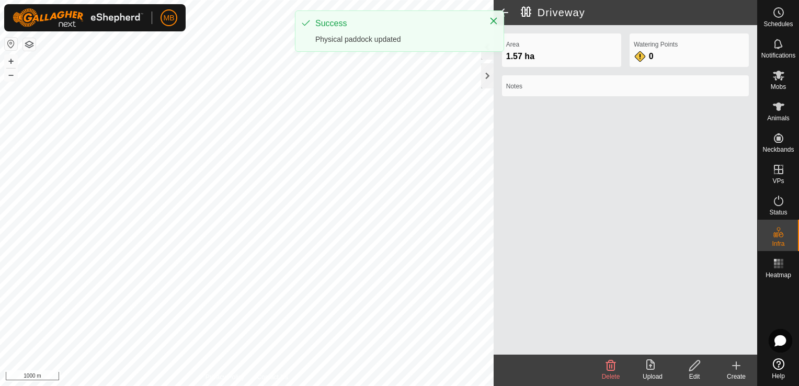
click at [504, 13] on span at bounding box center [504, 12] width 21 height 25
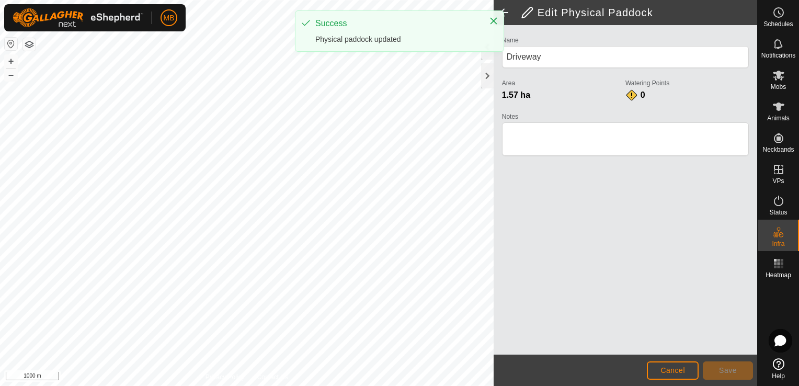
click at [504, 13] on span at bounding box center [504, 12] width 21 height 25
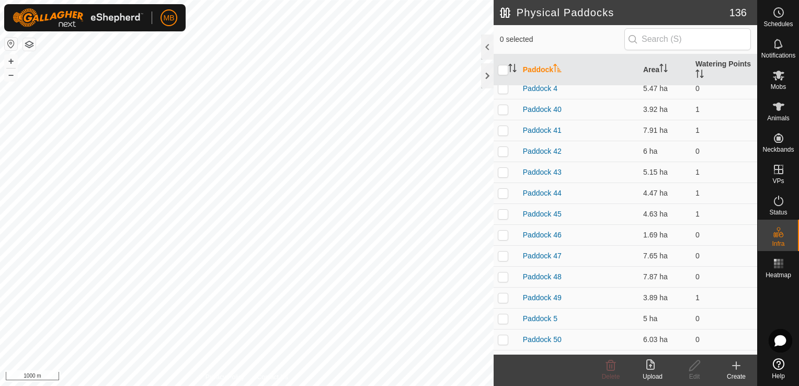
scroll to position [1122, 0]
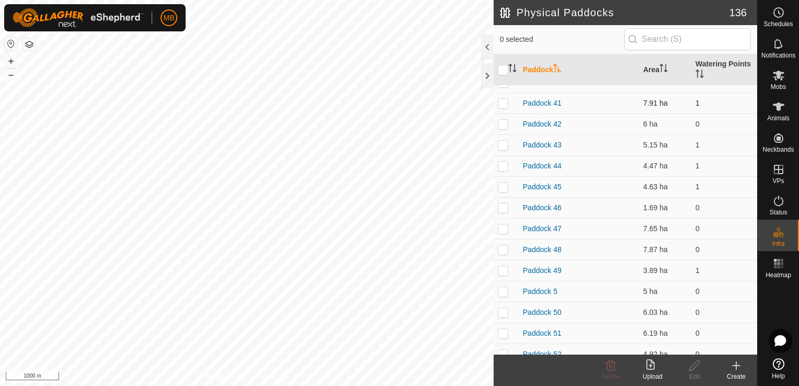
click at [505, 104] on p-checkbox at bounding box center [503, 103] width 10 height 8
click at [693, 372] on div "Edit" at bounding box center [695, 376] width 42 height 9
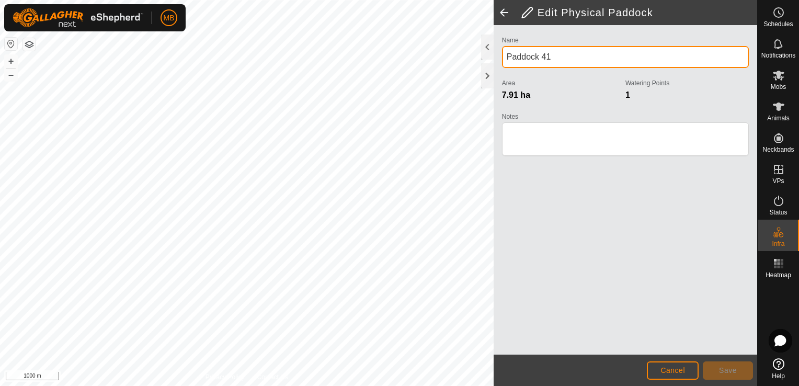
click at [560, 53] on input "Paddock 41" at bounding box center [625, 57] width 247 height 22
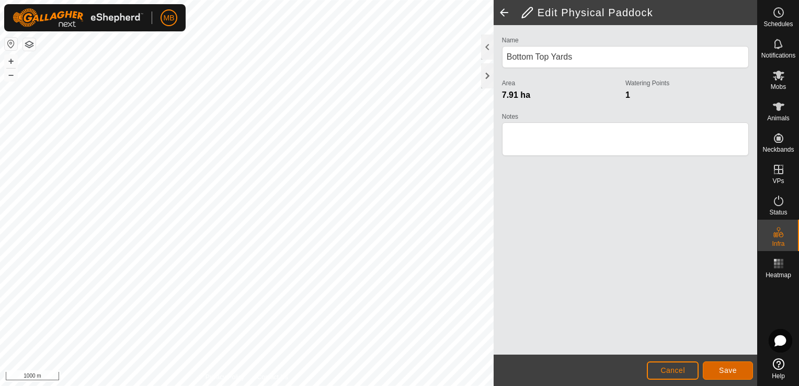
click at [718, 368] on button "Save" at bounding box center [728, 370] width 50 height 18
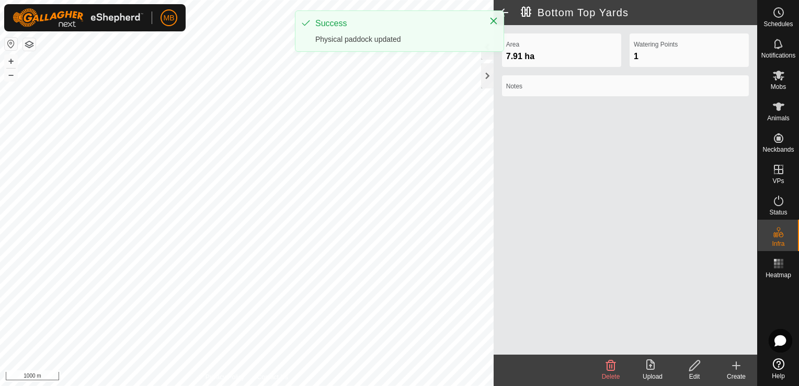
click at [509, 9] on span at bounding box center [504, 12] width 21 height 25
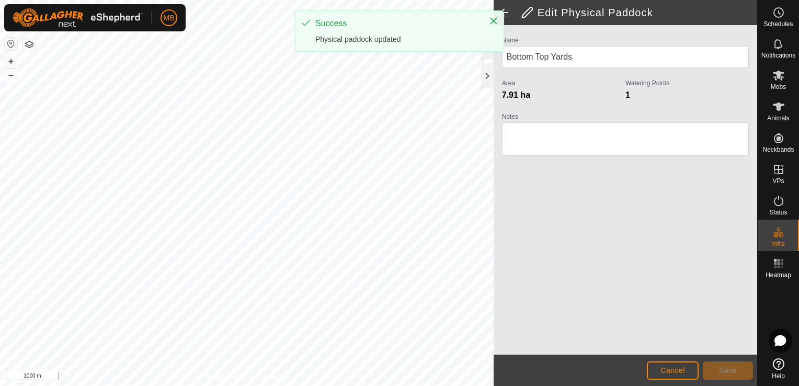
click at [507, 9] on span at bounding box center [504, 12] width 21 height 25
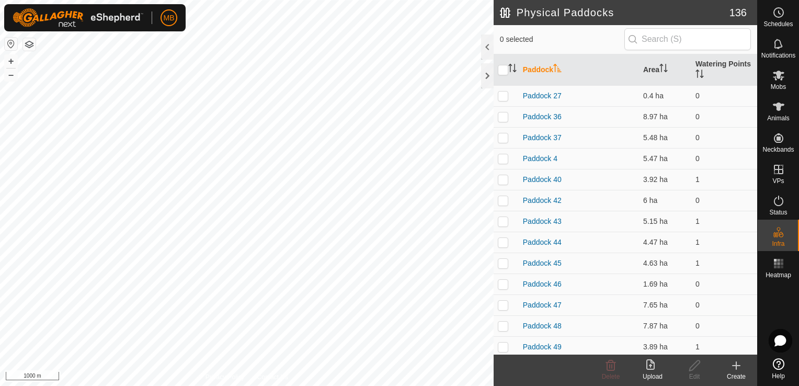
scroll to position [1122, 0]
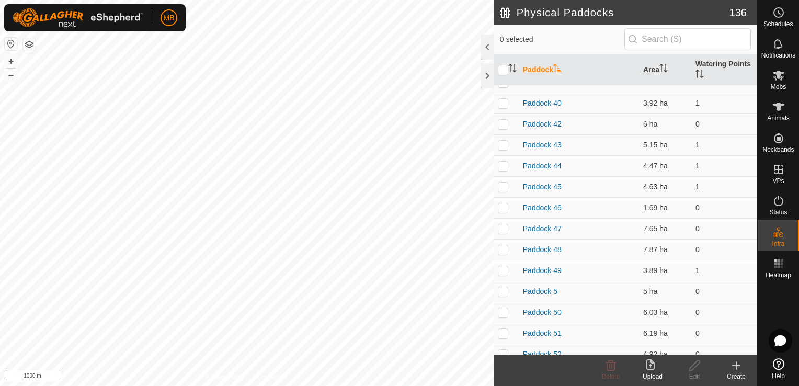
click at [501, 188] on p-checkbox at bounding box center [503, 187] width 10 height 8
click at [683, 372] on div "Edit" at bounding box center [695, 376] width 42 height 9
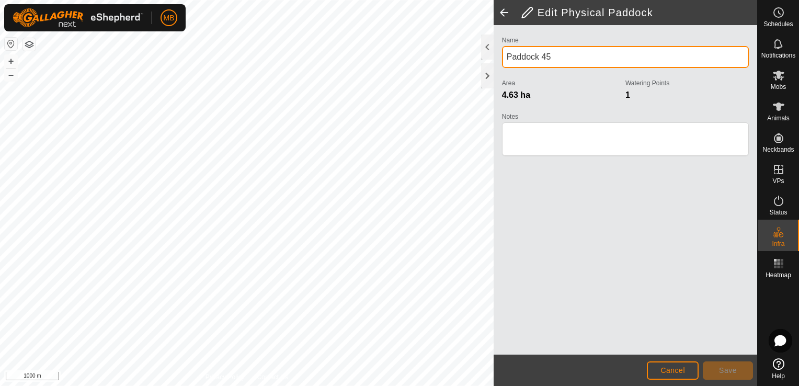
click at [583, 60] on input "Paddock 45" at bounding box center [625, 57] width 247 height 22
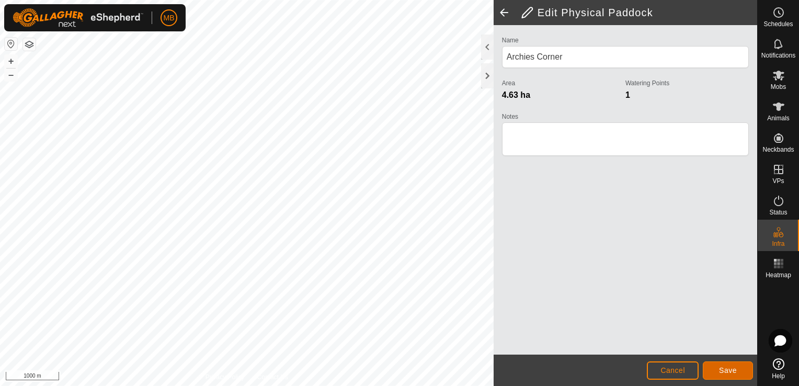
click at [722, 373] on span "Save" at bounding box center [728, 370] width 18 height 8
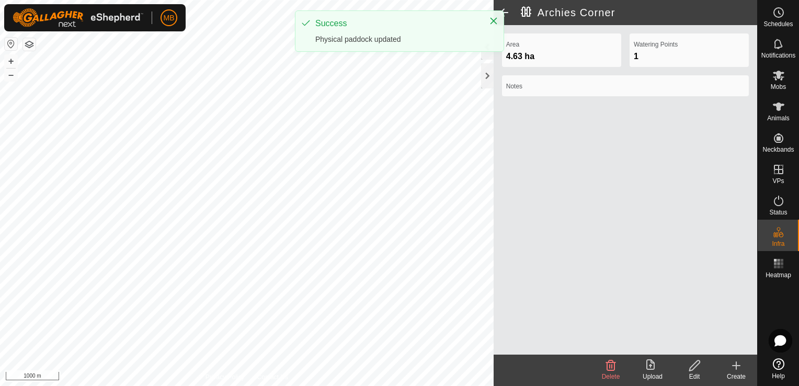
click at [506, 12] on span at bounding box center [504, 12] width 21 height 25
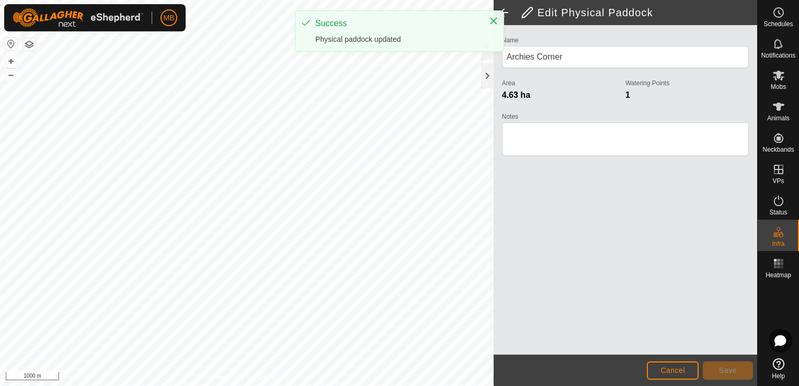
click at [506, 12] on span at bounding box center [504, 12] width 21 height 25
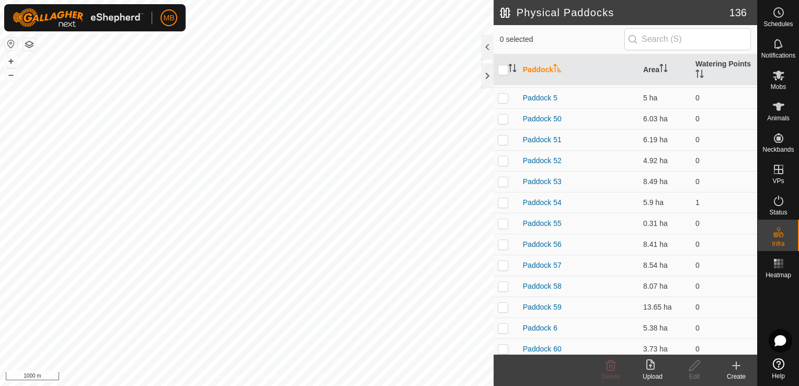
scroll to position [1579, 0]
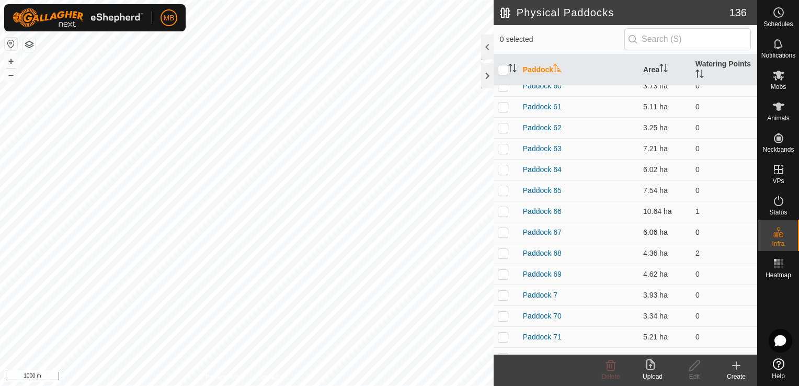
click at [503, 233] on p-checkbox at bounding box center [503, 232] width 10 height 8
click at [14, 64] on button "+" at bounding box center [11, 61] width 13 height 13
click at [691, 371] on icon at bounding box center [694, 365] width 13 height 13
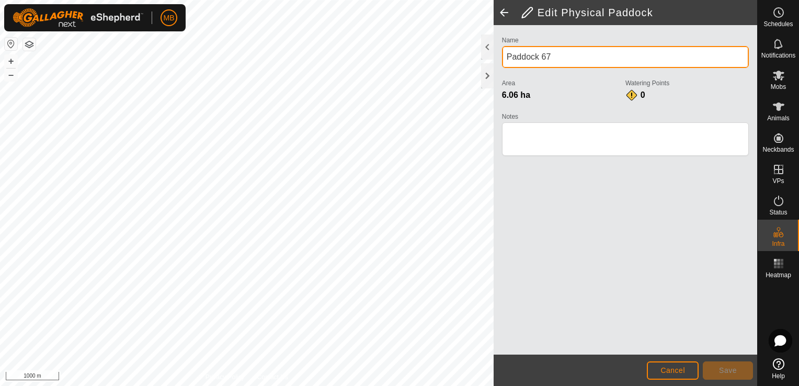
click at [577, 62] on input "Paddock 67" at bounding box center [625, 57] width 247 height 22
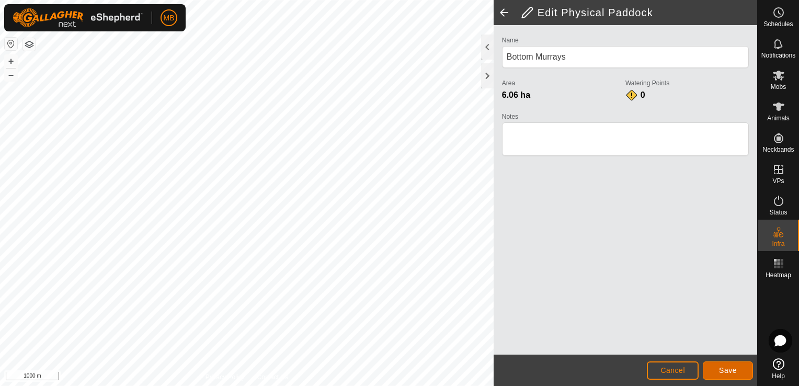
click at [721, 379] on button "Save" at bounding box center [728, 370] width 50 height 18
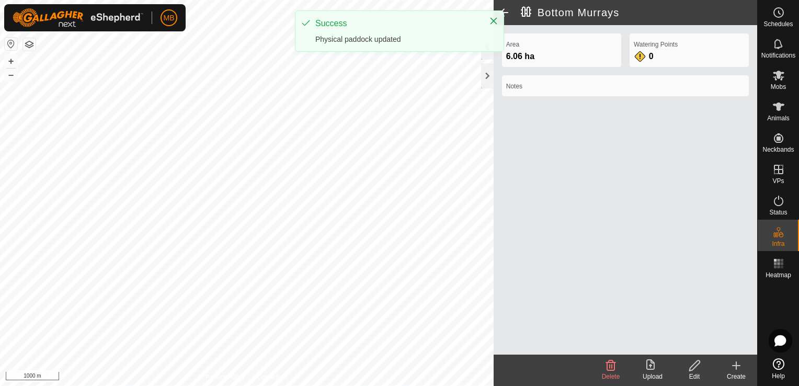
click at [501, 9] on span at bounding box center [504, 12] width 21 height 25
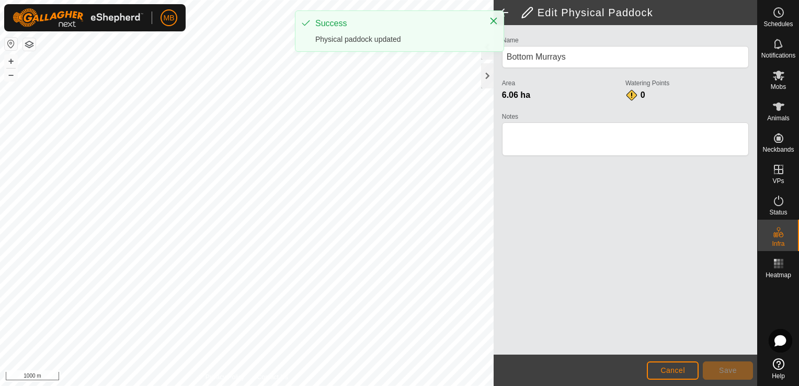
click at [501, 9] on span at bounding box center [504, 12] width 21 height 25
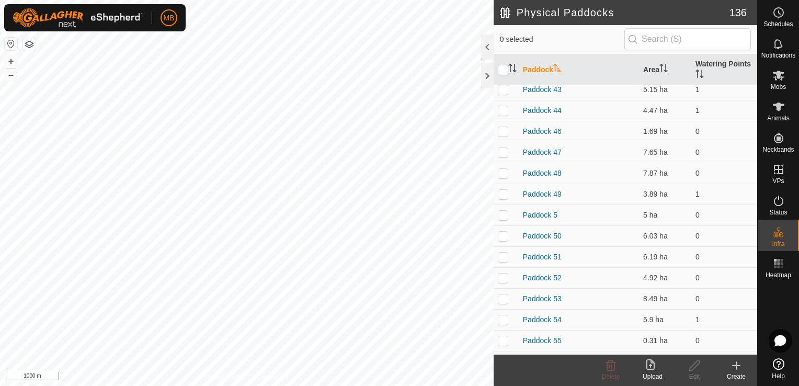
scroll to position [1579, 0]
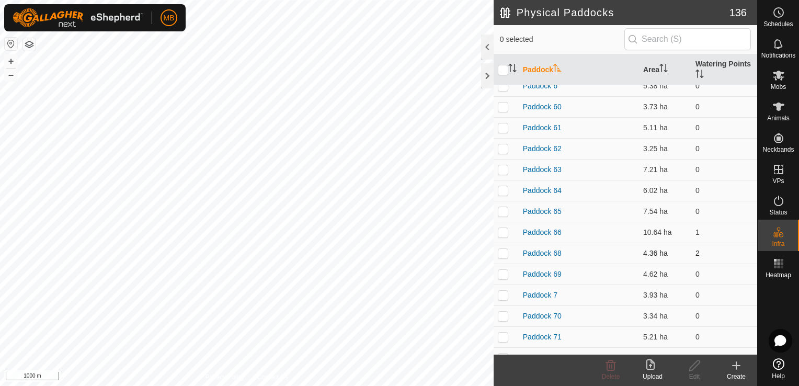
click at [503, 254] on p-checkbox at bounding box center [503, 253] width 10 height 8
click at [15, 59] on button "+" at bounding box center [11, 61] width 13 height 13
click at [688, 372] on div "Edit" at bounding box center [695, 376] width 42 height 9
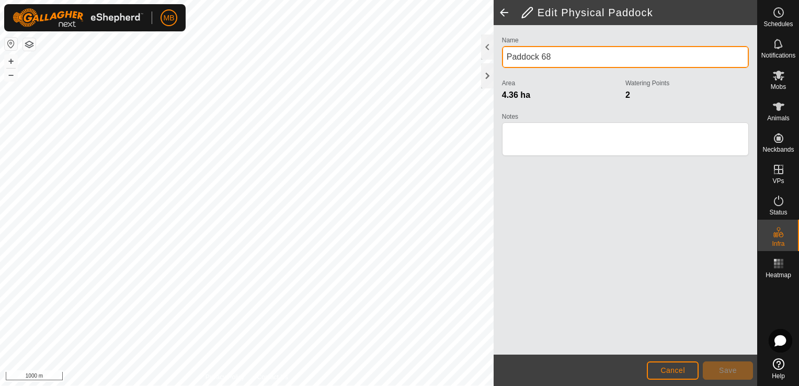
click at [597, 55] on input "Paddock 68" at bounding box center [625, 57] width 247 height 22
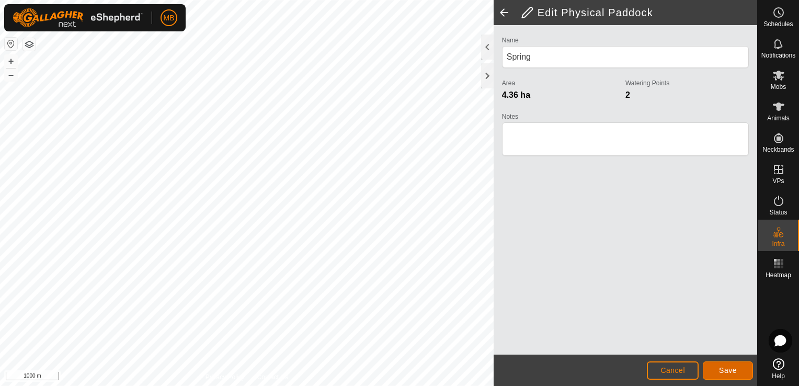
click at [728, 377] on button "Save" at bounding box center [728, 370] width 50 height 18
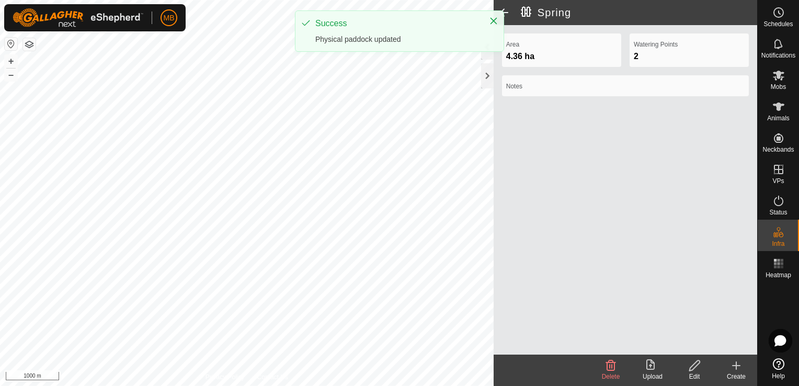
click at [506, 14] on span at bounding box center [504, 12] width 21 height 25
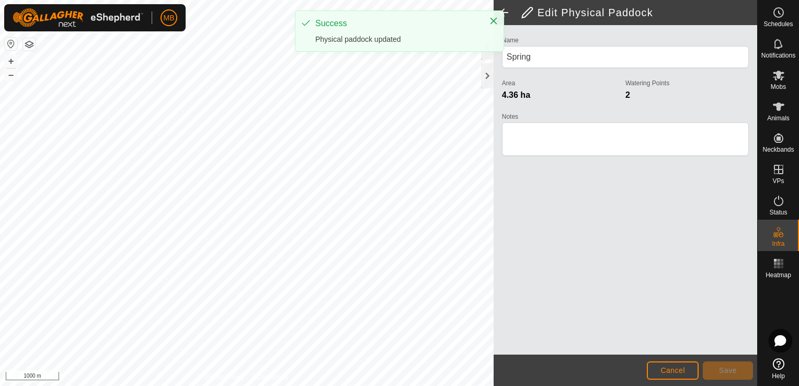
click at [506, 14] on span at bounding box center [504, 12] width 21 height 25
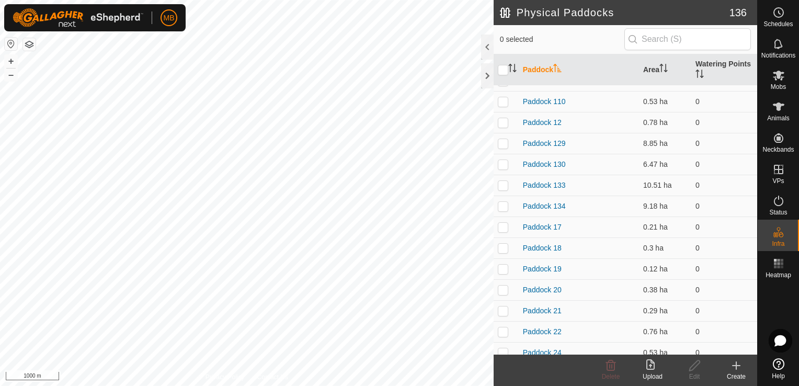
scroll to position [2019, 0]
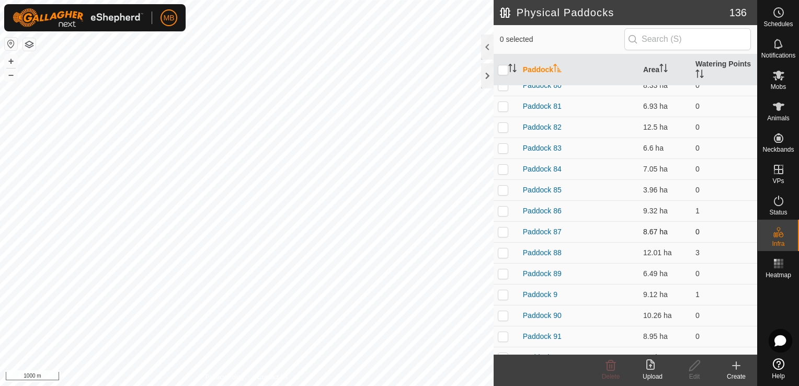
click at [505, 232] on p-checkbox at bounding box center [503, 232] width 10 height 8
click at [13, 63] on button "+" at bounding box center [11, 61] width 13 height 13
click at [690, 374] on div "Edit" at bounding box center [695, 376] width 42 height 9
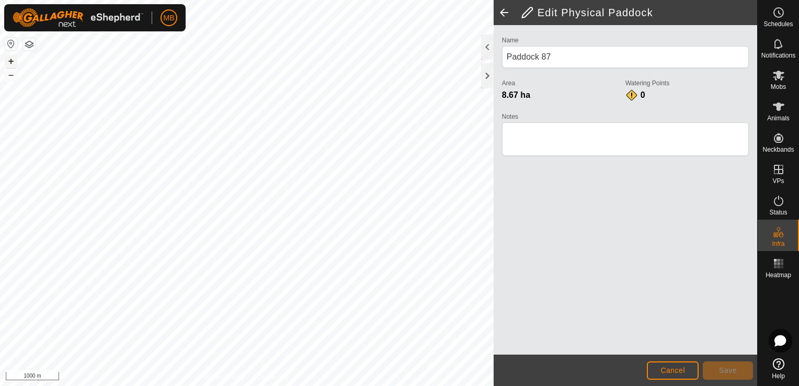
click at [12, 60] on button "+" at bounding box center [11, 61] width 13 height 13
click at [13, 61] on button "+" at bounding box center [11, 61] width 13 height 13
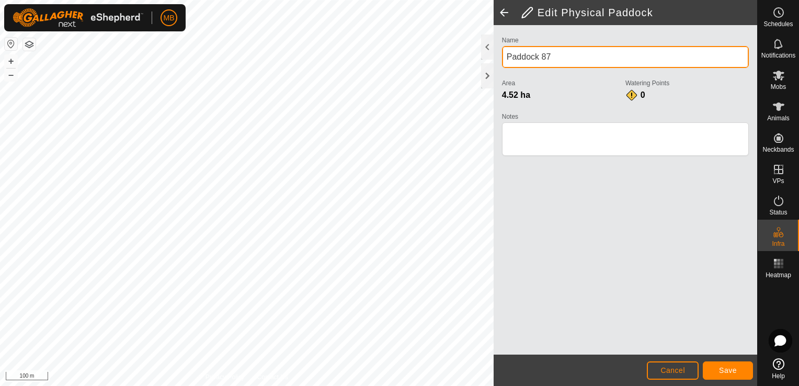
click at [564, 55] on input "Paddock 87" at bounding box center [625, 57] width 247 height 22
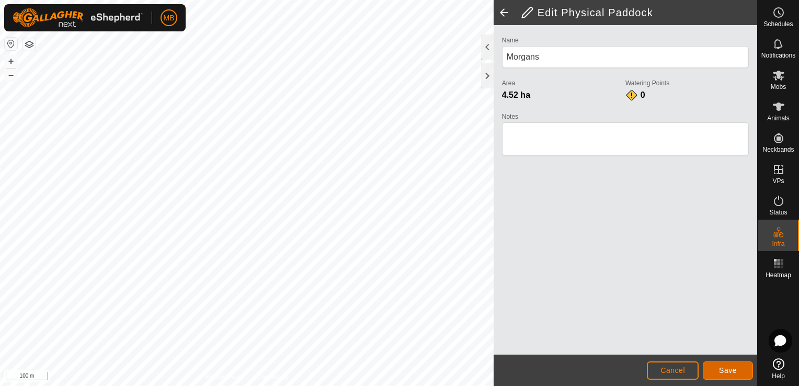
click at [717, 372] on button "Save" at bounding box center [728, 370] width 50 height 18
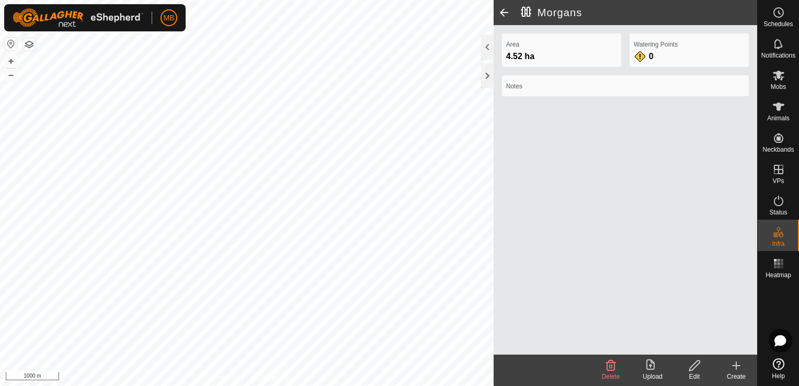
click at [736, 374] on div "Create" at bounding box center [737, 376] width 42 height 9
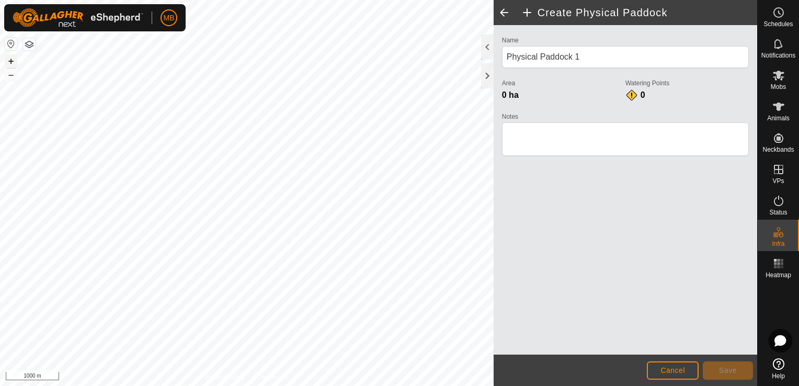
click at [7, 60] on button "+" at bounding box center [11, 61] width 13 height 13
click at [12, 62] on button "+" at bounding box center [11, 61] width 13 height 13
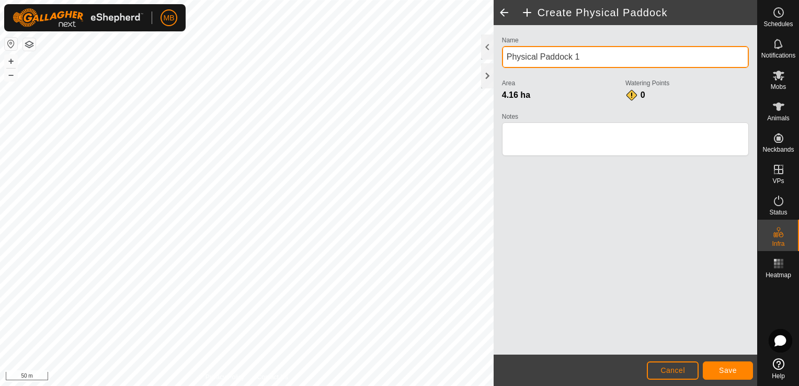
click at [597, 55] on input "Physical Paddock 1" at bounding box center [625, 57] width 247 height 22
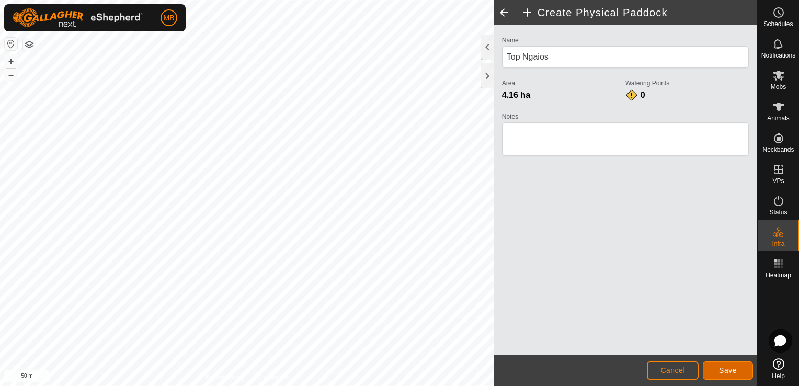
click at [724, 368] on span "Save" at bounding box center [728, 370] width 18 height 8
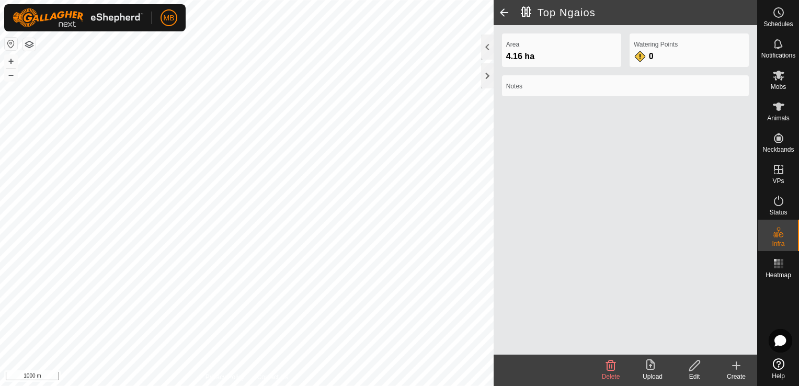
click at [504, 14] on span at bounding box center [504, 12] width 21 height 25
click at [504, 9] on span at bounding box center [504, 12] width 21 height 25
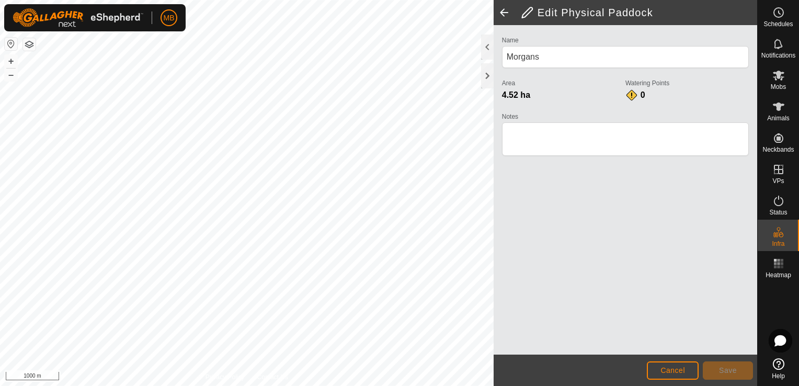
click at [504, 9] on span at bounding box center [504, 12] width 21 height 25
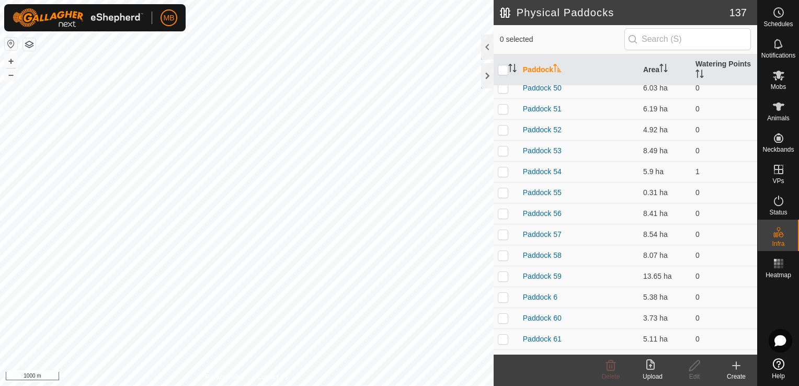
scroll to position [1842, 0]
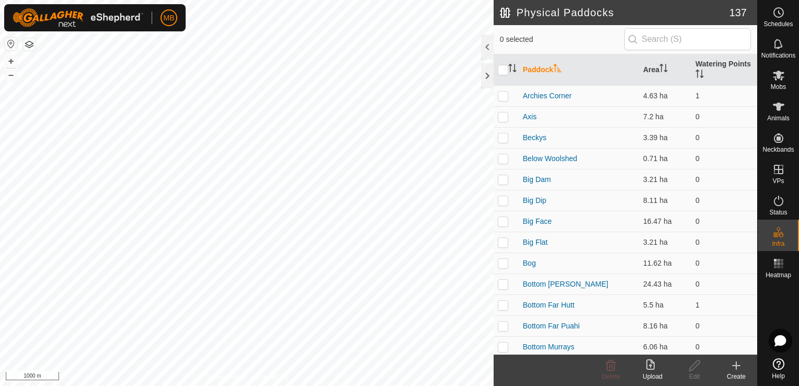
scroll to position [1842, 0]
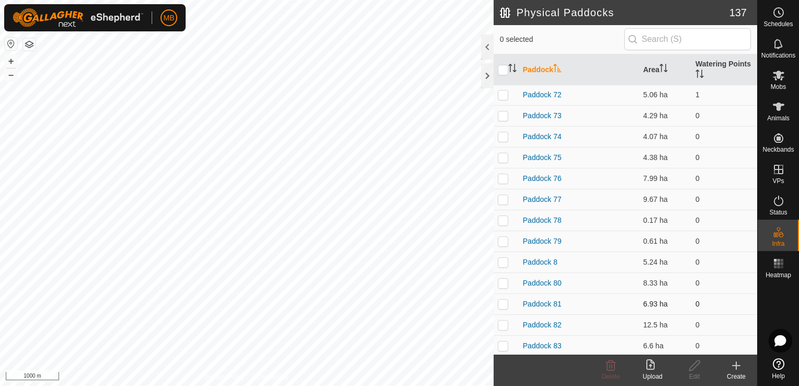
drag, startPoint x: 0, startPoint y: 0, endPoint x: 506, endPoint y: 304, distance: 590.8
click at [506, 304] on p-checkbox at bounding box center [503, 304] width 10 height 8
checkbox input "true"
click at [699, 371] on icon at bounding box center [694, 365] width 13 height 13
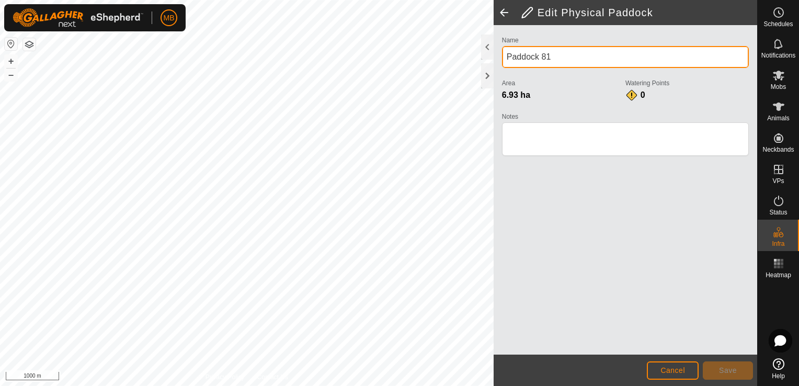
click at [561, 50] on input "Paddock 81" at bounding box center [625, 57] width 247 height 22
type input "P"
type input "Ralphs Corner"
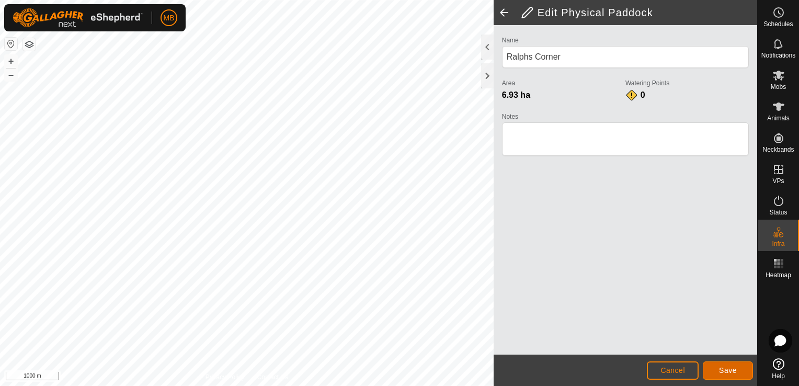
click at [731, 373] on span "Save" at bounding box center [728, 370] width 18 height 8
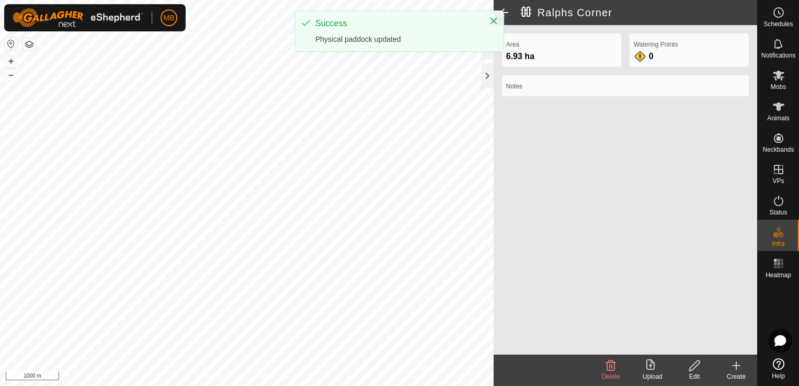
click at [504, 11] on span at bounding box center [504, 12] width 21 height 25
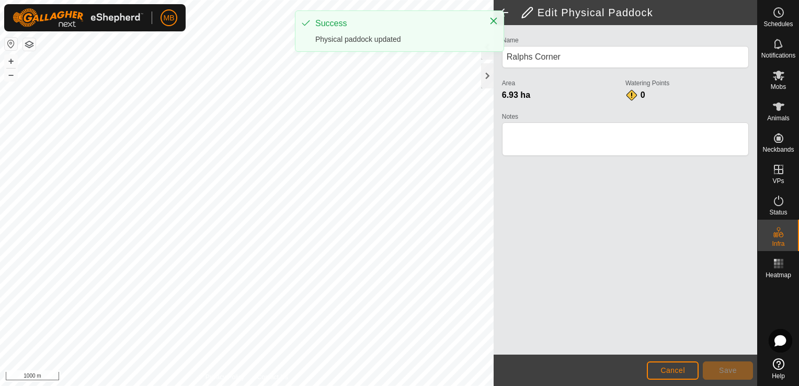
click at [504, 11] on span at bounding box center [504, 12] width 21 height 25
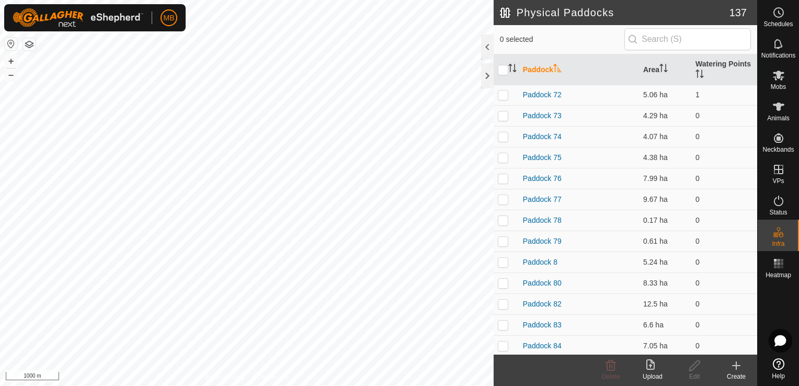
scroll to position [2105, 0]
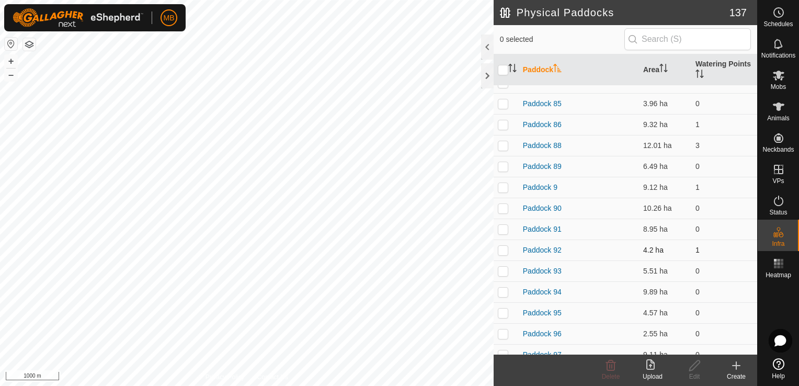
click at [503, 250] on p-checkbox at bounding box center [503, 250] width 10 height 8
checkbox input "true"
click at [694, 369] on icon at bounding box center [694, 365] width 13 height 13
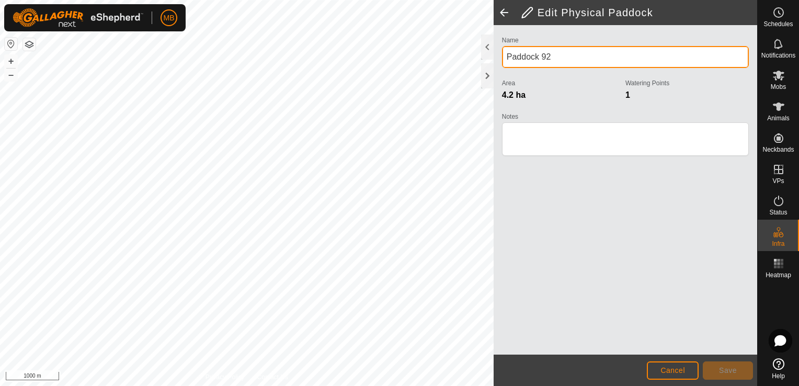
click at [583, 56] on input "Paddock 92" at bounding box center [625, 57] width 247 height 22
type input "P"
type input "Bottom Clover"
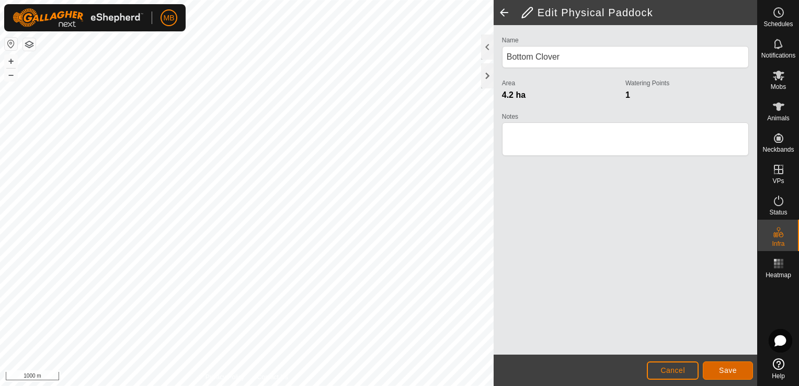
click at [736, 370] on span "Save" at bounding box center [728, 370] width 18 height 8
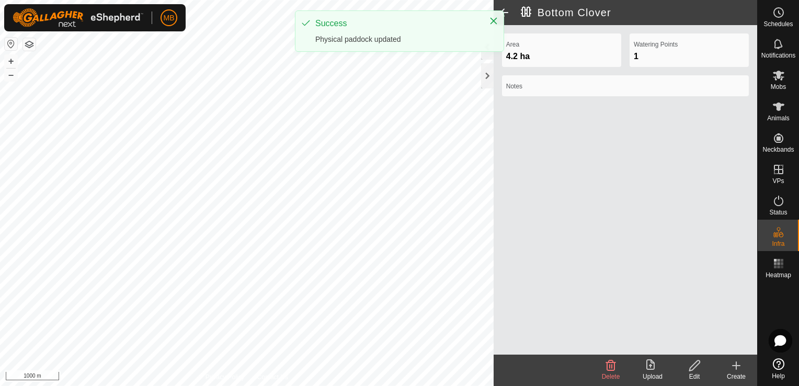
click at [505, 11] on span at bounding box center [504, 12] width 21 height 25
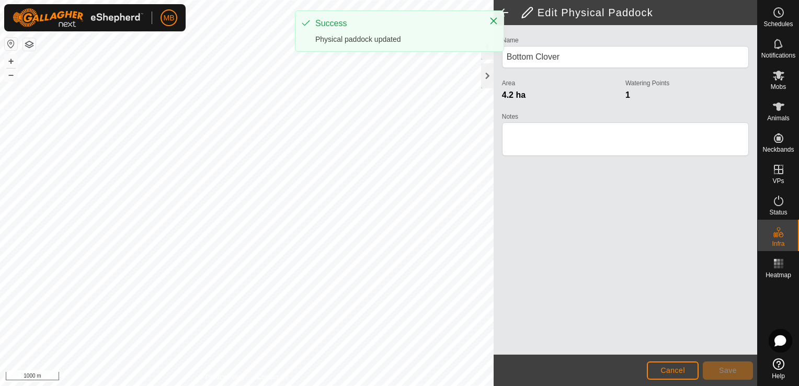
click at [505, 11] on span at bounding box center [504, 12] width 21 height 25
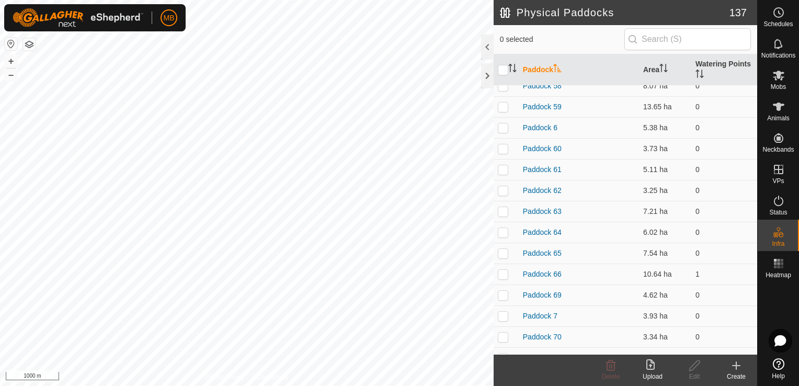
scroll to position [1842, 0]
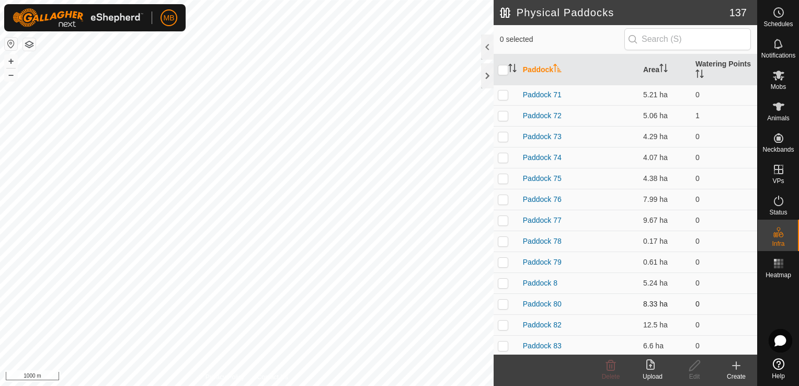
click at [502, 304] on p-checkbox at bounding box center [503, 304] width 10 height 8
checkbox input "true"
click at [699, 369] on icon at bounding box center [694, 365] width 13 height 13
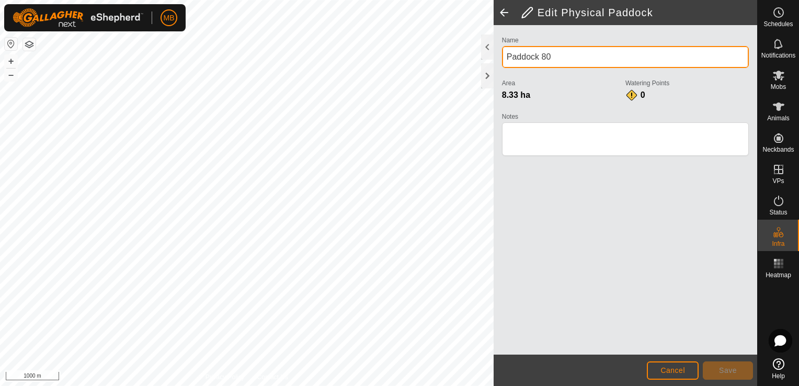
click at [575, 53] on input "Paddock 80" at bounding box center [625, 57] width 247 height 22
type input "P"
type input "Harrys Hill"
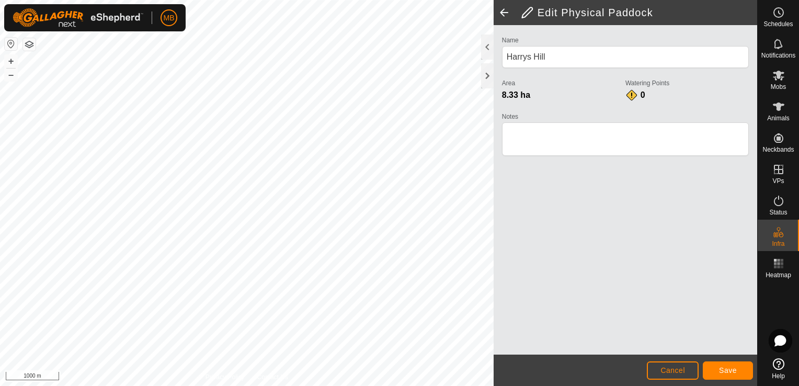
click at [736, 381] on footer "Cancel Save" at bounding box center [626, 370] width 264 height 31
click at [736, 375] on button "Save" at bounding box center [728, 370] width 50 height 18
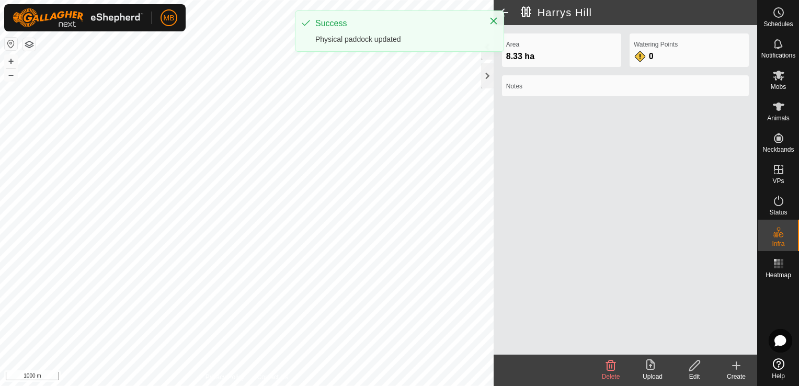
click at [507, 14] on span at bounding box center [504, 12] width 21 height 25
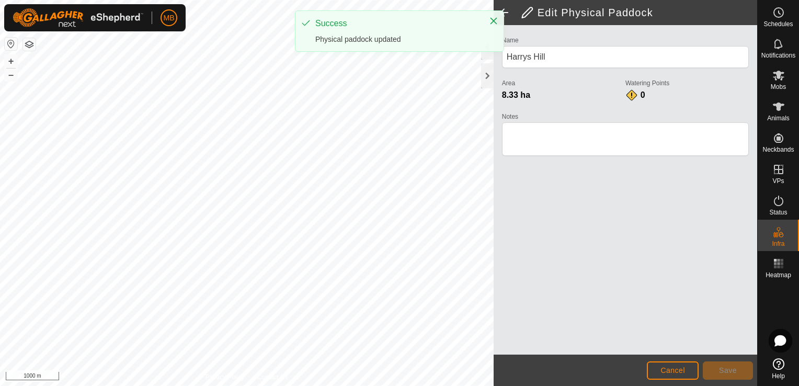
click at [507, 14] on span at bounding box center [504, 12] width 21 height 25
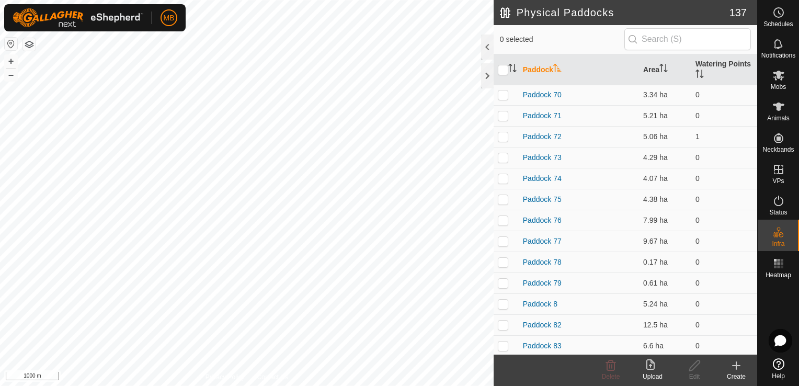
scroll to position [2105, 0]
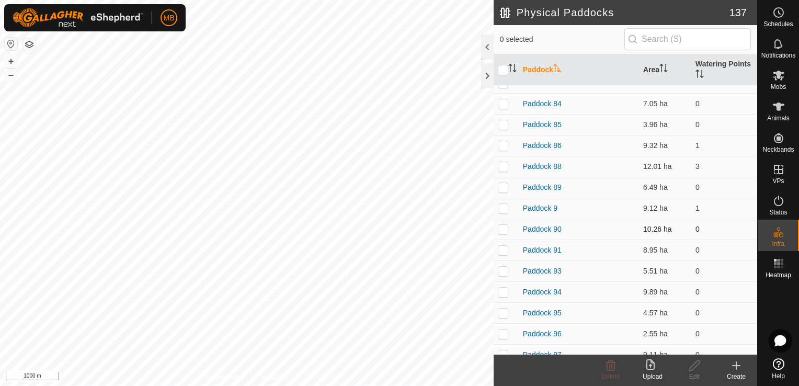
click at [503, 229] on p-checkbox at bounding box center [503, 229] width 10 height 8
checkbox input "true"
click at [12, 61] on button "+" at bounding box center [11, 61] width 13 height 13
click at [695, 380] on div "Edit" at bounding box center [695, 376] width 42 height 9
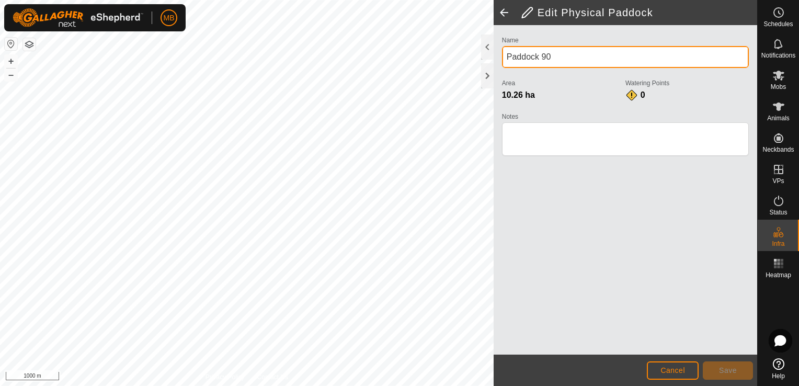
click at [560, 58] on input "Paddock 90" at bounding box center [625, 57] width 247 height 22
type input "P"
type input "Joes"
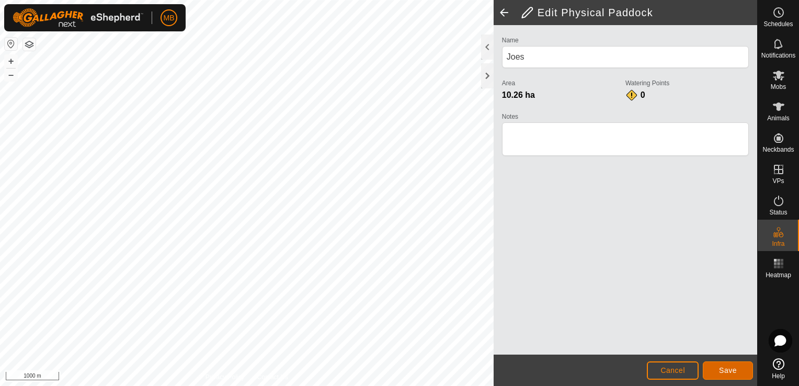
click at [740, 371] on button "Save" at bounding box center [728, 370] width 50 height 18
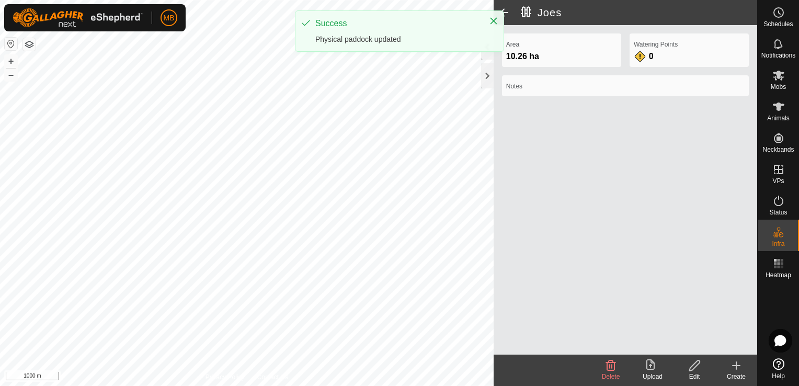
click at [507, 12] on span at bounding box center [504, 12] width 21 height 25
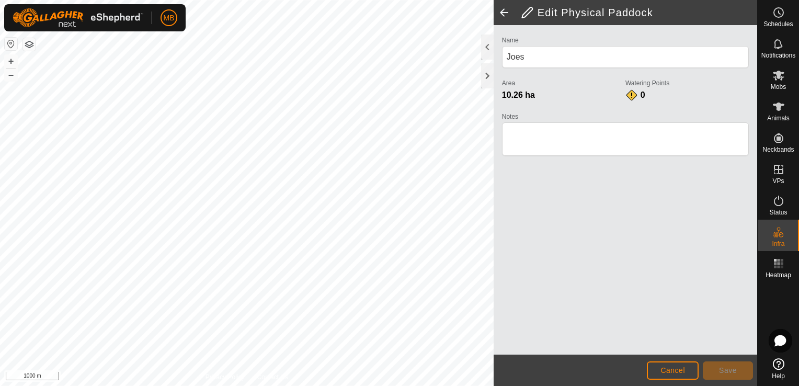
click at [507, 12] on span at bounding box center [504, 12] width 21 height 25
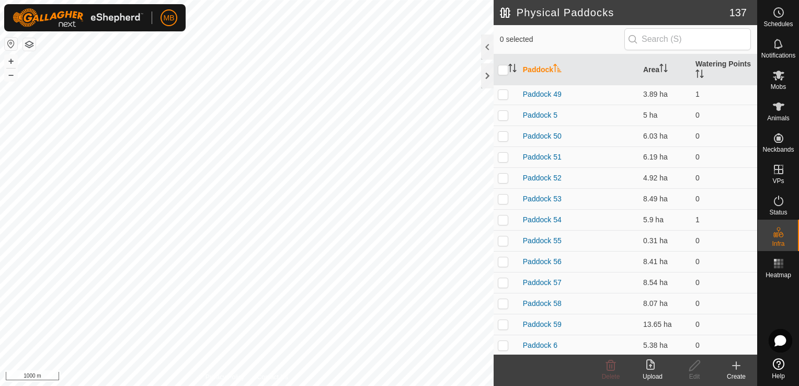
scroll to position [2017, 0]
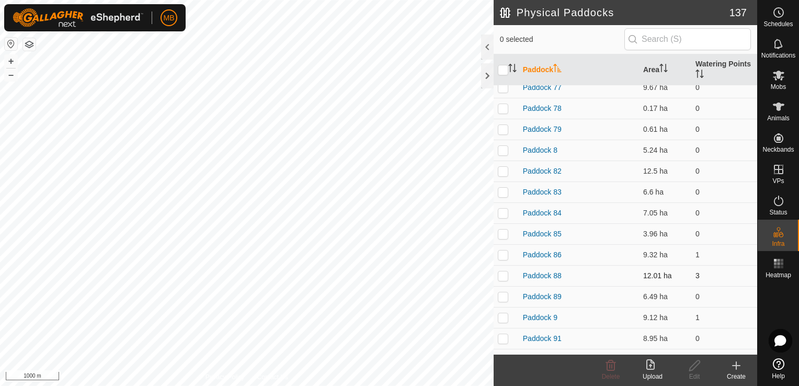
click at [498, 275] on p-checkbox at bounding box center [503, 275] width 10 height 8
checkbox input "true"
click at [13, 61] on button "+" at bounding box center [11, 61] width 13 height 13
click at [696, 379] on div "Edit" at bounding box center [695, 376] width 42 height 9
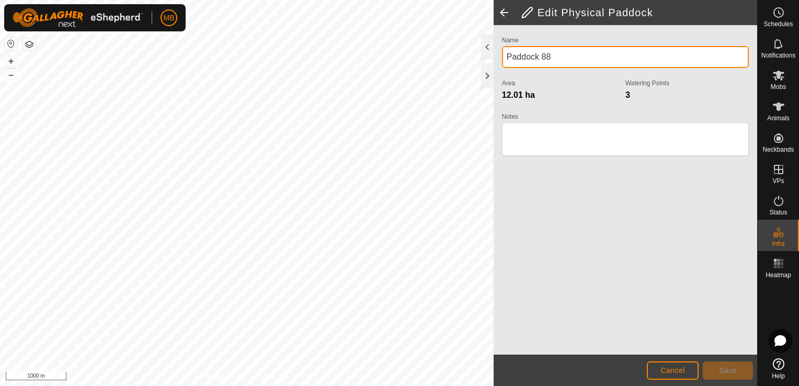
click at [551, 57] on input "Paddock 88" at bounding box center [625, 57] width 247 height 22
type input "P"
type input "Stags Head"
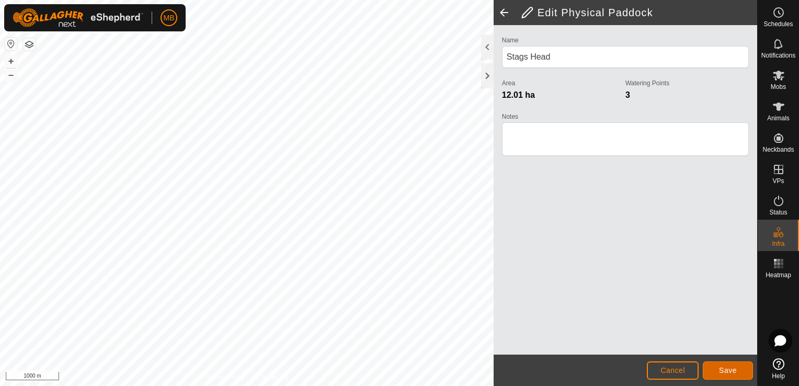
click at [724, 363] on button "Save" at bounding box center [728, 370] width 50 height 18
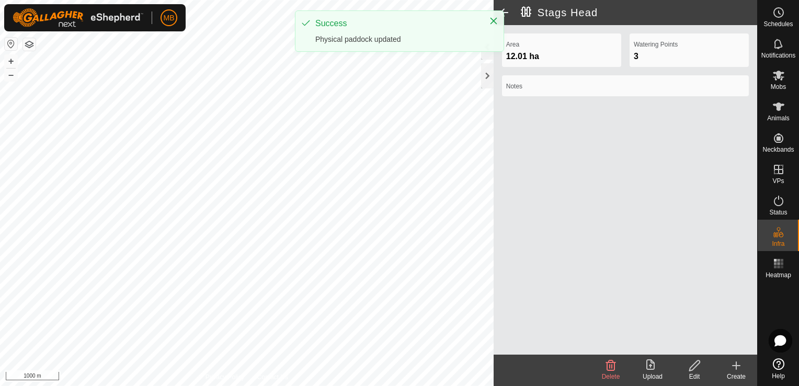
click at [504, 11] on p-toastitem "Success Physical paddock updated" at bounding box center [399, 30] width 209 height 41
click at [495, 21] on icon "Close" at bounding box center [494, 21] width 8 height 8
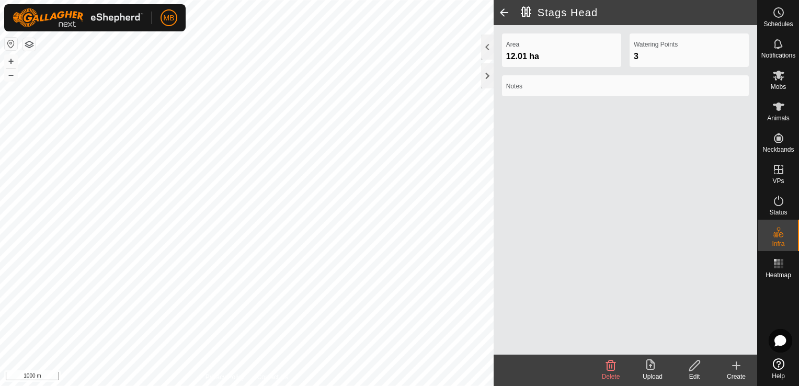
click at [504, 13] on span at bounding box center [504, 12] width 21 height 25
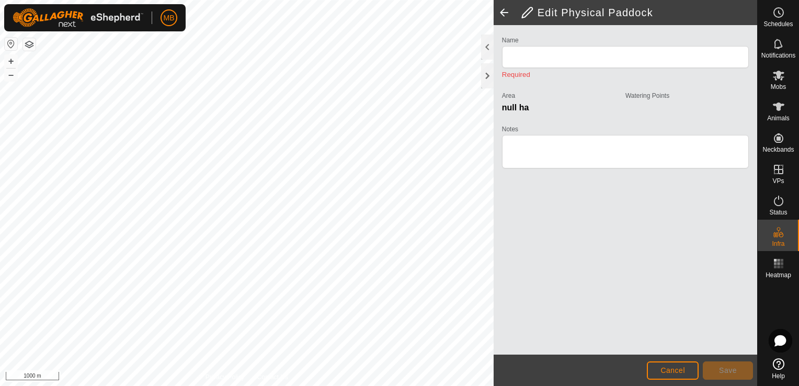
type input "Stags Head"
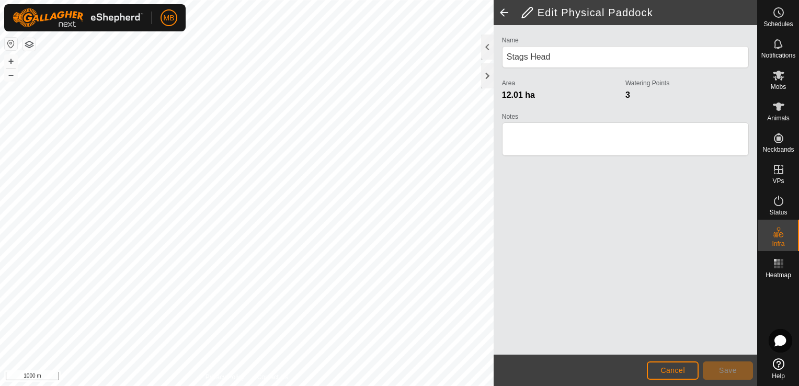
click at [504, 13] on span at bounding box center [504, 12] width 21 height 25
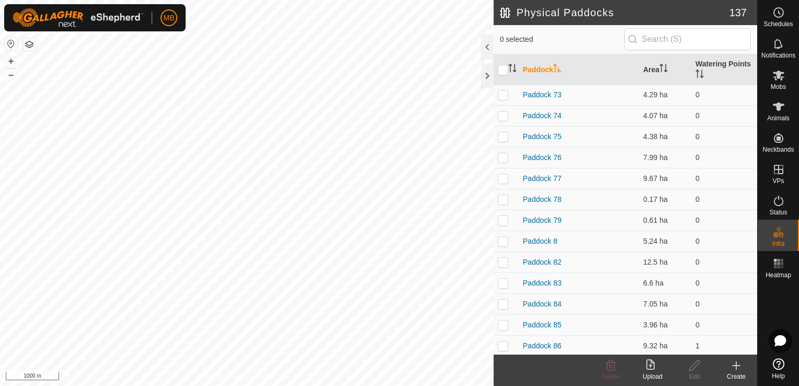
scroll to position [2105, 0]
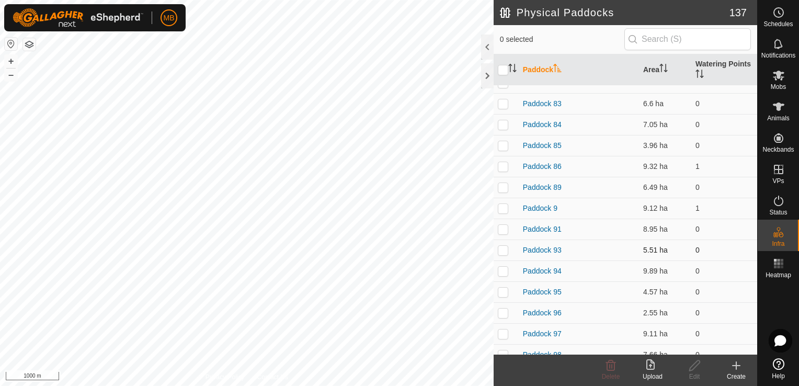
click at [507, 252] on p-checkbox at bounding box center [503, 250] width 10 height 8
checkbox input "true"
click at [12, 62] on button "+" at bounding box center [11, 61] width 13 height 13
click at [696, 369] on icon at bounding box center [694, 365] width 13 height 13
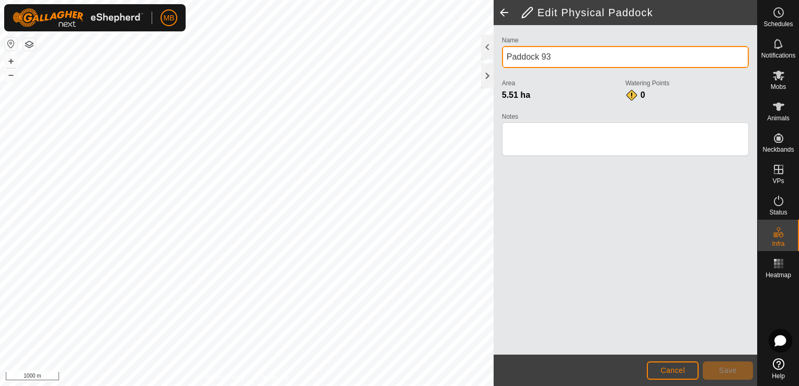
click at [585, 54] on input "Paddock 93" at bounding box center [625, 57] width 247 height 22
type input "P"
type input "Top Macrocapas"
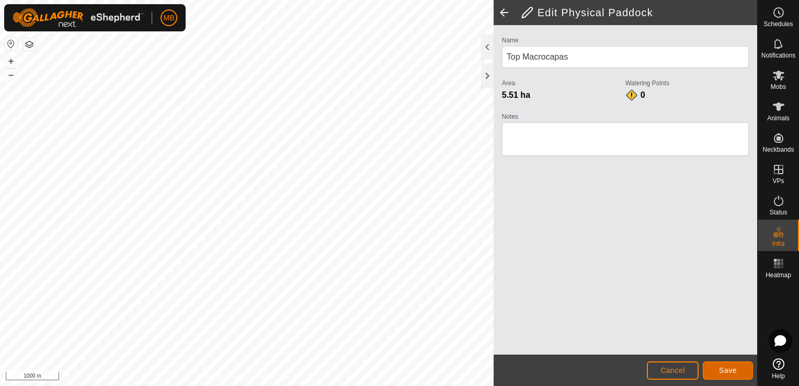
click at [728, 374] on span "Save" at bounding box center [728, 370] width 18 height 8
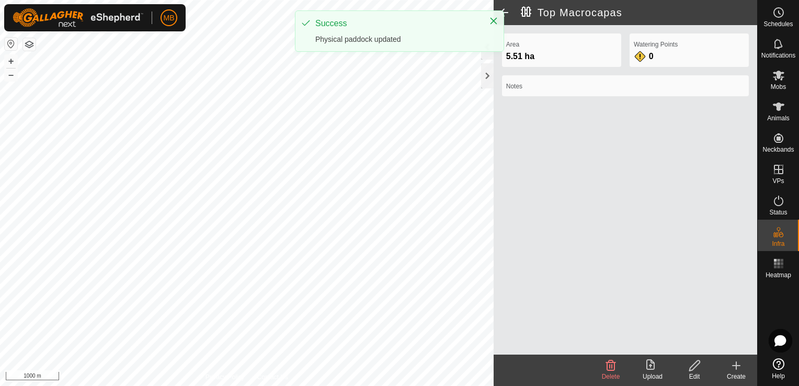
click at [506, 7] on span at bounding box center [504, 12] width 21 height 25
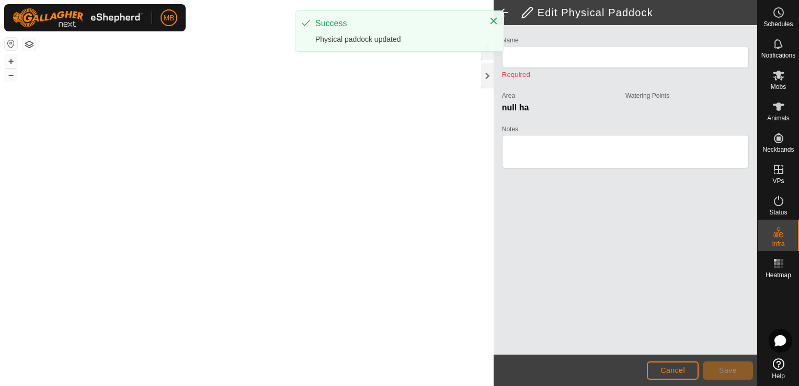
type input "Top Macrocapas"
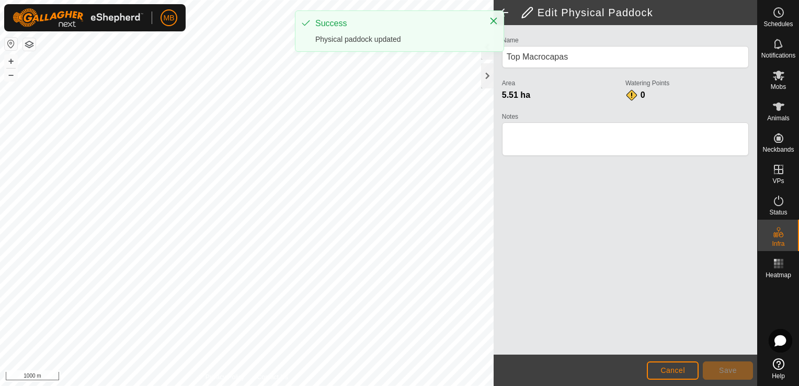
click at [506, 7] on span at bounding box center [504, 12] width 21 height 25
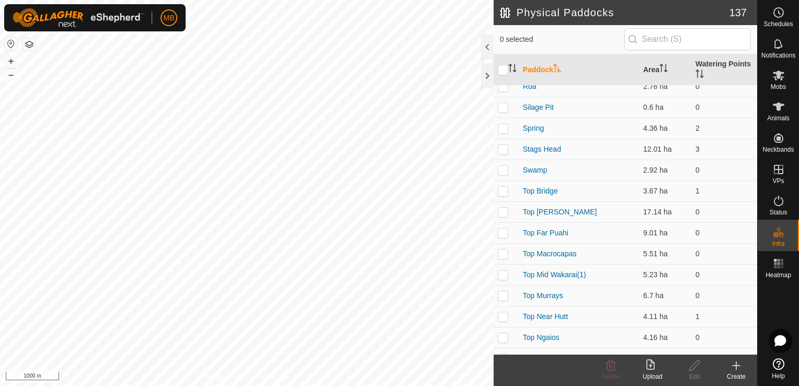
scroll to position [2194, 0]
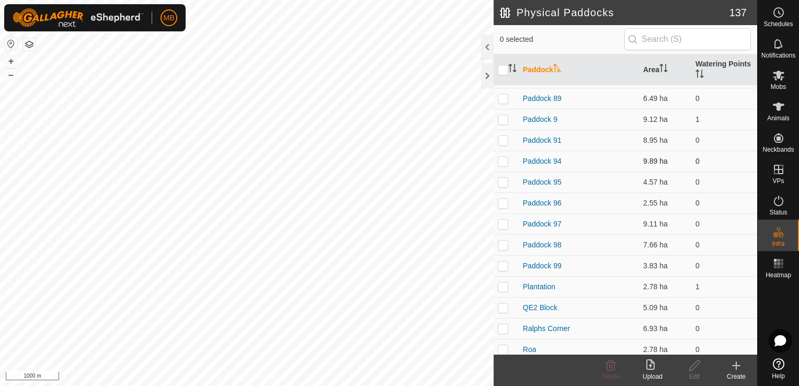
click at [503, 155] on td at bounding box center [506, 161] width 25 height 21
checkbox input "true"
click at [13, 62] on button "+" at bounding box center [11, 61] width 13 height 13
click at [694, 376] on div "Edit" at bounding box center [695, 376] width 42 height 9
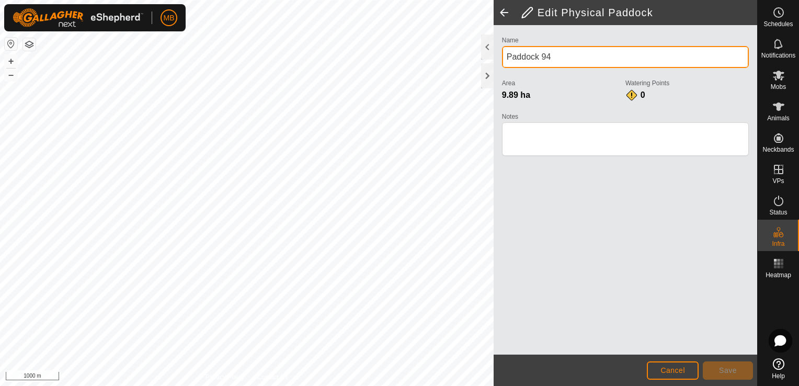
click at [560, 61] on input "Paddock 94" at bounding box center [625, 57] width 247 height 22
type input "P"
type input "Bottom Mcwilliams"
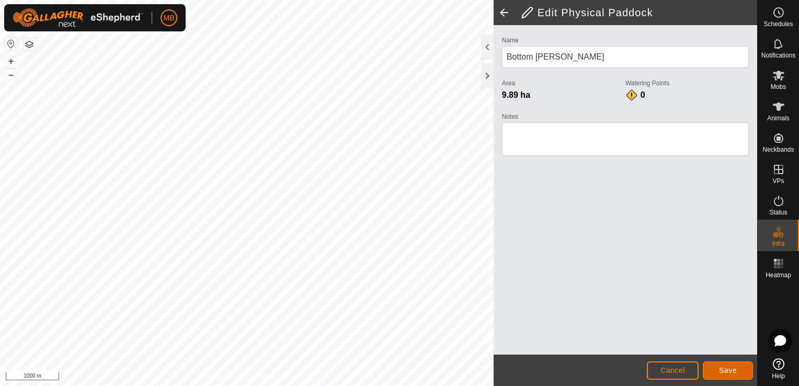
click at [735, 378] on button "Save" at bounding box center [728, 370] width 50 height 18
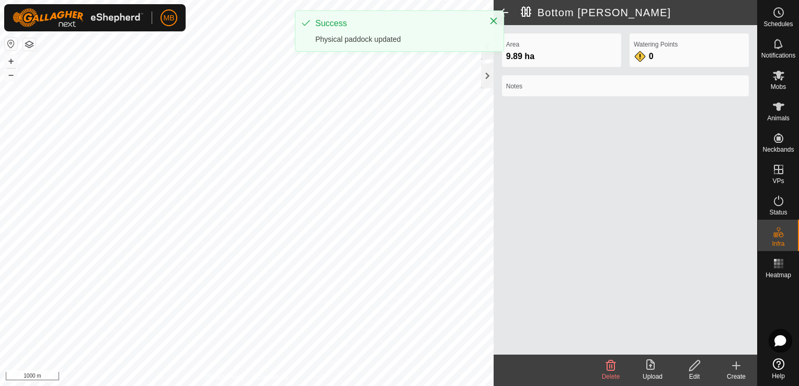
click at [506, 14] on span at bounding box center [504, 12] width 21 height 25
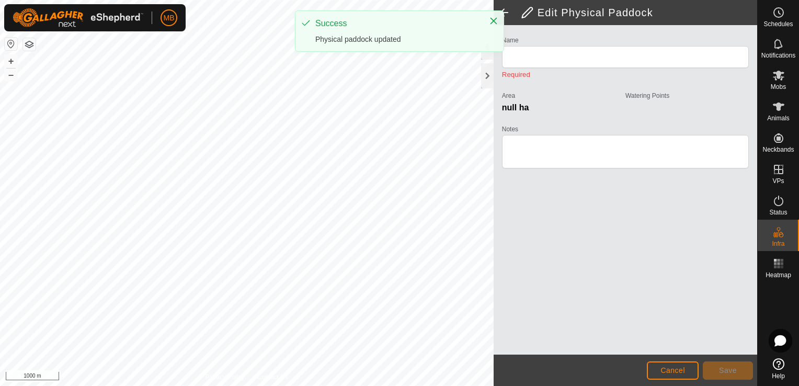
type input "Bottom Mcwilliams"
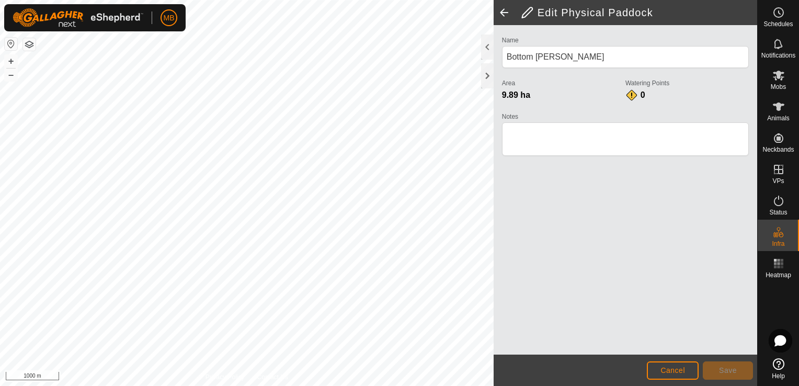
click at [505, 12] on span at bounding box center [504, 12] width 21 height 25
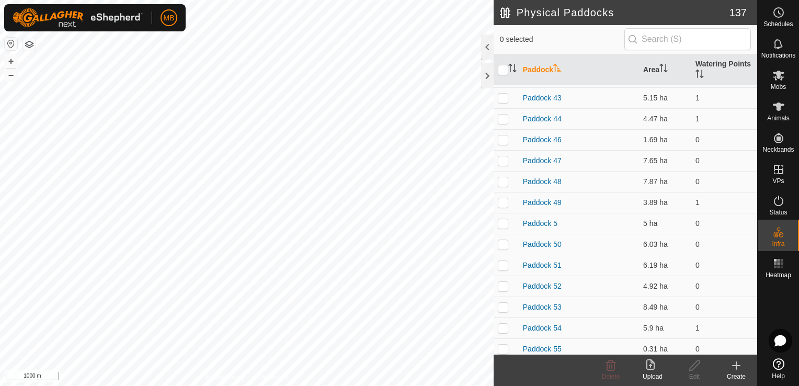
scroll to position [1579, 0]
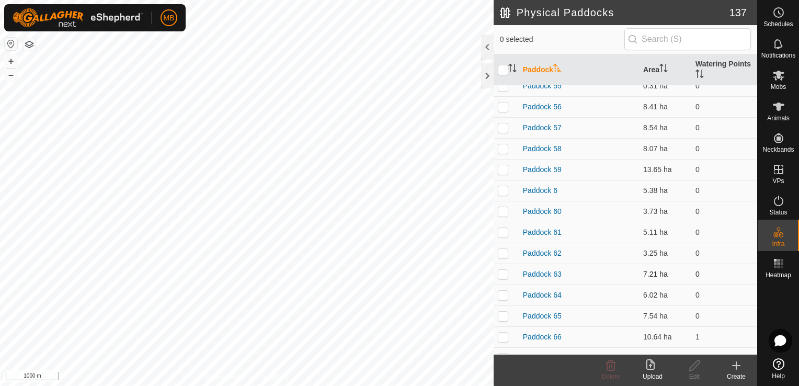
click at [501, 271] on p-checkbox at bounding box center [503, 274] width 10 height 8
checkbox input "true"
click at [693, 374] on div "Edit" at bounding box center [695, 376] width 42 height 9
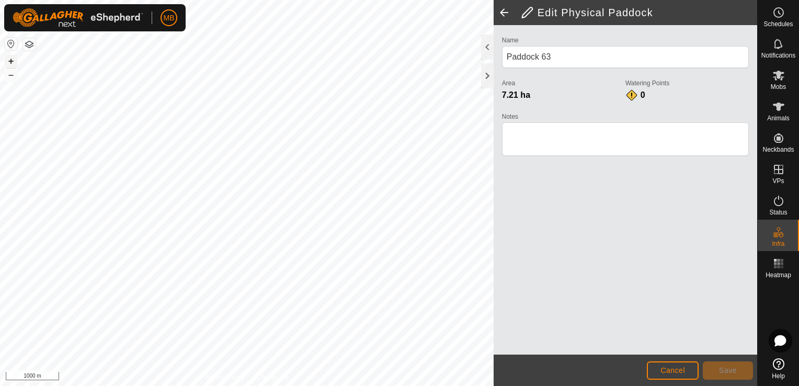
click at [5, 63] on button "+" at bounding box center [11, 61] width 13 height 13
click at [11, 60] on button "+" at bounding box center [11, 61] width 13 height 13
click at [15, 60] on button "+" at bounding box center [11, 61] width 13 height 13
click at [559, 68] on div "Name Paddock 63" at bounding box center [625, 54] width 247 height 43
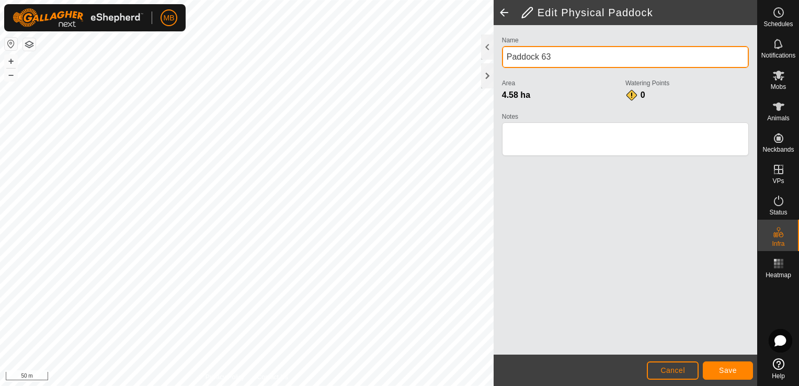
click at [559, 63] on input "Paddock 63" at bounding box center [625, 57] width 247 height 22
type input "P"
type input "Bottom Totaras"
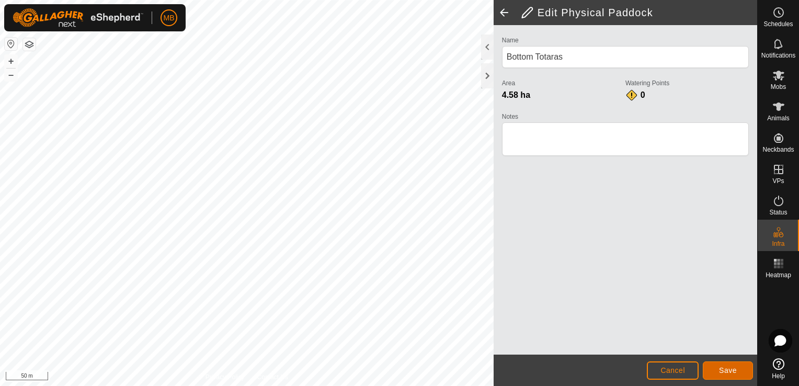
click at [724, 368] on span "Save" at bounding box center [728, 370] width 18 height 8
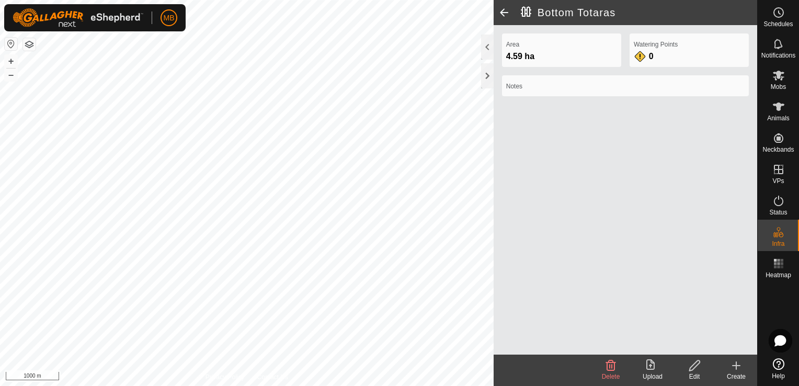
click at [729, 370] on create-svg-icon at bounding box center [737, 365] width 42 height 13
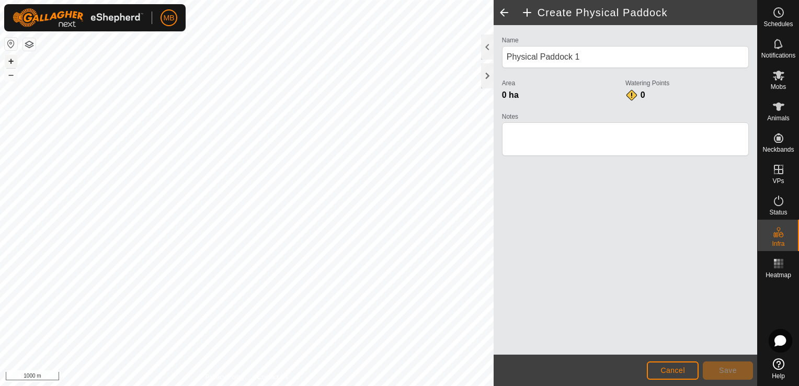
click at [8, 60] on button "+" at bounding box center [11, 61] width 13 height 13
click at [677, 373] on span "Cancel" at bounding box center [673, 370] width 25 height 8
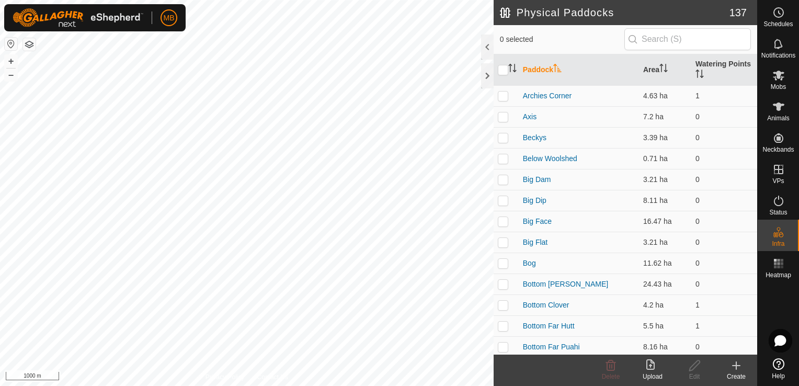
click at [734, 372] on div "Create" at bounding box center [737, 376] width 42 height 9
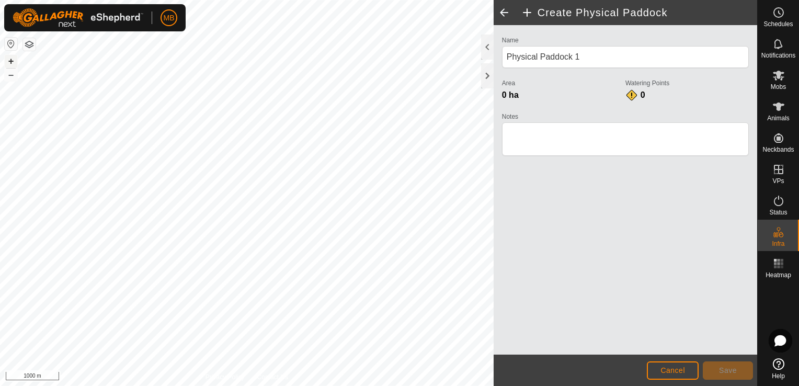
click at [9, 64] on button "+" at bounding box center [11, 61] width 13 height 13
click at [15, 56] on button "+" at bounding box center [11, 61] width 13 height 13
click at [13, 61] on button "+" at bounding box center [11, 61] width 13 height 13
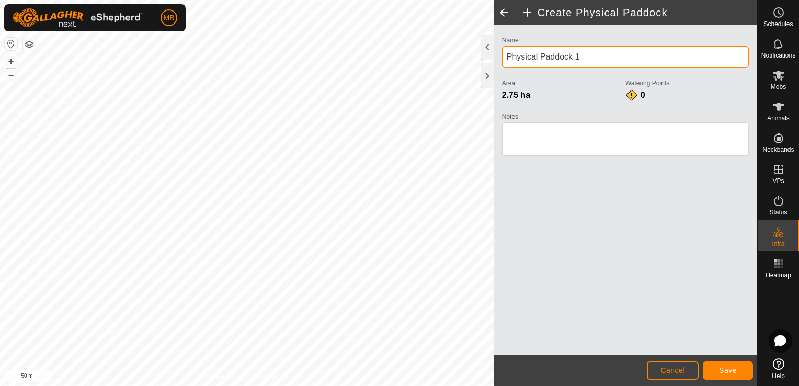
click at [576, 55] on input "Physical Paddock 1" at bounding box center [625, 57] width 247 height 22
type input "P"
type input "Top Totaras"
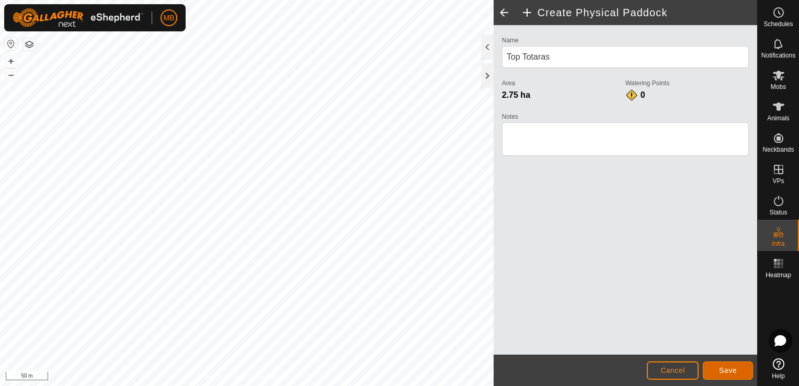
click at [730, 366] on span "Save" at bounding box center [728, 370] width 18 height 8
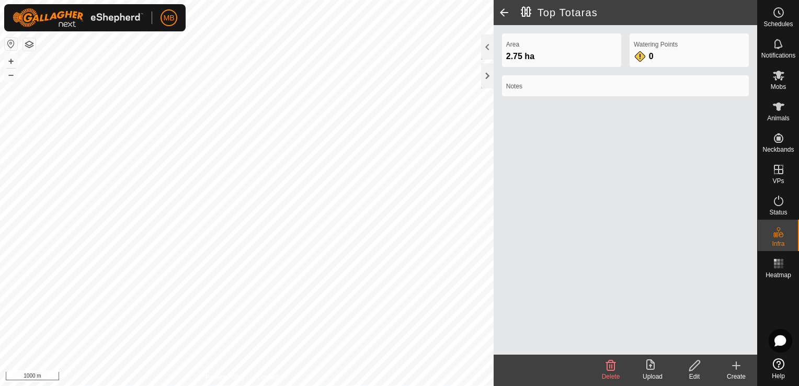
click at [506, 13] on span at bounding box center [504, 12] width 21 height 25
click at [503, 13] on span at bounding box center [504, 12] width 21 height 25
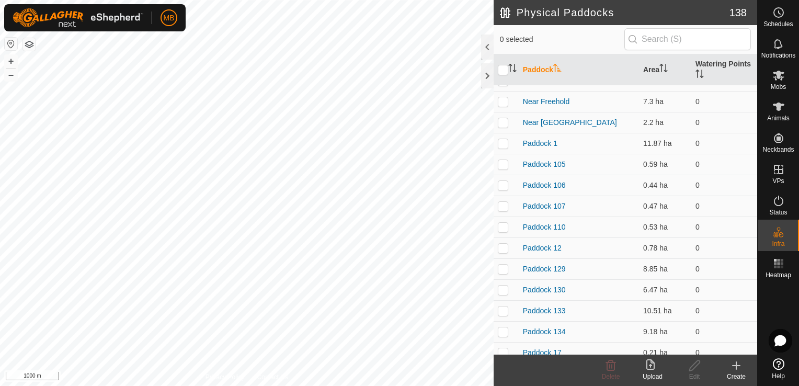
scroll to position [1052, 0]
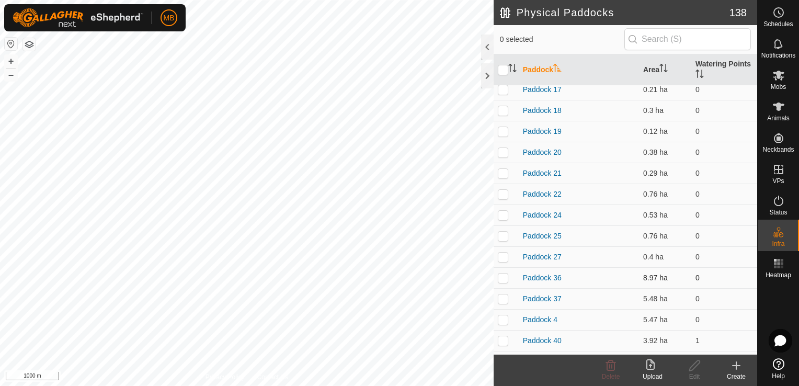
click at [504, 278] on p-checkbox at bounding box center [503, 278] width 10 height 8
checkbox input "false"
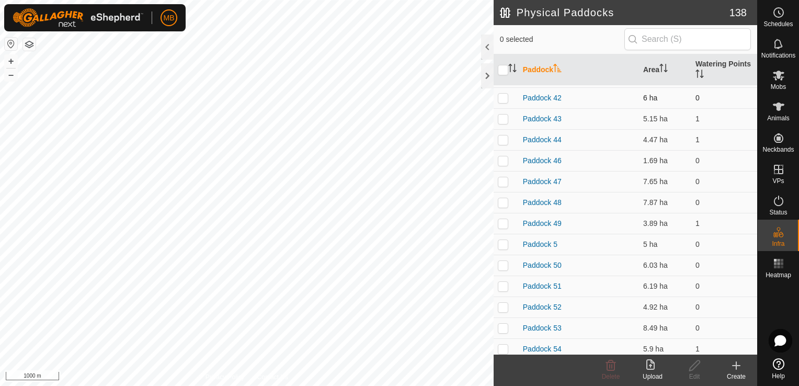
click at [504, 94] on p-checkbox at bounding box center [503, 98] width 10 height 8
checkbox input "true"
click at [6, 60] on button "+" at bounding box center [11, 61] width 13 height 13
click at [691, 367] on icon at bounding box center [694, 365] width 10 height 10
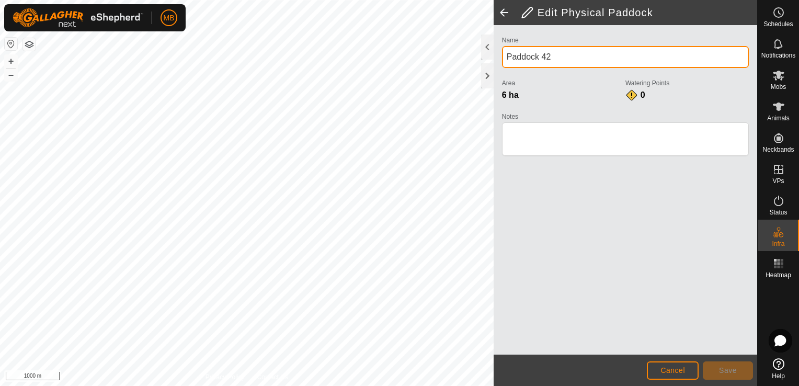
click at [595, 57] on input "Paddock 42" at bounding box center [625, 57] width 247 height 22
type input "P"
type input "Front Bills"
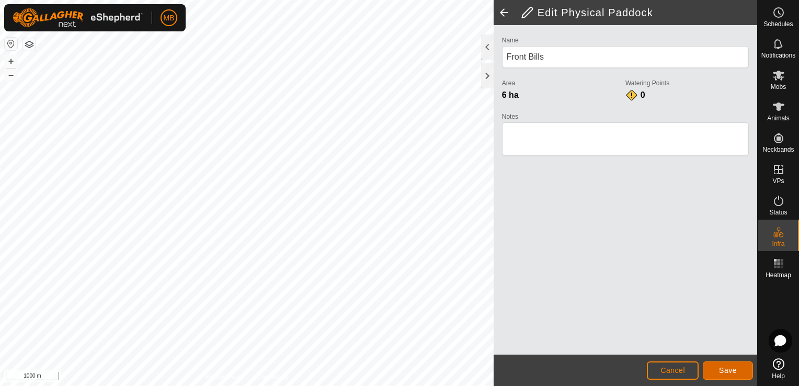
click at [723, 373] on span "Save" at bounding box center [728, 370] width 18 height 8
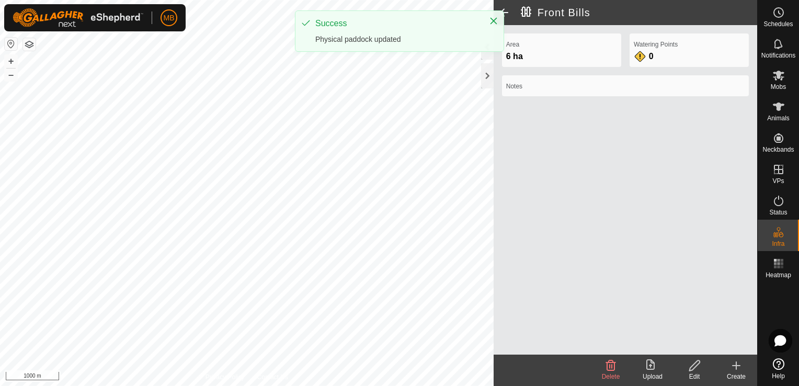
click at [510, 13] on span at bounding box center [504, 12] width 21 height 25
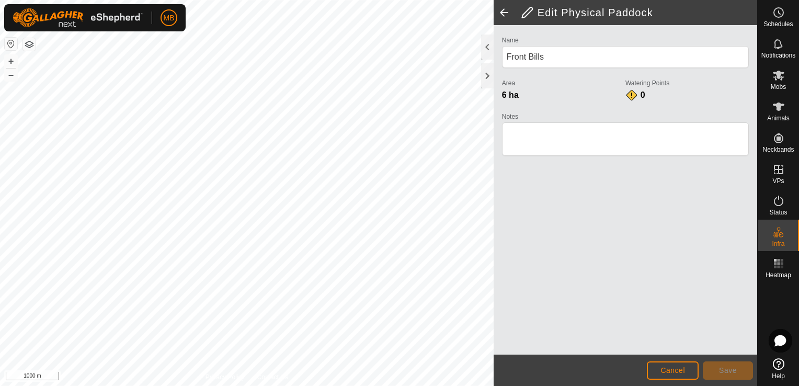
click at [505, 12] on span at bounding box center [504, 12] width 21 height 25
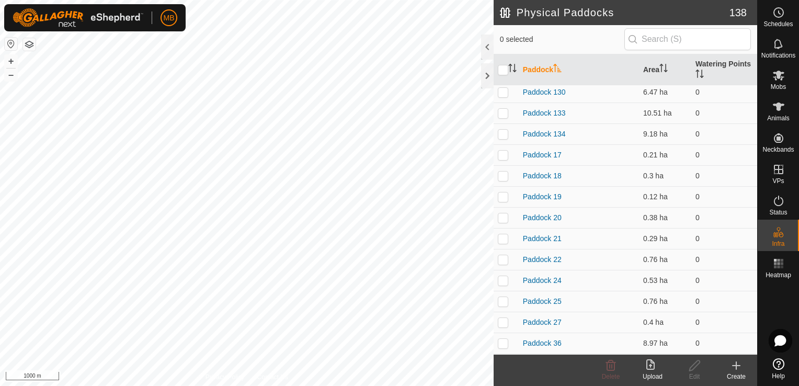
scroll to position [1052, 0]
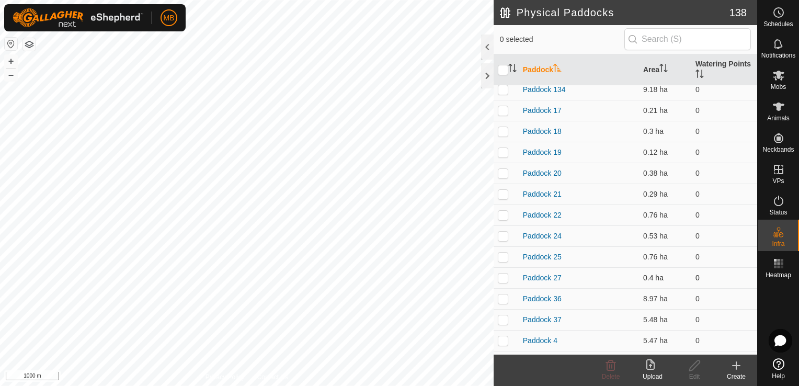
click at [501, 279] on p-checkbox at bounding box center [503, 278] width 10 height 8
checkbox input "false"
click at [503, 301] on p-checkbox at bounding box center [503, 298] width 10 height 8
checkbox input "true"
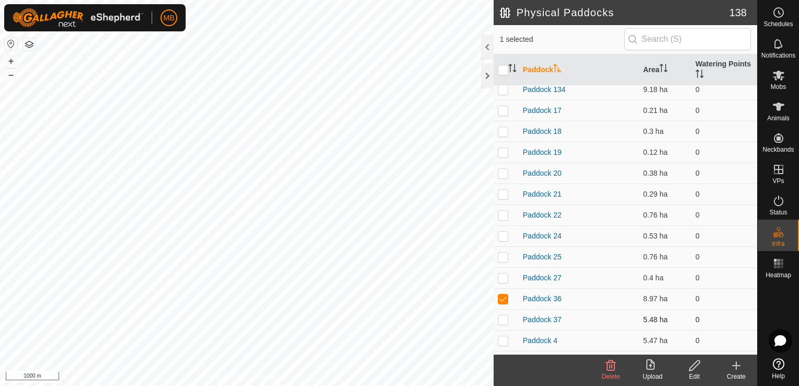
click at [504, 319] on p-checkbox at bounding box center [503, 319] width 10 height 8
click at [503, 317] on p-checkbox at bounding box center [503, 319] width 10 height 8
checkbox input "false"
click at [698, 372] on div "Edit" at bounding box center [695, 376] width 42 height 9
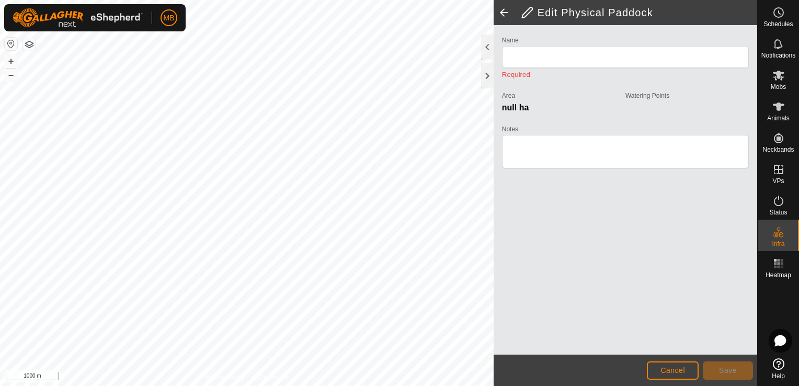
type input "Paddock 36"
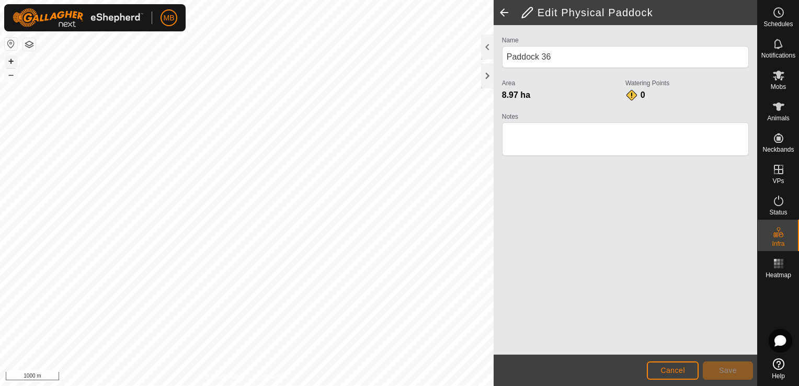
click at [7, 62] on button "+" at bounding box center [11, 61] width 13 height 13
click at [339, 385] on html "MB Schedules Notifications Mobs Animals Neckbands VPs Status Infra Heatmap Help…" at bounding box center [399, 193] width 799 height 386
click at [293, 385] on html "MB Schedules Notifications Mobs Animals Neckbands VPs Status Infra Heatmap Help…" at bounding box center [399, 193] width 799 height 386
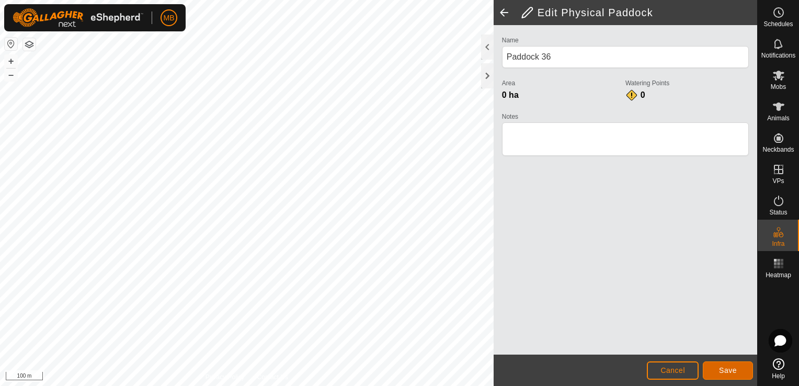
click at [725, 376] on button "Save" at bounding box center [728, 370] width 50 height 18
click at [504, 14] on span at bounding box center [504, 12] width 21 height 25
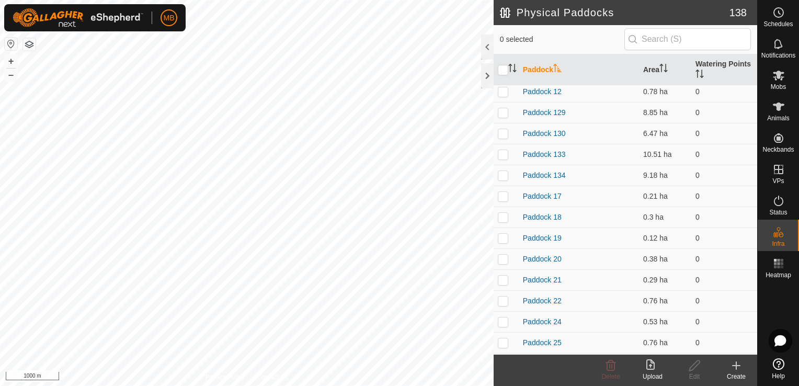
scroll to position [1493, 0]
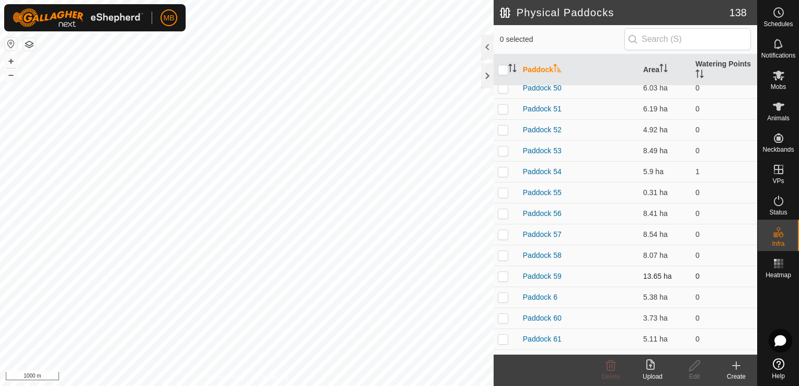
click at [506, 278] on p-checkbox at bounding box center [503, 276] width 10 height 8
checkbox input "true"
click at [698, 370] on icon at bounding box center [694, 365] width 13 height 13
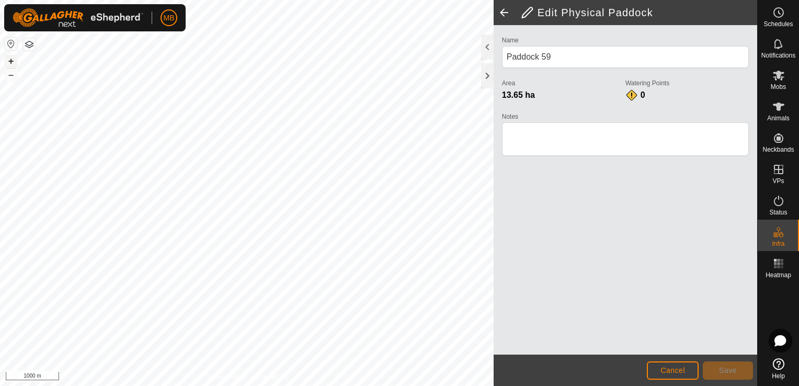
click at [10, 61] on button "+" at bounding box center [11, 61] width 13 height 13
click at [13, 62] on button "+" at bounding box center [11, 61] width 13 height 13
click at [13, 60] on button "+" at bounding box center [11, 61] width 13 height 13
click at [15, 60] on button "+" at bounding box center [11, 61] width 13 height 13
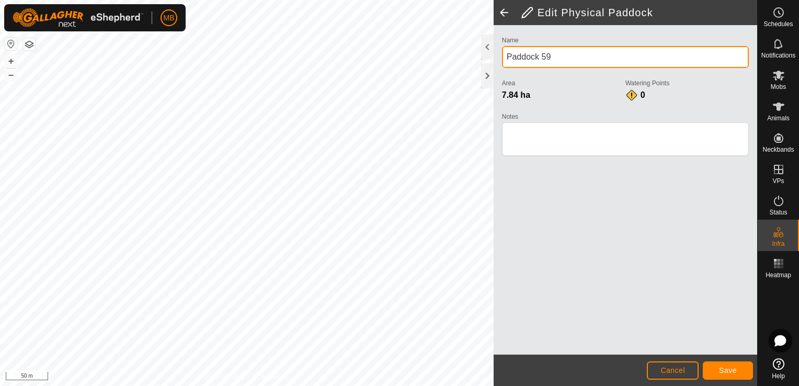
click at [559, 60] on input "Paddock 59" at bounding box center [625, 57] width 247 height 22
type input "P"
type input "Bottom Near Puahi"
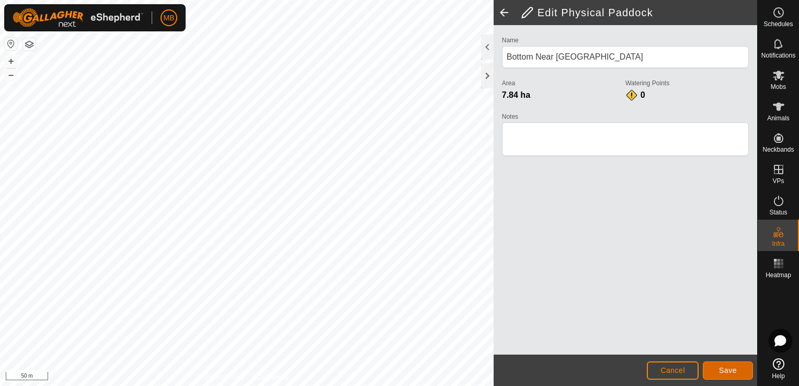
click at [733, 378] on button "Save" at bounding box center [728, 370] width 50 height 18
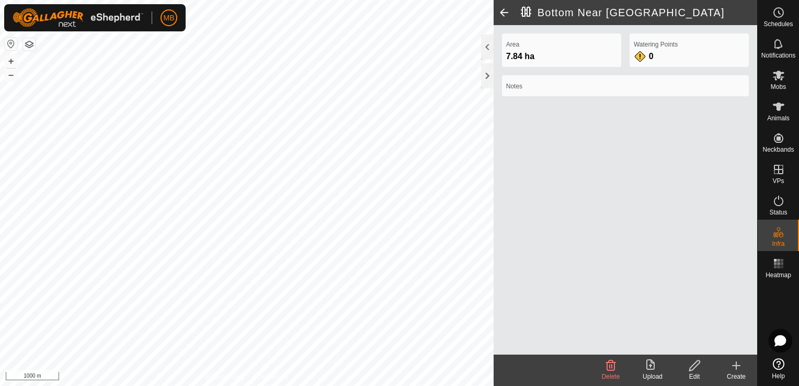
click at [736, 373] on div "Create" at bounding box center [737, 376] width 42 height 9
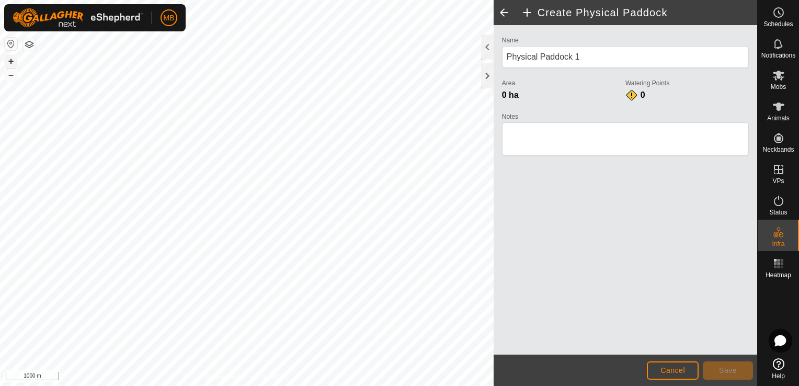
click at [12, 62] on button "+" at bounding box center [11, 61] width 13 height 13
click at [8, 63] on button "+" at bounding box center [11, 61] width 13 height 13
click at [13, 64] on button "+" at bounding box center [11, 61] width 13 height 13
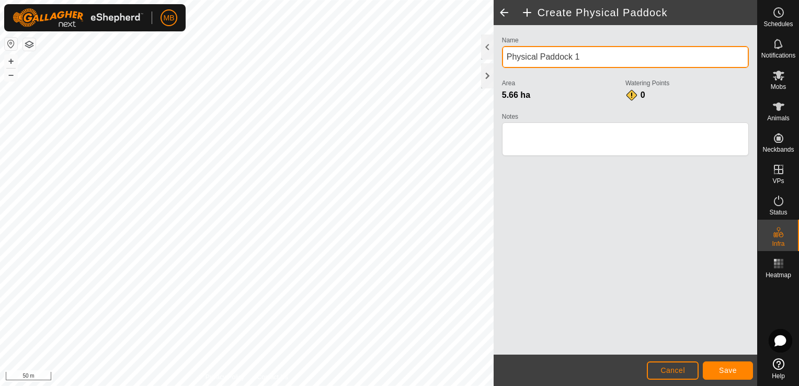
click at [592, 55] on input "Physical Paddock 1" at bounding box center [625, 57] width 247 height 22
type input "P"
type input "Top Near Puahi"
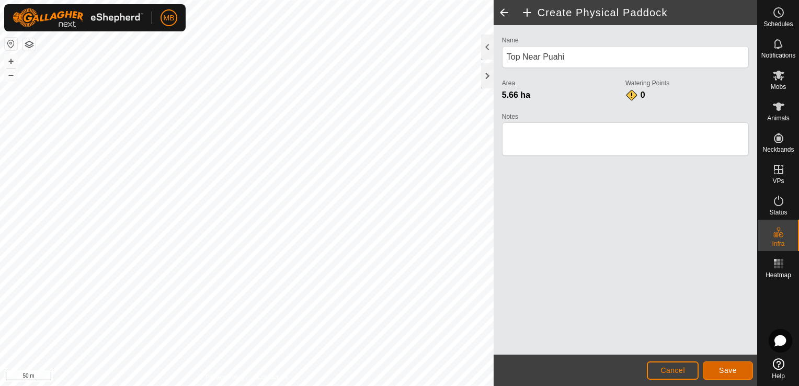
click at [719, 367] on button "Save" at bounding box center [728, 370] width 50 height 18
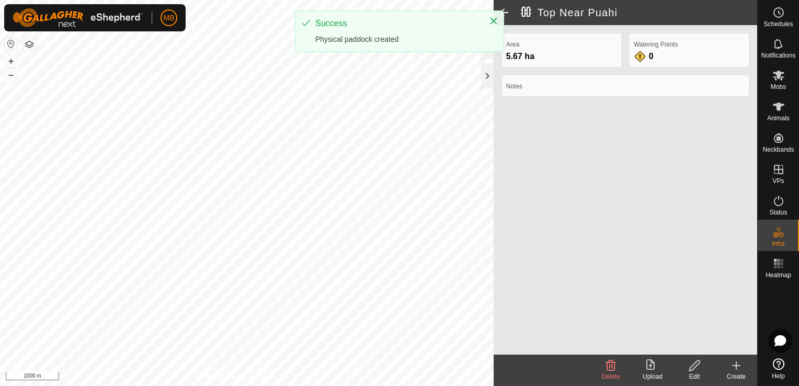
click at [503, 14] on div "Success Physical paddock created" at bounding box center [400, 31] width 208 height 40
click at [509, 9] on span at bounding box center [504, 12] width 21 height 25
click at [507, 9] on span at bounding box center [504, 12] width 21 height 25
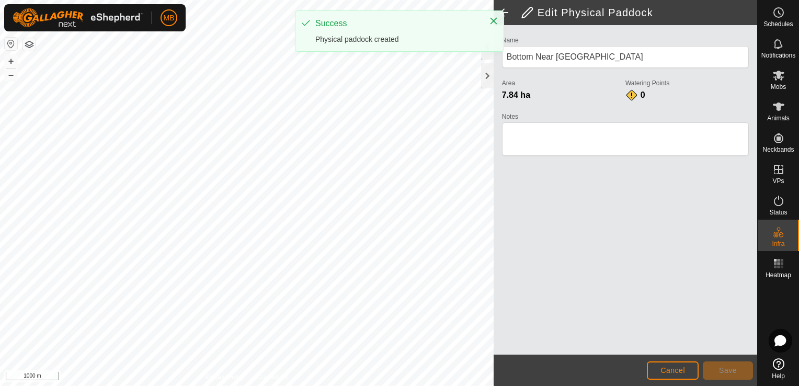
click at [507, 9] on span at bounding box center [504, 12] width 21 height 25
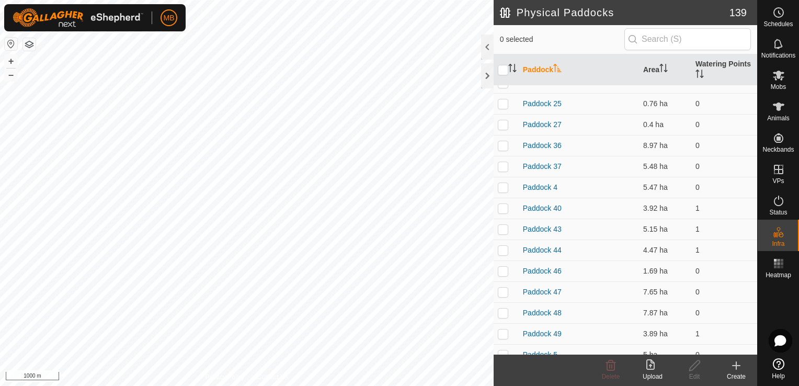
scroll to position [1316, 0]
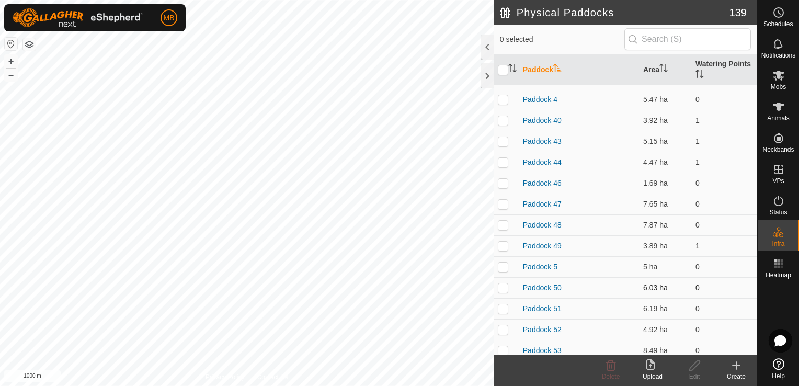
click at [501, 287] on p-checkbox at bounding box center [503, 287] width 10 height 8
checkbox input "true"
click at [12, 60] on button "+" at bounding box center [11, 61] width 13 height 13
click at [695, 370] on icon at bounding box center [694, 365] width 13 height 13
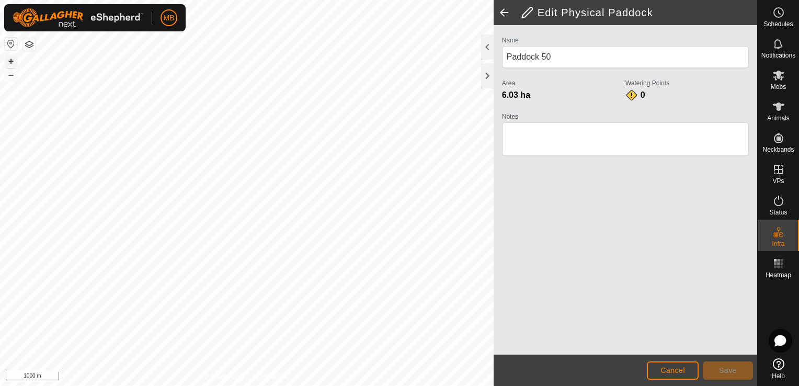
click at [11, 60] on button "+" at bounding box center [11, 61] width 13 height 13
click at [7, 61] on button "+" at bounding box center [11, 61] width 13 height 13
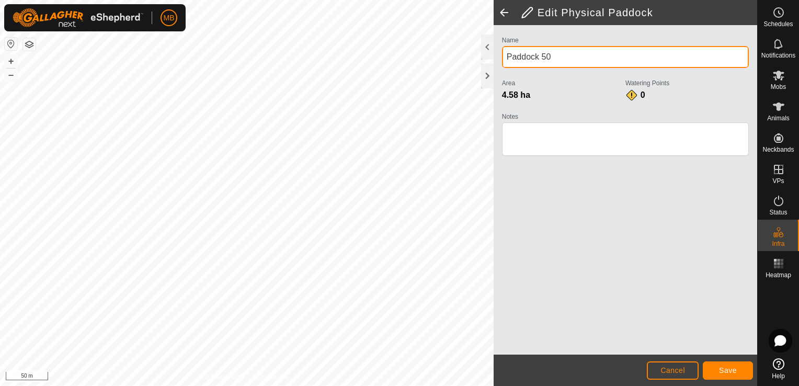
click at [582, 55] on input "Paddock 50" at bounding box center [625, 57] width 247 height 22
type input "P"
type input "Round Trough"
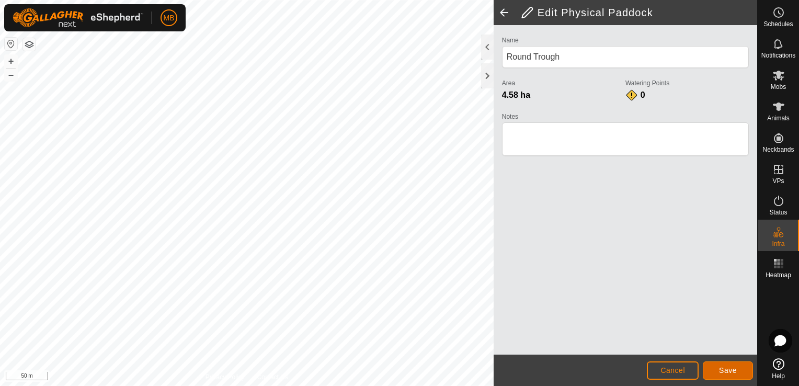
click at [725, 373] on span "Save" at bounding box center [728, 370] width 18 height 8
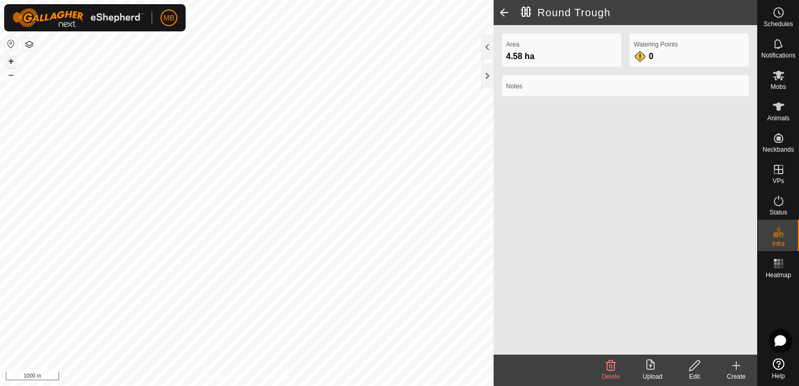
click at [11, 60] on button "+" at bounding box center [11, 61] width 13 height 13
click at [739, 371] on icon at bounding box center [736, 365] width 13 height 13
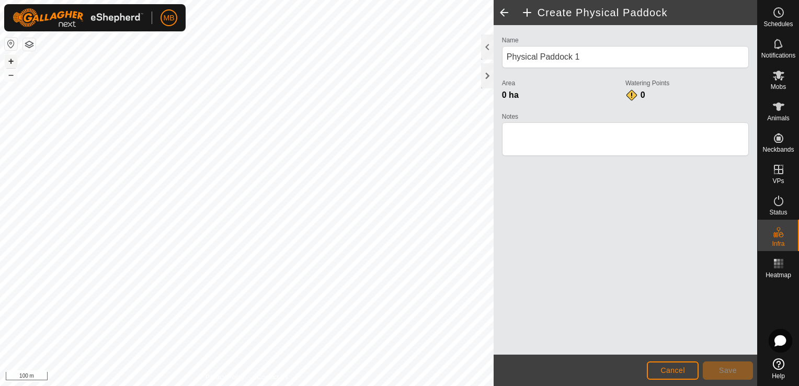
click at [13, 62] on button "+" at bounding box center [11, 61] width 13 height 13
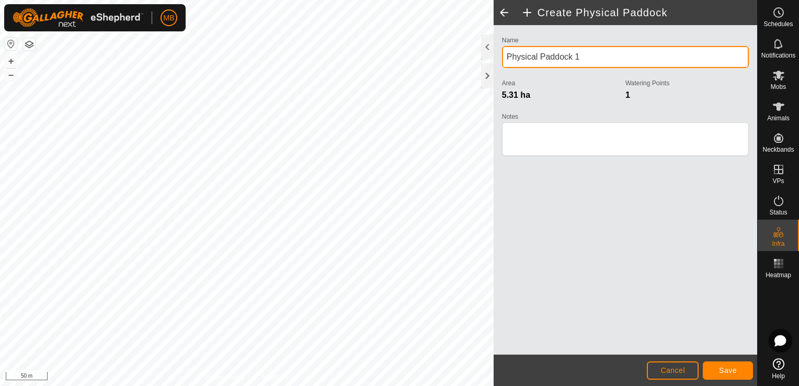
click at [582, 55] on input "Physical Paddock 1" at bounding box center [625, 57] width 247 height 22
type input "P"
type input "Middle Paddock"
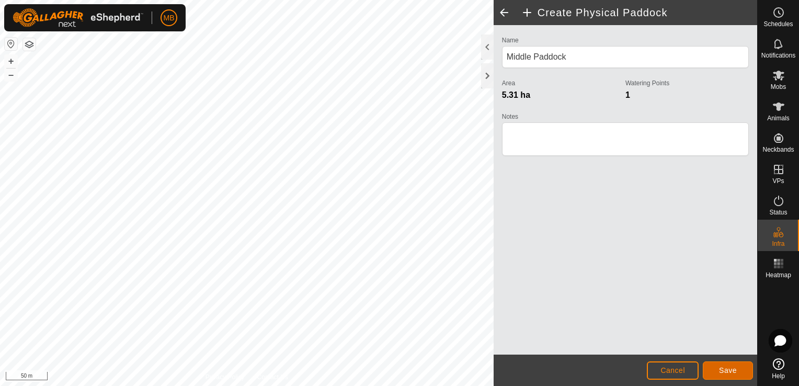
click at [732, 376] on button "Save" at bounding box center [728, 370] width 50 height 18
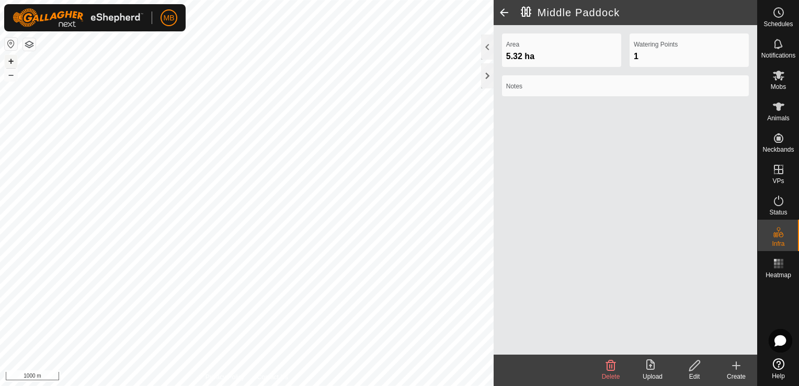
click at [13, 64] on button "+" at bounding box center [11, 61] width 13 height 13
click at [506, 14] on span at bounding box center [504, 12] width 21 height 25
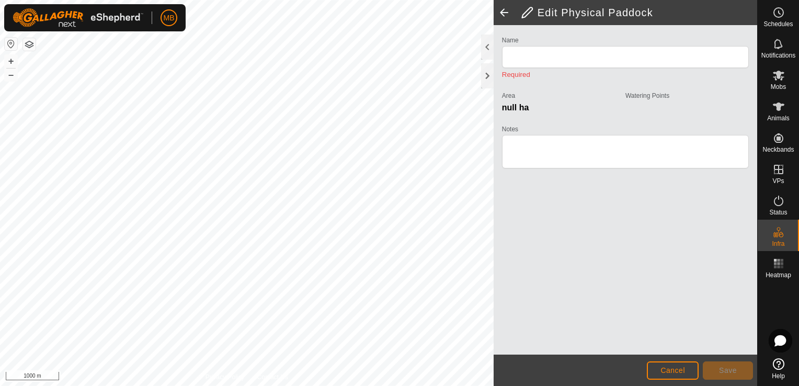
type input "Round Trough"
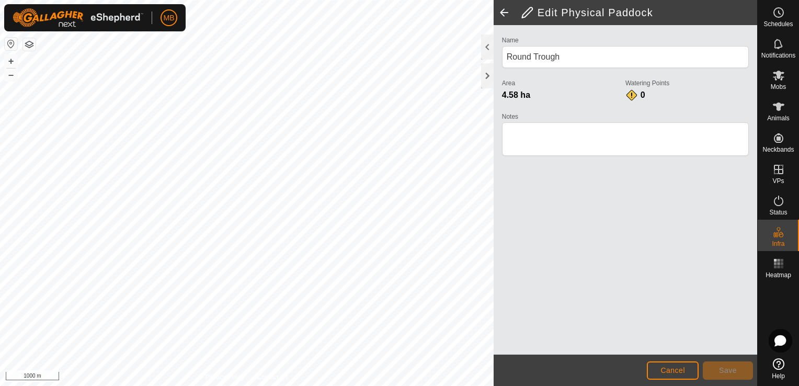
click at [506, 14] on span at bounding box center [504, 12] width 21 height 25
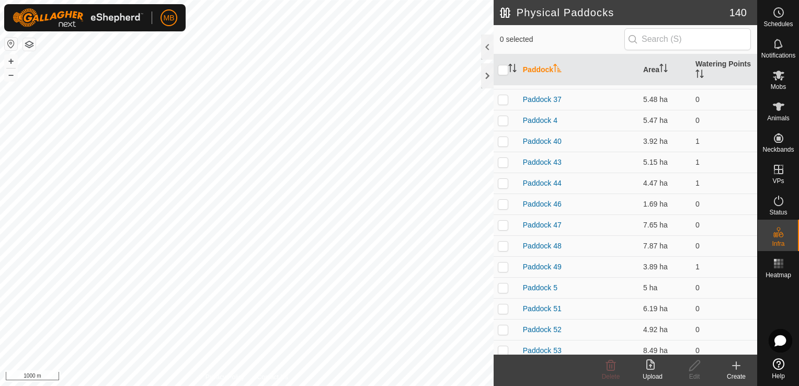
scroll to position [1579, 0]
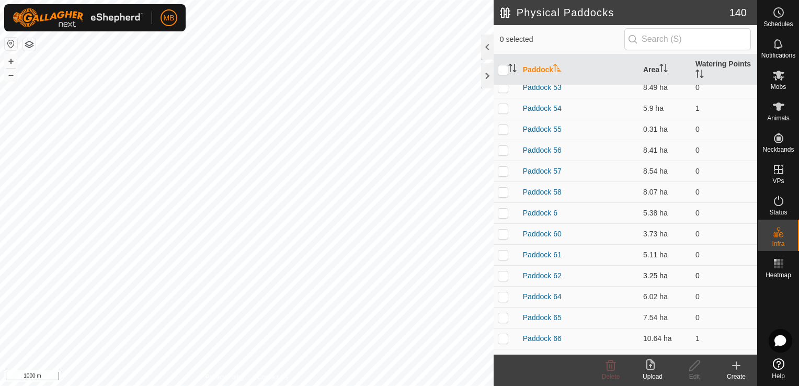
click at [502, 274] on p-checkbox at bounding box center [503, 275] width 10 height 8
checkbox input "true"
click at [15, 61] on button "+" at bounding box center [11, 61] width 13 height 13
click at [693, 373] on div "Edit" at bounding box center [695, 376] width 42 height 9
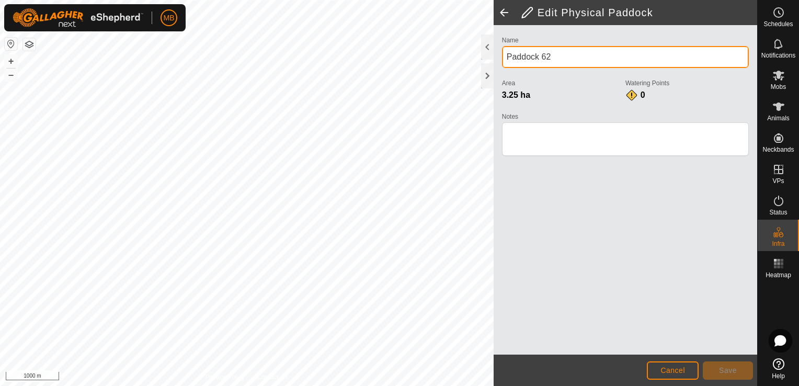
click at [590, 64] on input "Paddock 62" at bounding box center [625, 57] width 247 height 22
type input "P"
type input "Far Little Hill"
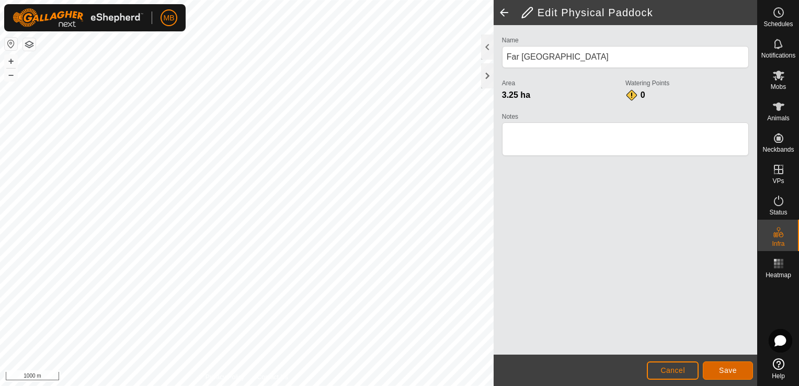
click at [735, 371] on span "Save" at bounding box center [728, 370] width 18 height 8
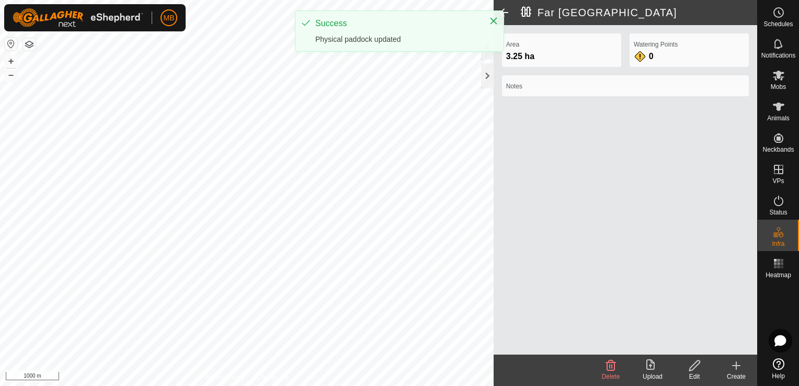
click at [504, 9] on span at bounding box center [504, 12] width 21 height 25
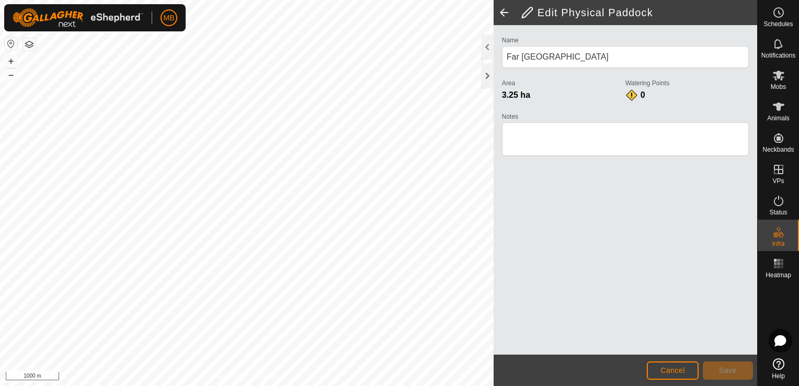
click at [504, 9] on div "MB Schedules Notifications Mobs Animals Neckbands VPs Status Infra Heatmap Help…" at bounding box center [399, 193] width 799 height 386
click at [505, 13] on span at bounding box center [504, 12] width 21 height 25
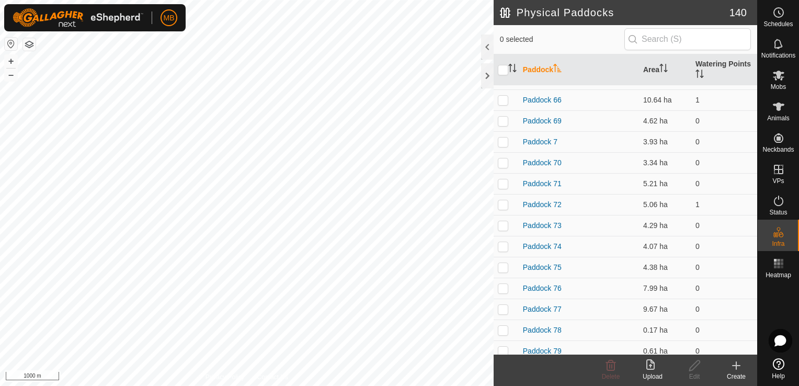
scroll to position [1842, 0]
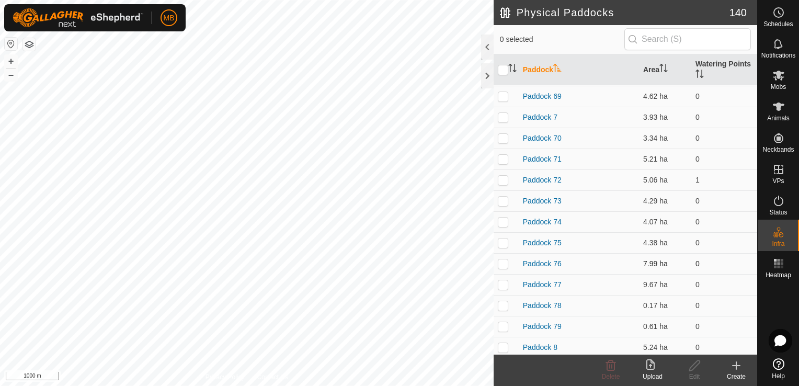
click at [502, 264] on p-checkbox at bounding box center [503, 263] width 10 height 8
checkbox input "true"
click at [10, 63] on button "+" at bounding box center [11, 61] width 13 height 13
click at [690, 373] on div "Edit" at bounding box center [695, 376] width 42 height 9
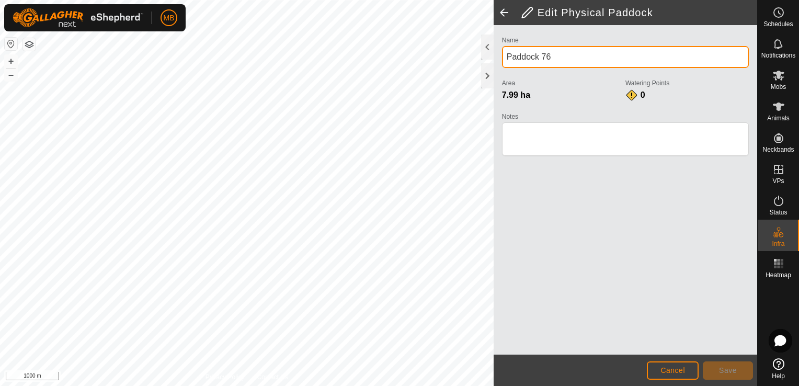
click at [581, 55] on input "Paddock 76" at bounding box center [625, 57] width 247 height 22
type input "P"
type input "Top Mcwilliams"
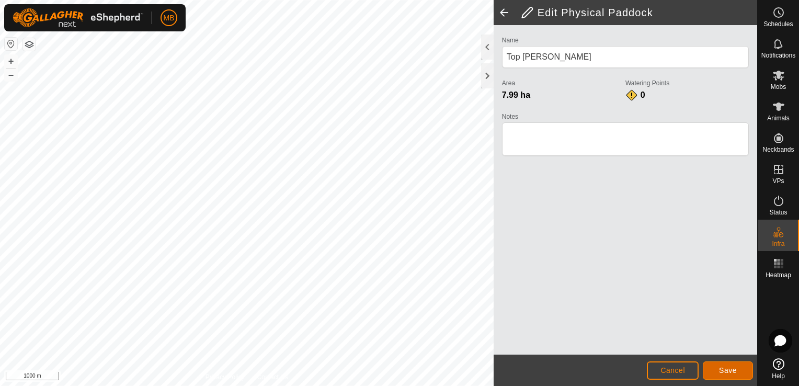
click at [726, 369] on span "Save" at bounding box center [728, 370] width 18 height 8
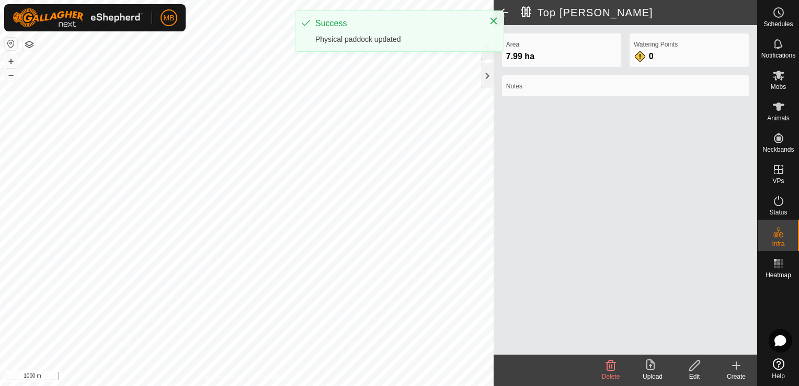
click at [504, 11] on p-toastitem "Success Physical paddock updated" at bounding box center [399, 30] width 209 height 41
click at [508, 12] on span at bounding box center [504, 12] width 21 height 25
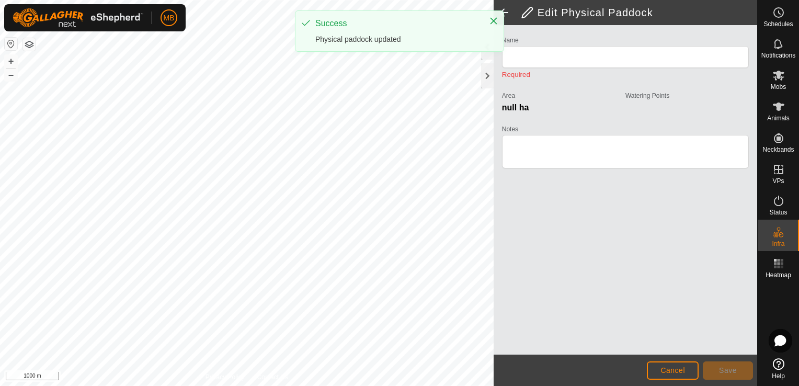
type input "Top Mcwilliams"
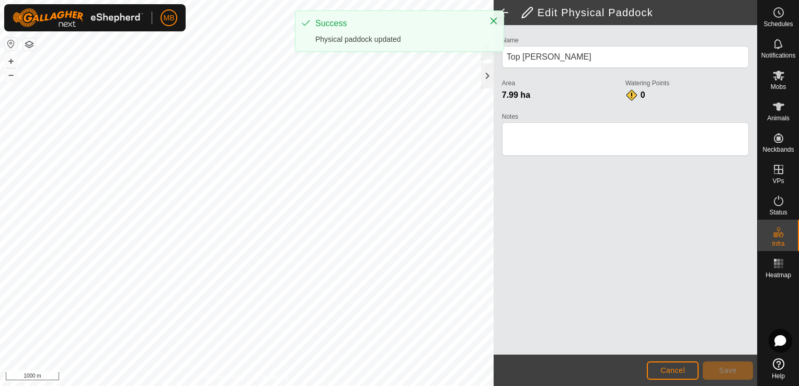
click at [508, 12] on span at bounding box center [504, 12] width 21 height 25
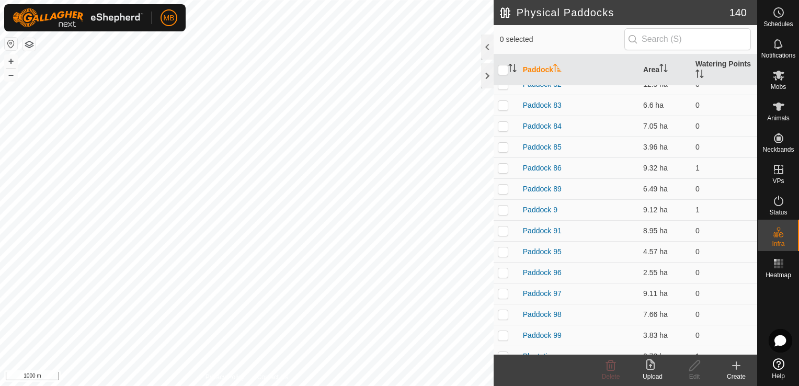
scroll to position [1842, 0]
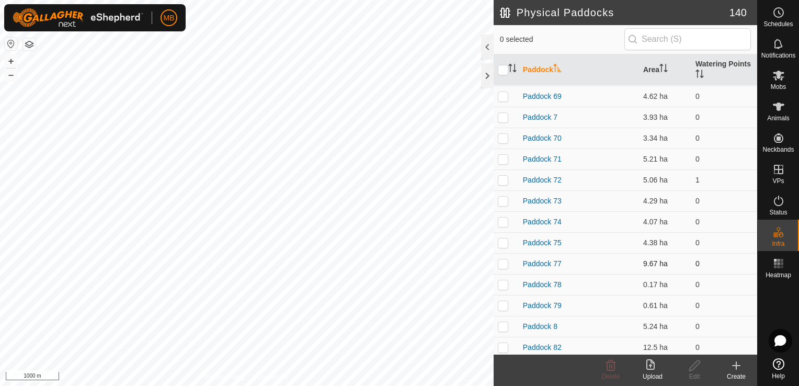
click at [502, 262] on p-checkbox at bounding box center [503, 263] width 10 height 8
checkbox input "true"
click at [691, 367] on icon at bounding box center [694, 365] width 13 height 13
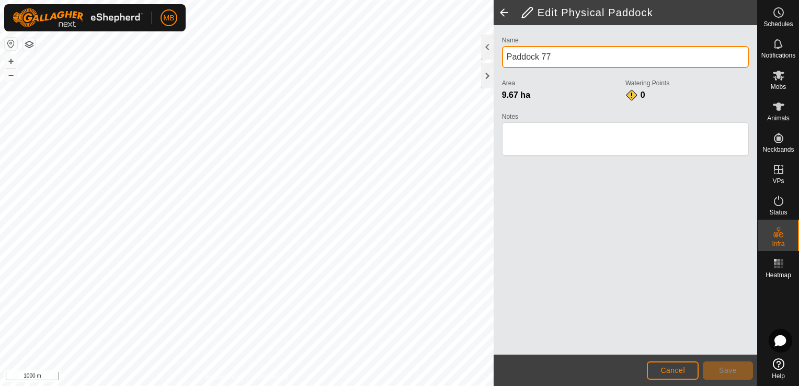
click at [563, 56] on input "Paddock 77" at bounding box center [625, 57] width 247 height 22
type input "P"
type input "Windy Hollow"
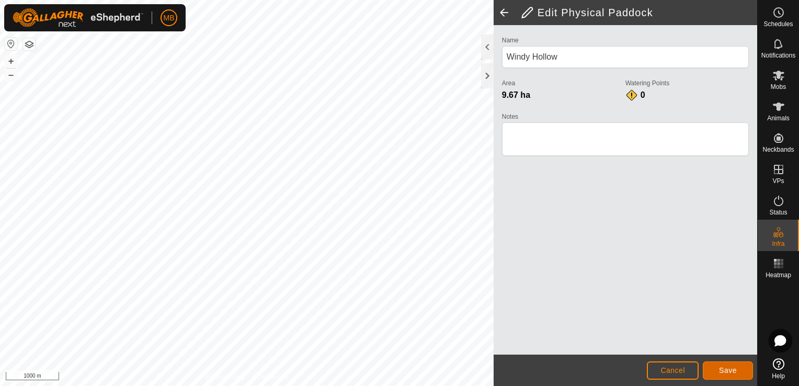
click at [724, 370] on span "Save" at bounding box center [728, 370] width 18 height 8
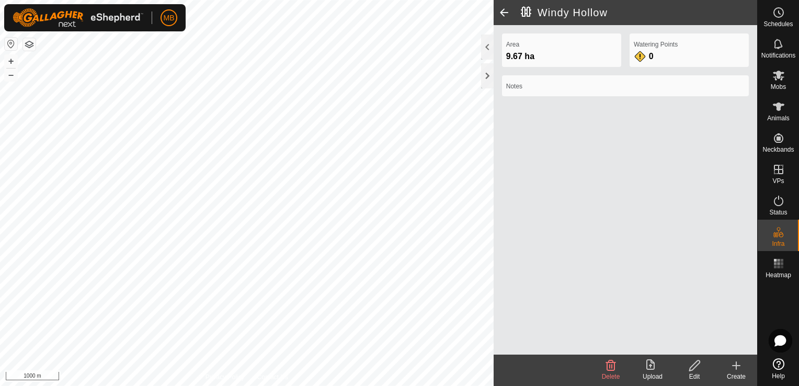
click at [507, 16] on span at bounding box center [504, 12] width 21 height 25
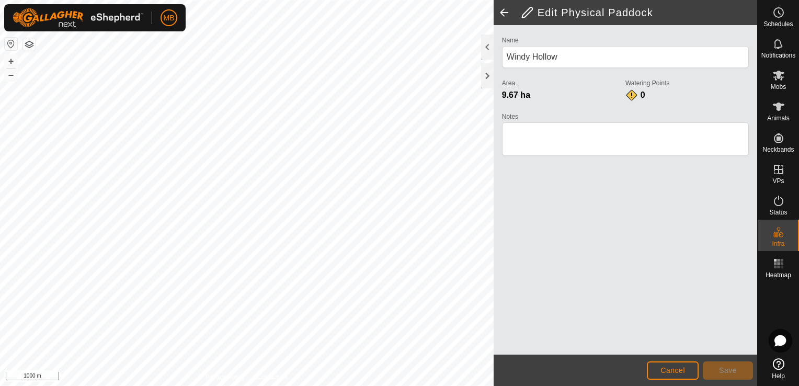
click at [507, 16] on span at bounding box center [504, 12] width 21 height 25
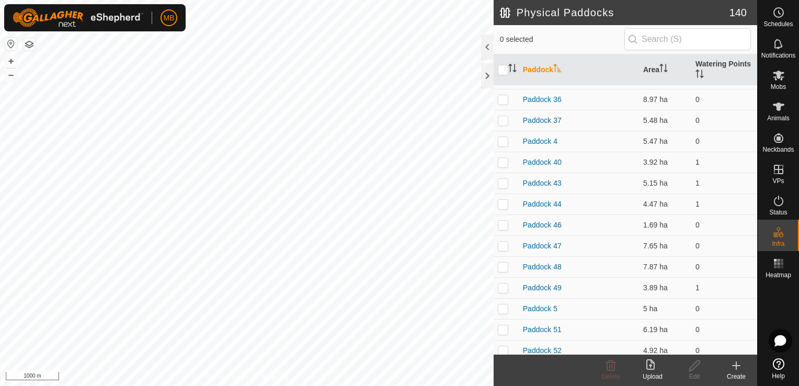
scroll to position [1579, 0]
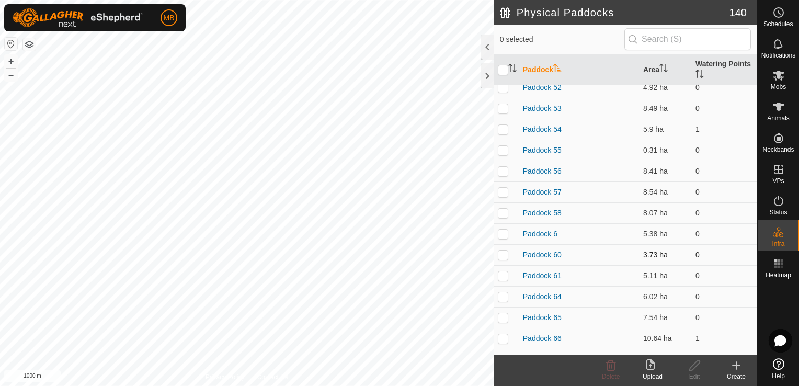
click at [504, 256] on p-checkbox at bounding box center [503, 255] width 10 height 8
checkbox input "true"
click at [14, 61] on button "+" at bounding box center [11, 61] width 13 height 13
click at [696, 373] on div "Edit" at bounding box center [695, 376] width 42 height 9
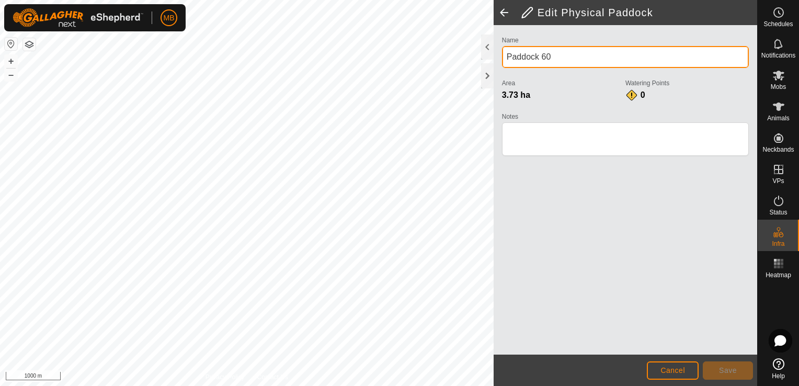
click at [600, 54] on input "Paddock 60" at bounding box center [625, 57] width 247 height 22
type input "P"
type input "Joes"
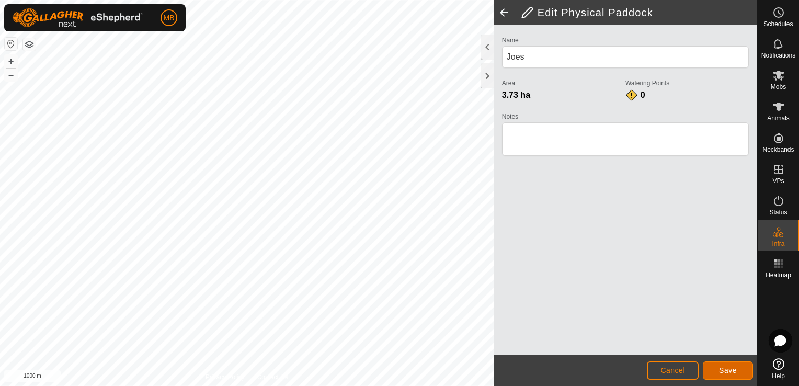
click at [725, 372] on span "Save" at bounding box center [728, 370] width 18 height 8
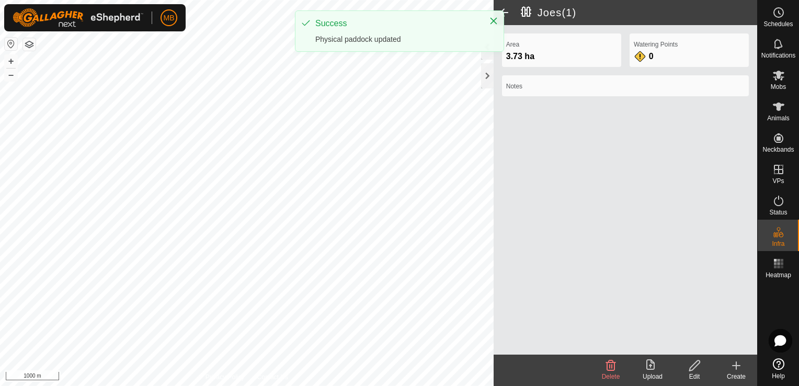
click at [504, 12] on div "Success Physical paddock updated" at bounding box center [399, 30] width 209 height 41
click at [506, 13] on span at bounding box center [504, 12] width 21 height 25
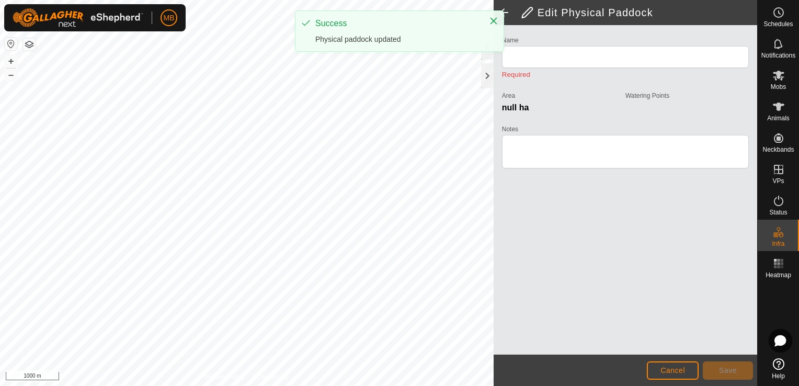
type input "Joes(1)"
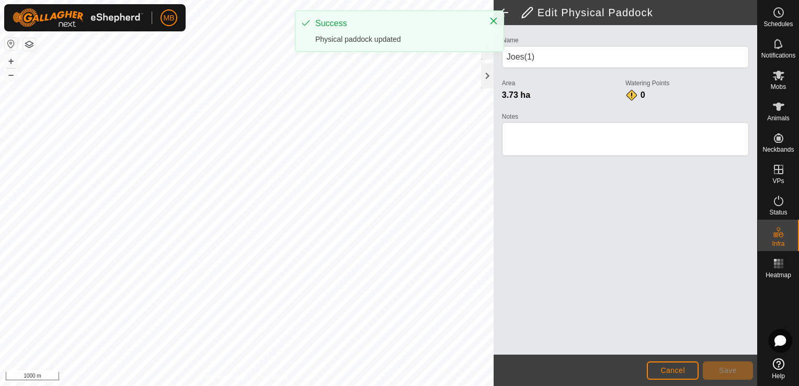
click at [506, 13] on span at bounding box center [504, 12] width 21 height 25
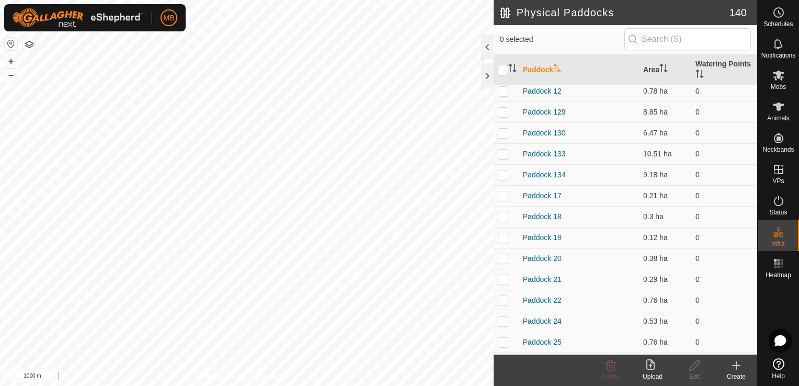
scroll to position [1316, 0]
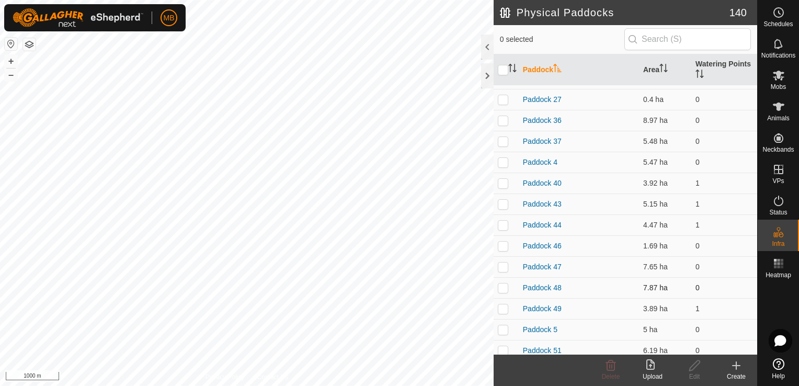
click at [502, 285] on p-checkbox at bounding box center [503, 287] width 10 height 8
checkbox input "true"
click at [8, 61] on button "+" at bounding box center [11, 61] width 13 height 13
click at [692, 370] on icon at bounding box center [694, 365] width 10 height 10
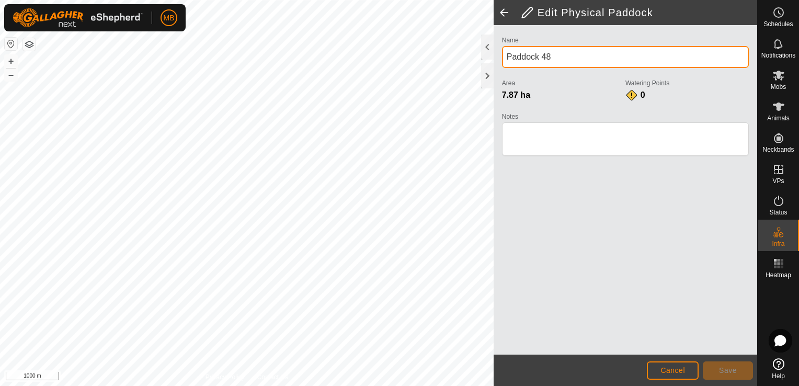
click at [591, 55] on input "Paddock 48" at bounding box center [625, 57] width 247 height 22
type input "P"
type input "Cabbage"
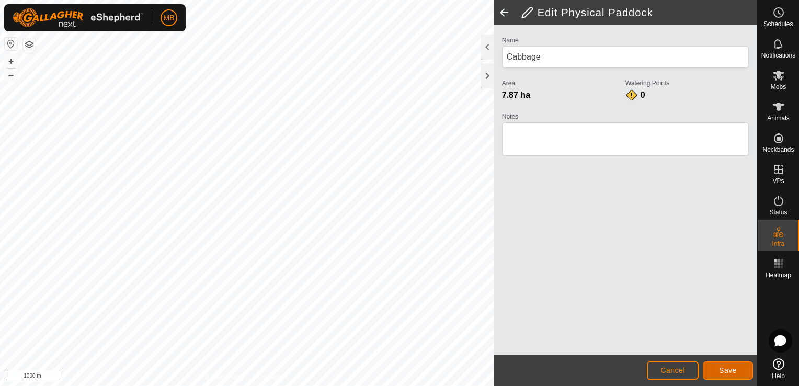
click at [721, 374] on span "Save" at bounding box center [728, 370] width 18 height 8
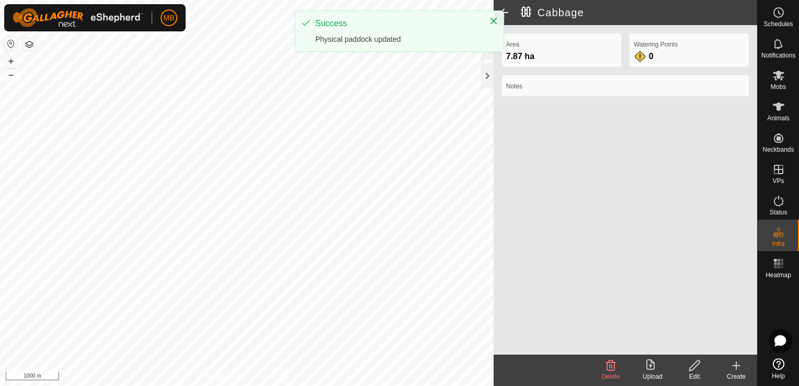
click at [507, 12] on span at bounding box center [504, 12] width 21 height 25
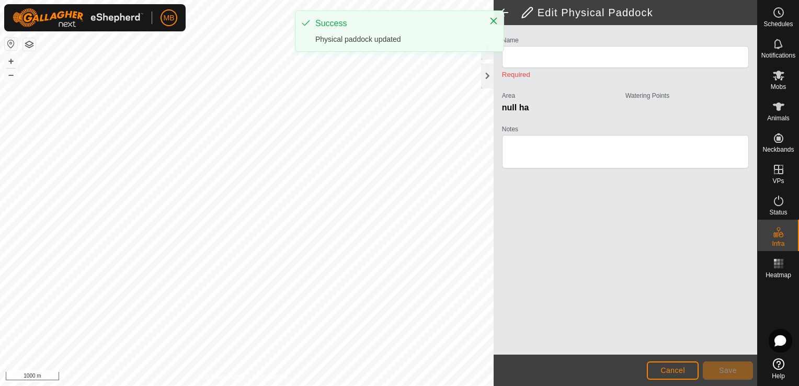
type input "Cabbage"
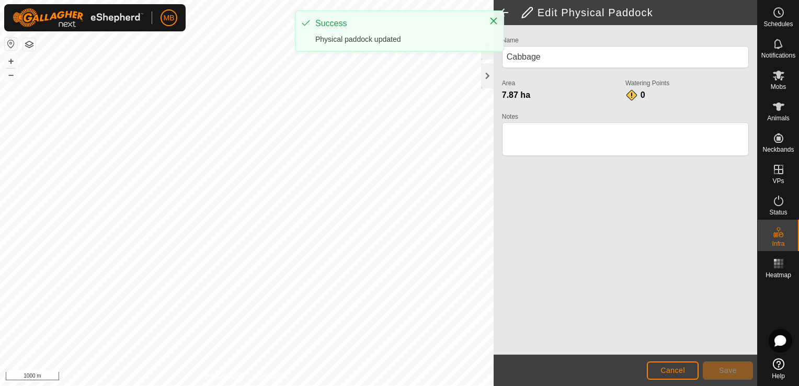
click at [504, 14] on span at bounding box center [504, 12] width 21 height 25
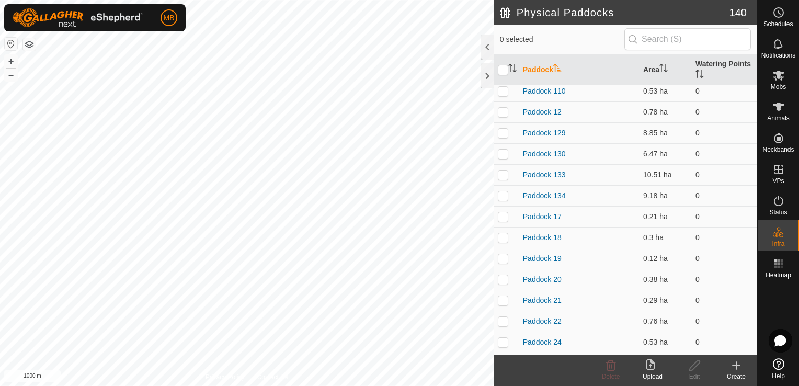
scroll to position [1316, 0]
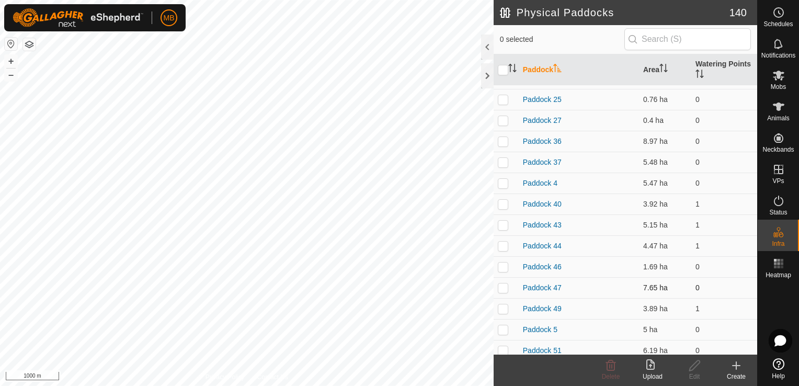
click at [504, 286] on p-checkbox at bounding box center [503, 287] width 10 height 8
checkbox input "true"
click at [697, 367] on icon at bounding box center [694, 365] width 13 height 13
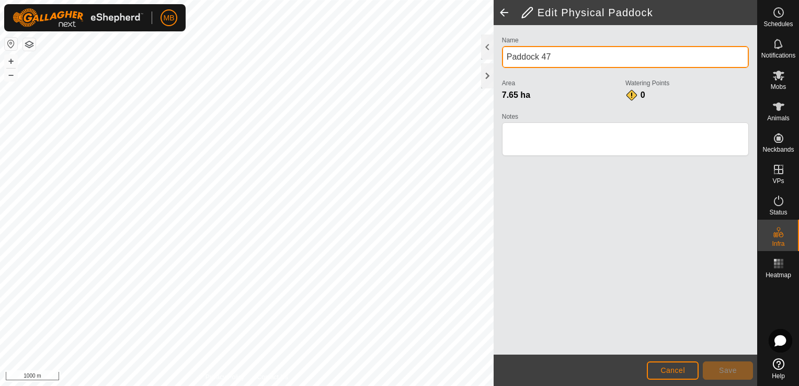
click at [563, 47] on input "Paddock 47" at bounding box center [625, 57] width 247 height 22
type input "P"
type input "Yard"
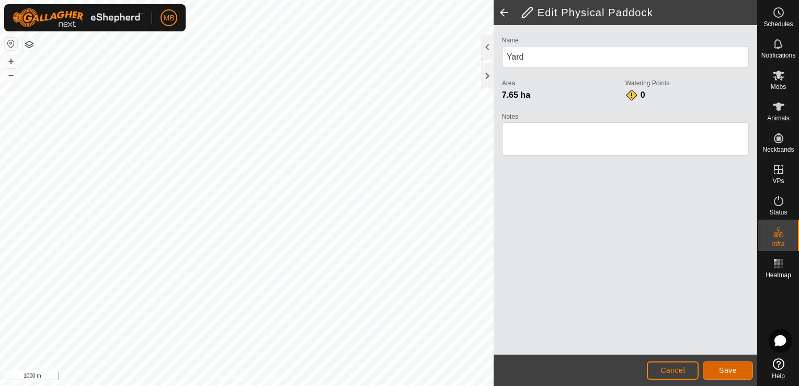
click at [720, 369] on span "Save" at bounding box center [728, 370] width 18 height 8
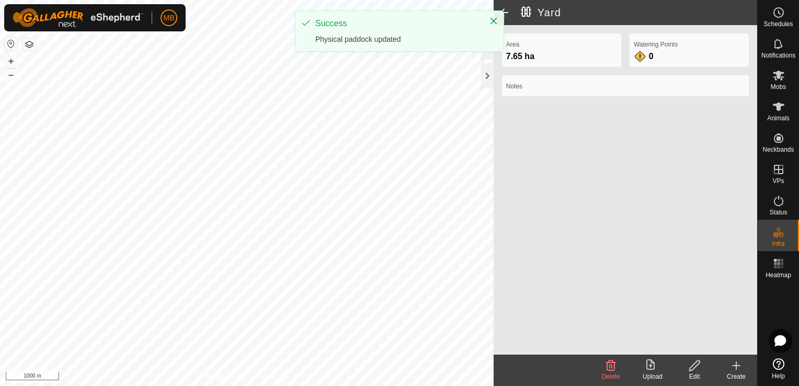
click at [505, 12] on span at bounding box center [504, 12] width 21 height 25
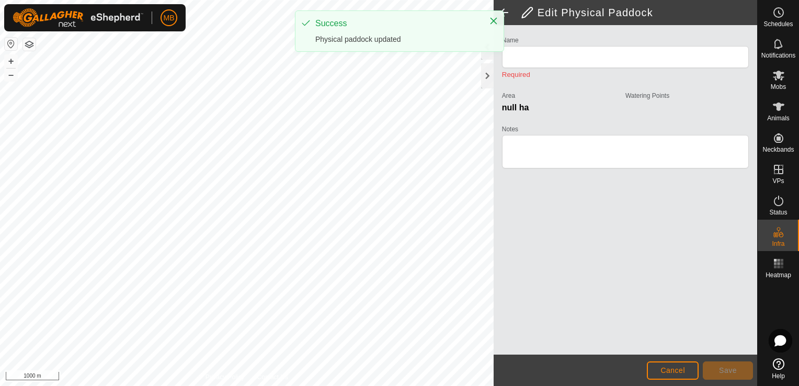
type input "Yard"
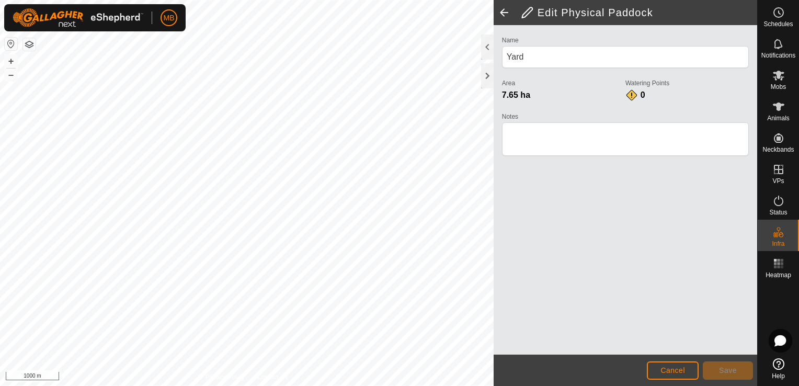
click at [504, 15] on span at bounding box center [504, 12] width 21 height 25
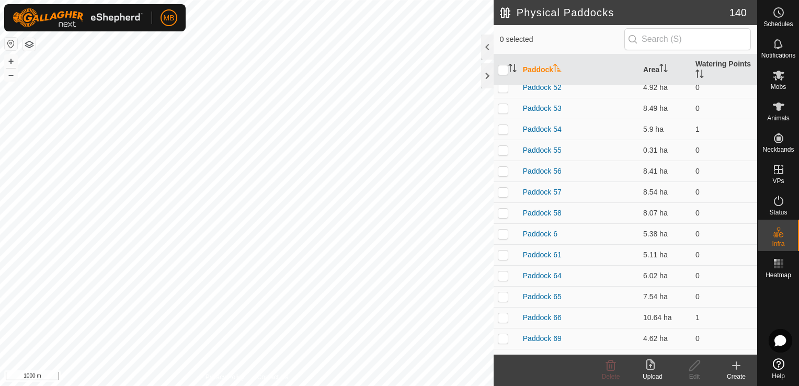
scroll to position [1842, 0]
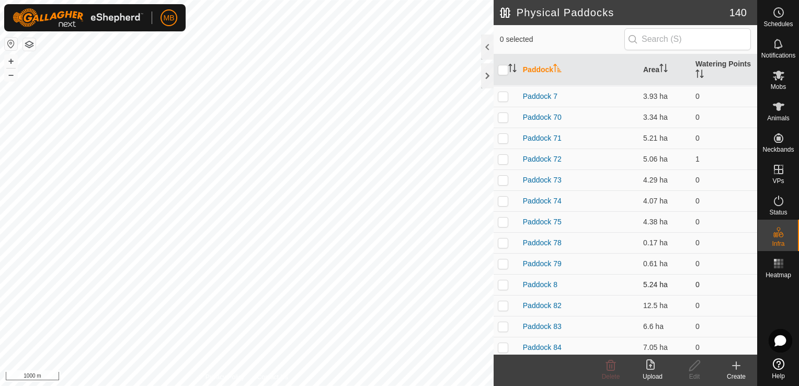
click at [502, 281] on p-checkbox at bounding box center [503, 284] width 10 height 8
checkbox input "true"
click at [13, 61] on button "+" at bounding box center [11, 61] width 13 height 13
click at [698, 366] on icon at bounding box center [694, 365] width 13 height 13
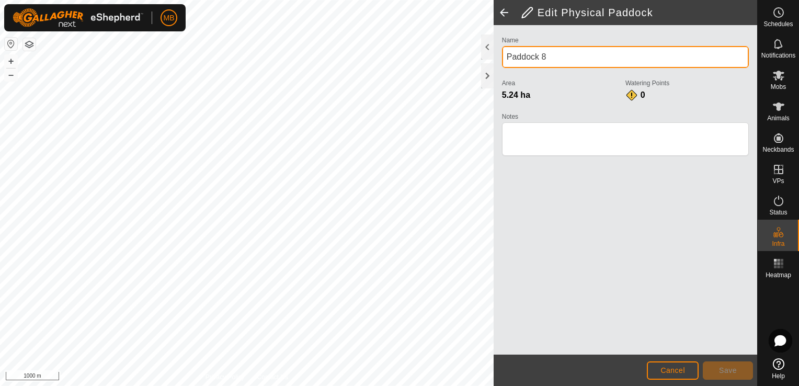
click at [573, 62] on input "Paddock 8" at bounding box center [625, 57] width 247 height 22
type input "P"
type input "Middle Whare"
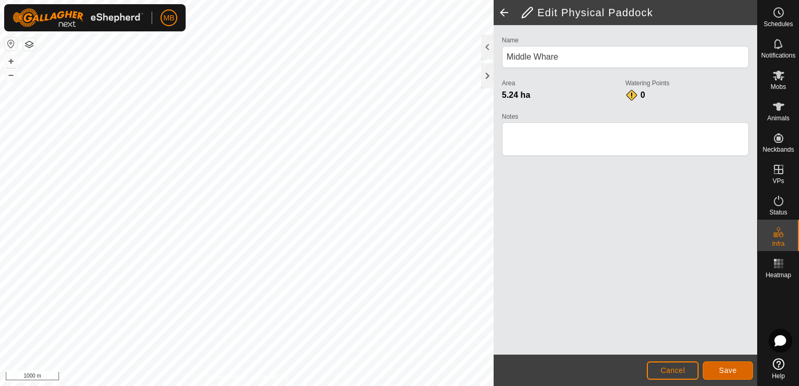
click at [723, 378] on button "Save" at bounding box center [728, 370] width 50 height 18
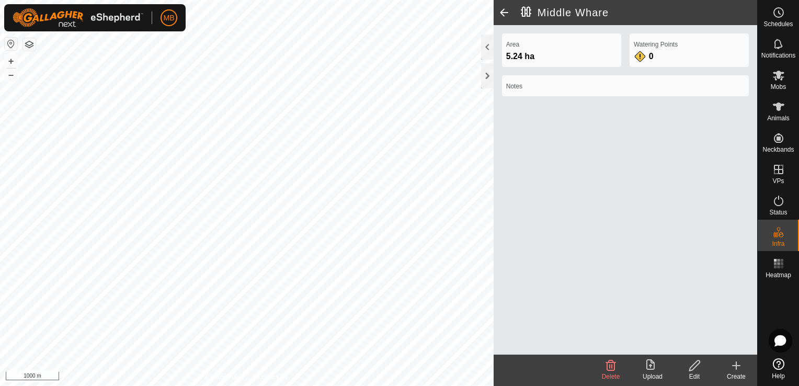
click at [505, 14] on span at bounding box center [504, 12] width 21 height 25
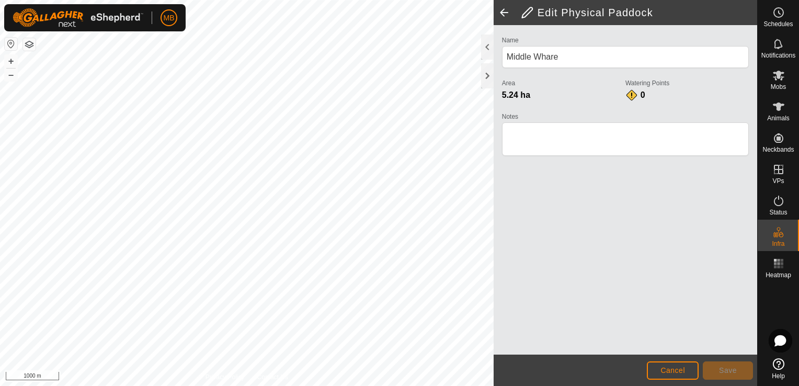
click at [505, 14] on span at bounding box center [504, 12] width 21 height 25
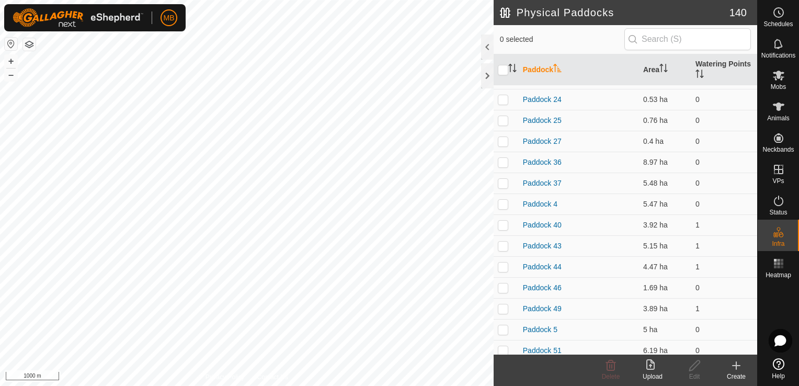
scroll to position [1579, 0]
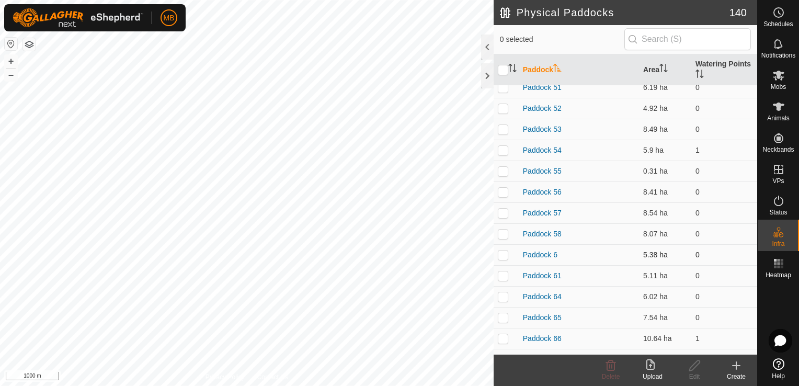
click at [502, 254] on p-checkbox at bounding box center [503, 255] width 10 height 8
checkbox input "true"
click at [9, 58] on button "+" at bounding box center [11, 61] width 13 height 13
click at [698, 370] on icon at bounding box center [694, 365] width 13 height 13
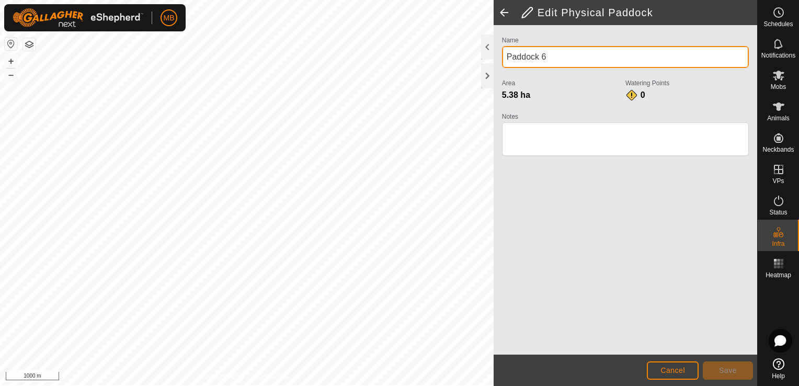
click at [557, 50] on input "Paddock 6" at bounding box center [625, 57] width 247 height 22
type input "P"
type input "Tank"
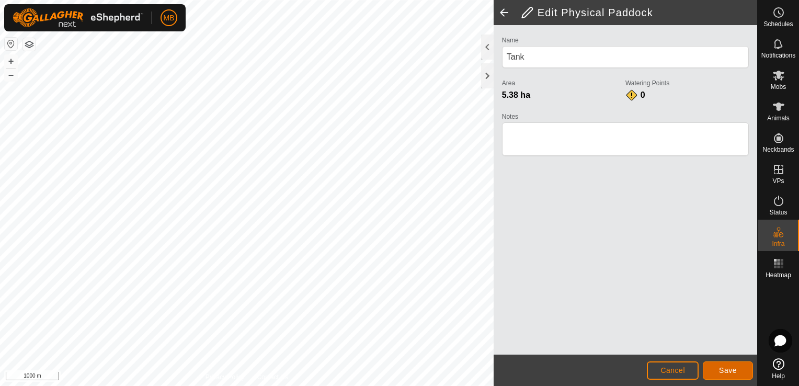
click at [724, 368] on span "Save" at bounding box center [728, 370] width 18 height 8
